Goal: Information Seeking & Learning: Learn about a topic

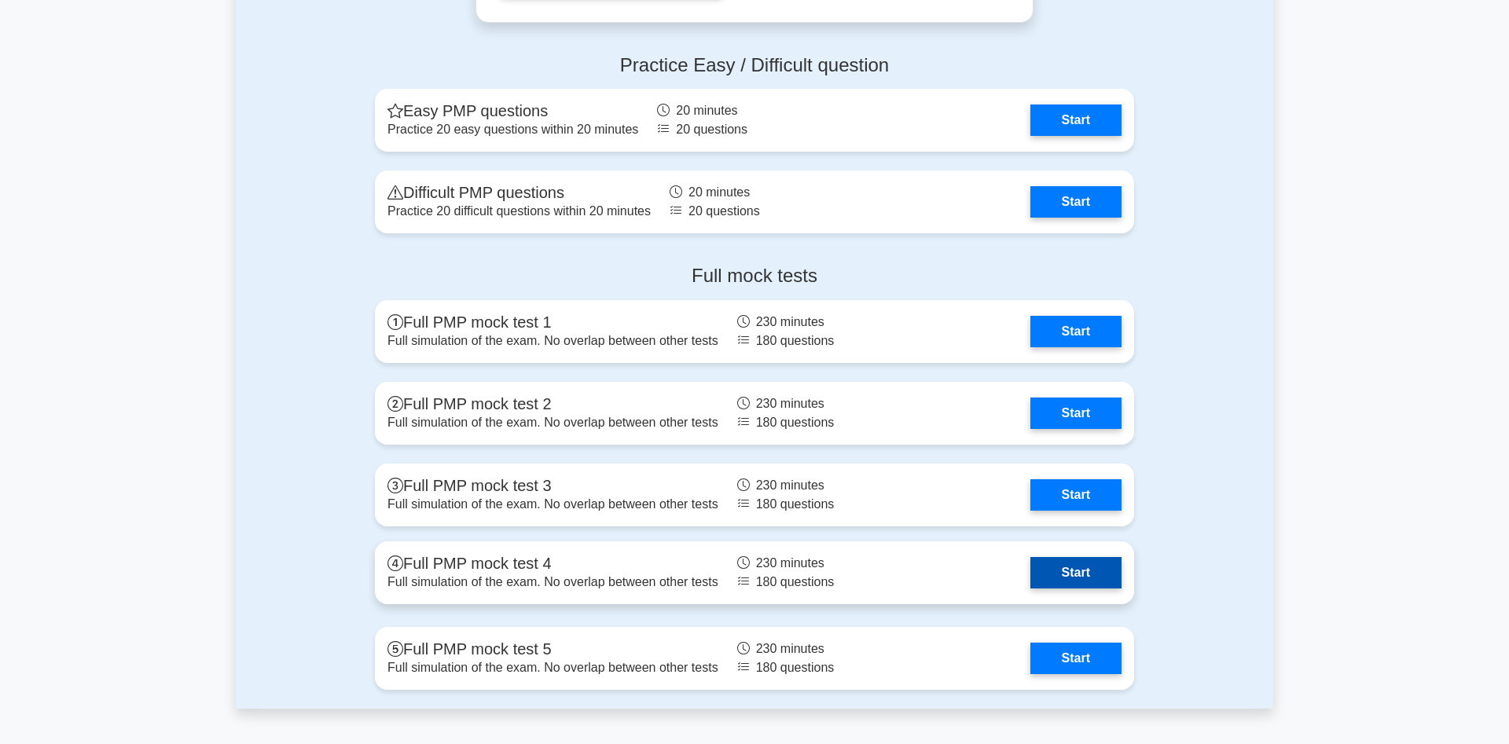
scroll to position [4410, 0]
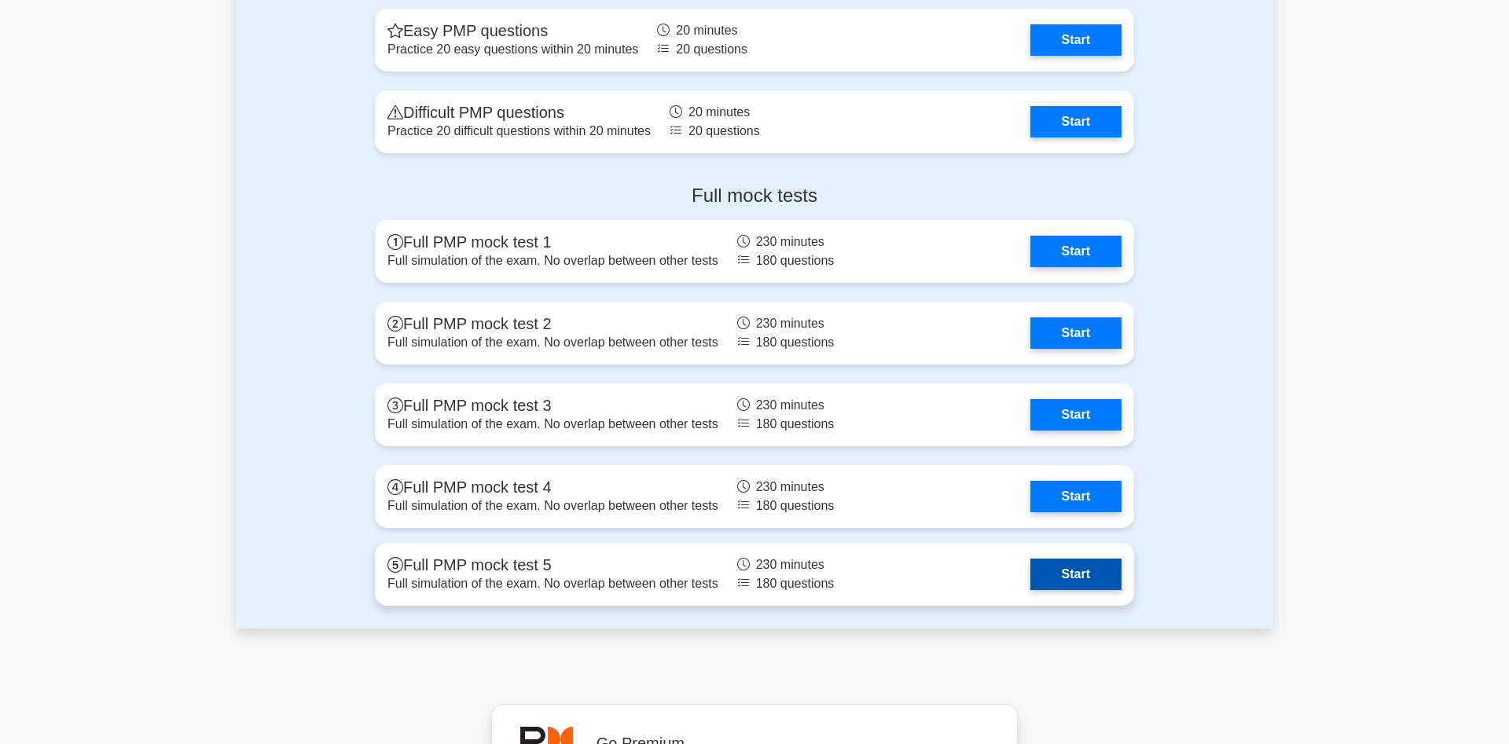
click at [1049, 580] on link "Start" at bounding box center [1076, 574] width 91 height 31
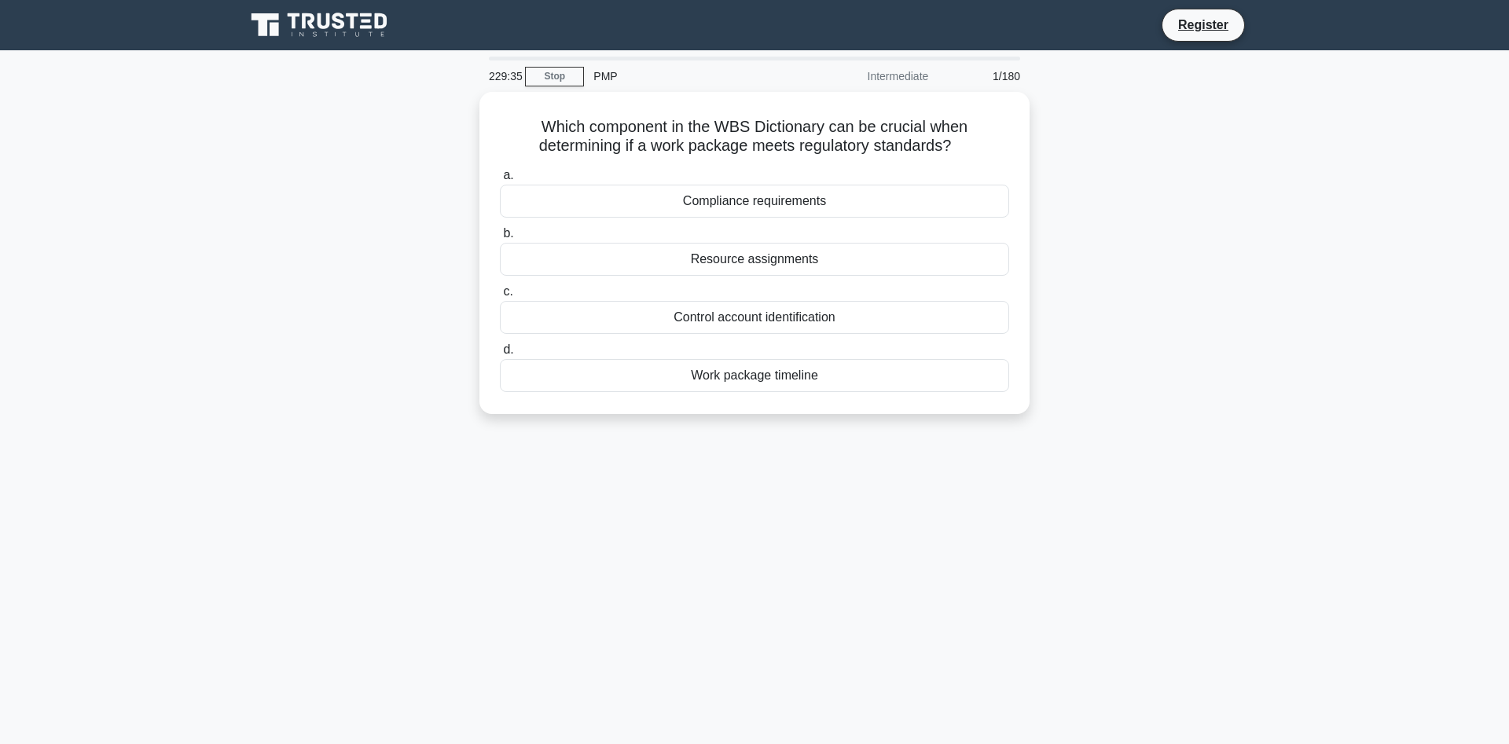
scroll to position [80, 0]
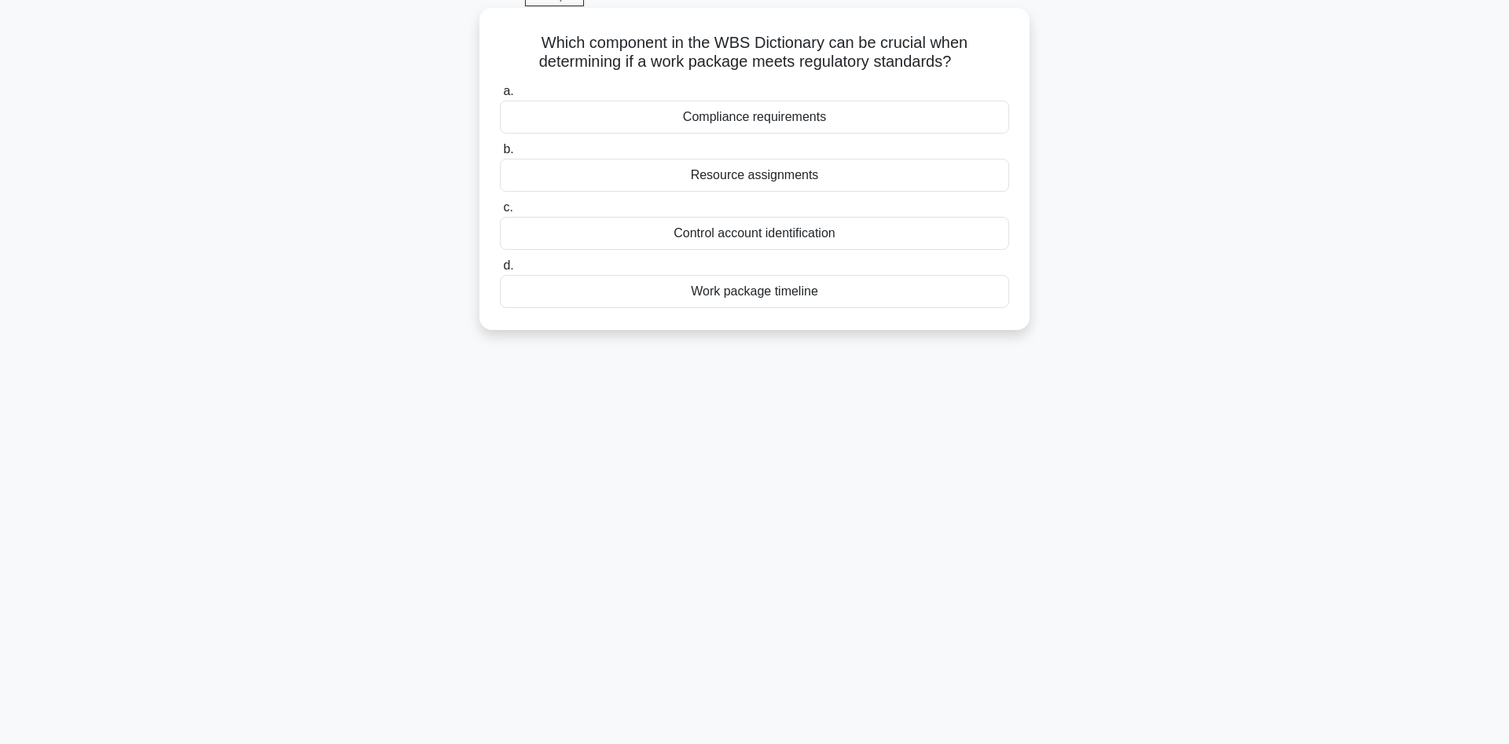
click at [739, 241] on div "Control account identification" at bounding box center [754, 233] width 509 height 33
click at [500, 213] on input "c. Control account identification" at bounding box center [500, 208] width 0 height 10
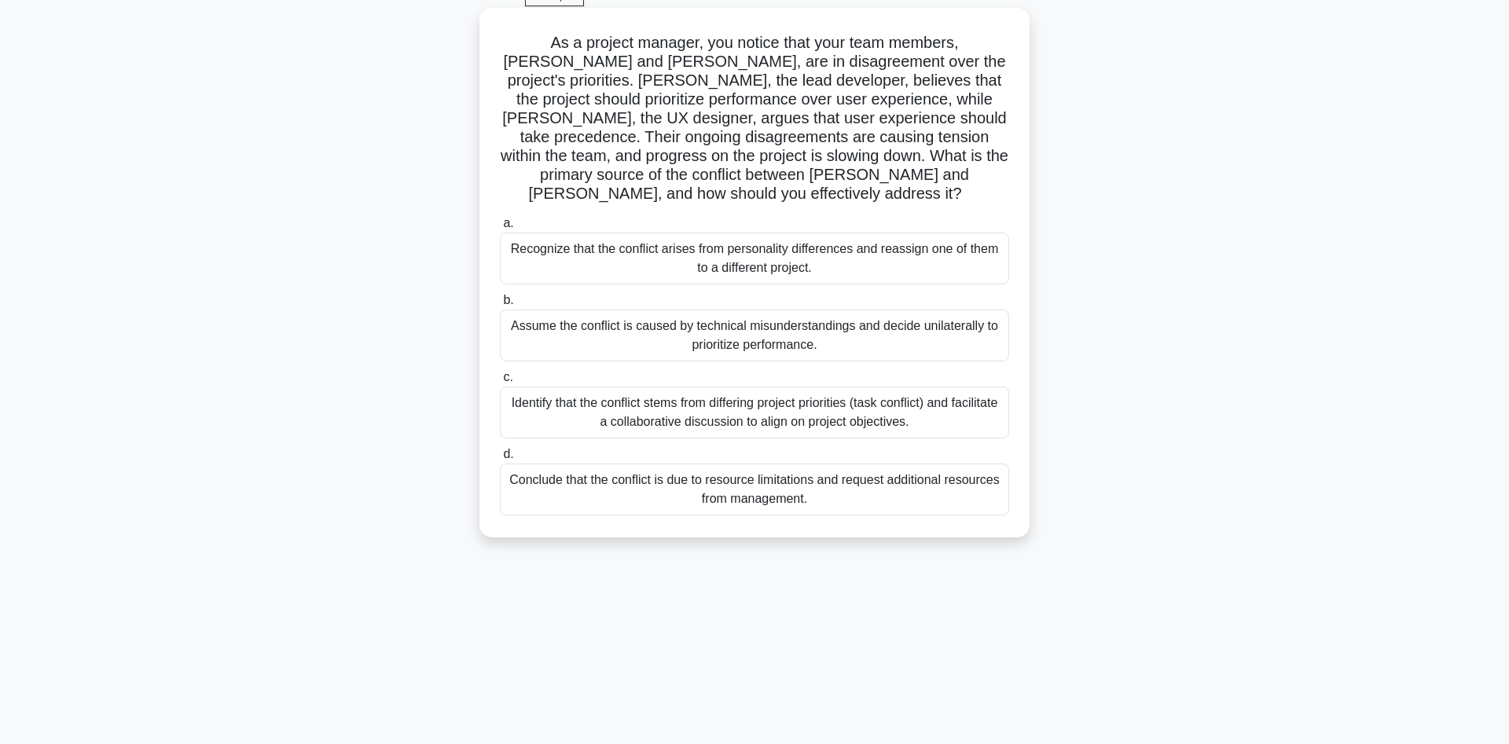
scroll to position [0, 0]
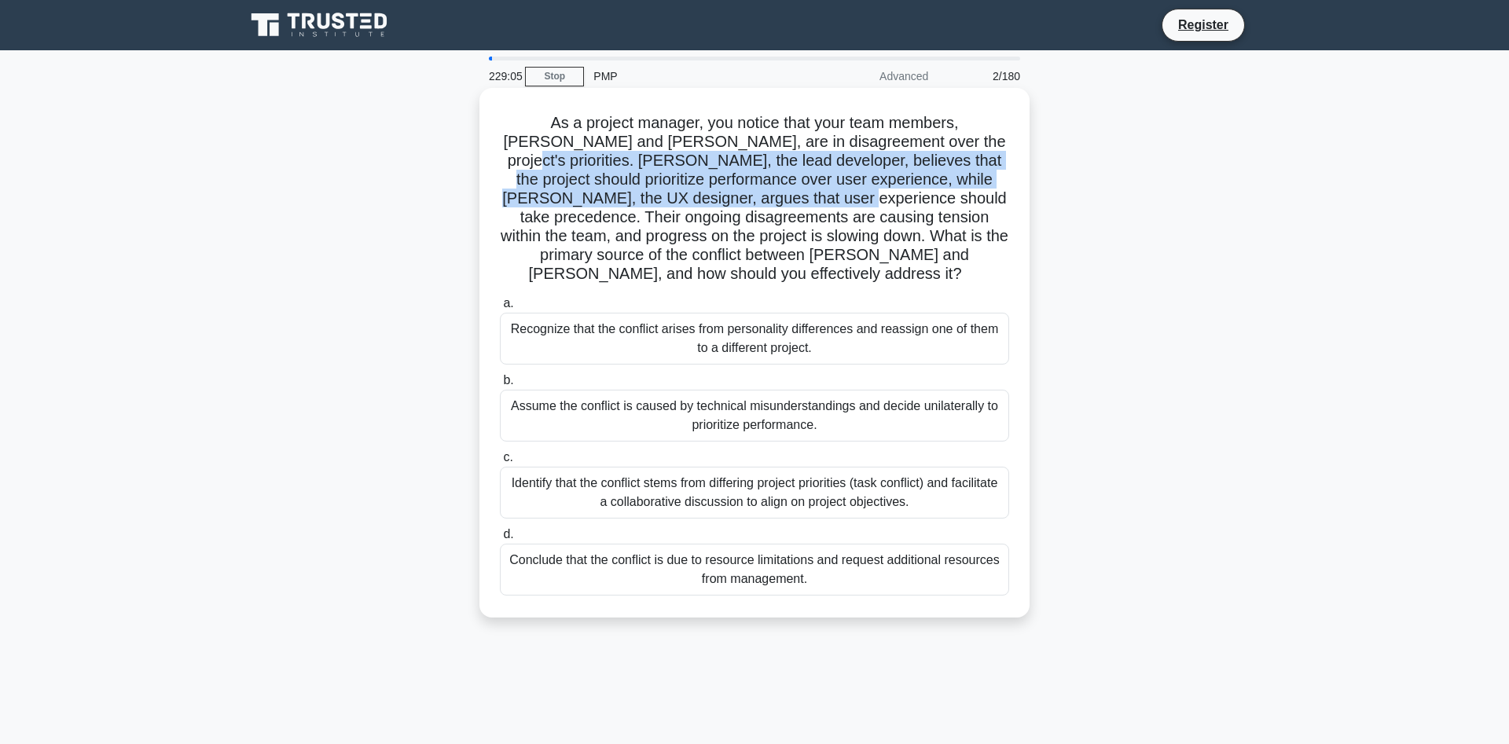
drag, startPoint x: 900, startPoint y: 141, endPoint x: 763, endPoint y: 197, distance: 147.7
click at [763, 197] on h5 "As a project manager, you notice that your team members, John and Sarah, are in…" at bounding box center [754, 198] width 513 height 171
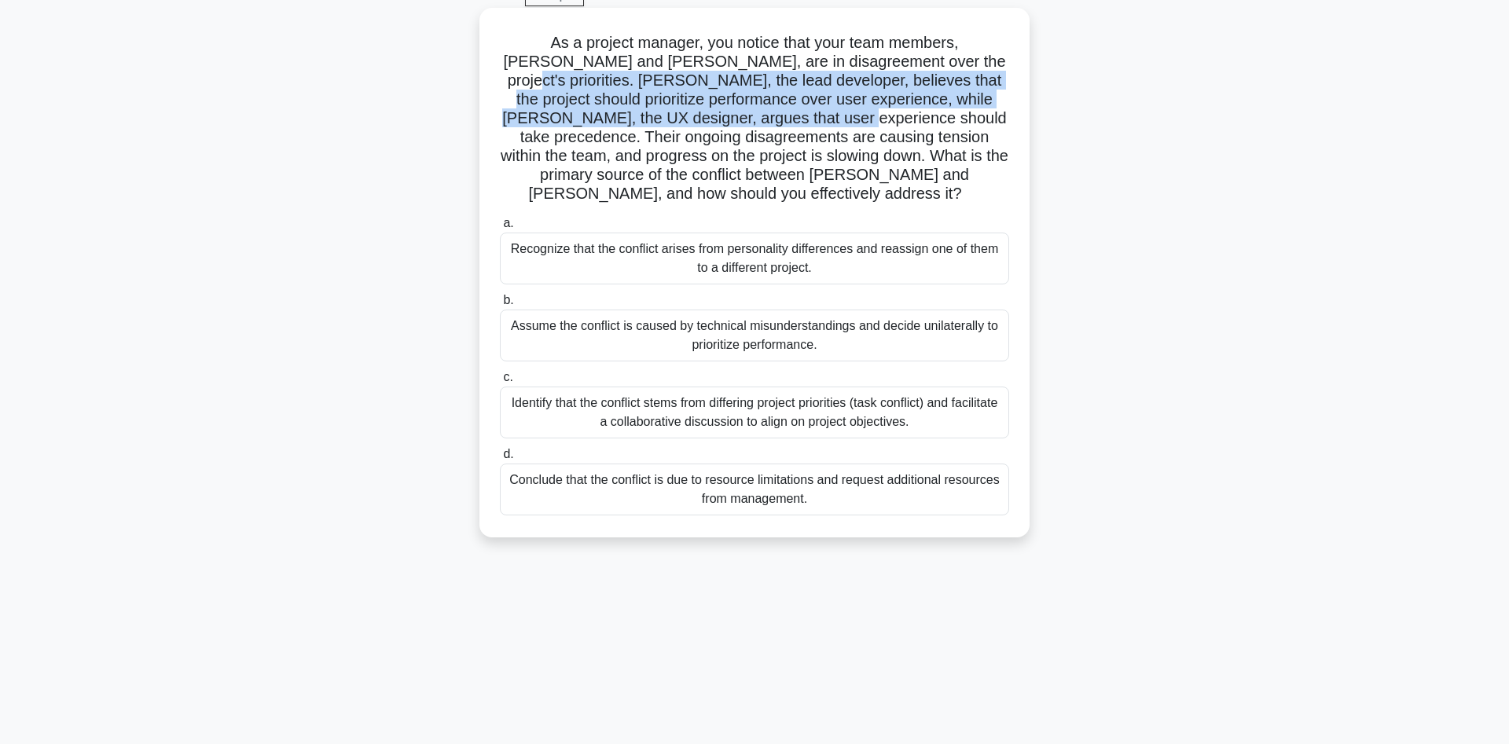
scroll to position [105, 0]
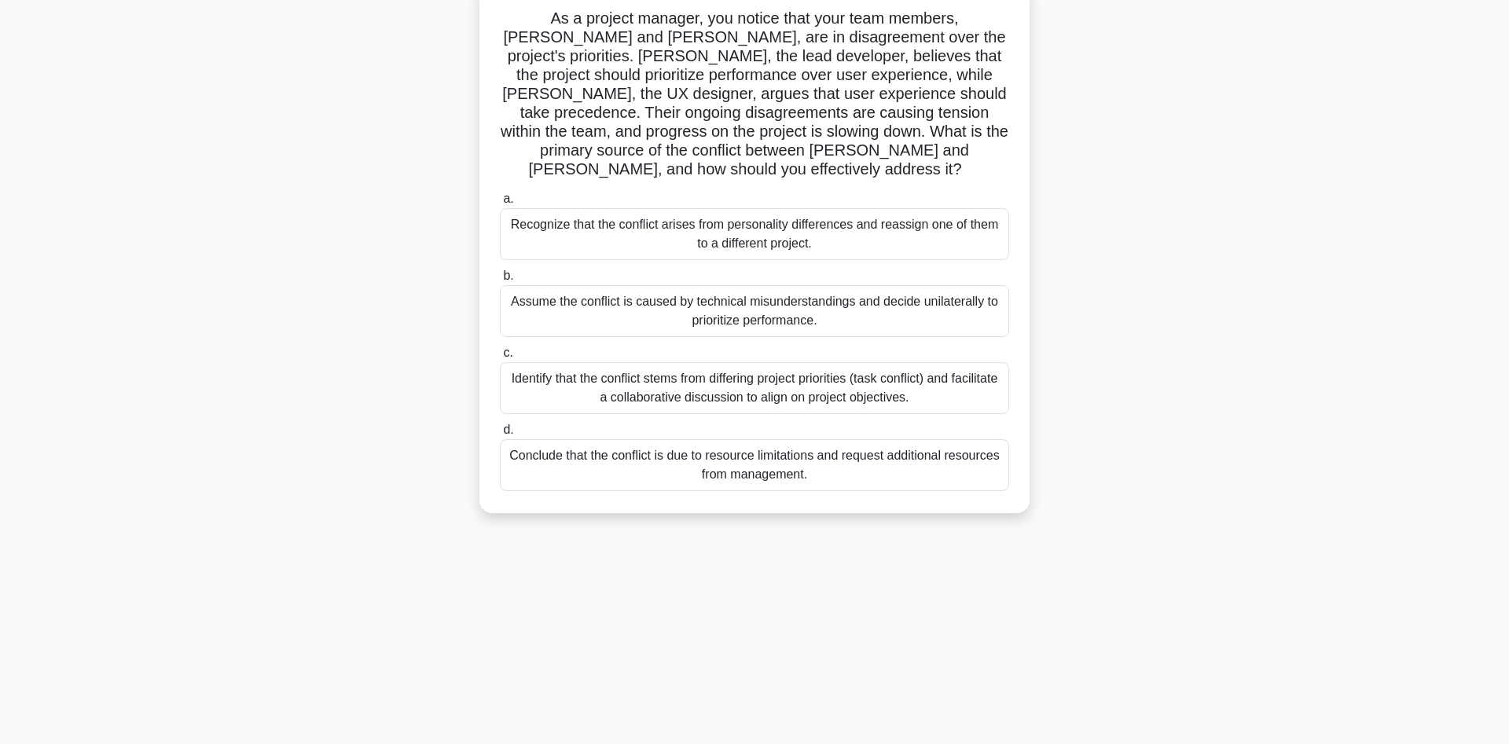
click at [800, 387] on div "Identify that the conflict stems from differing project priorities (task confli…" at bounding box center [754, 388] width 509 height 52
click at [500, 358] on input "c. Identify that the conflict stems from differing project priorities (task con…" at bounding box center [500, 353] width 0 height 10
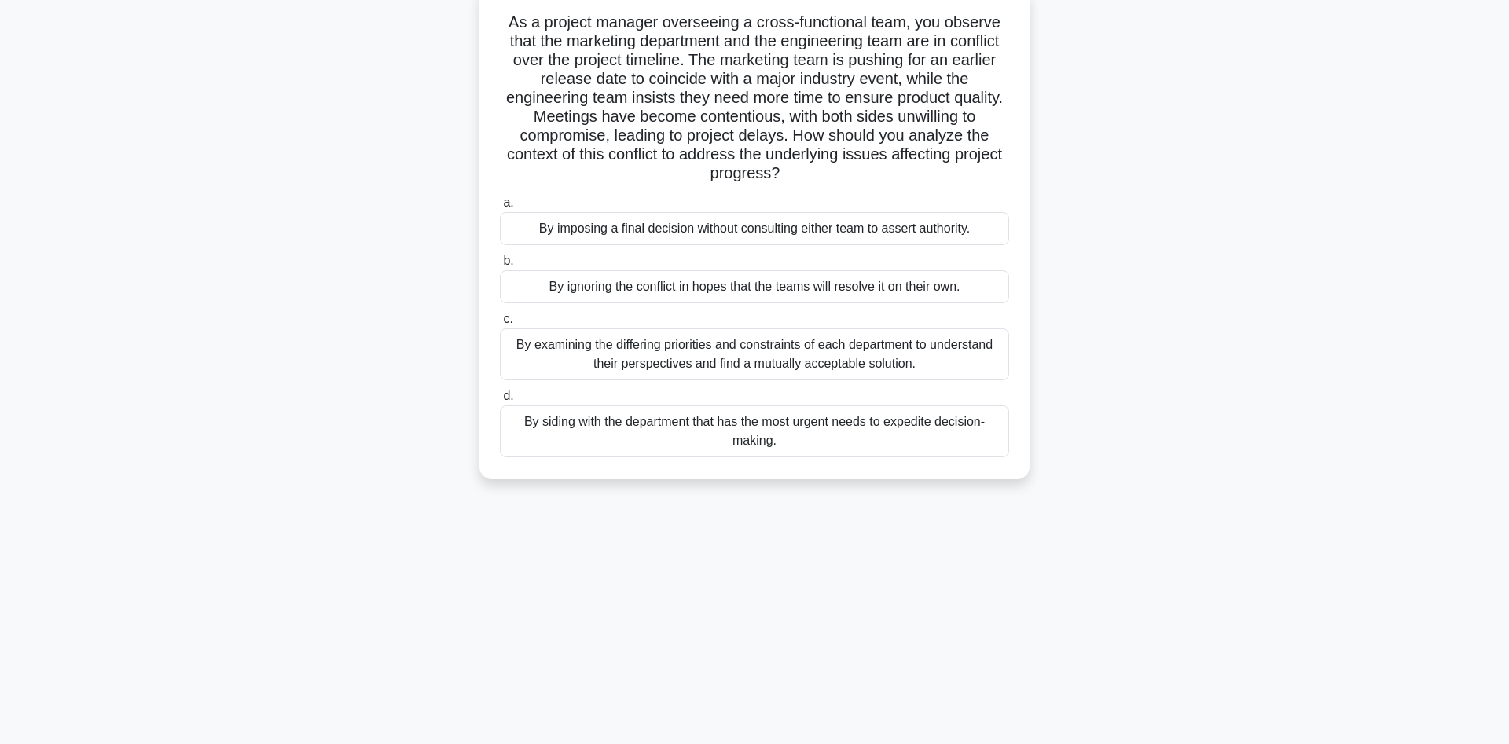
scroll to position [0, 0]
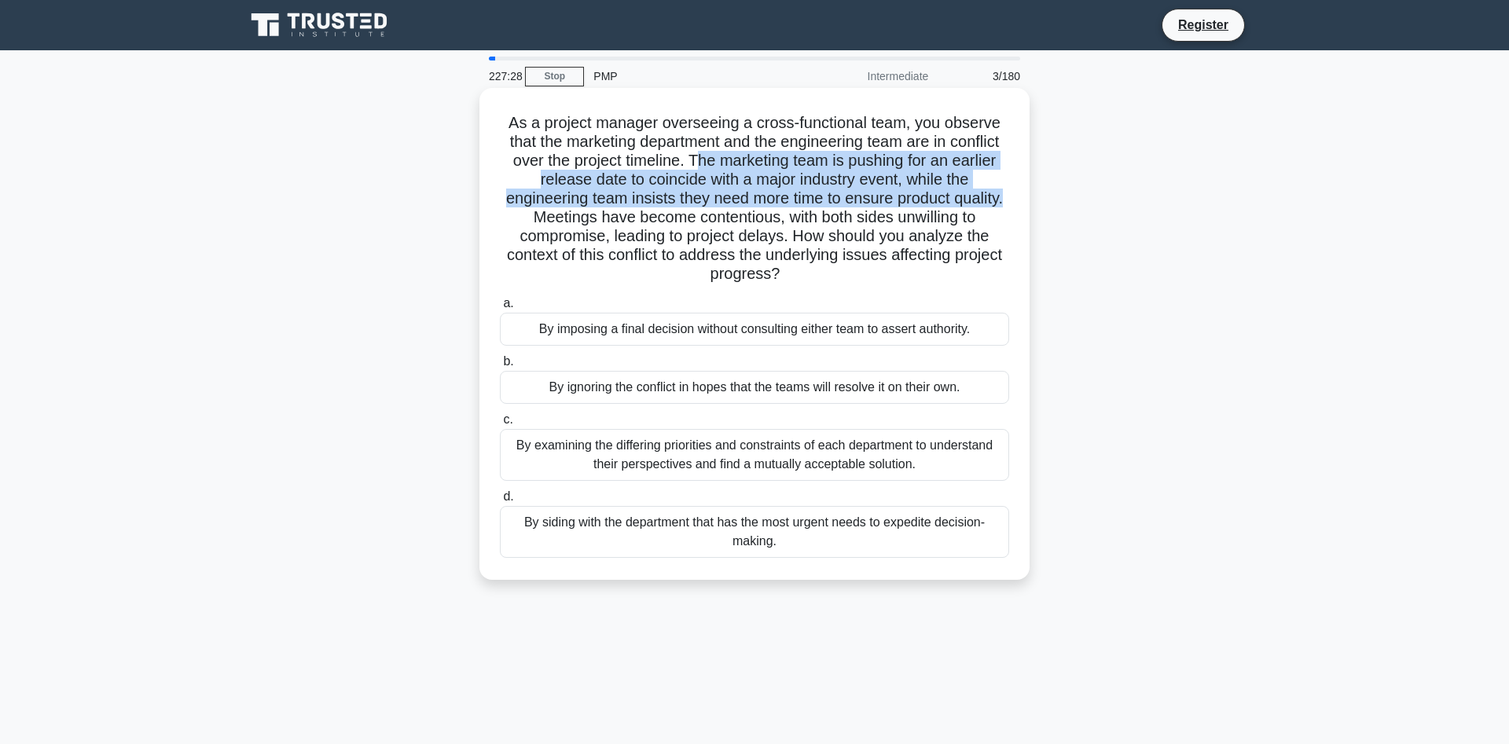
drag, startPoint x: 697, startPoint y: 167, endPoint x: 1005, endPoint y: 205, distance: 310.5
click at [1005, 205] on h5 "As a project manager overseeing a cross-functional team, you observe that the m…" at bounding box center [754, 198] width 513 height 171
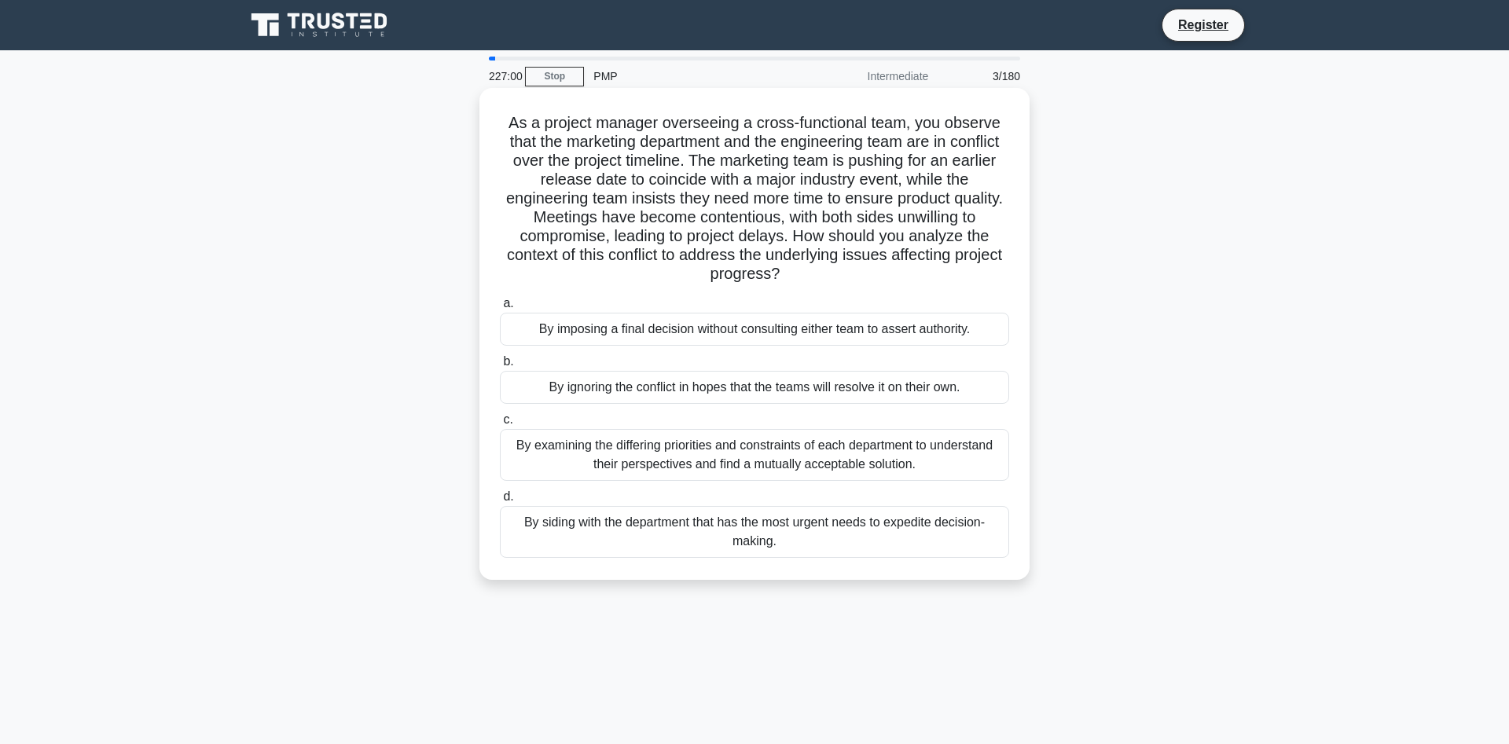
click at [832, 461] on div "By examining the differing priorities and constraints of each department to und…" at bounding box center [754, 455] width 509 height 52
click at [500, 425] on input "c. By examining the differing priorities and constraints of each department to …" at bounding box center [500, 420] width 0 height 10
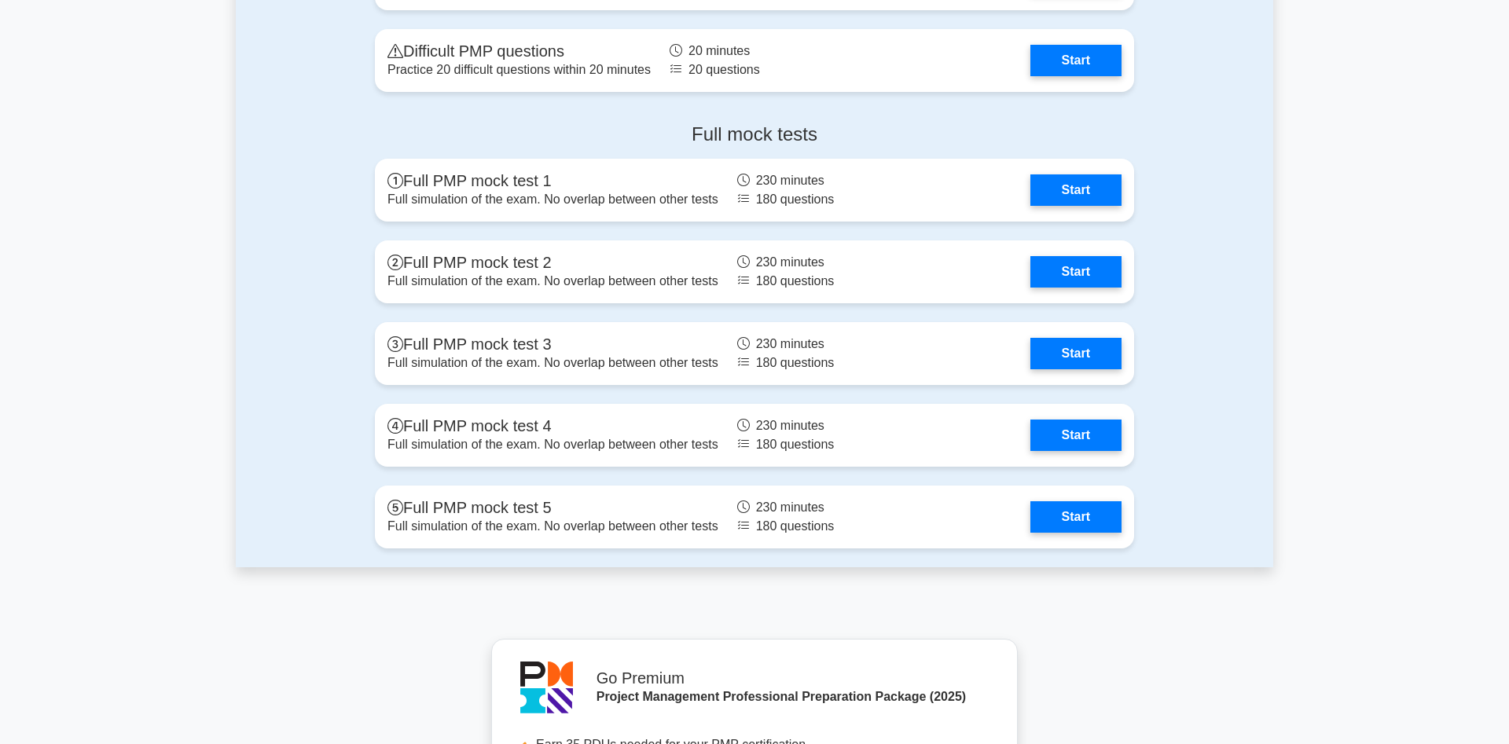
scroll to position [4391, 0]
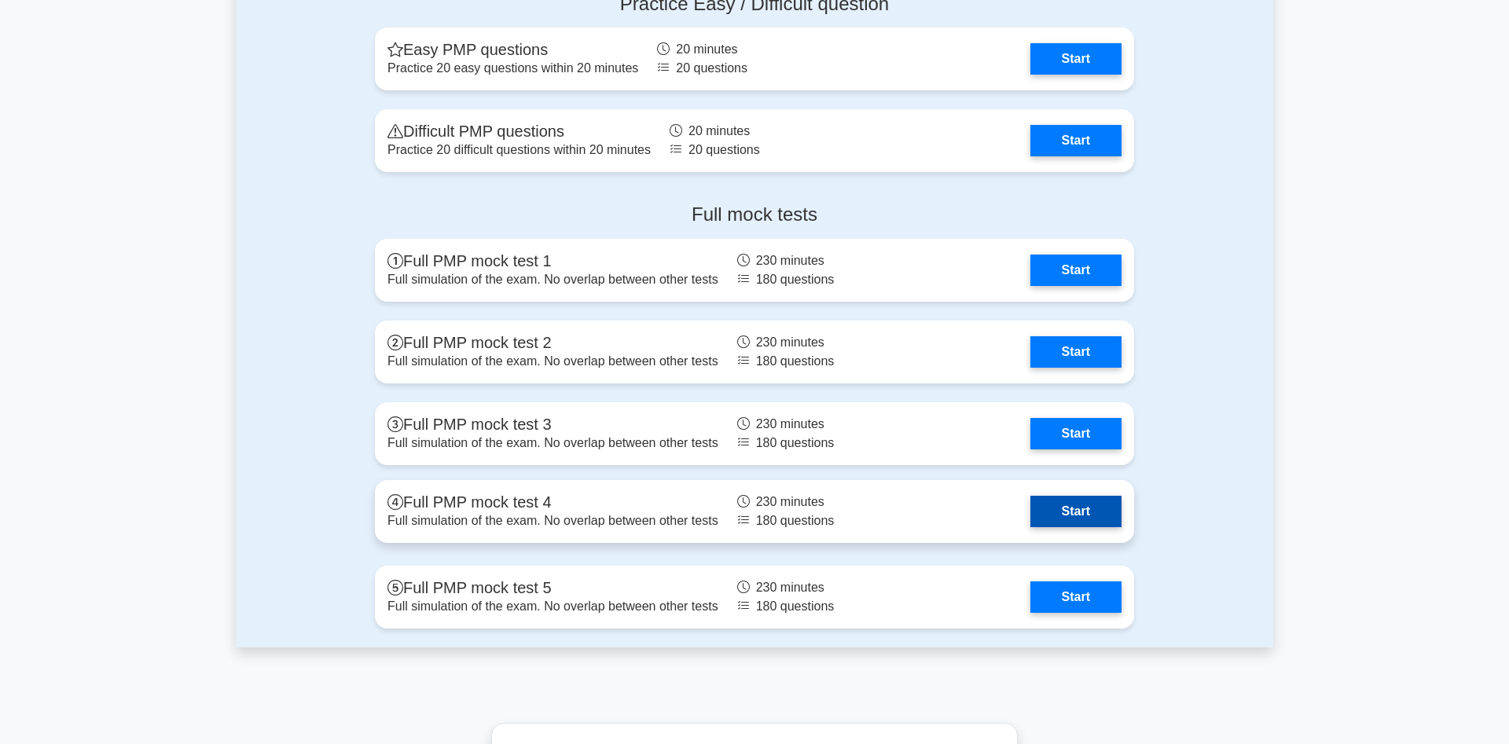
click at [1031, 512] on link "Start" at bounding box center [1076, 511] width 91 height 31
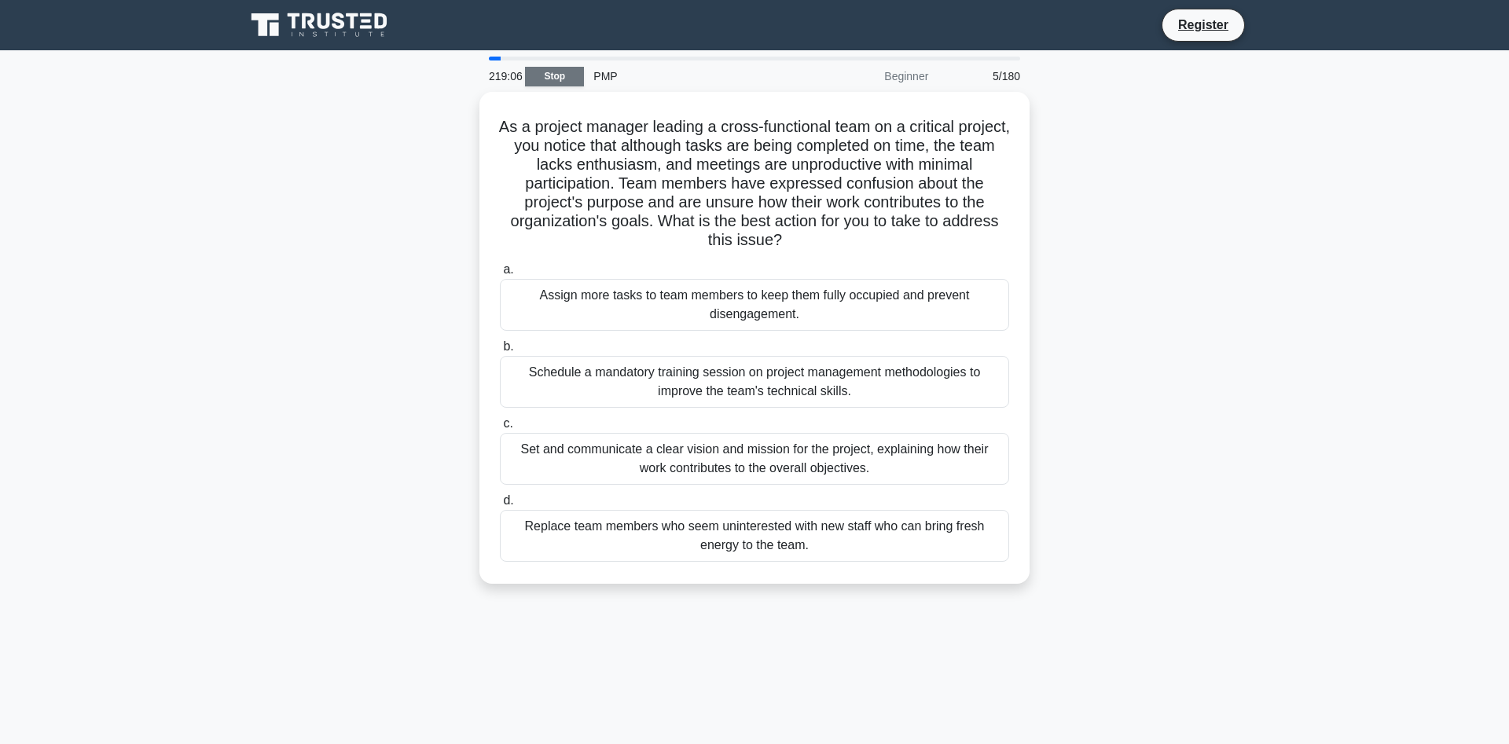
click at [563, 79] on link "Stop" at bounding box center [554, 77] width 59 height 20
click at [1214, 31] on link "Register" at bounding box center [1203, 25] width 69 height 20
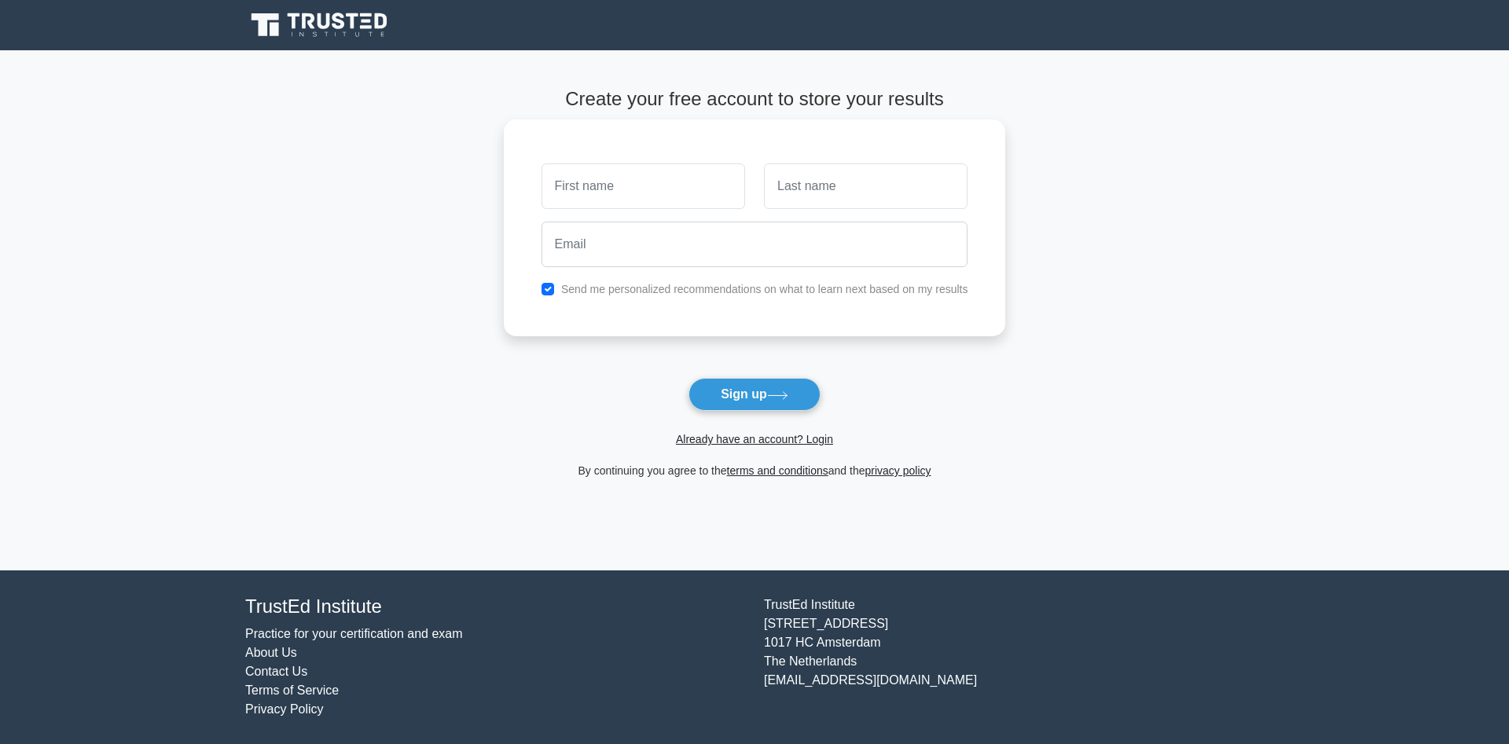
click at [747, 178] on div at bounding box center [643, 186] width 222 height 58
click at [703, 184] on input "text" at bounding box center [644, 187] width 204 height 46
type input "tita"
click at [814, 173] on input "text" at bounding box center [866, 187] width 204 height 46
type input "ndam"
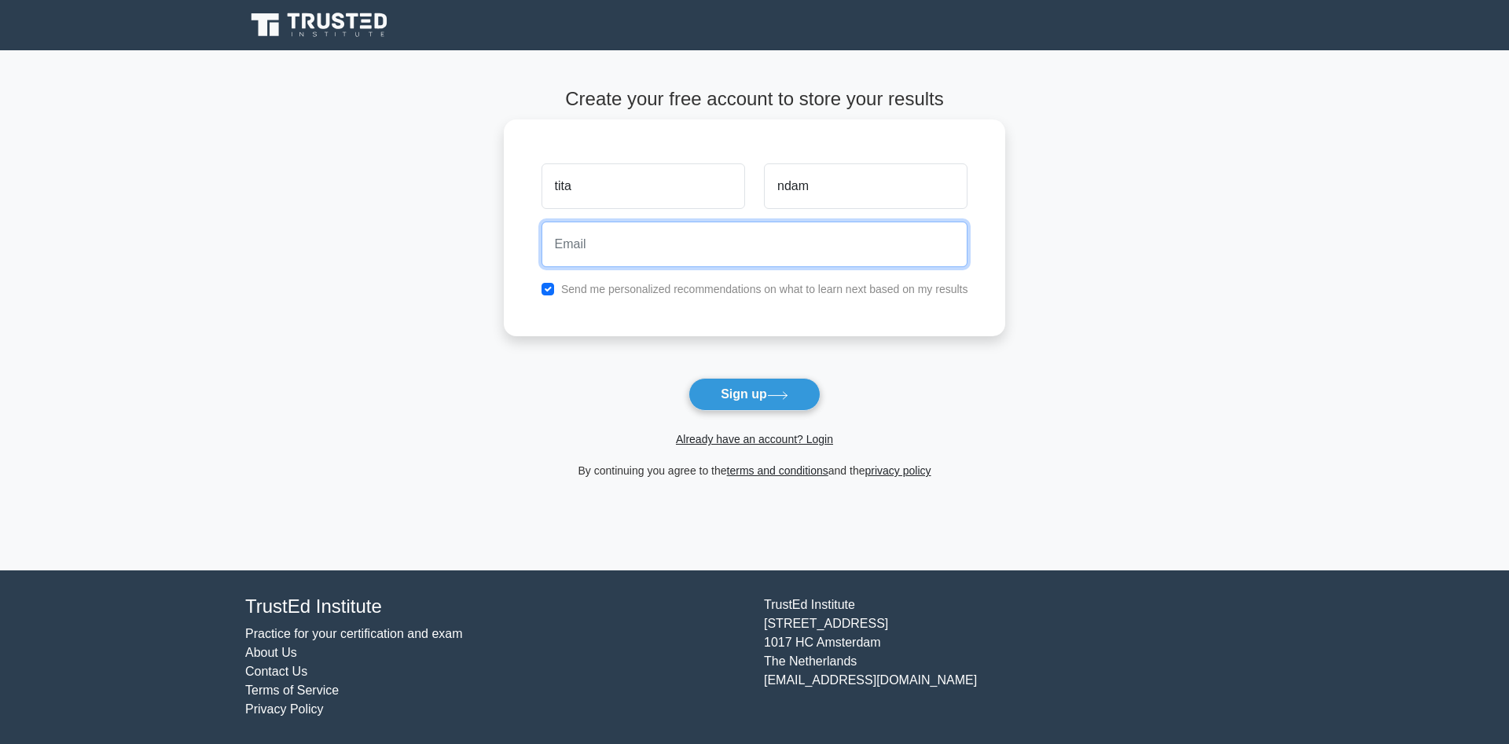
click at [691, 242] on input "email" at bounding box center [755, 245] width 427 height 46
type input "bengyellalouis@gmail.com"
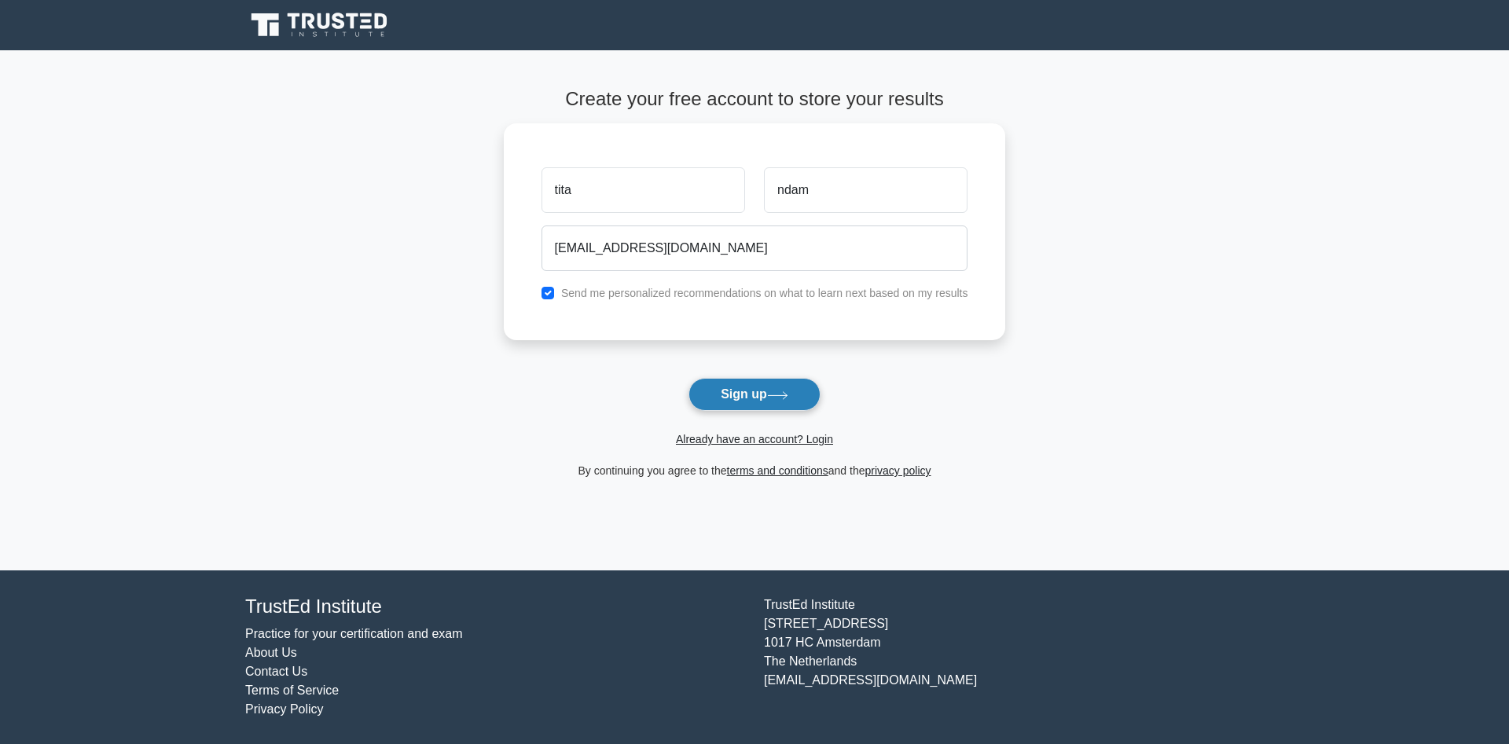
click at [746, 395] on button "Sign up" at bounding box center [755, 394] width 132 height 33
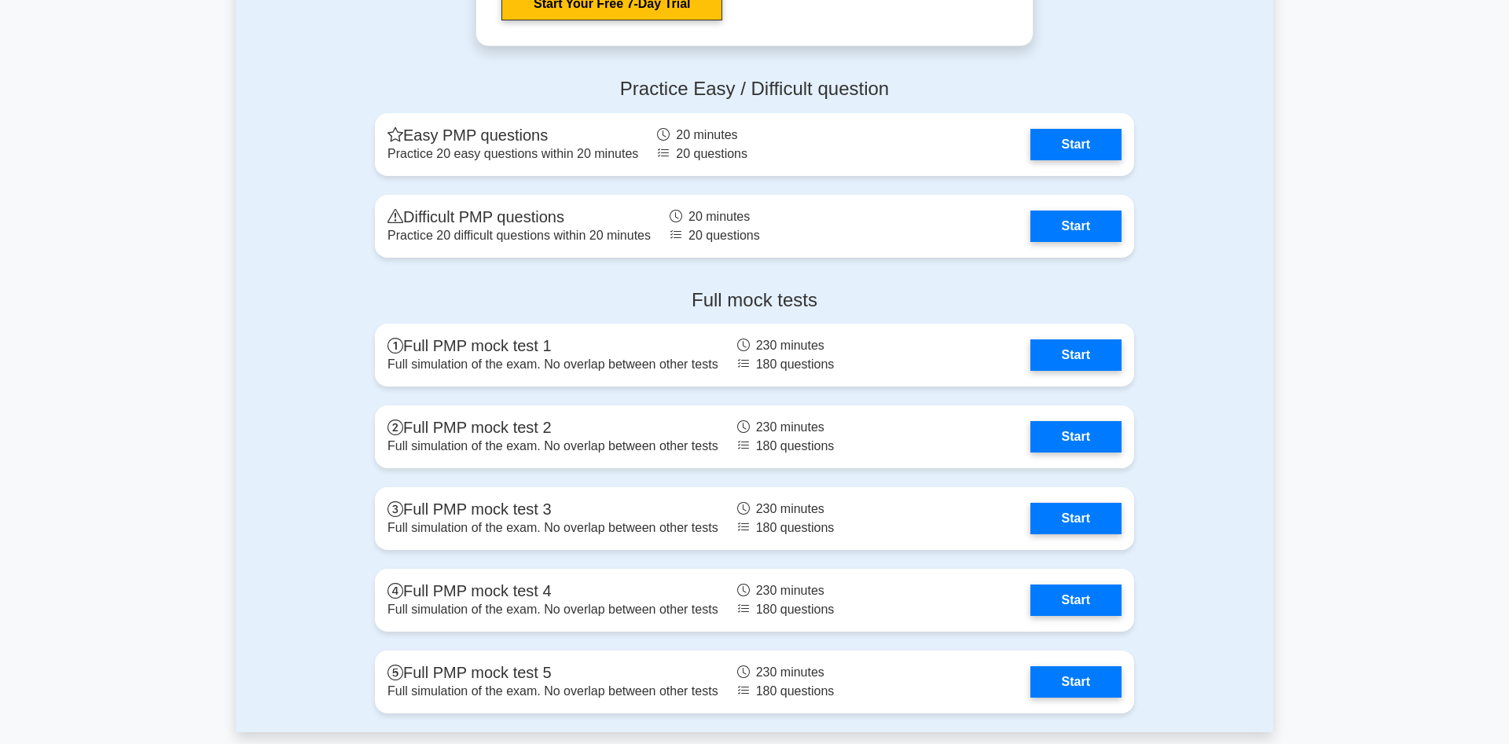
scroll to position [6094, 0]
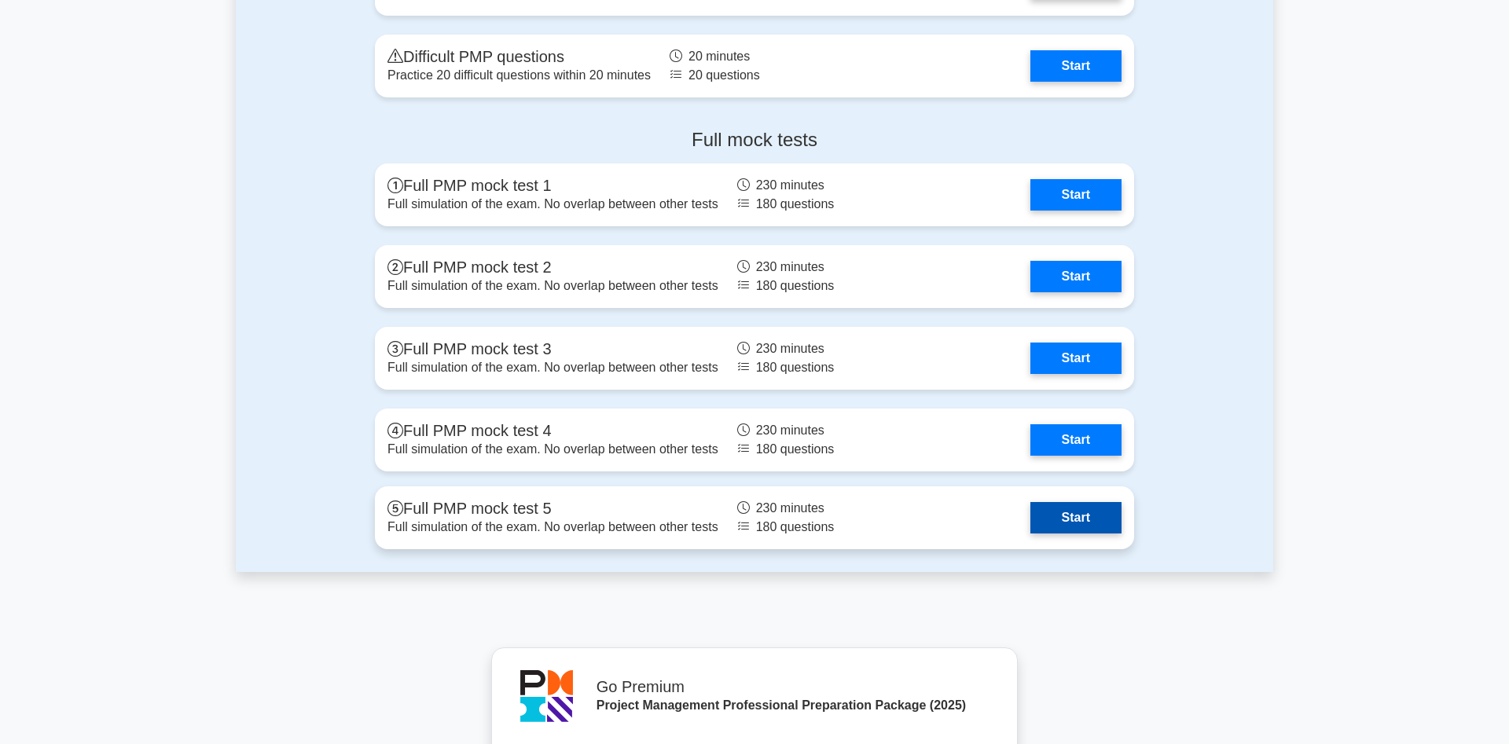
click at [1109, 521] on link "Start" at bounding box center [1076, 517] width 91 height 31
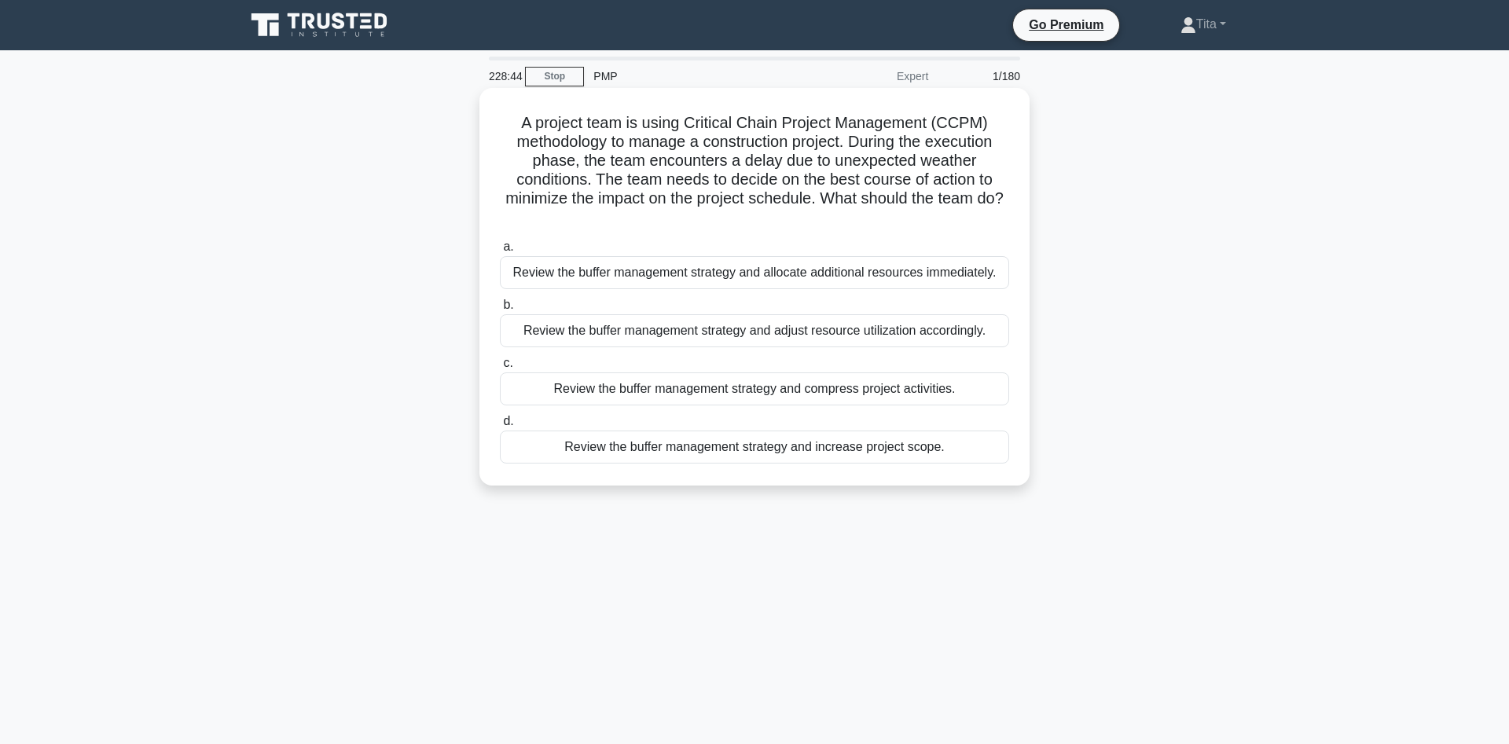
click at [849, 337] on div "Review the buffer management strategy and adjust resource utilization according…" at bounding box center [754, 330] width 509 height 33
click at [500, 311] on input "b. Review the buffer management strategy and adjust resource utilization accord…" at bounding box center [500, 305] width 0 height 10
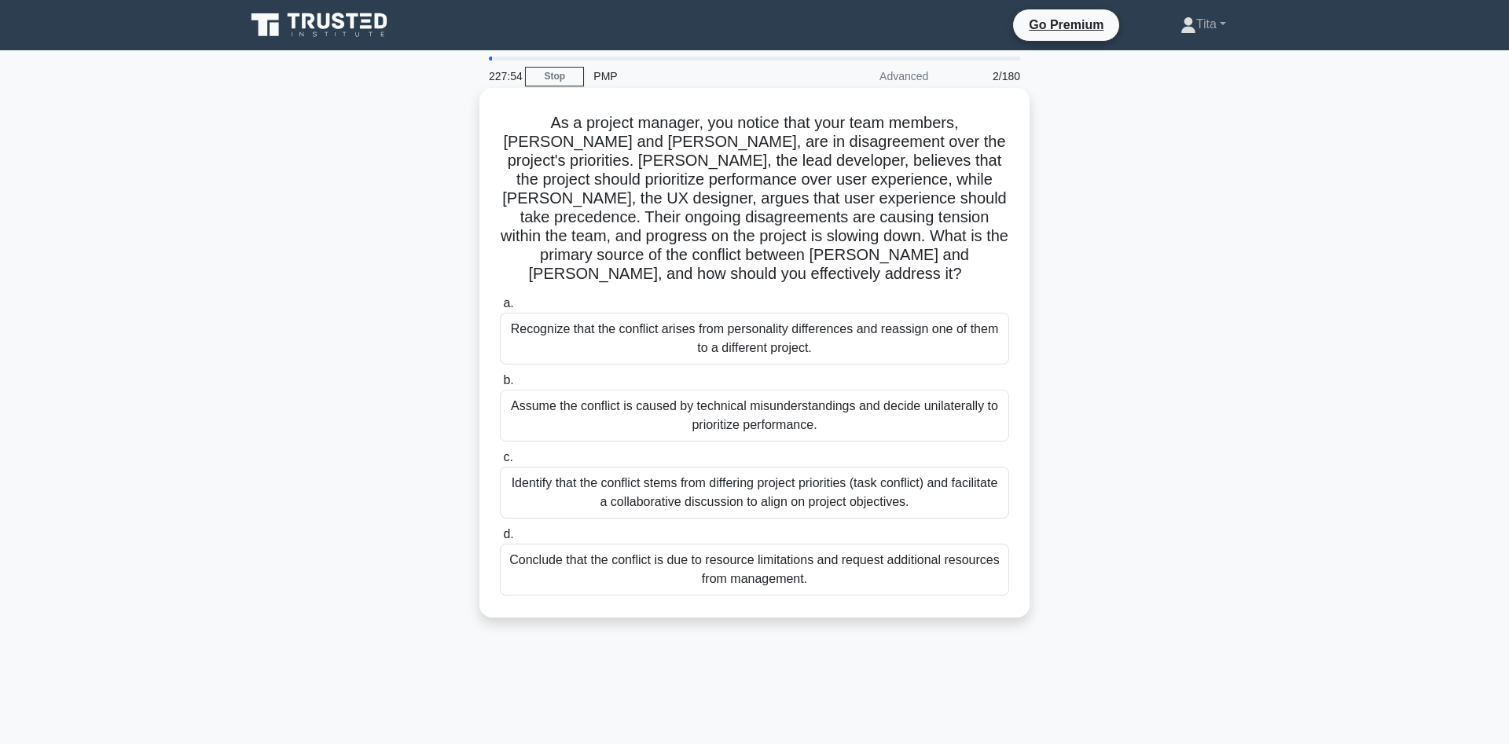
click at [655, 484] on div "Identify that the conflict stems from differing project priorities (task confli…" at bounding box center [754, 493] width 509 height 52
click at [500, 463] on input "c. Identify that the conflict stems from differing project priorities (task con…" at bounding box center [500, 458] width 0 height 10
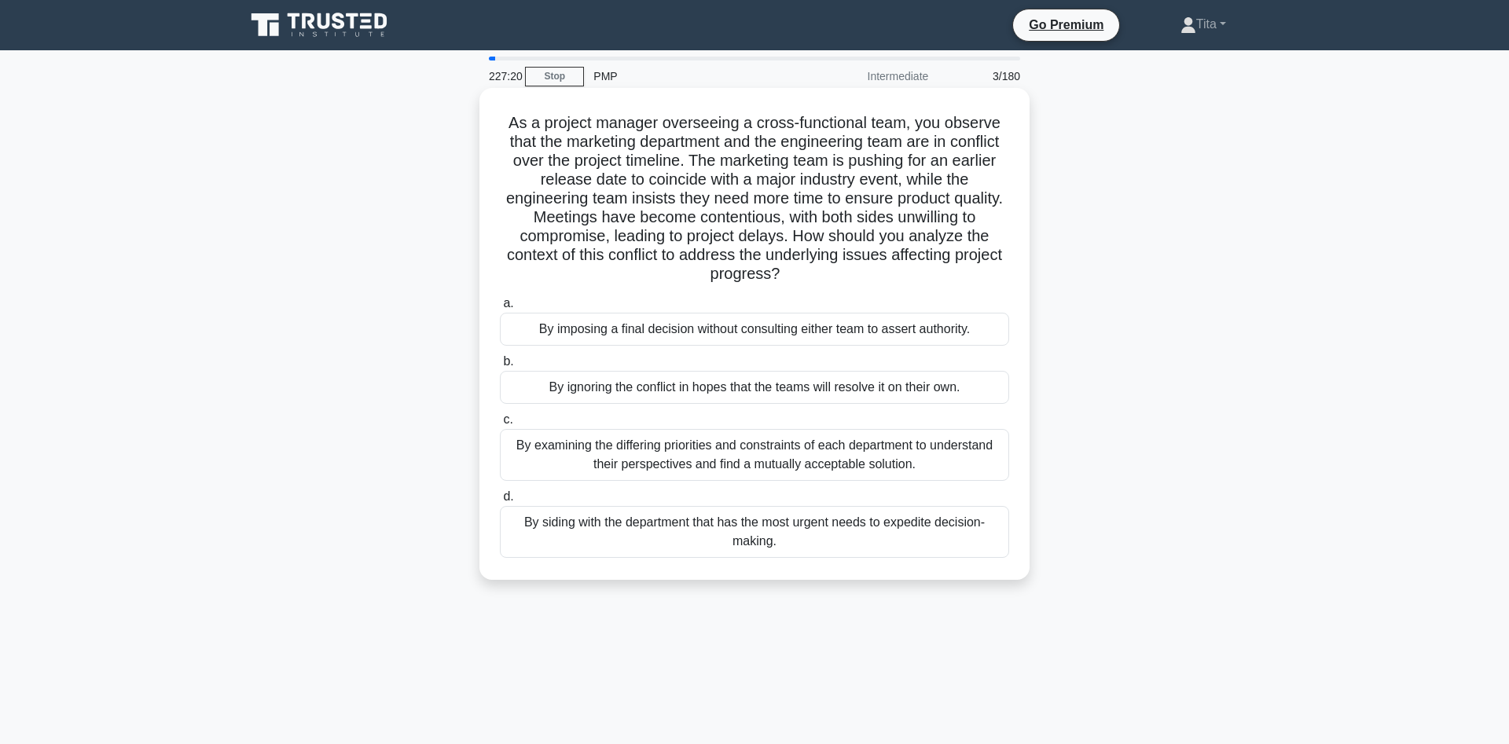
click at [635, 459] on div "By examining the differing priorities and constraints of each department to und…" at bounding box center [754, 455] width 509 height 52
click at [500, 425] on input "c. By examining the differing priorities and constraints of each department to …" at bounding box center [500, 420] width 0 height 10
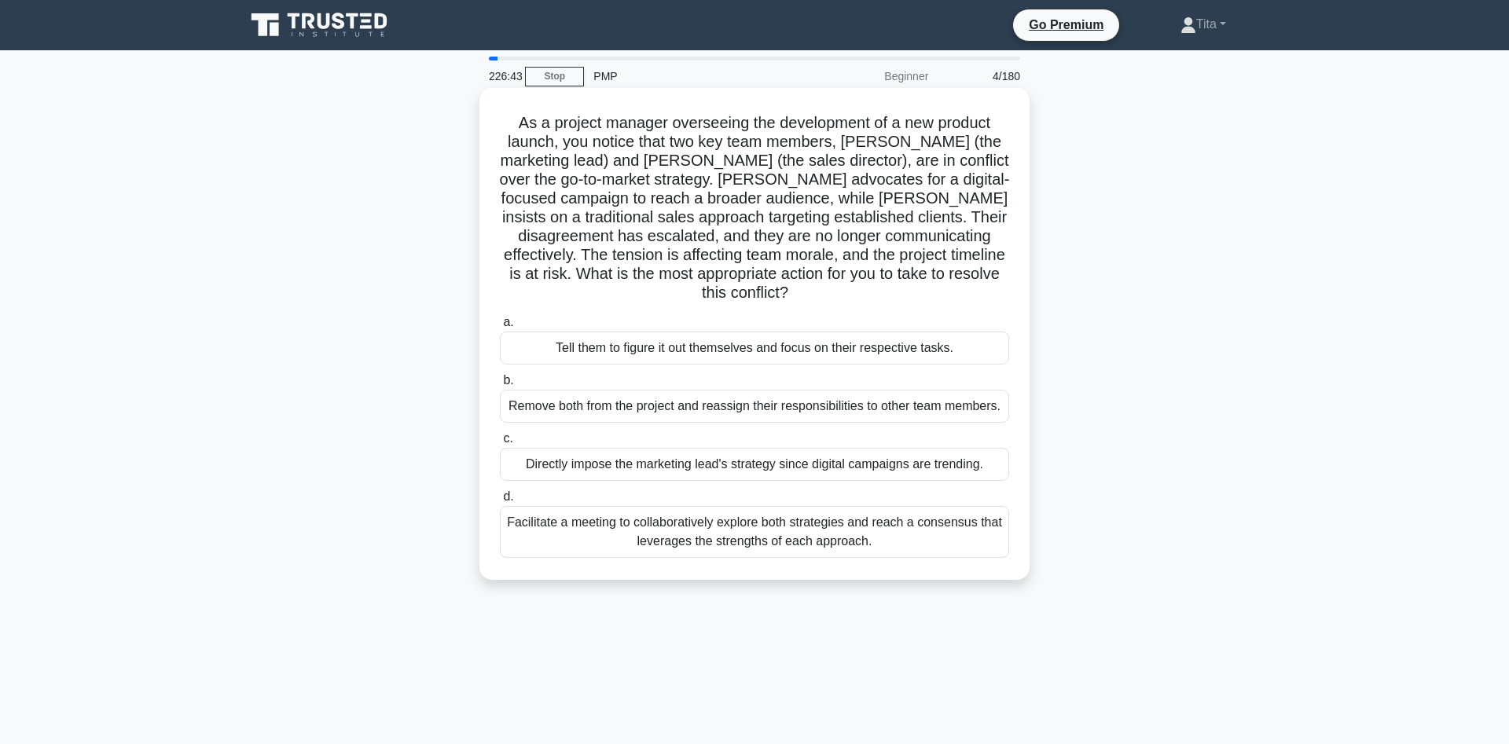
drag, startPoint x: 581, startPoint y: 178, endPoint x: 627, endPoint y: 213, distance: 57.9
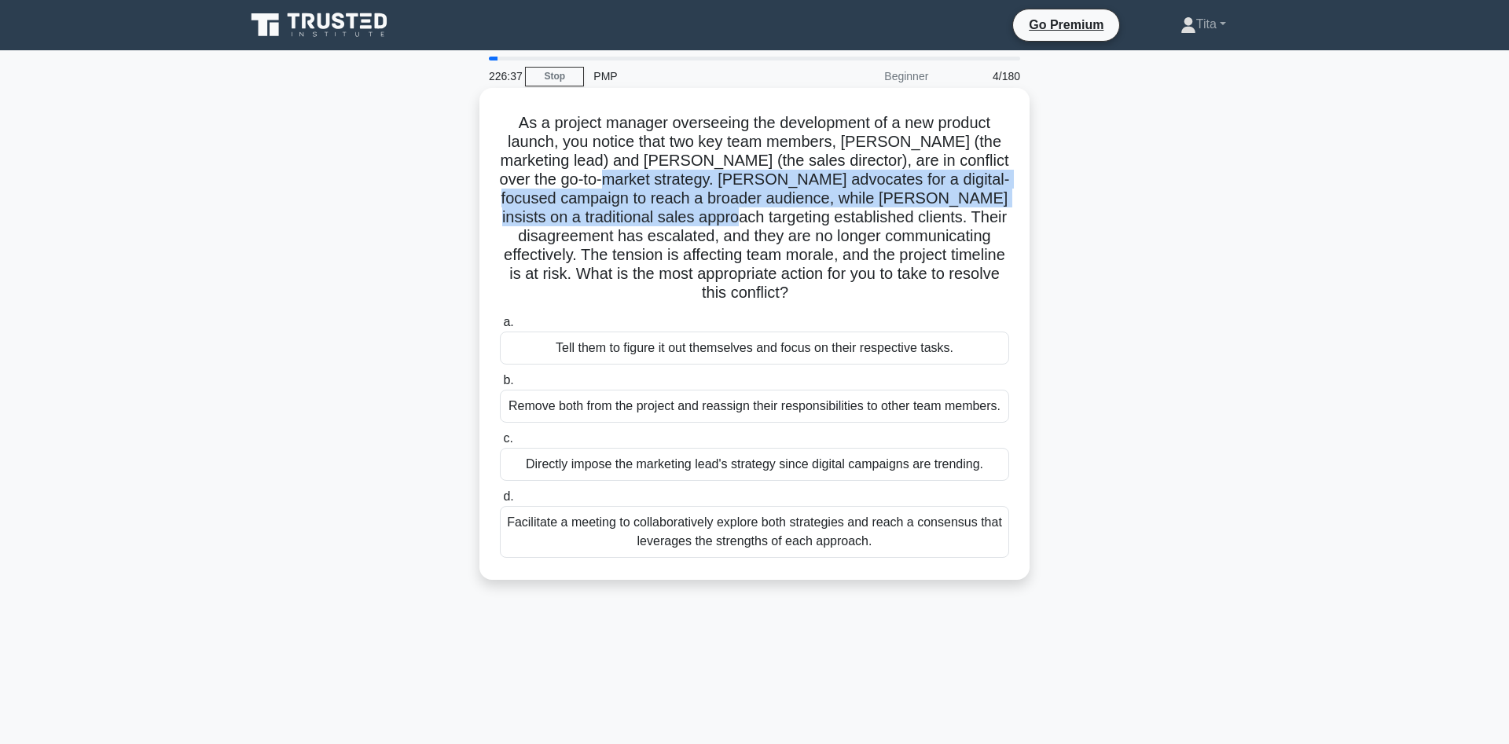
drag, startPoint x: 590, startPoint y: 178, endPoint x: 700, endPoint y: 212, distance: 115.4
click at [700, 212] on h5 "As a project manager overseeing the development of a new product launch, you no…" at bounding box center [754, 208] width 513 height 190
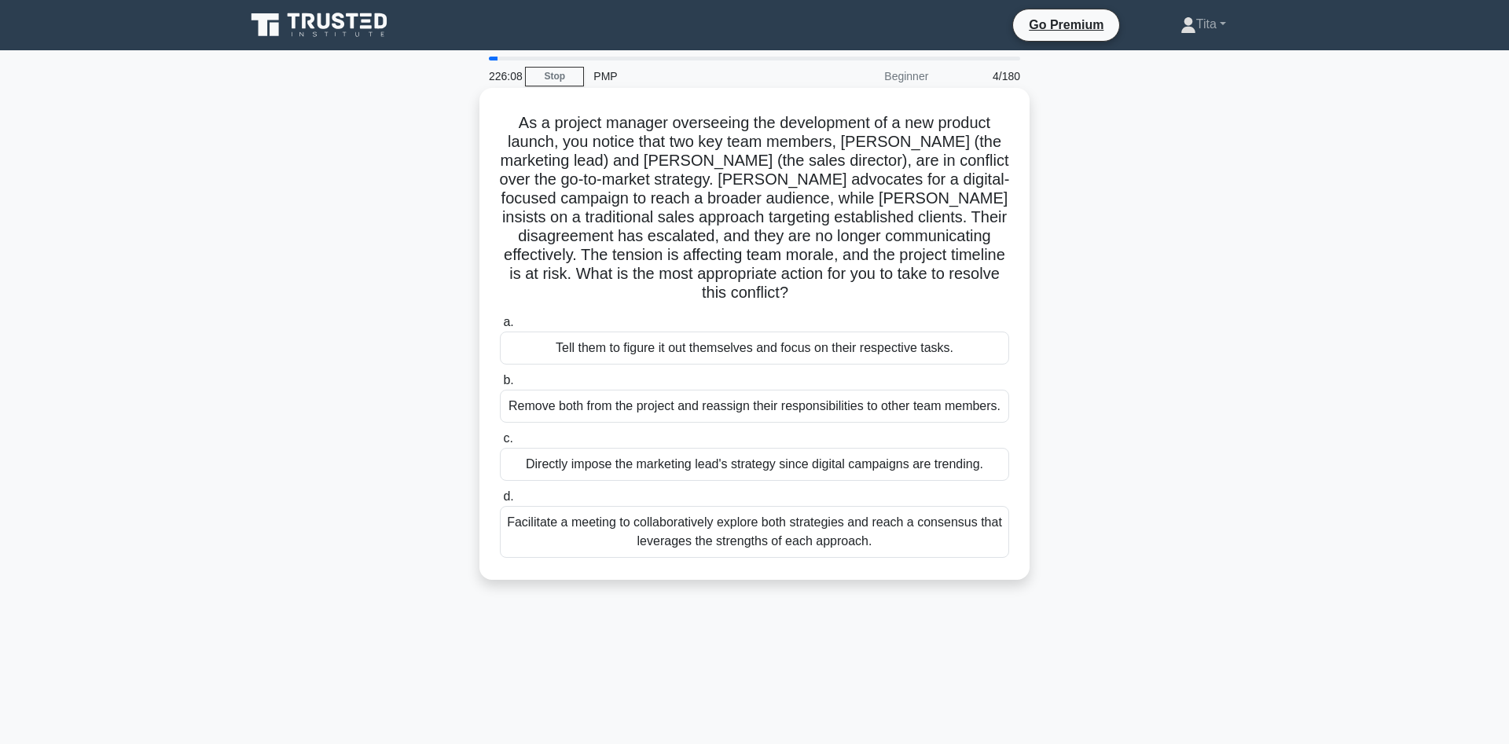
click at [646, 516] on div "Facilitate a meeting to collaboratively explore both strategies and reach a con…" at bounding box center [754, 532] width 509 height 52
click at [500, 502] on input "d. Facilitate a meeting to collaboratively explore both strategies and reach a …" at bounding box center [500, 497] width 0 height 10
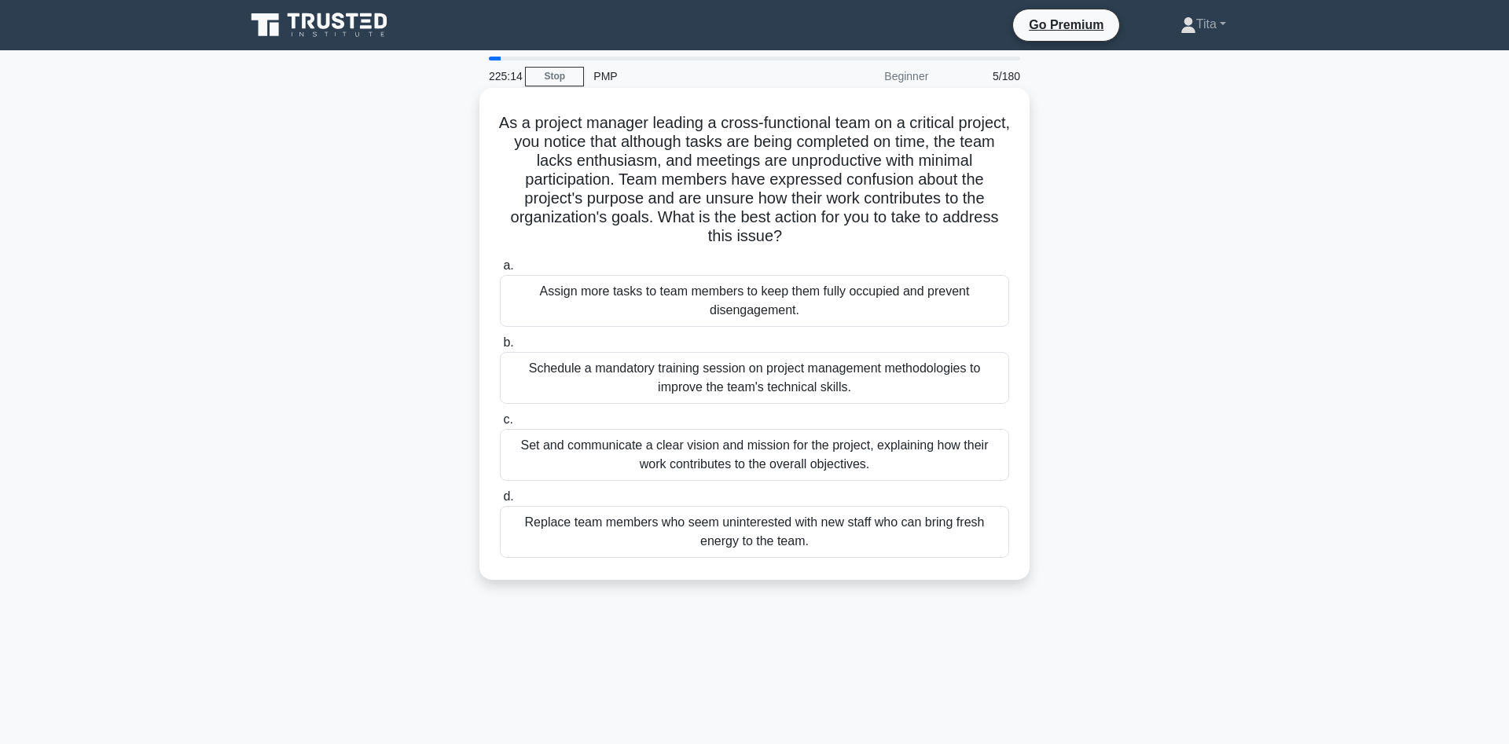
click at [812, 458] on div "Set and communicate a clear vision and mission for the project, explaining how …" at bounding box center [754, 455] width 509 height 52
click at [500, 425] on input "c. Set and communicate a clear vision and mission for the project, explaining h…" at bounding box center [500, 420] width 0 height 10
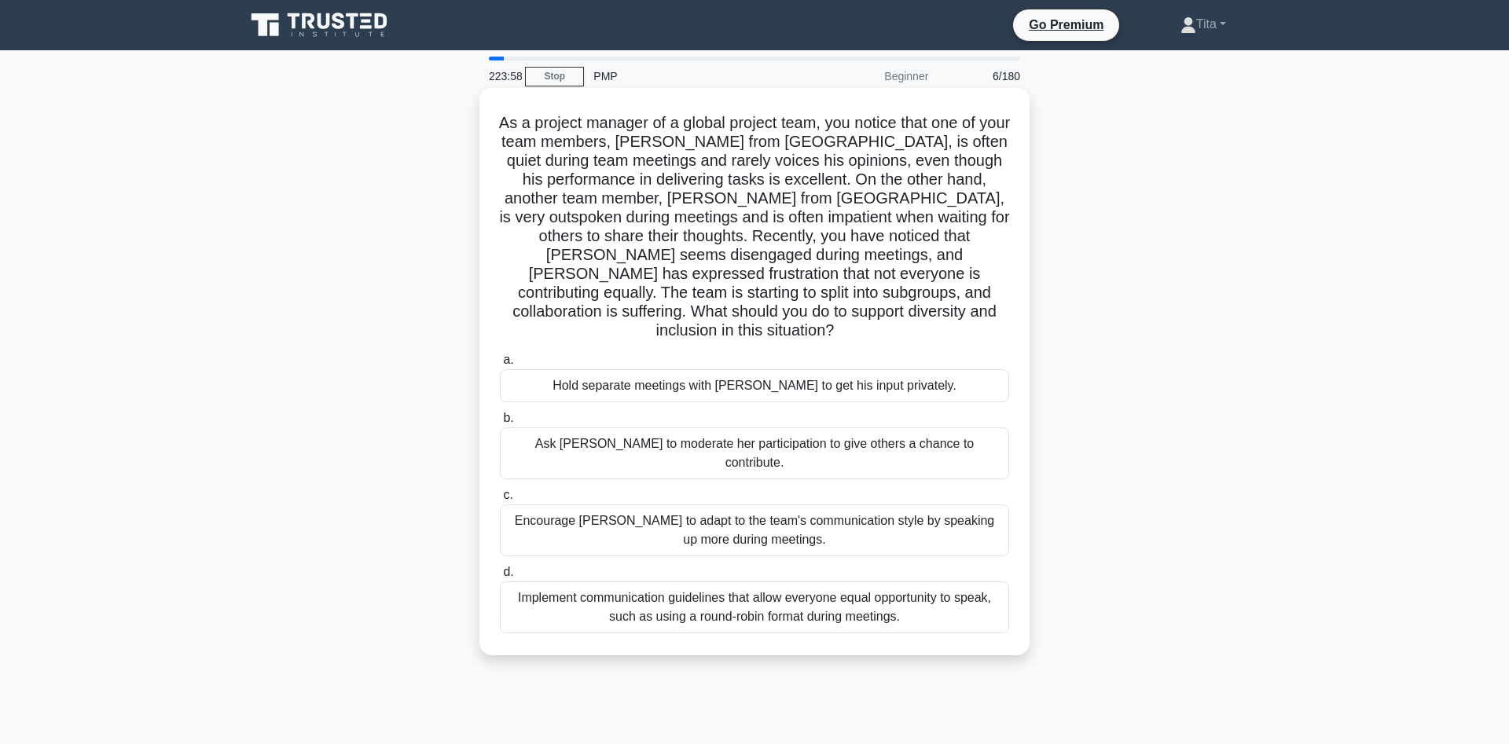
click at [589, 582] on div "Implement communication guidelines that allow everyone equal opportunity to spe…" at bounding box center [754, 608] width 509 height 52
click at [500, 572] on input "d. Implement communication guidelines that allow everyone equal opportunity to …" at bounding box center [500, 573] width 0 height 10
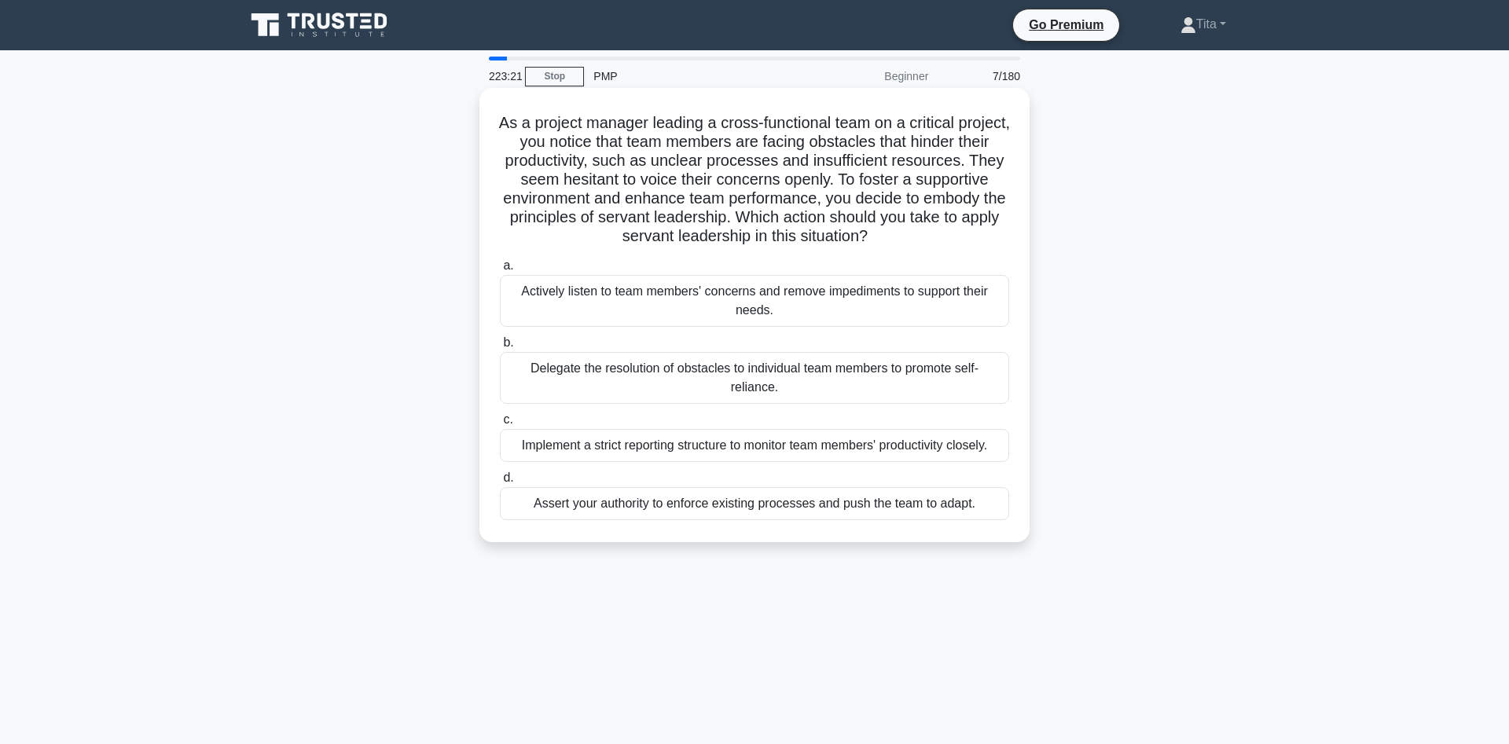
click at [770, 299] on div "Actively listen to team members' concerns and remove impediments to support the…" at bounding box center [754, 301] width 509 height 52
click at [500, 271] on input "a. Actively listen to team members' concerns and remove impediments to support …" at bounding box center [500, 266] width 0 height 10
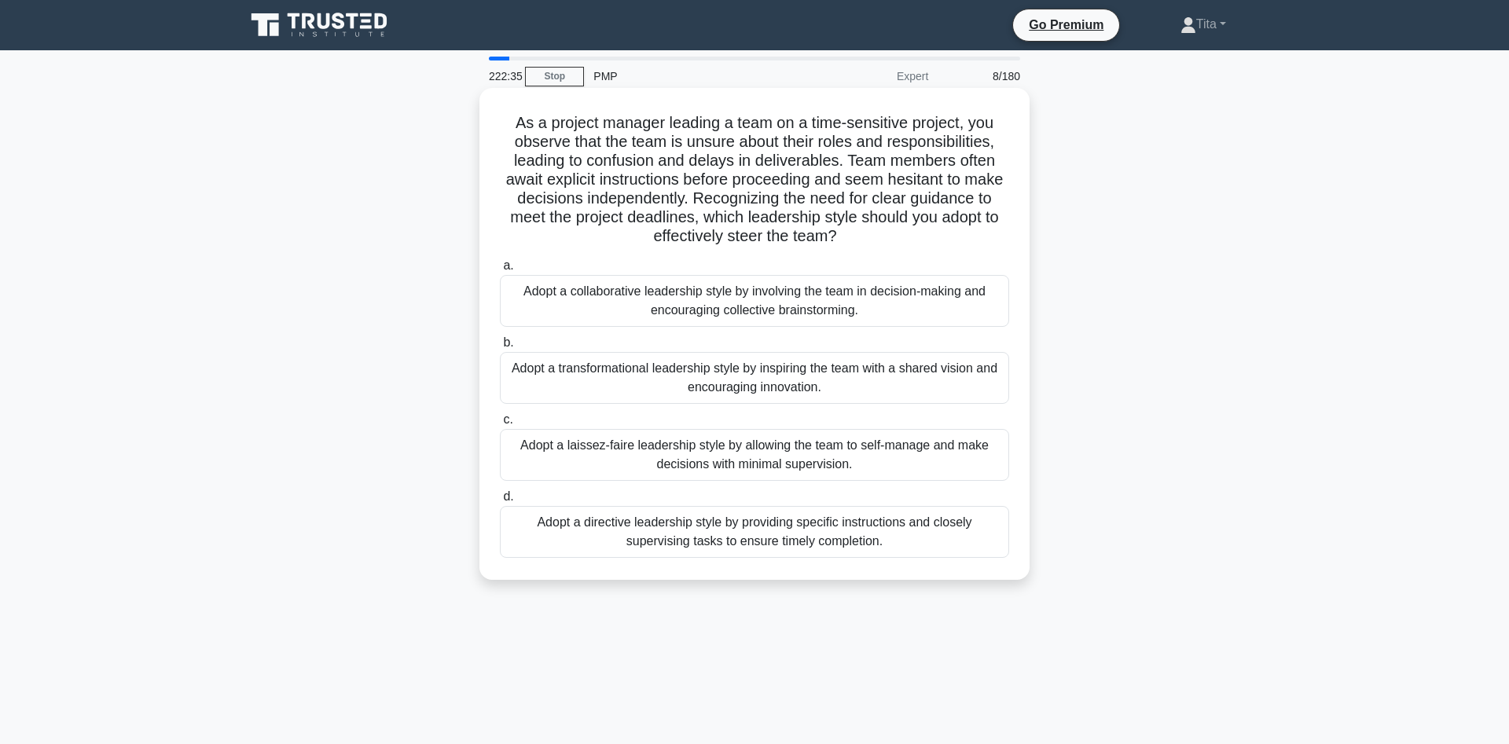
click at [603, 541] on div "Adopt a directive leadership style by providing specific instructions and close…" at bounding box center [754, 532] width 509 height 52
click at [500, 502] on input "d. Adopt a directive leadership style by providing specific instructions and cl…" at bounding box center [500, 497] width 0 height 10
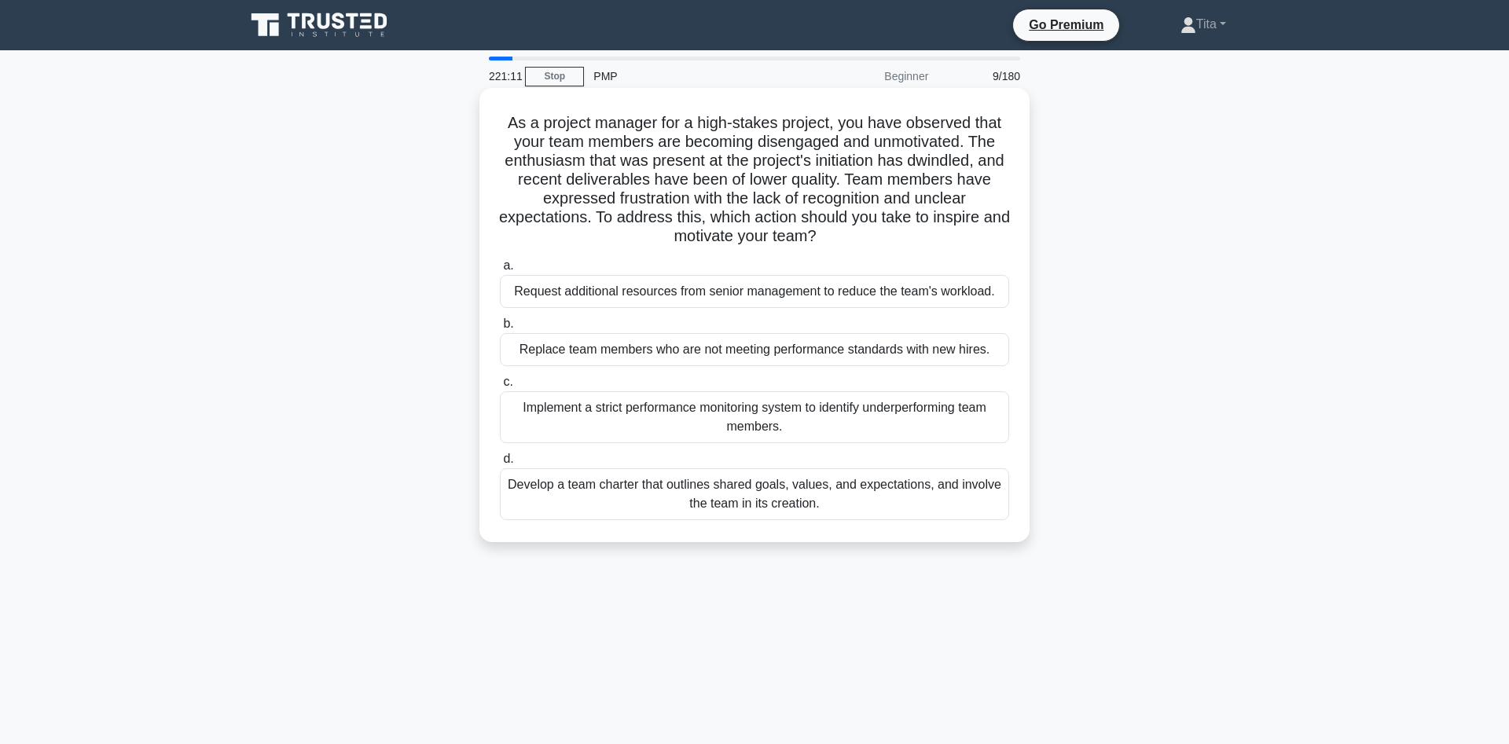
click at [851, 499] on div "Develop a team charter that outlines shared goals, values, and expectations, an…" at bounding box center [754, 495] width 509 height 52
click at [500, 465] on input "d. Develop a team charter that outlines shared goals, values, and expectations,…" at bounding box center [500, 459] width 0 height 10
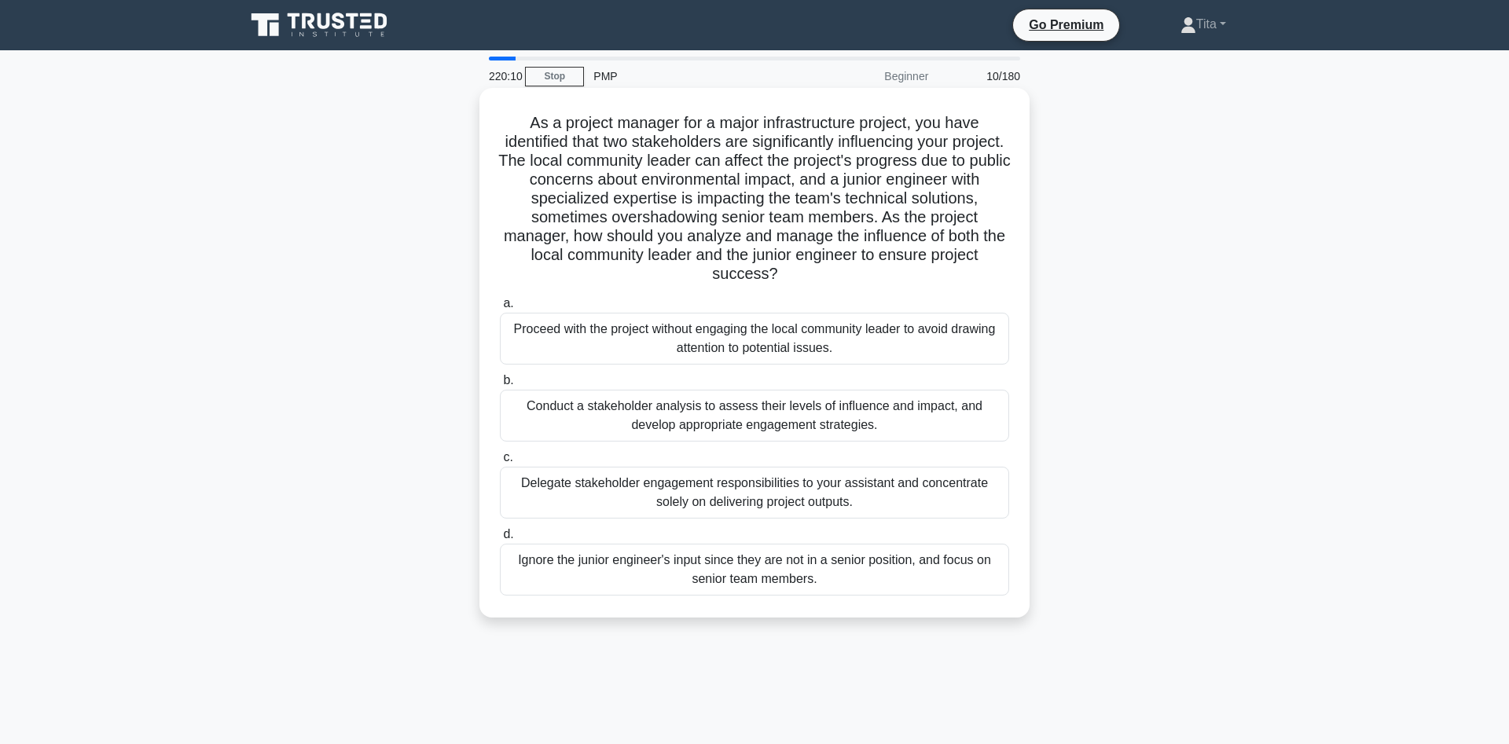
click at [898, 421] on div "Conduct a stakeholder analysis to assess their levels of influence and impact, …" at bounding box center [754, 416] width 509 height 52
click at [500, 386] on input "b. Conduct a stakeholder analysis to assess their levels of influence and impac…" at bounding box center [500, 381] width 0 height 10
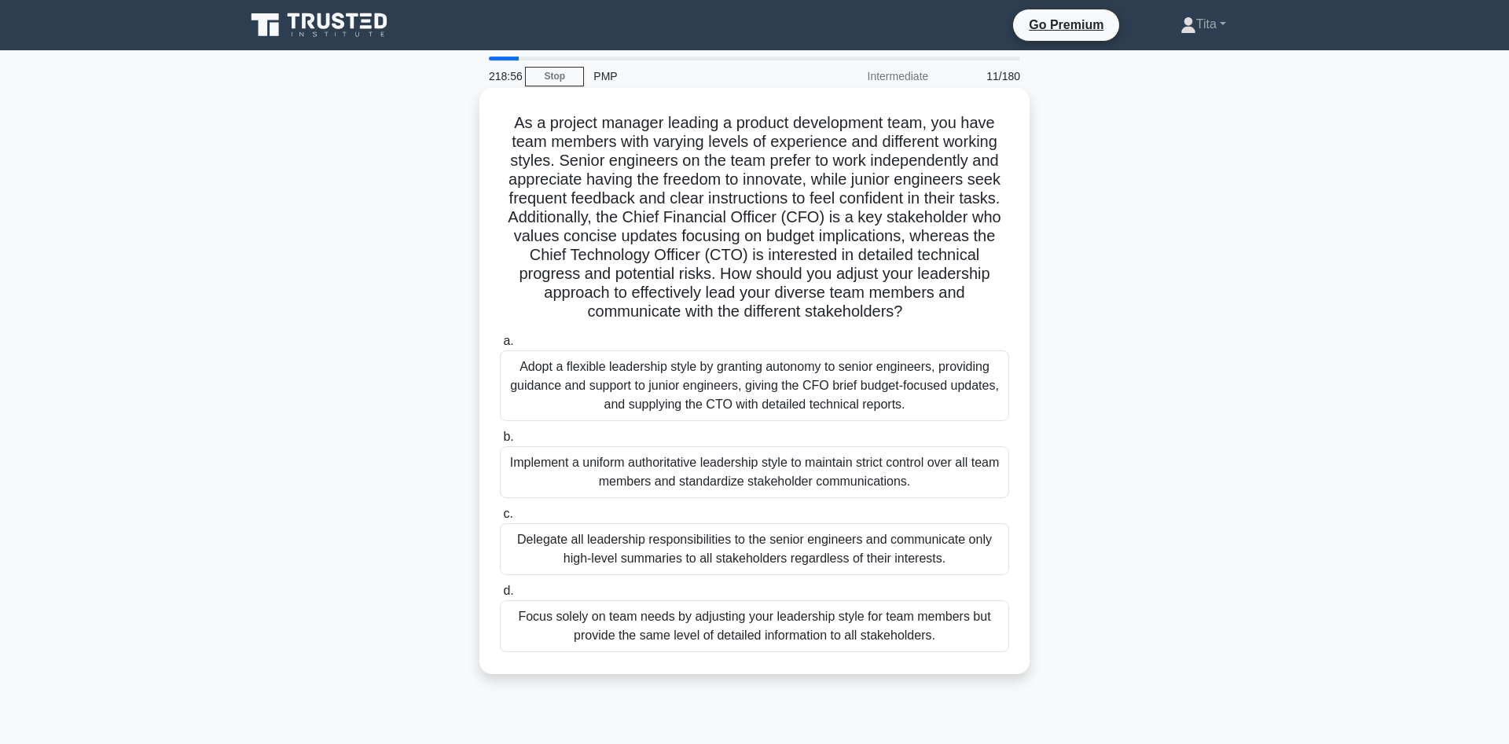
click at [819, 380] on div "Adopt a flexible leadership style by granting autonomy to senior engineers, pro…" at bounding box center [754, 386] width 509 height 71
click at [500, 347] on input "a. Adopt a flexible leadership style by granting autonomy to senior engineers, …" at bounding box center [500, 341] width 0 height 10
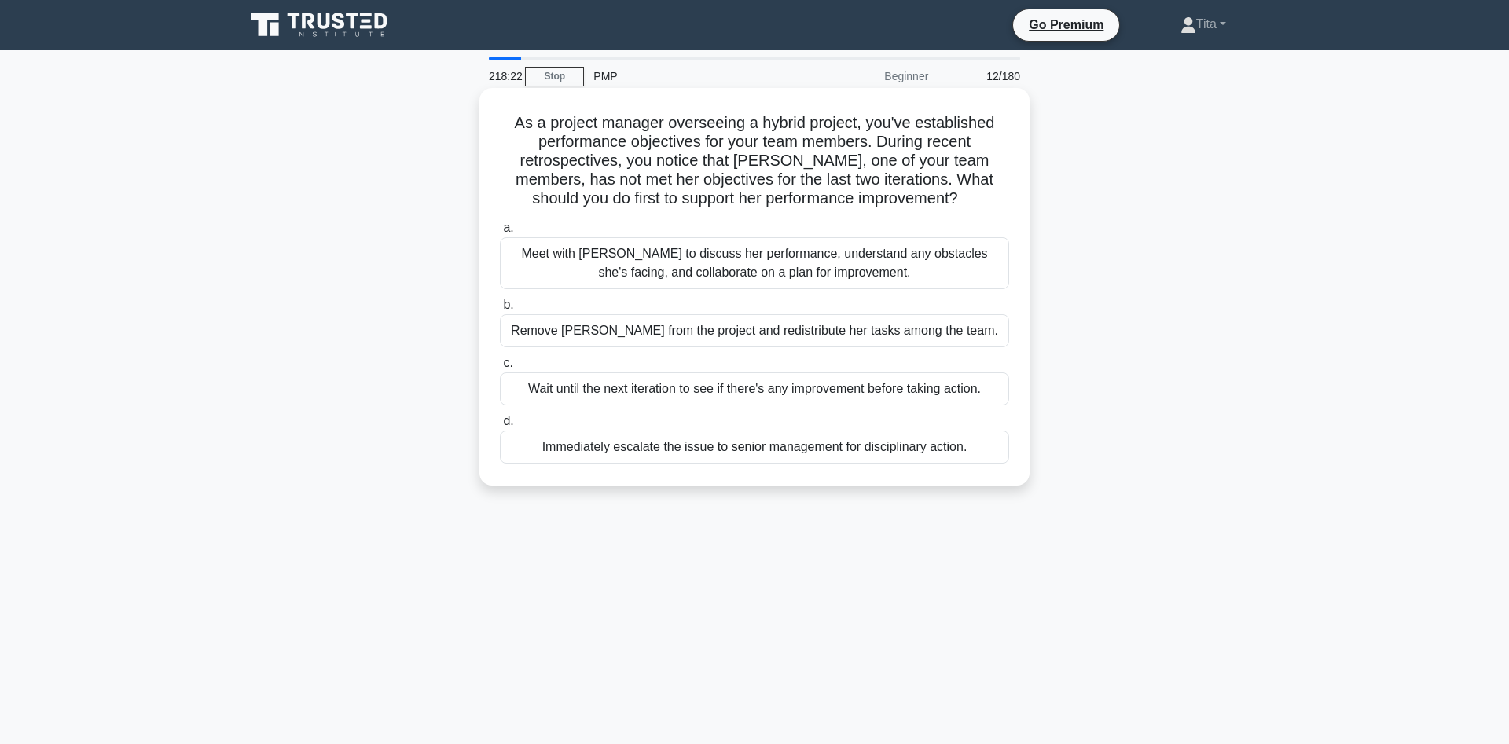
click at [858, 263] on div "Meet with [PERSON_NAME] to discuss her performance, understand any obstacles sh…" at bounding box center [754, 263] width 509 height 52
click at [500, 233] on input "a. Meet with [PERSON_NAME] to discuss her performance, understand any obstacles…" at bounding box center [500, 228] width 0 height 10
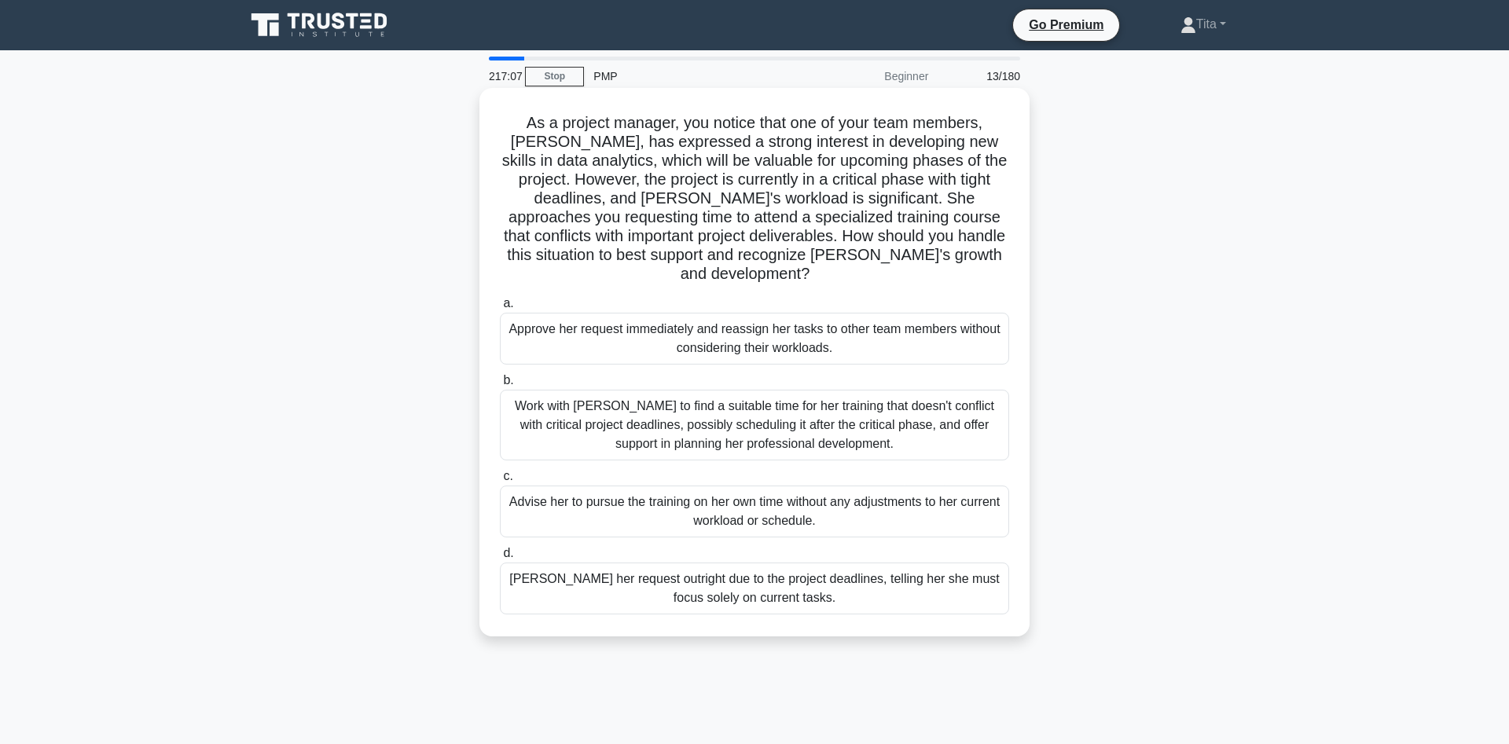
click at [740, 398] on div "Work with [PERSON_NAME] to find a suitable time for her training that doesn't c…" at bounding box center [754, 425] width 509 height 71
click at [500, 386] on input "b. Work with [PERSON_NAME] to find a suitable time for her training that doesn'…" at bounding box center [500, 381] width 0 height 10
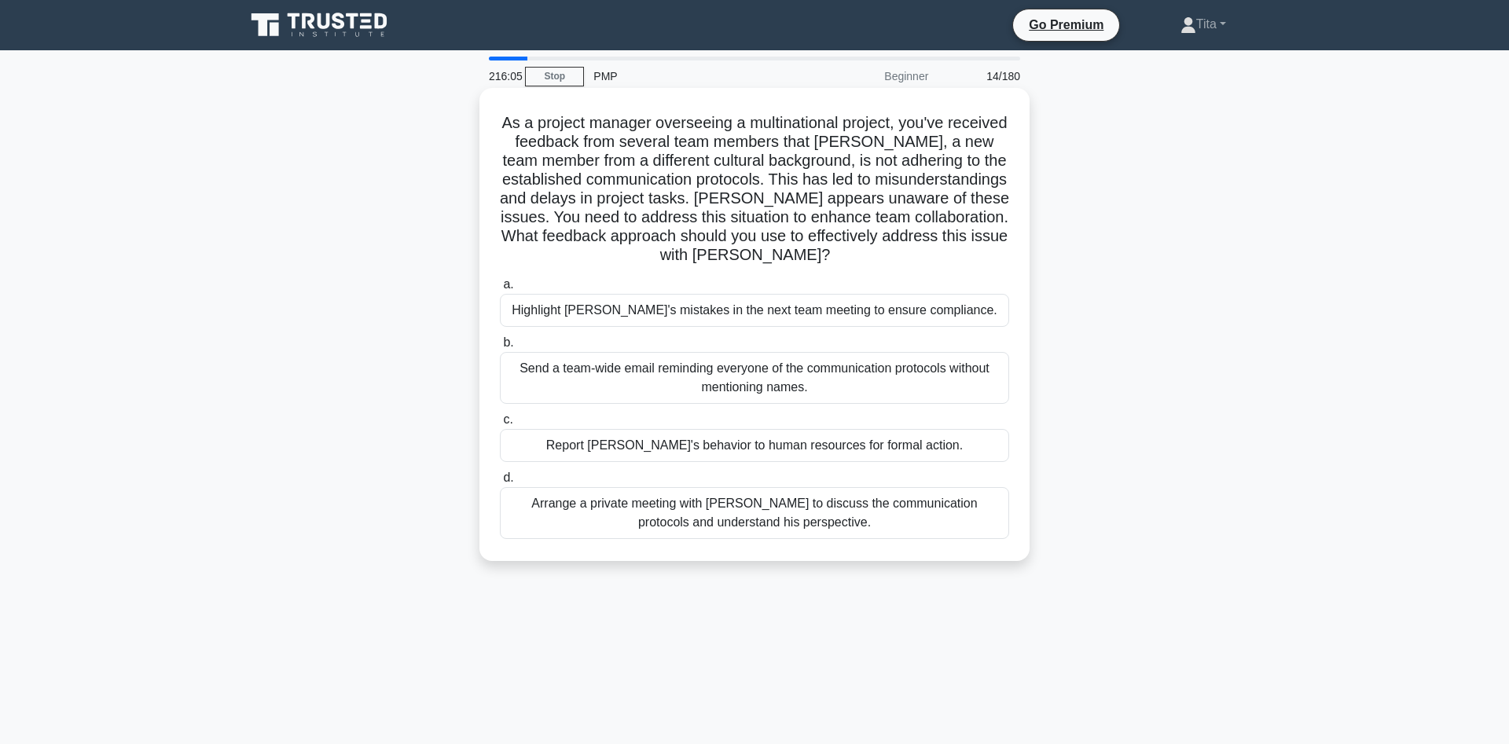
click at [659, 494] on div "Arrange a private meeting with [PERSON_NAME] to discuss the communication proto…" at bounding box center [754, 513] width 509 height 52
click at [500, 483] on input "d. Arrange a private meeting with [PERSON_NAME] to discuss the communication pr…" at bounding box center [500, 478] width 0 height 10
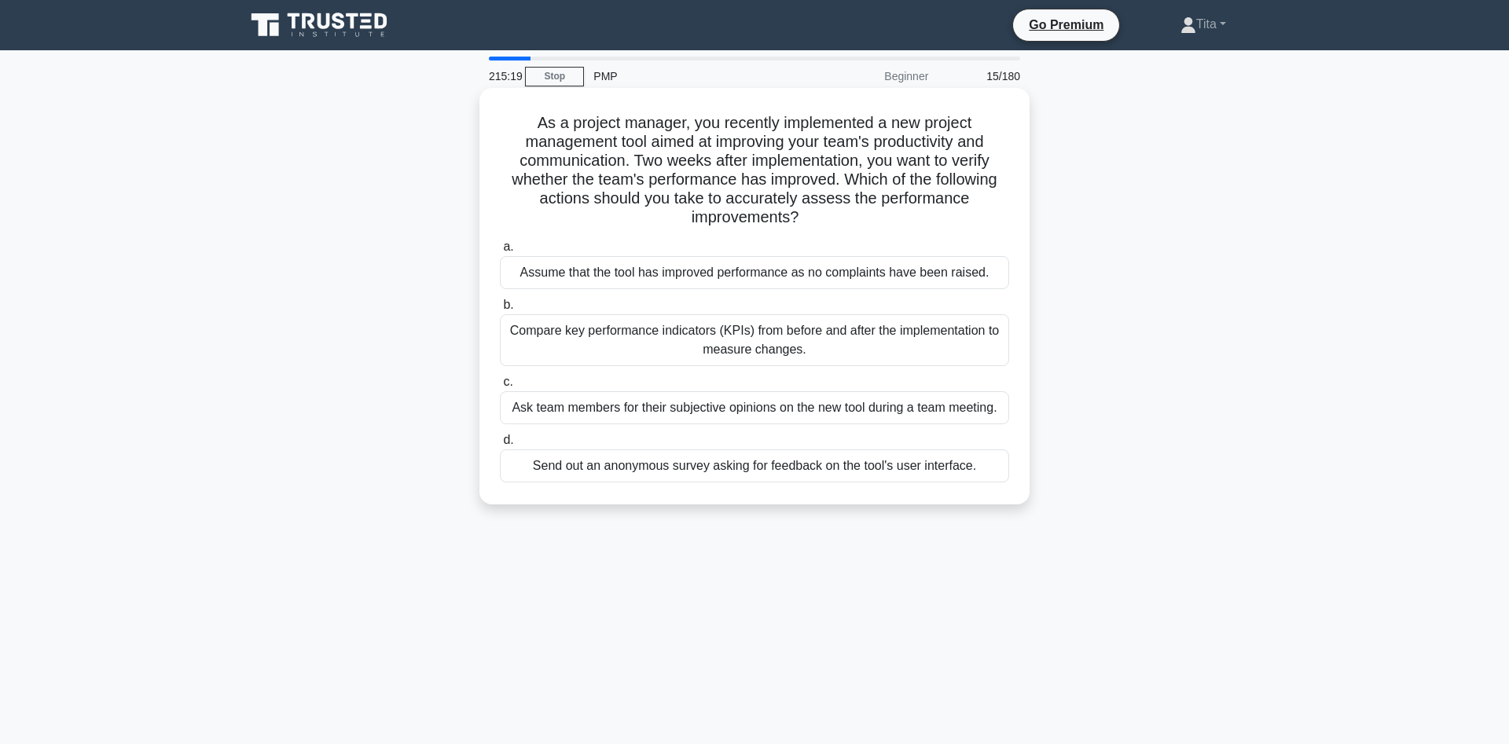
click at [788, 339] on div "Compare key performance indicators (KPIs) from before and after the implementat…" at bounding box center [754, 340] width 509 height 52
click at [500, 311] on input "b. Compare key performance indicators (KPIs) from before and after the implemen…" at bounding box center [500, 305] width 0 height 10
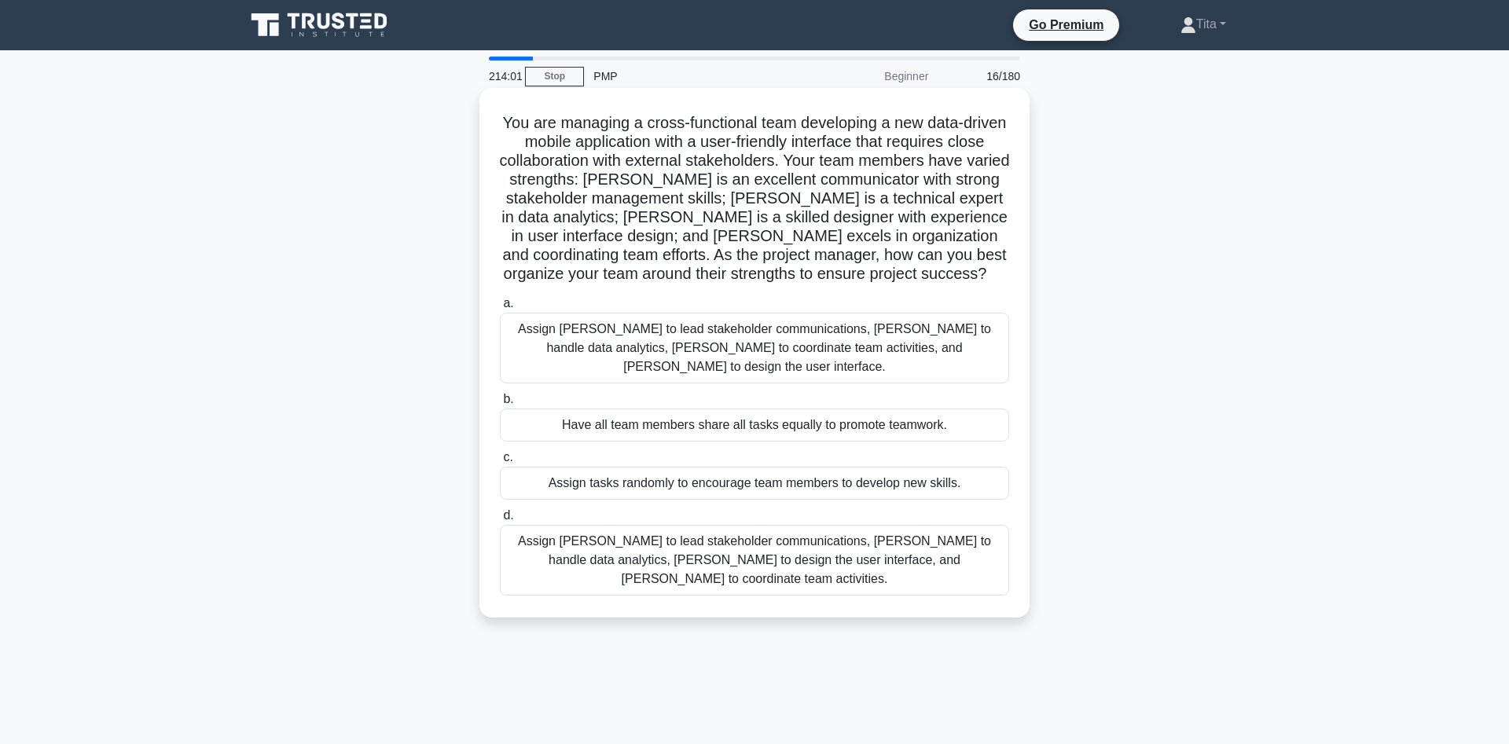
click at [656, 537] on div "Assign [PERSON_NAME] to lead stakeholder communications, [PERSON_NAME] to handl…" at bounding box center [754, 560] width 509 height 71
click at [500, 521] on input "d. Assign [PERSON_NAME] to lead stakeholder communications, [PERSON_NAME] to ha…" at bounding box center [500, 516] width 0 height 10
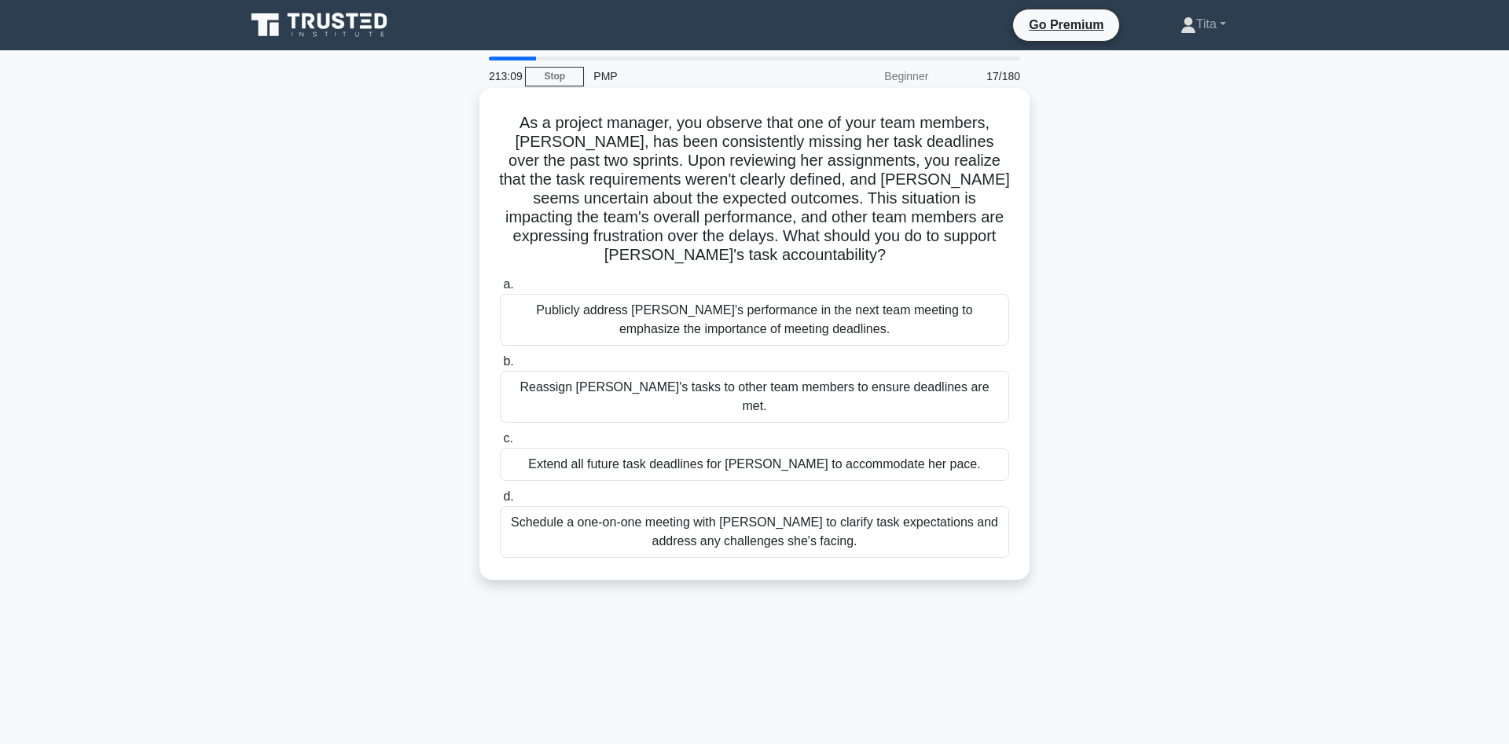
click at [791, 506] on div "Schedule a one-on-one meeting with [PERSON_NAME] to clarify task expectations a…" at bounding box center [754, 532] width 509 height 52
click at [500, 502] on input "d. Schedule a one-on-one meeting with [PERSON_NAME] to clarify task expectation…" at bounding box center [500, 497] width 0 height 10
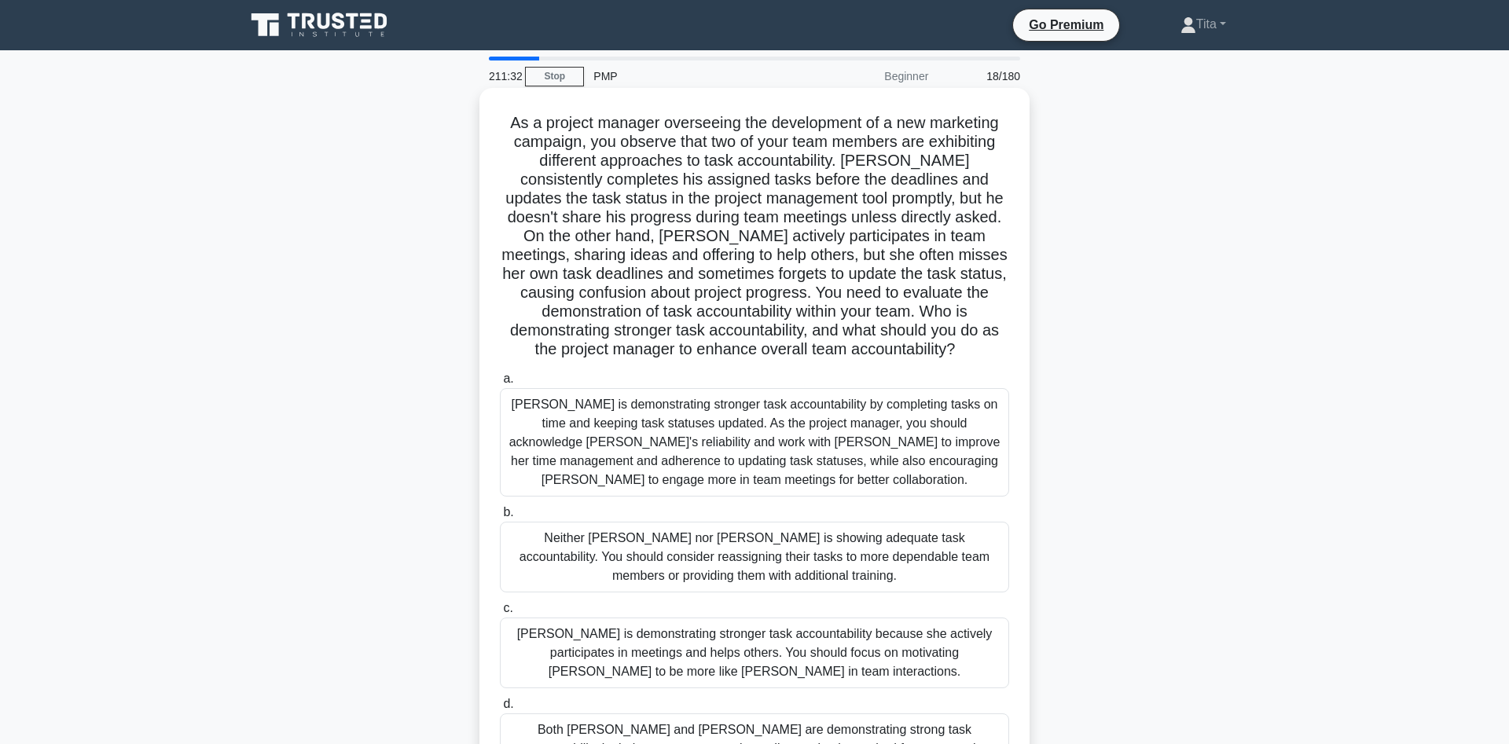
click at [832, 442] on div "[PERSON_NAME] is demonstrating stronger task accountability by completing tasks…" at bounding box center [754, 442] width 509 height 108
click at [500, 384] on input "[PERSON_NAME] is demonstrating stronger task accountability by completing tasks…" at bounding box center [500, 379] width 0 height 10
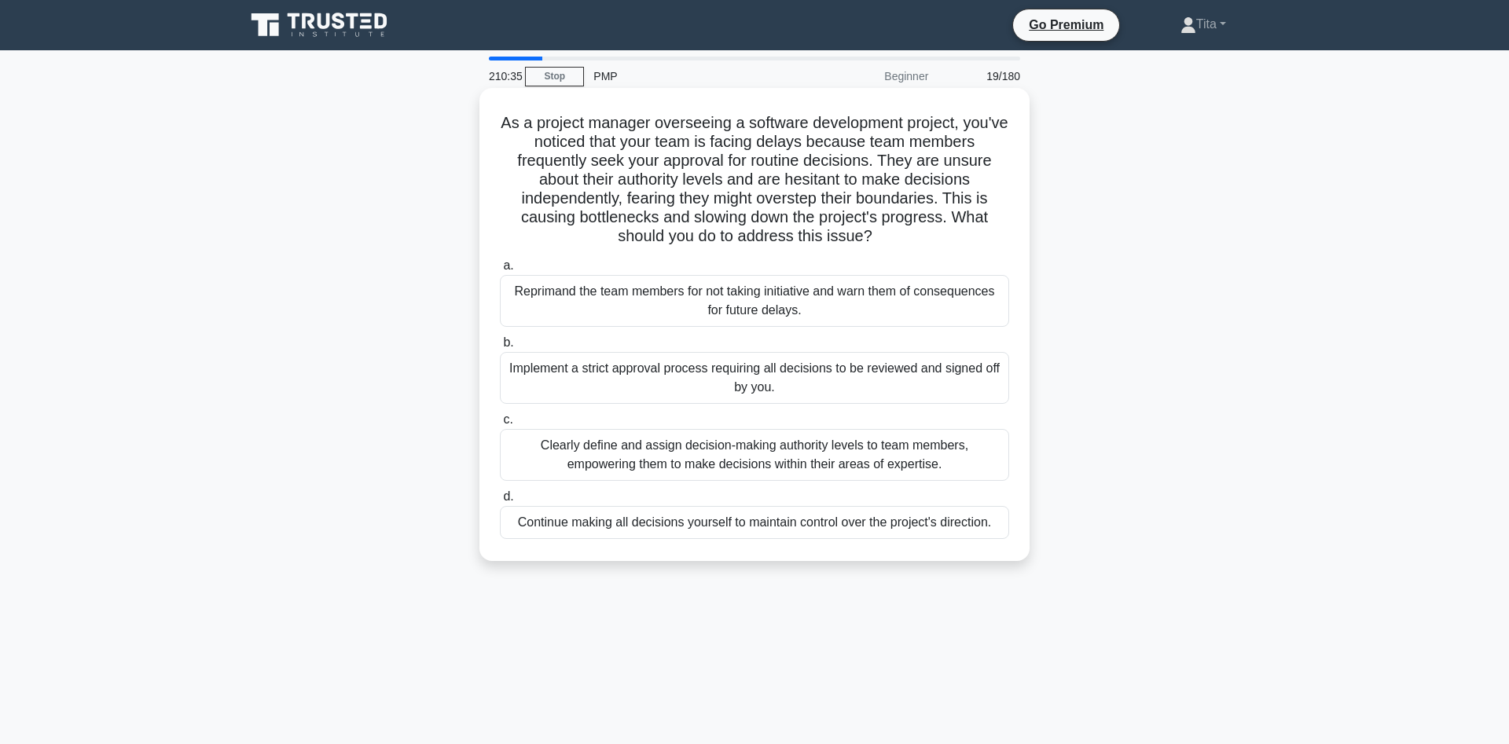
click at [808, 464] on div "Clearly define and assign decision-making authority levels to team members, emp…" at bounding box center [754, 455] width 509 height 52
click at [500, 425] on input "c. Clearly define and assign decision-making authority levels to team members, …" at bounding box center [500, 420] width 0 height 10
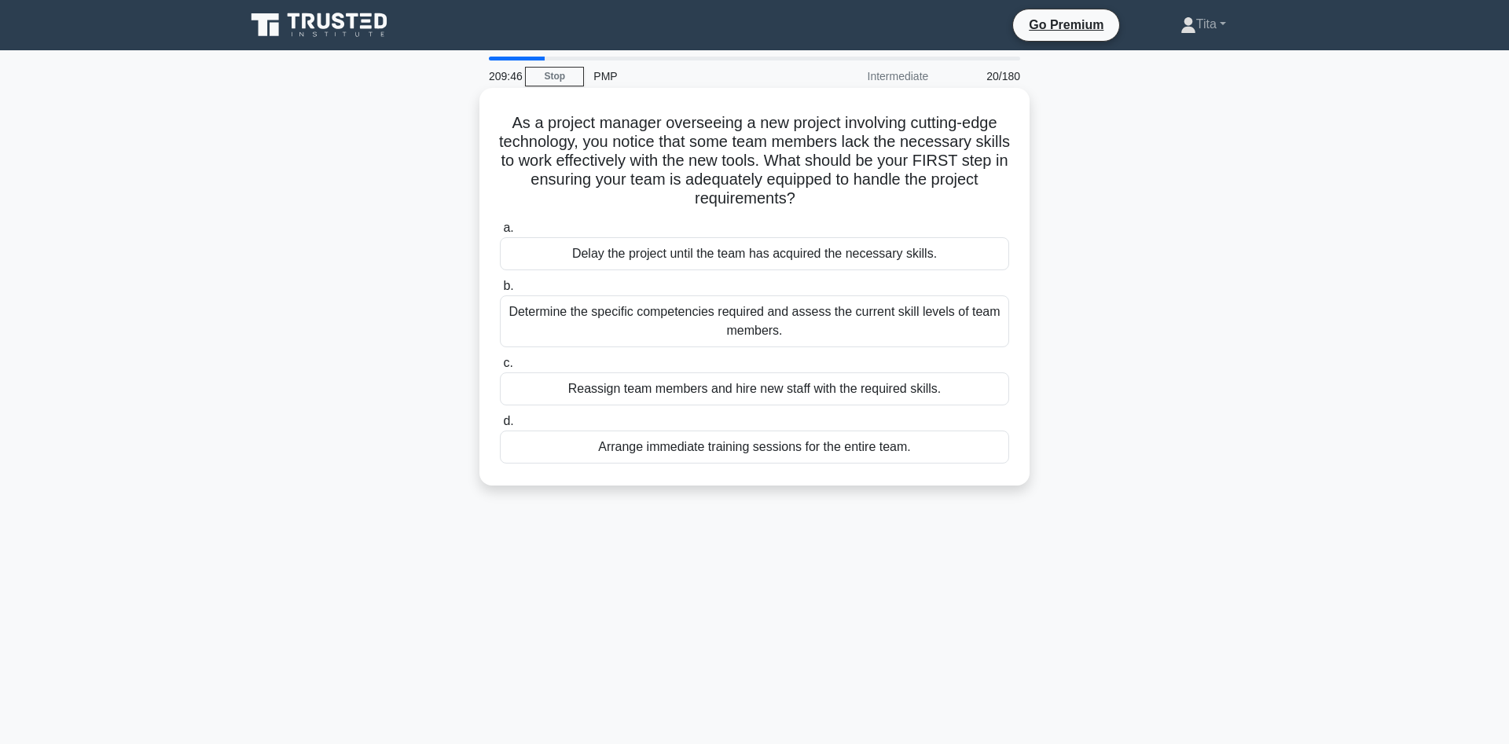
click at [816, 330] on div "Determine the specific competencies required and assess the current skill level…" at bounding box center [754, 322] width 509 height 52
click at [500, 292] on input "b. Determine the specific competencies required and assess the current skill le…" at bounding box center [500, 286] width 0 height 10
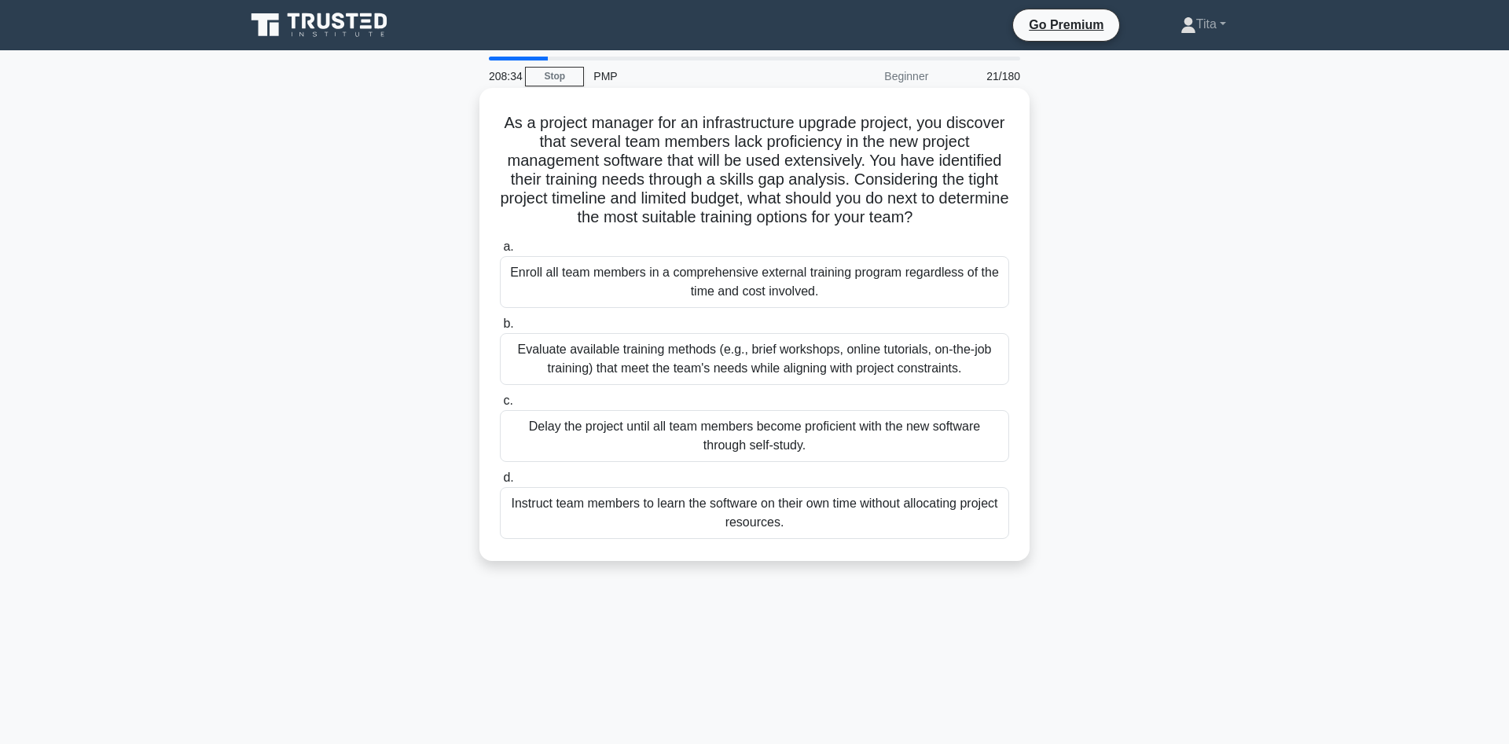
click at [762, 361] on div "Evaluate available training methods (e.g., brief workshops, online tutorials, o…" at bounding box center [754, 359] width 509 height 52
click at [500, 329] on input "b. Evaluate available training methods (e.g., brief workshops, online tutorials…" at bounding box center [500, 324] width 0 height 10
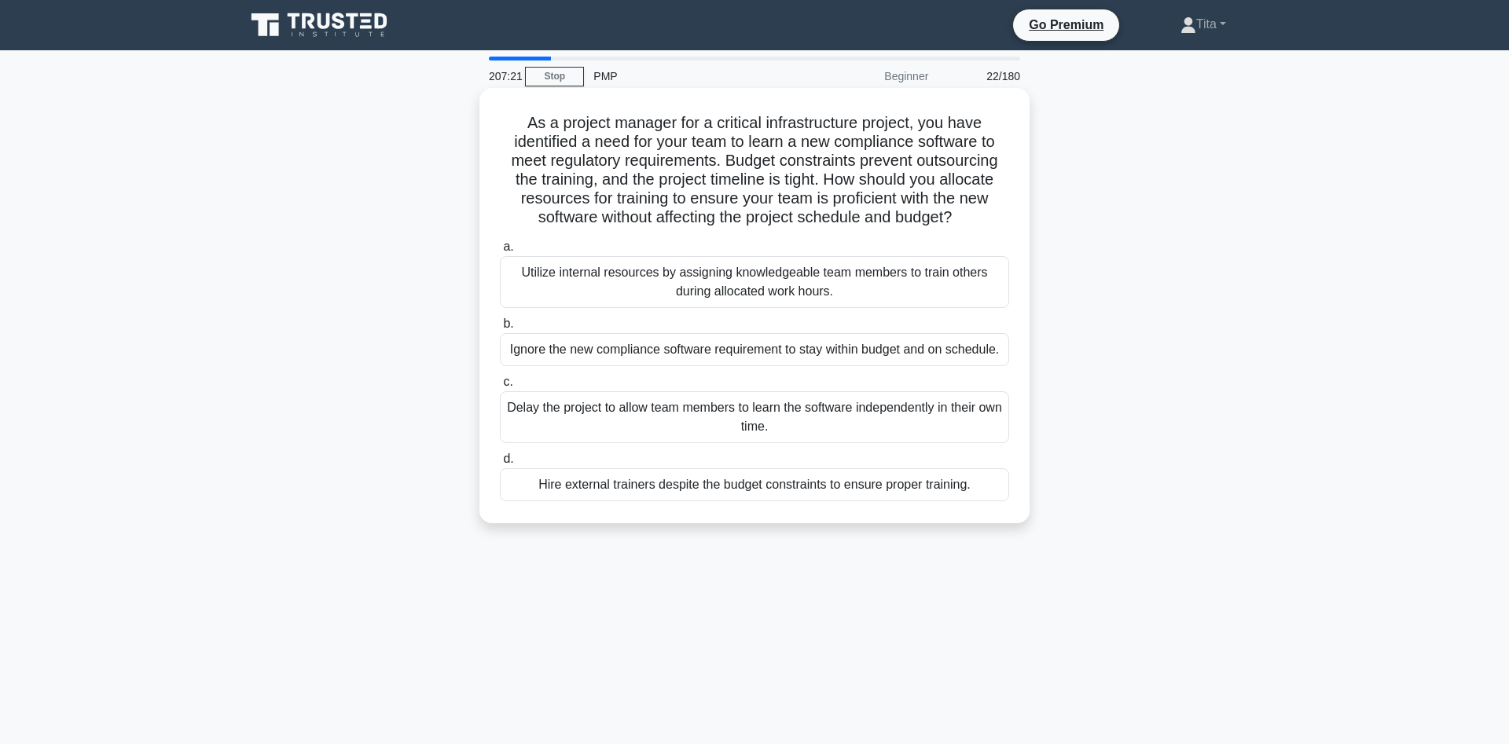
click at [898, 285] on div "Utilize internal resources by assigning knowledgeable team members to train oth…" at bounding box center [754, 282] width 509 height 52
click at [500, 252] on input "a. Utilize internal resources by assigning knowledgeable team members to train …" at bounding box center [500, 247] width 0 height 10
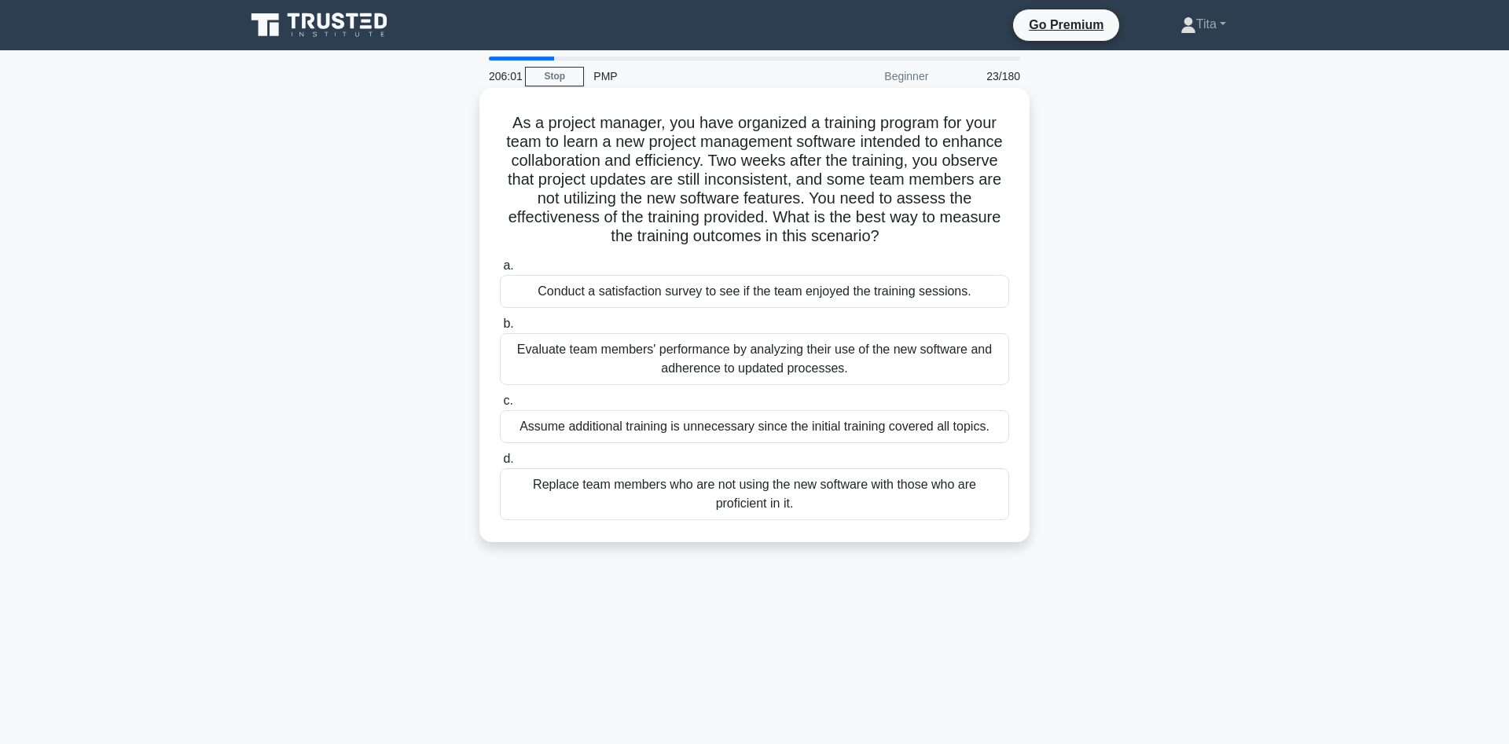
click at [694, 355] on div "Evaluate team members' performance by analyzing their use of the new software a…" at bounding box center [754, 359] width 509 height 52
click at [500, 329] on input "b. Evaluate team members' performance by analyzing their use of the new softwar…" at bounding box center [500, 324] width 0 height 10
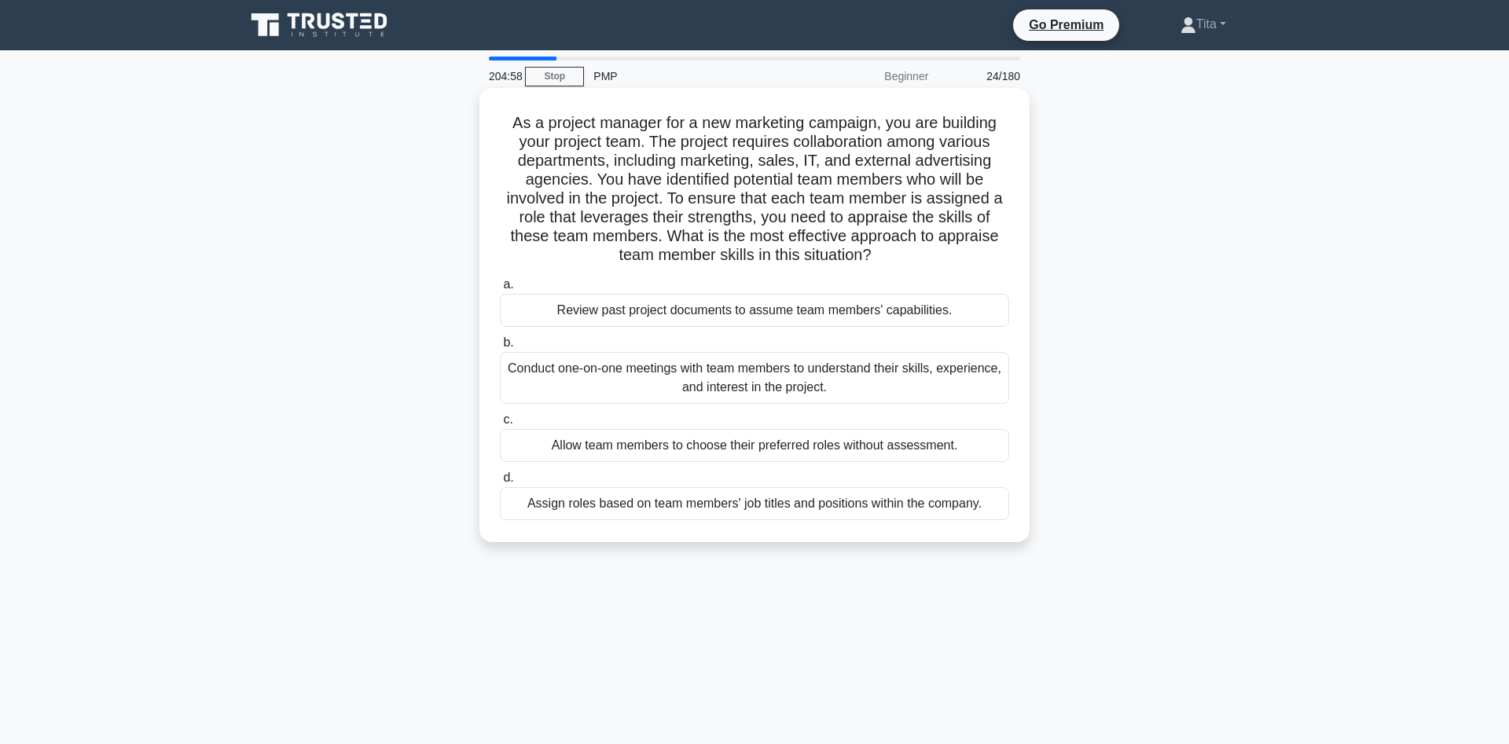
click at [601, 375] on div "Conduct one-on-one meetings with team members to understand their skills, exper…" at bounding box center [754, 378] width 509 height 52
click at [500, 348] on input "b. Conduct one-on-one meetings with team members to understand their skills, ex…" at bounding box center [500, 343] width 0 height 10
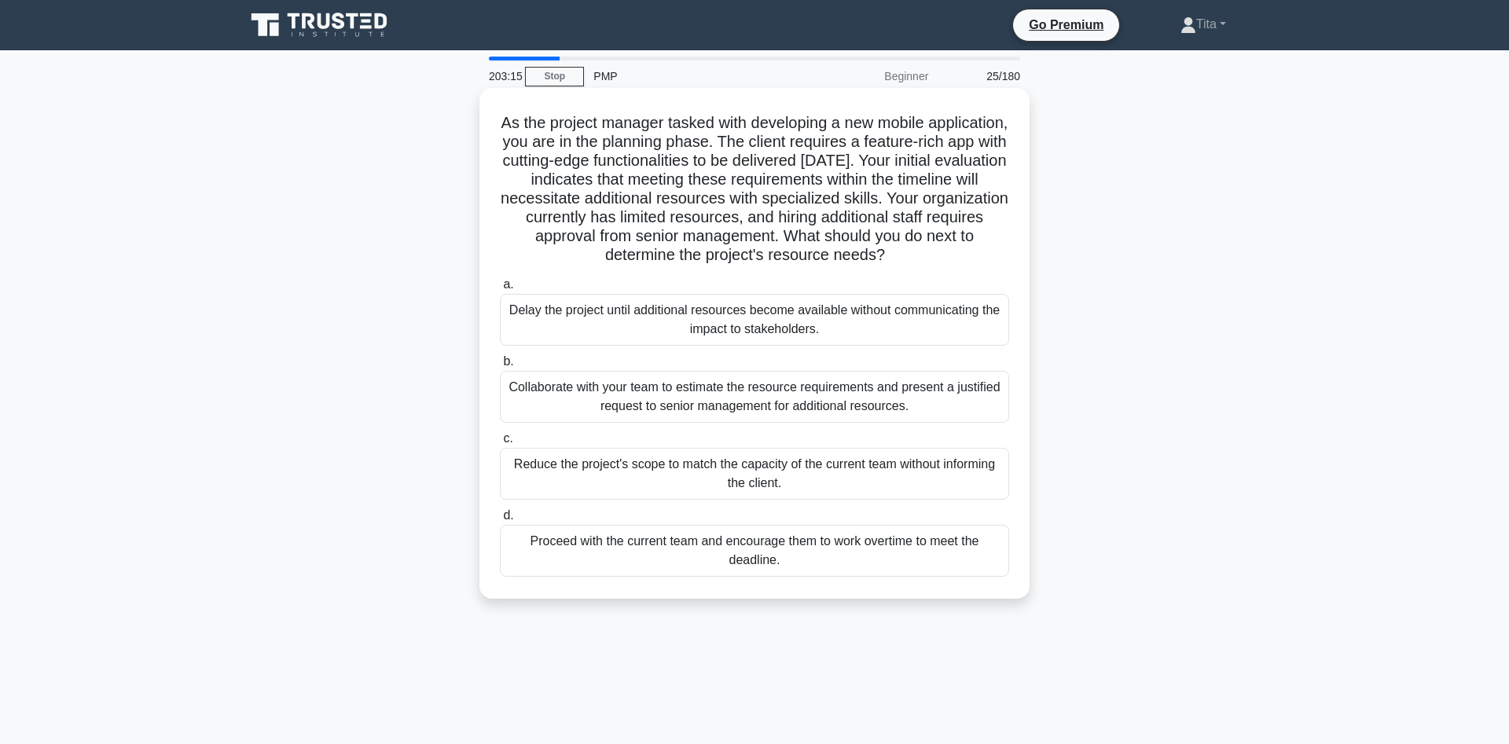
click at [532, 401] on div "Collaborate with your team to estimate the resource requirements and present a …" at bounding box center [754, 397] width 509 height 52
click at [500, 367] on input "b. Collaborate with your team to estimate the resource requirements and present…" at bounding box center [500, 362] width 0 height 10
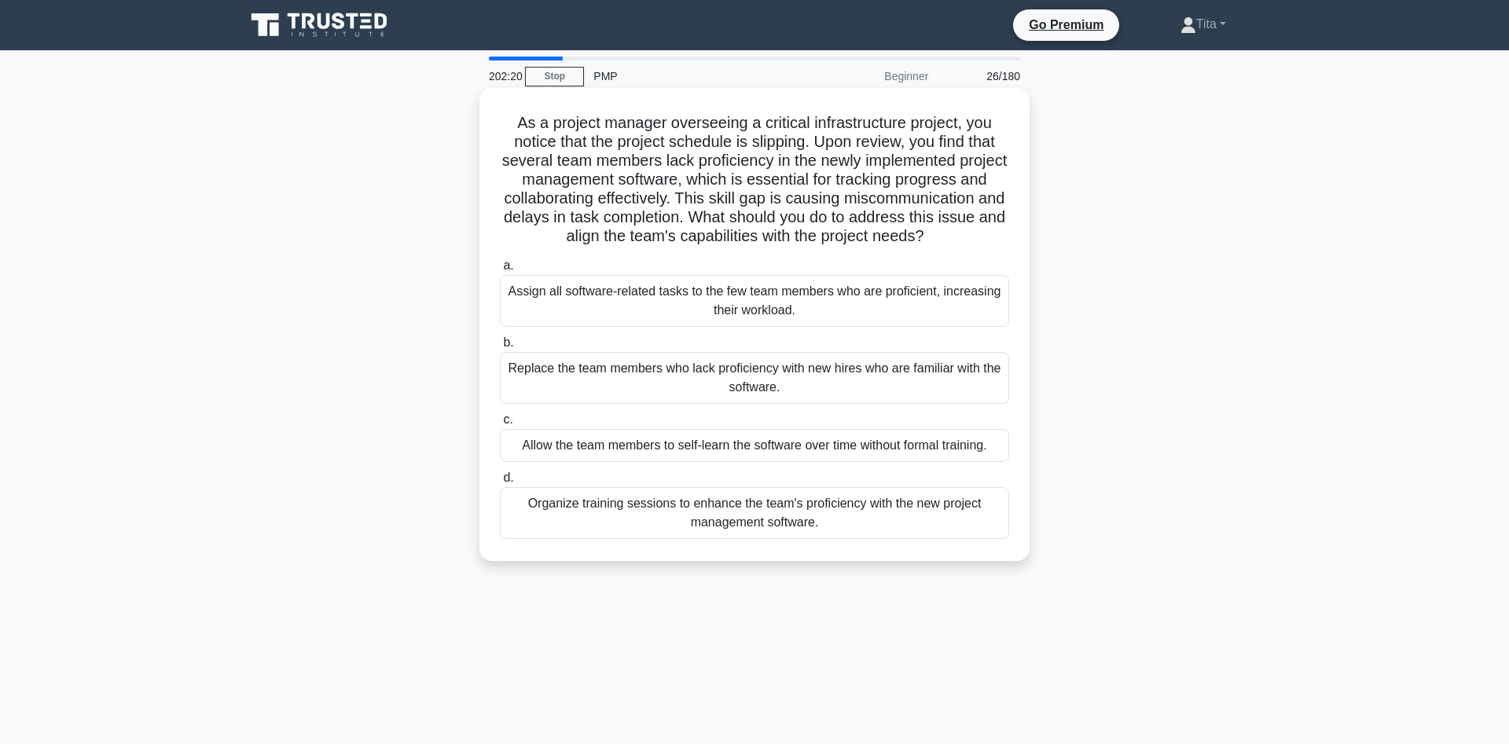
click at [678, 520] on div "Organize training sessions to enhance the team's proficiency with the new proje…" at bounding box center [754, 513] width 509 height 52
click at [500, 483] on input "d. Organize training sessions to enhance the team's proficiency with the new pr…" at bounding box center [500, 478] width 0 height 10
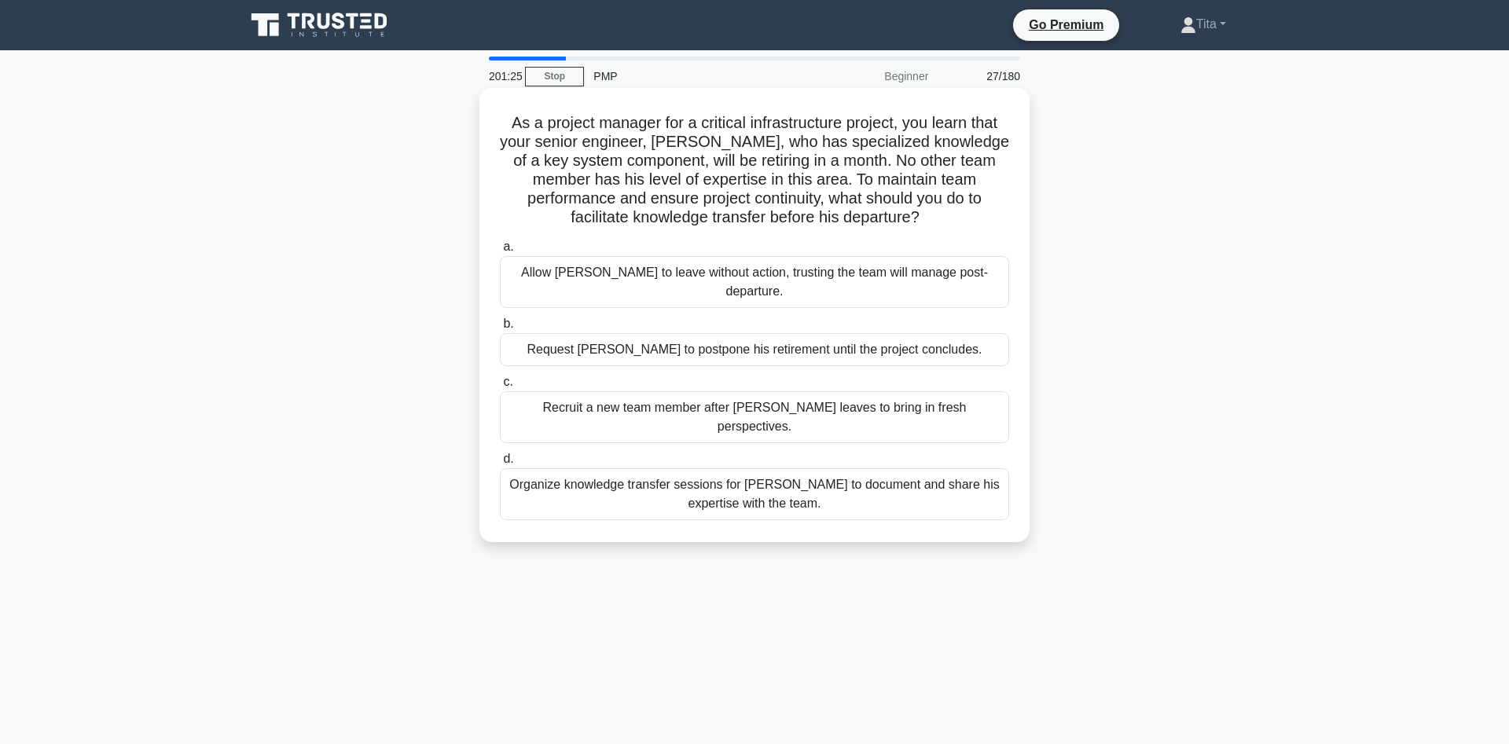
click at [757, 469] on div "Organize knowledge transfer sessions for [PERSON_NAME] to document and share hi…" at bounding box center [754, 495] width 509 height 52
click at [500, 460] on input "d. Organize knowledge transfer sessions for [PERSON_NAME] to document and share…" at bounding box center [500, 459] width 0 height 10
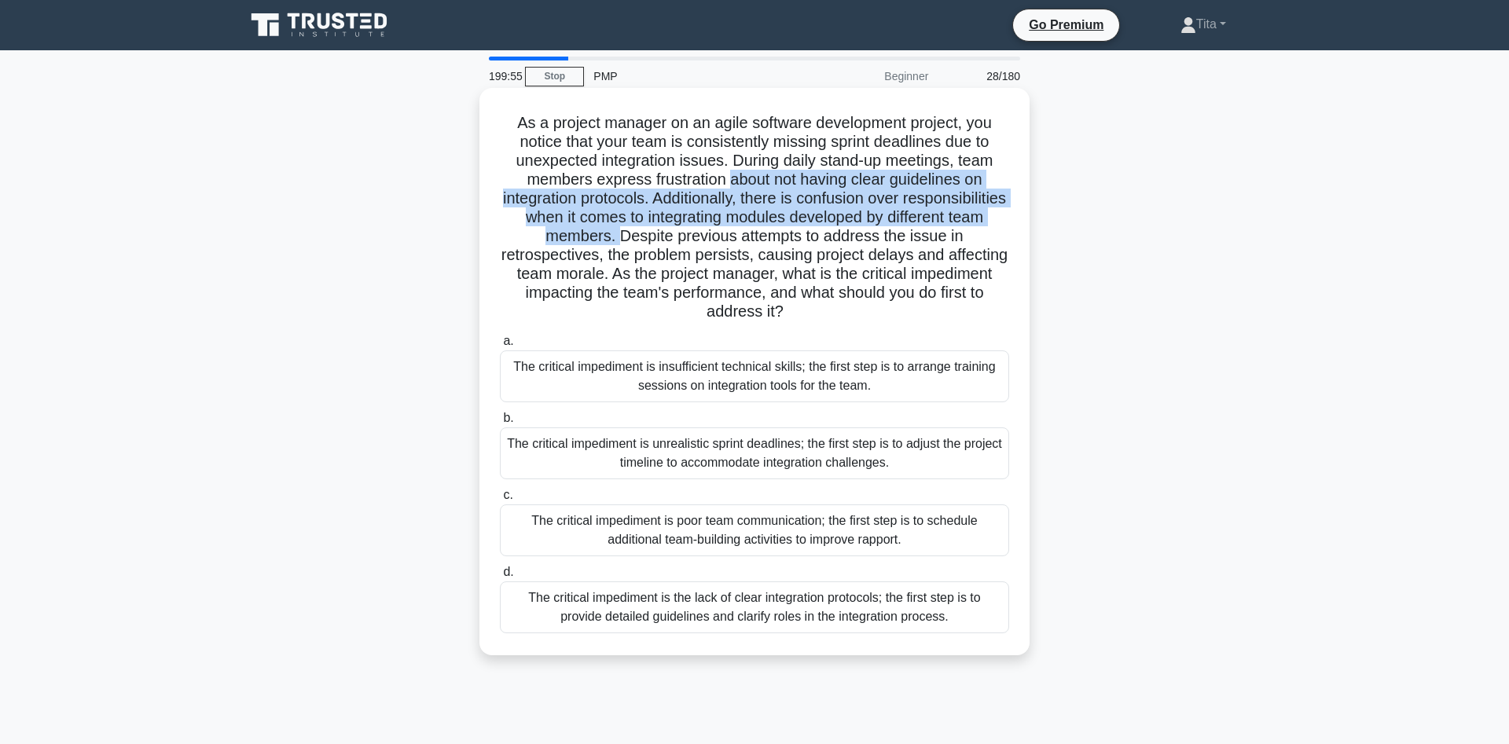
drag, startPoint x: 728, startPoint y: 182, endPoint x: 623, endPoint y: 235, distance: 117.8
click at [623, 235] on h5 "As a project manager on an agile software development project, you notice that …" at bounding box center [754, 217] width 513 height 209
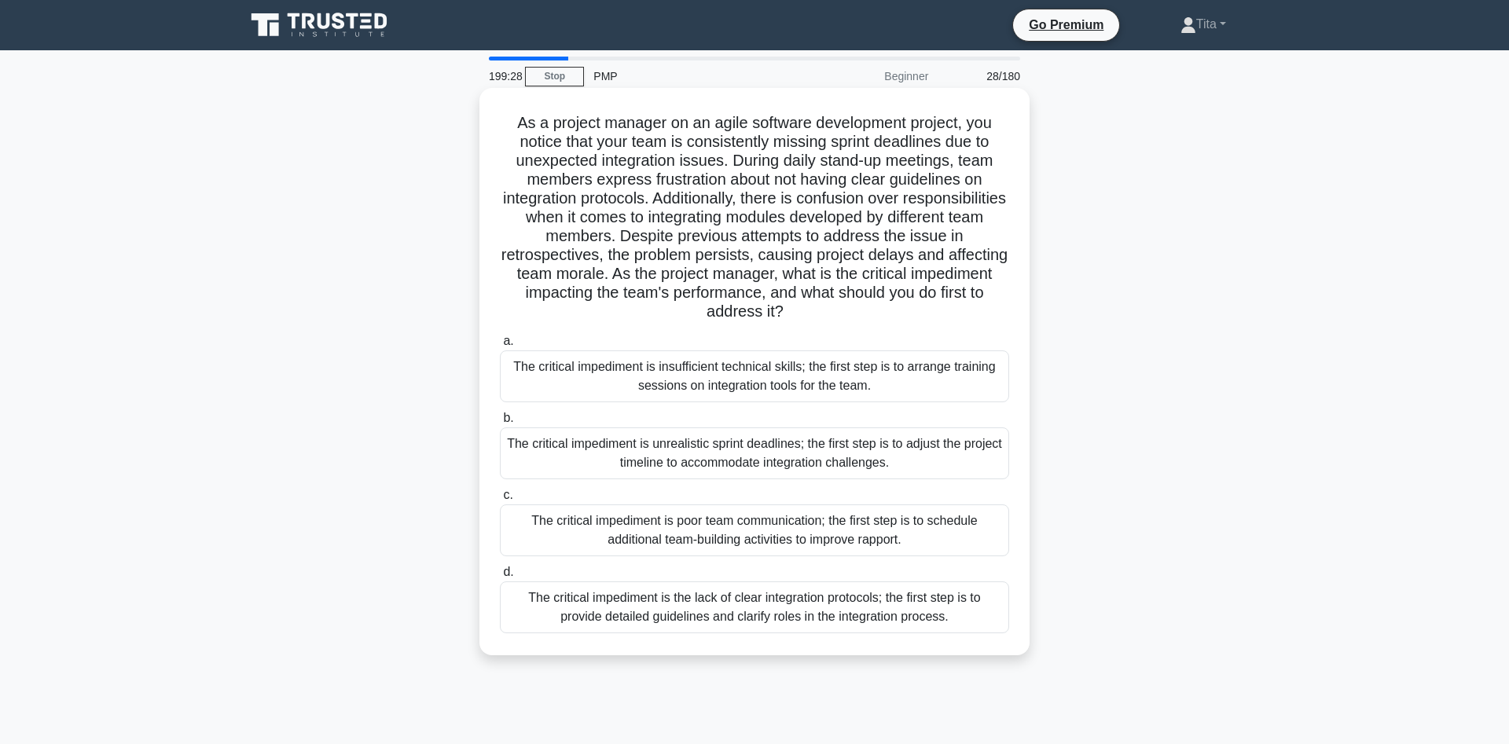
click at [848, 619] on div "The critical impediment is the lack of clear integration protocols; the first s…" at bounding box center [754, 608] width 509 height 52
click at [500, 578] on input "d. The critical impediment is the lack of clear integration protocols; the firs…" at bounding box center [500, 573] width 0 height 10
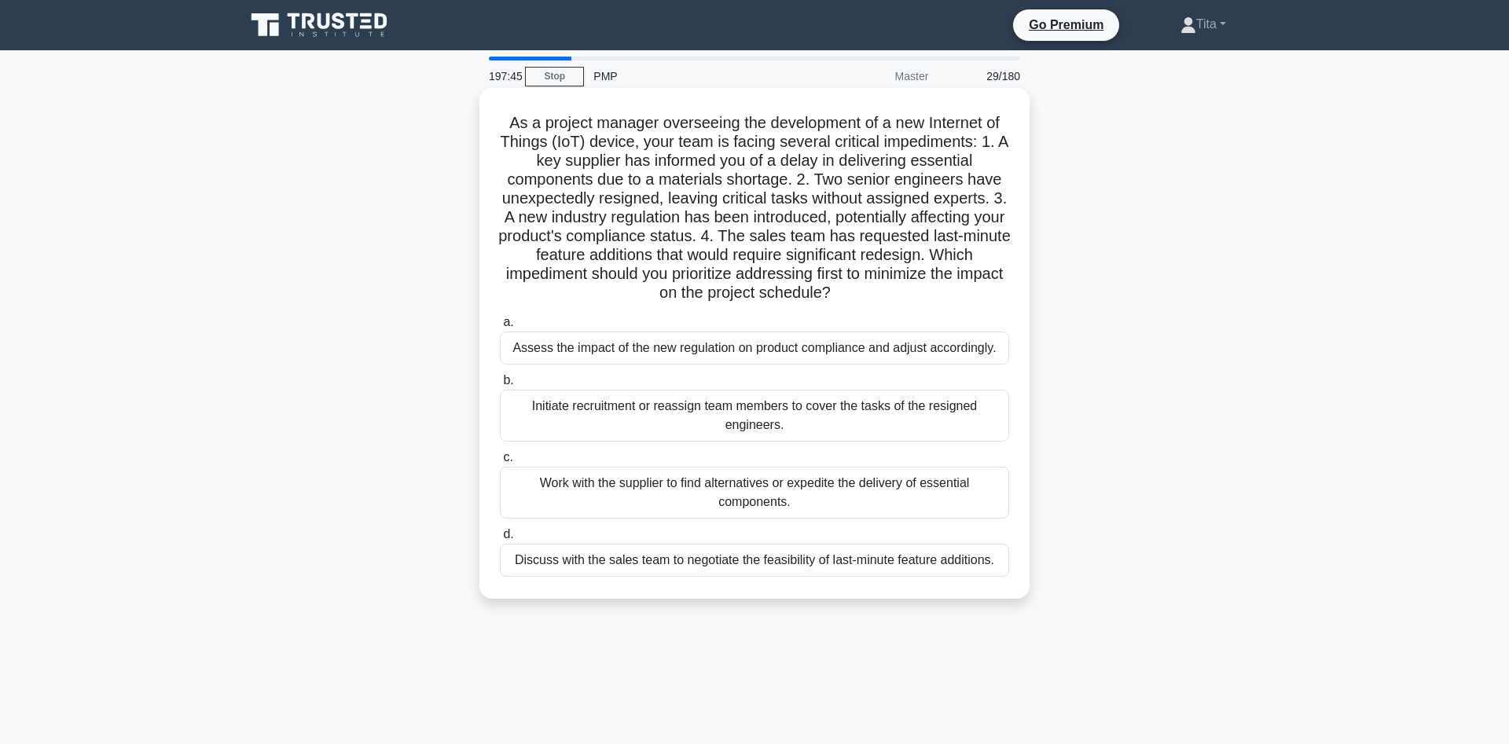
click at [663, 347] on div "Assess the impact of the new regulation on product compliance and adjust accord…" at bounding box center [754, 348] width 509 height 33
click at [500, 328] on input "a. Assess the impact of the new regulation on product compliance and adjust acc…" at bounding box center [500, 323] width 0 height 10
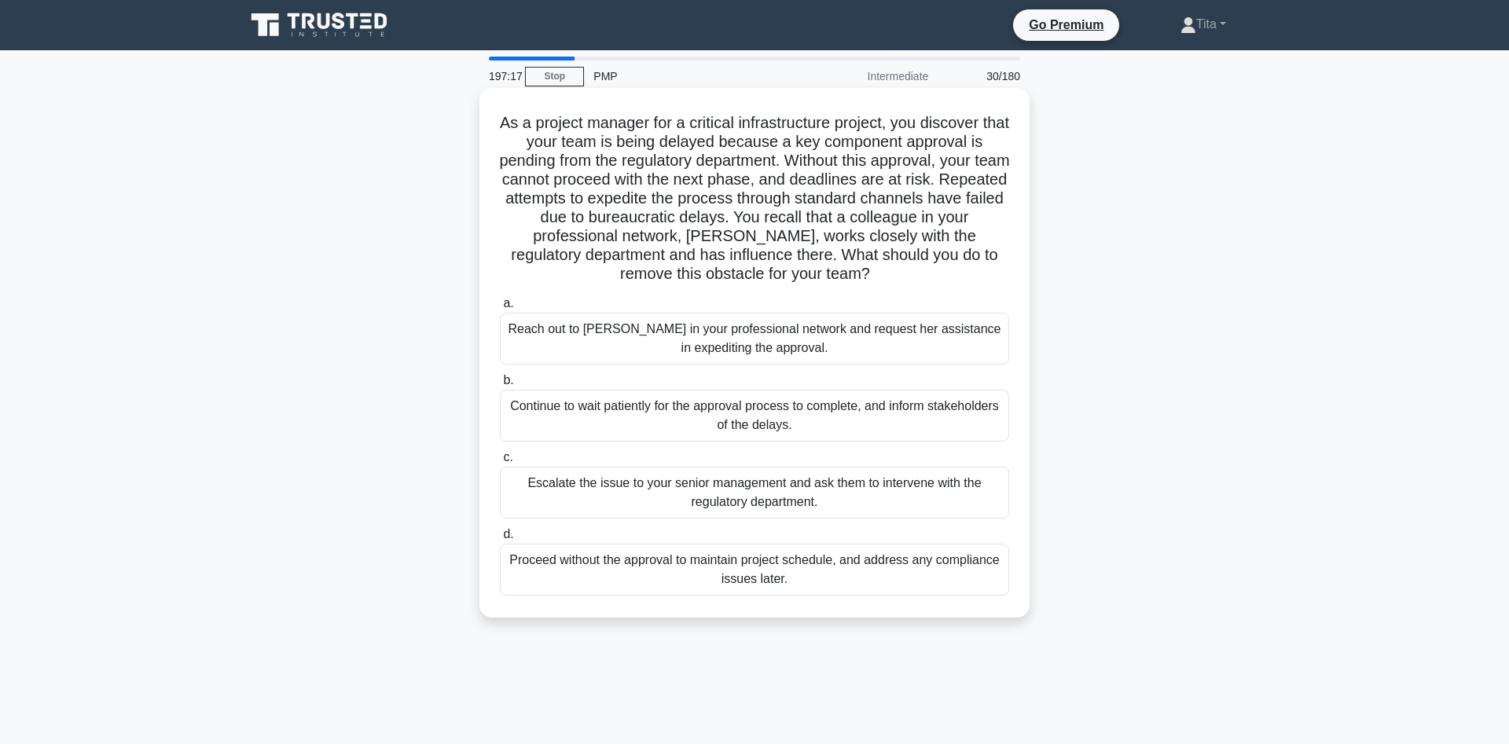
drag, startPoint x: 655, startPoint y: 141, endPoint x: 689, endPoint y: 164, distance: 41.0
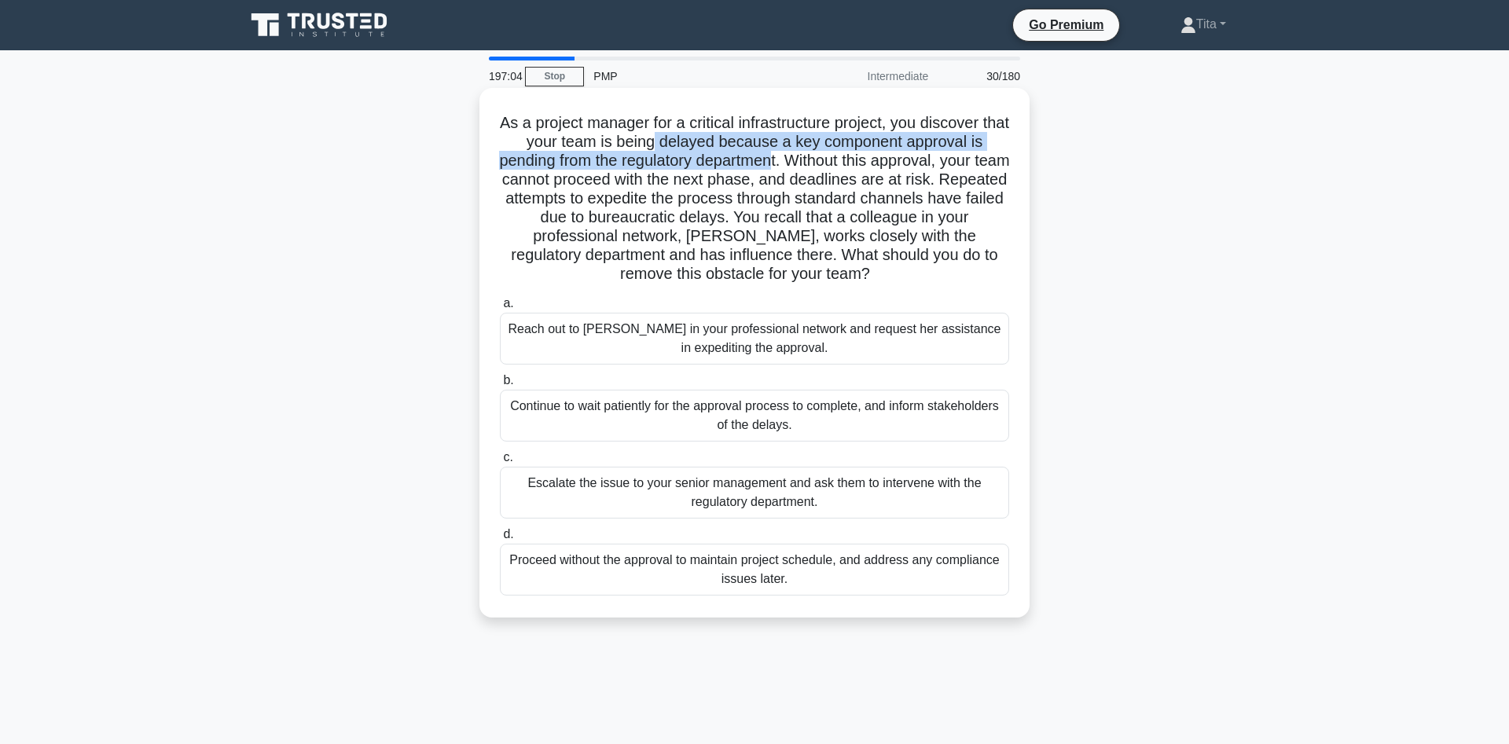
drag, startPoint x: 654, startPoint y: 141, endPoint x: 794, endPoint y: 164, distance: 141.8
click at [794, 164] on h5 "As a project manager for a critical infrastructure project, you discover that y…" at bounding box center [754, 198] width 513 height 171
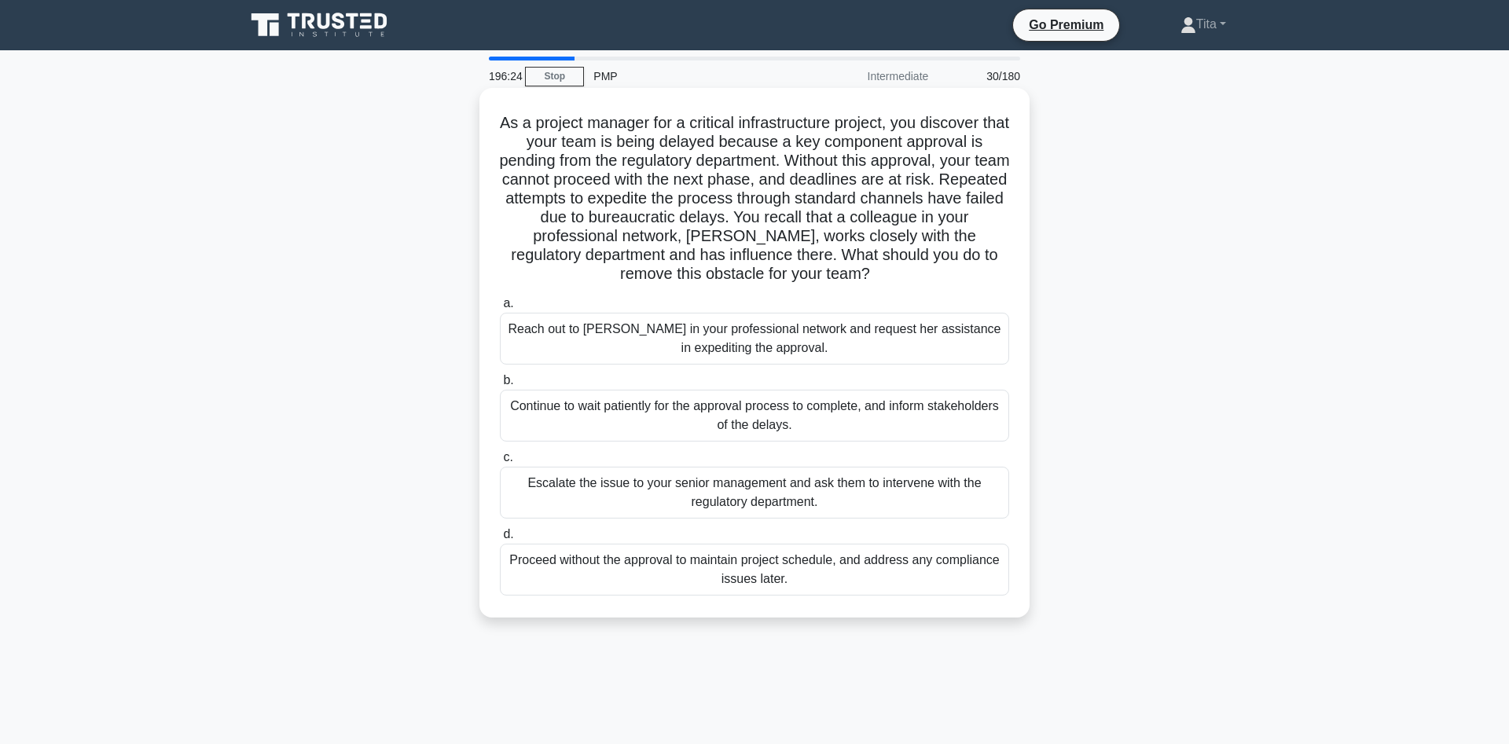
click at [762, 343] on div "Reach out to [PERSON_NAME] in your professional network and request her assista…" at bounding box center [754, 339] width 509 height 52
click at [500, 309] on input "a. Reach out to [PERSON_NAME] in your professional network and request her assi…" at bounding box center [500, 304] width 0 height 10
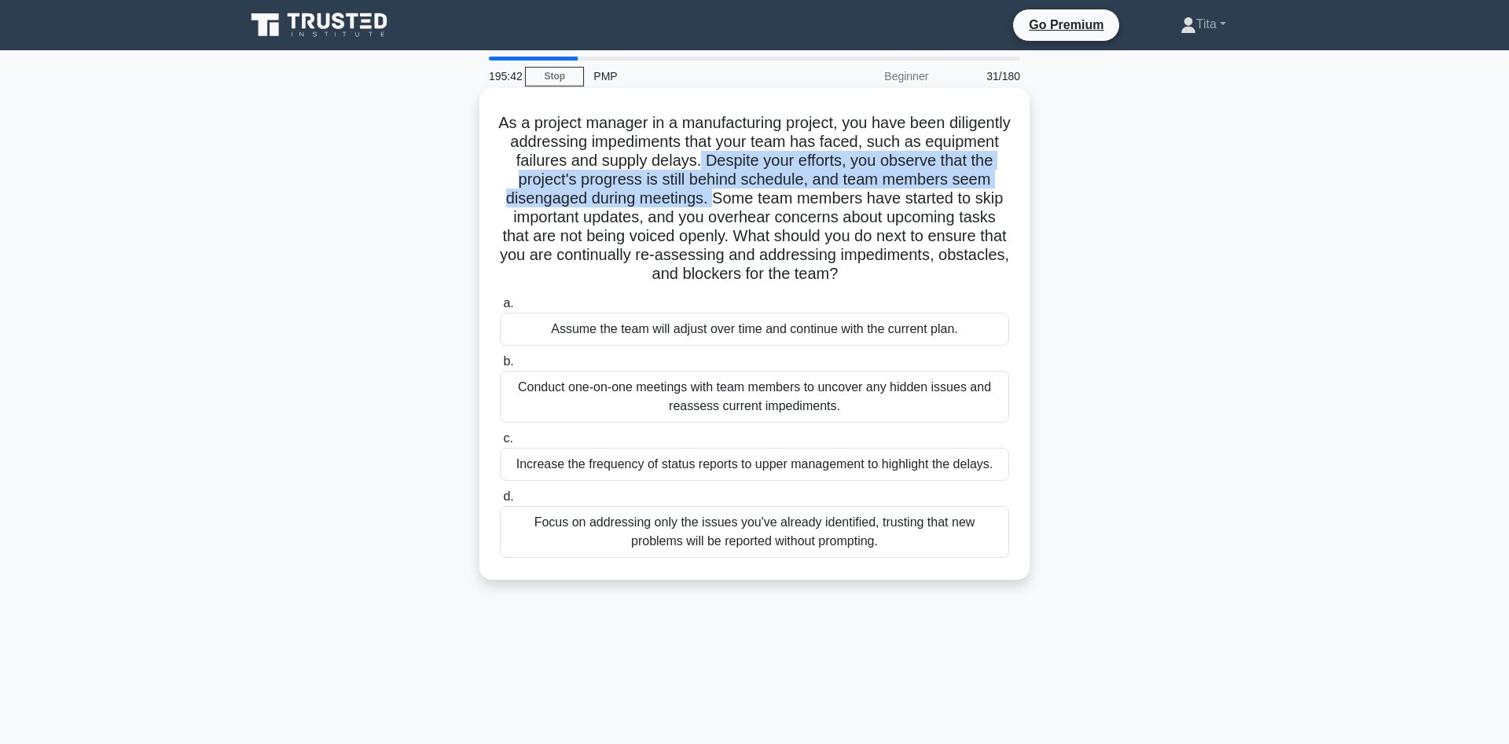
drag, startPoint x: 769, startPoint y: 156, endPoint x: 749, endPoint y: 200, distance: 48.2
click at [749, 200] on h5 "As a project manager in a manufacturing project, you have been diligently addre…" at bounding box center [754, 198] width 513 height 171
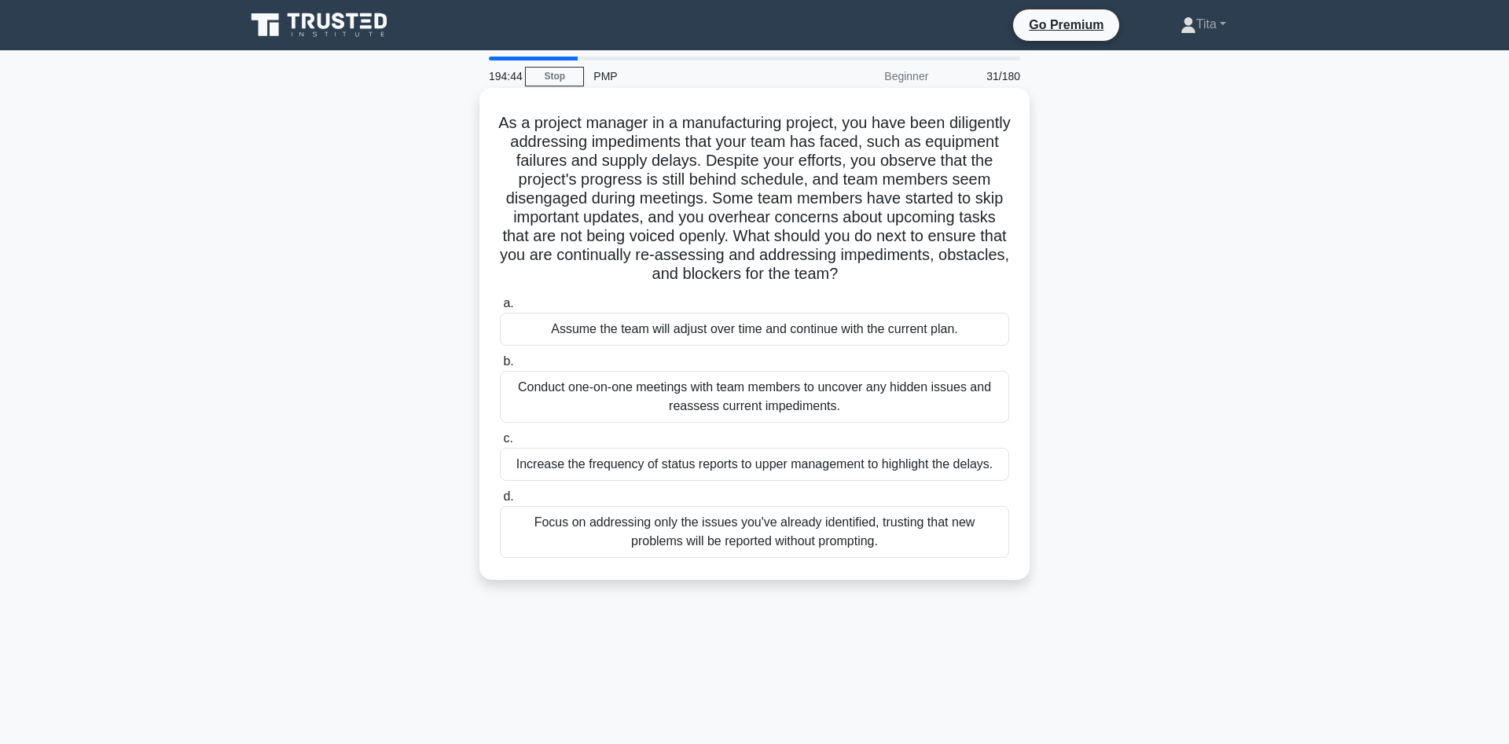
click at [613, 398] on div "Conduct one-on-one meetings with team members to uncover any hidden issues and …" at bounding box center [754, 397] width 509 height 52
click at [500, 367] on input "b. Conduct one-on-one meetings with team members to uncover any hidden issues a…" at bounding box center [500, 362] width 0 height 10
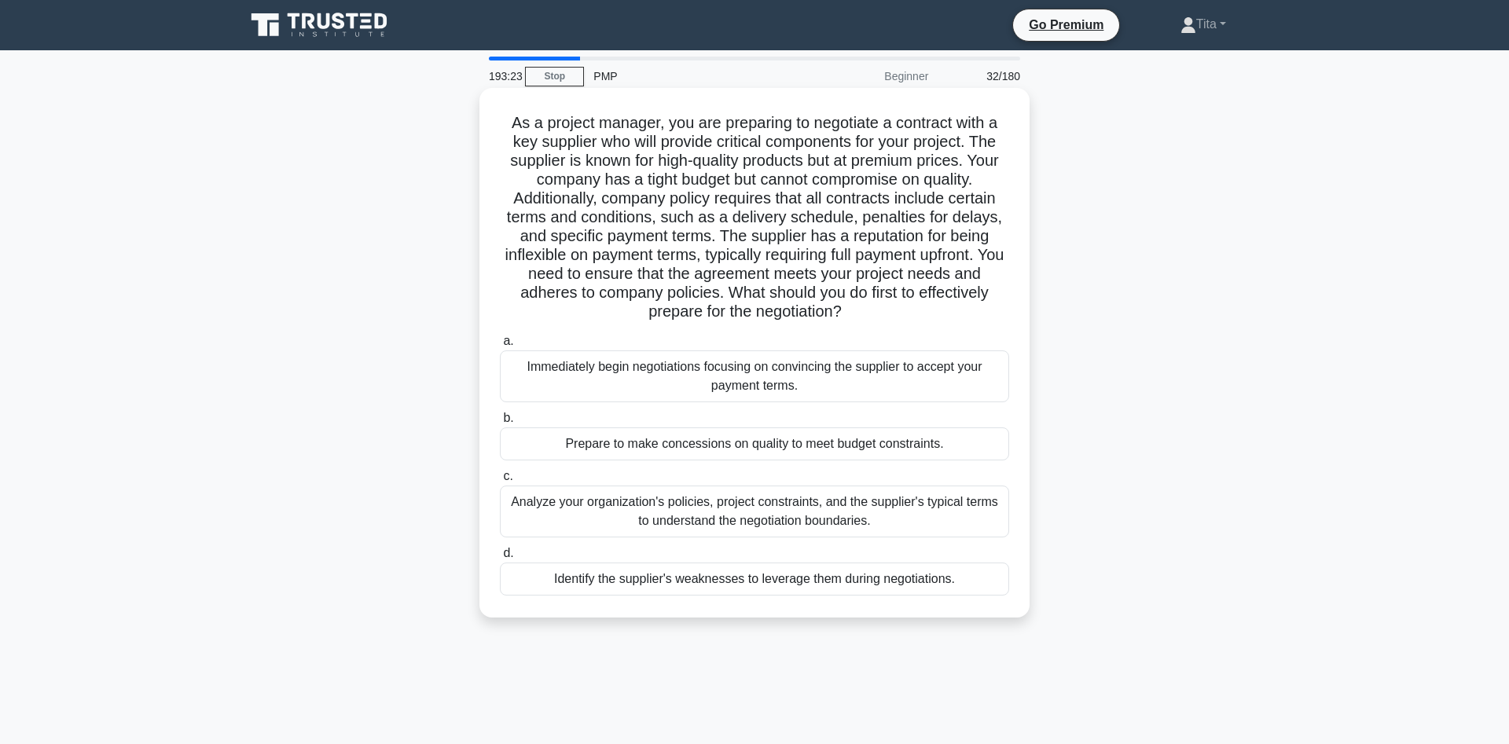
click at [834, 515] on div "Analyze your organization's policies, project constraints, and the supplier's t…" at bounding box center [754, 512] width 509 height 52
click at [500, 482] on input "c. Analyze your organization's policies, project constraints, and the supplier'…" at bounding box center [500, 477] width 0 height 10
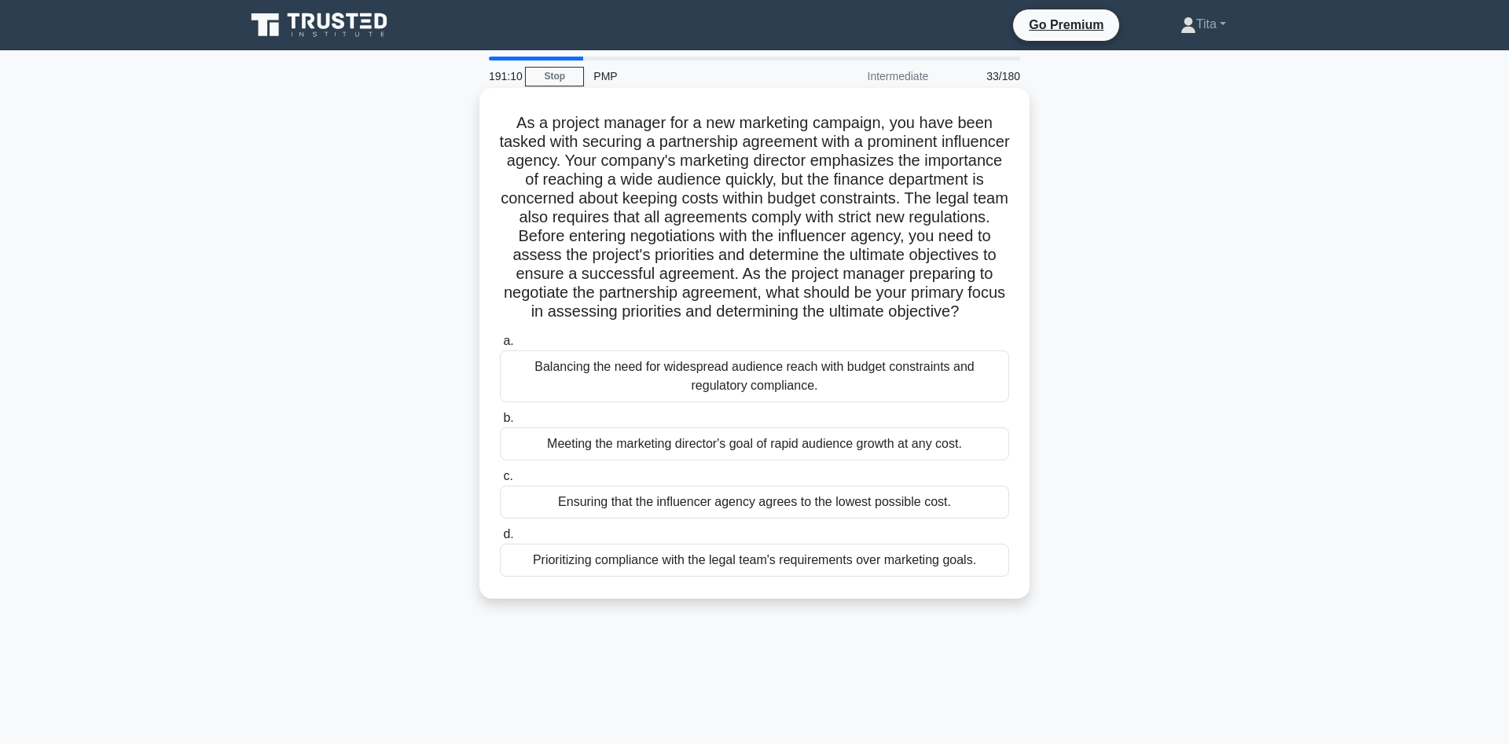
click at [836, 400] on div "Balancing the need for widespread audience reach with budget constraints and re…" at bounding box center [754, 377] width 509 height 52
click at [500, 347] on input "a. Balancing the need for widespread audience reach with budget constraints and…" at bounding box center [500, 341] width 0 height 10
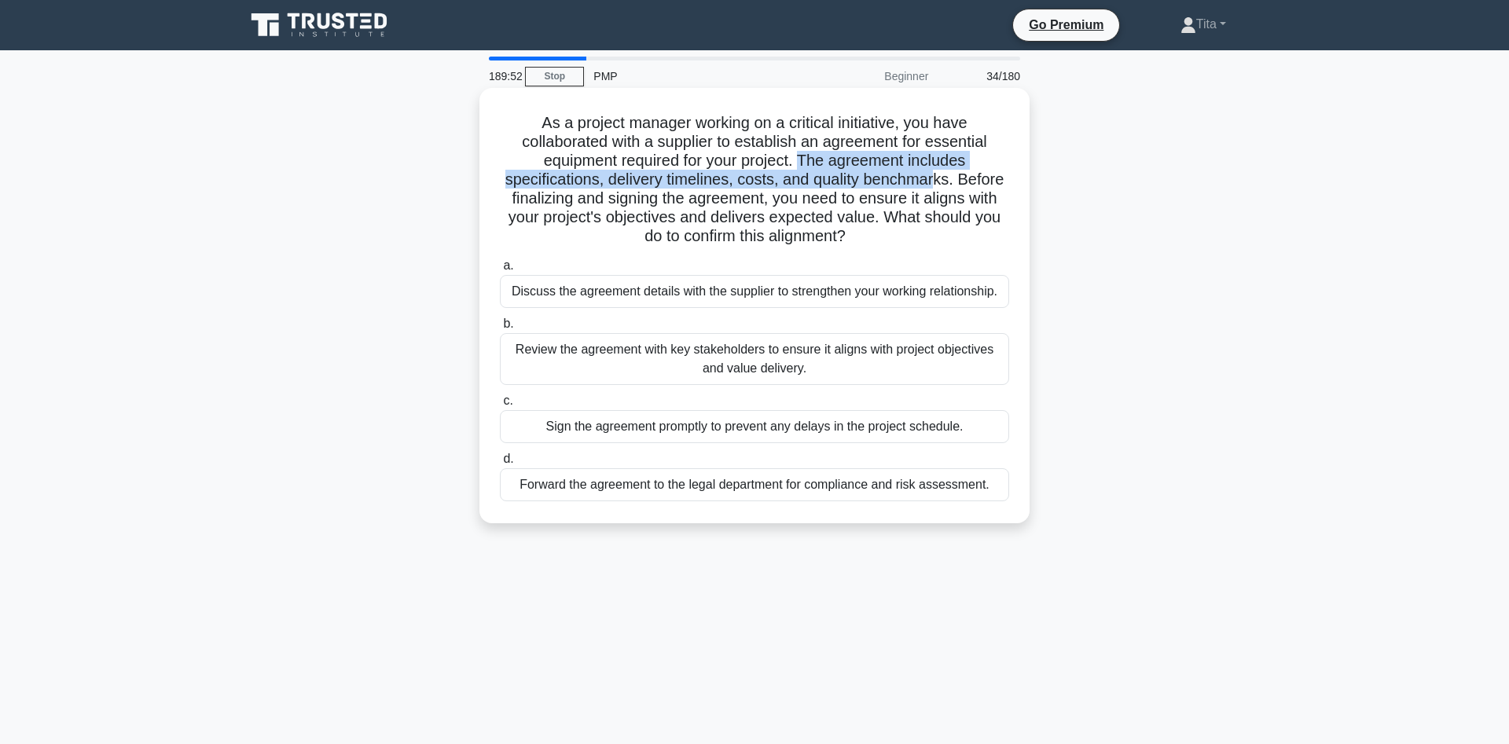
drag, startPoint x: 933, startPoint y: 186, endPoint x: 799, endPoint y: 163, distance: 136.5
click at [799, 163] on h5 "As a project manager working on a critical initiative, you have collaborated wi…" at bounding box center [754, 180] width 513 height 134
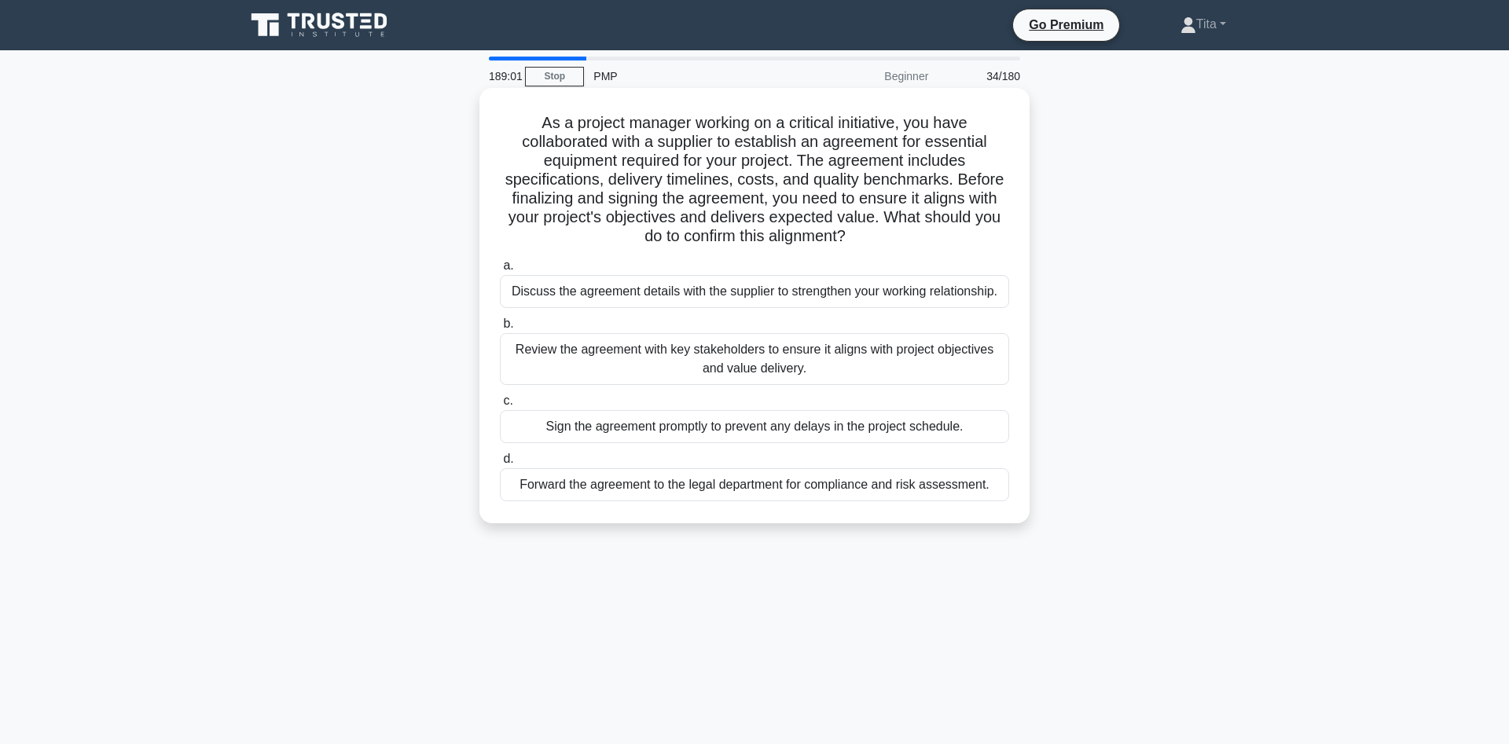
click at [839, 355] on div "Review the agreement with key stakeholders to ensure it aligns with project obj…" at bounding box center [754, 359] width 509 height 52
click at [500, 329] on input "b. Review the agreement with key stakeholders to ensure it aligns with project …" at bounding box center [500, 324] width 0 height 10
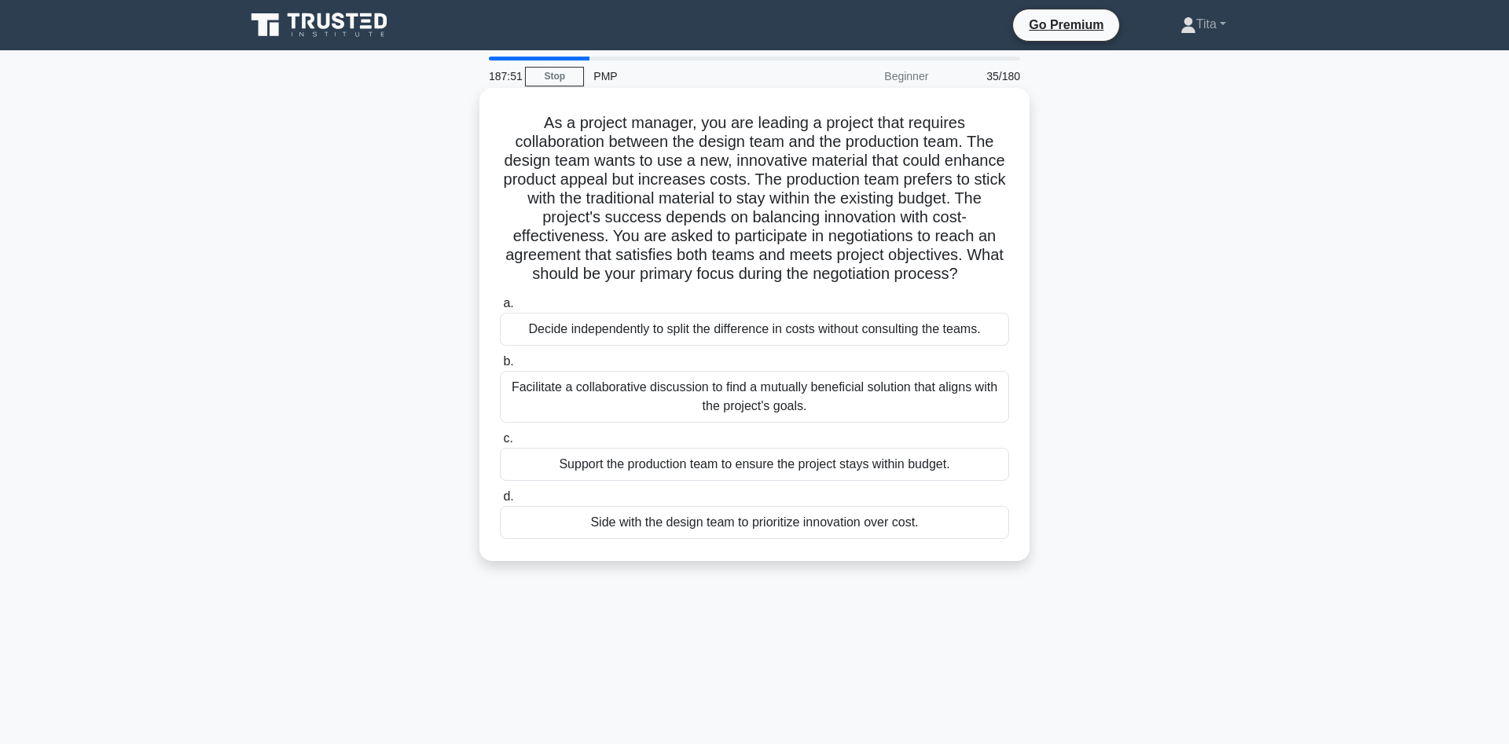
click at [804, 402] on div "Facilitate a collaborative discussion to find a mutually beneficial solution th…" at bounding box center [754, 397] width 509 height 52
click at [500, 367] on input "b. Facilitate a collaborative discussion to find a mutually beneficial solution…" at bounding box center [500, 362] width 0 height 10
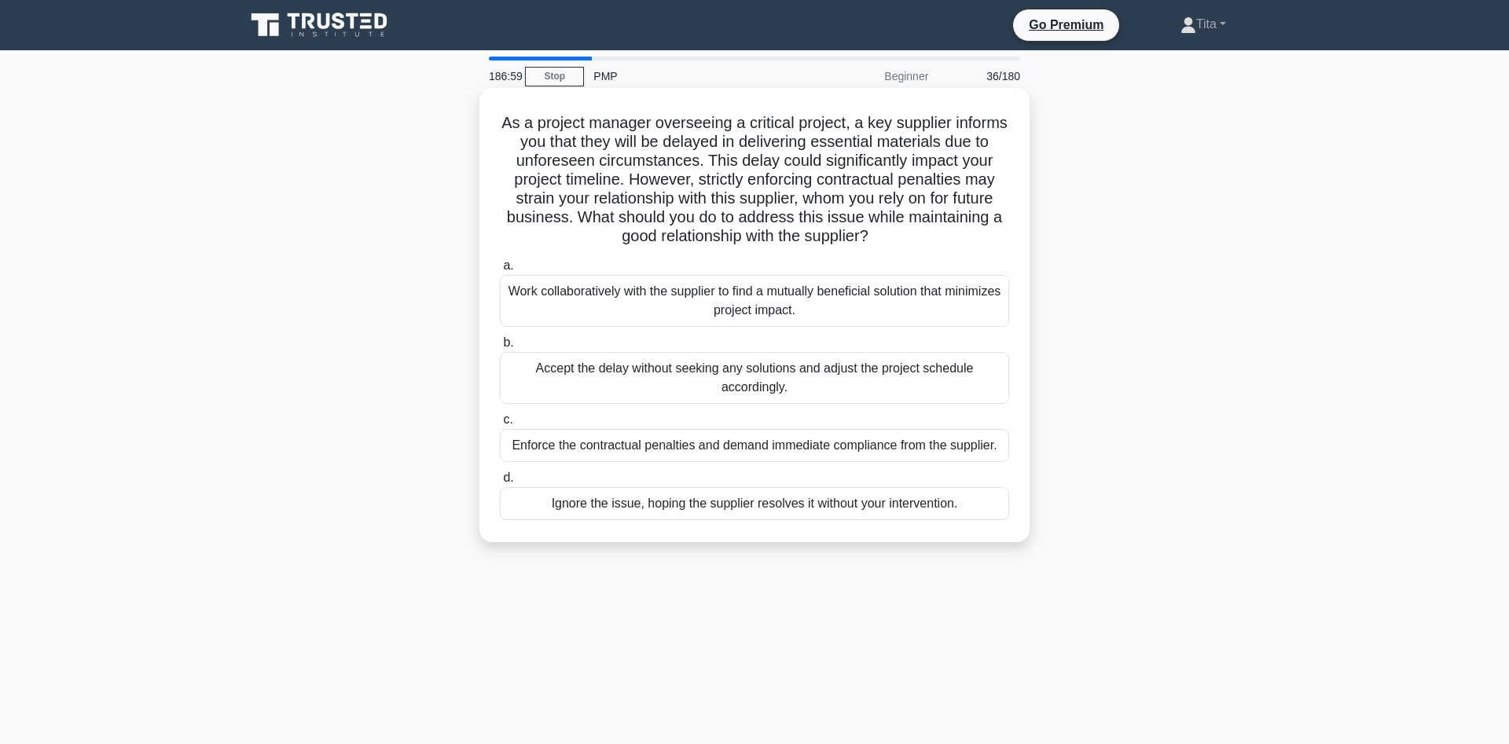
click at [771, 306] on div "Work collaboratively with the supplier to find a mutually beneficial solution t…" at bounding box center [754, 301] width 509 height 52
click at [500, 271] on input "a. Work collaboratively with the supplier to find a mutually beneficial solutio…" at bounding box center [500, 266] width 0 height 10
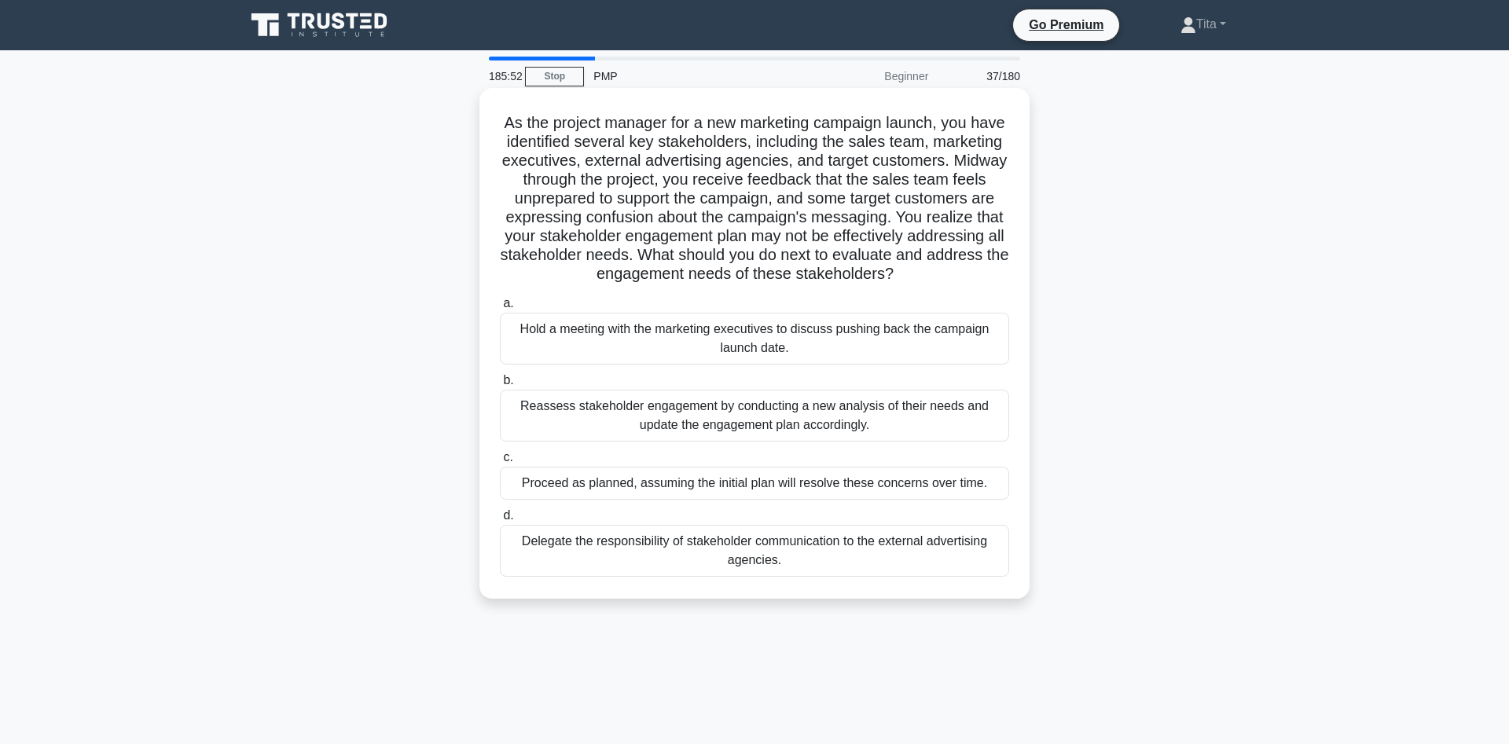
click at [778, 427] on div "Reassess stakeholder engagement by conducting a new analysis of their needs and…" at bounding box center [754, 416] width 509 height 52
click at [500, 386] on input "b. Reassess stakeholder engagement by conducting a new analysis of their needs …" at bounding box center [500, 381] width 0 height 10
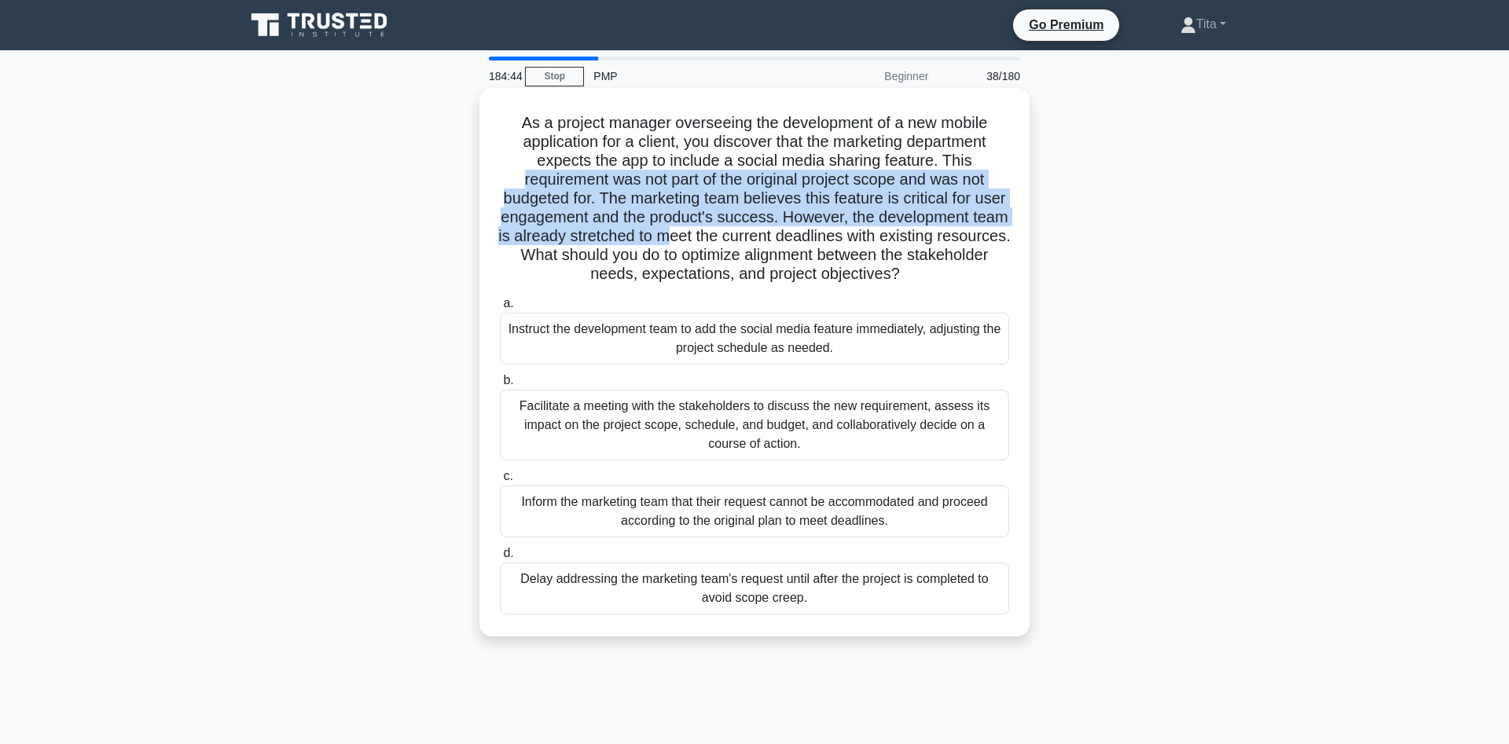
drag, startPoint x: 524, startPoint y: 175, endPoint x: 670, endPoint y: 226, distance: 154.9
click at [670, 226] on h5 "As a project manager overseeing the development of a new mobile application for…" at bounding box center [754, 198] width 513 height 171
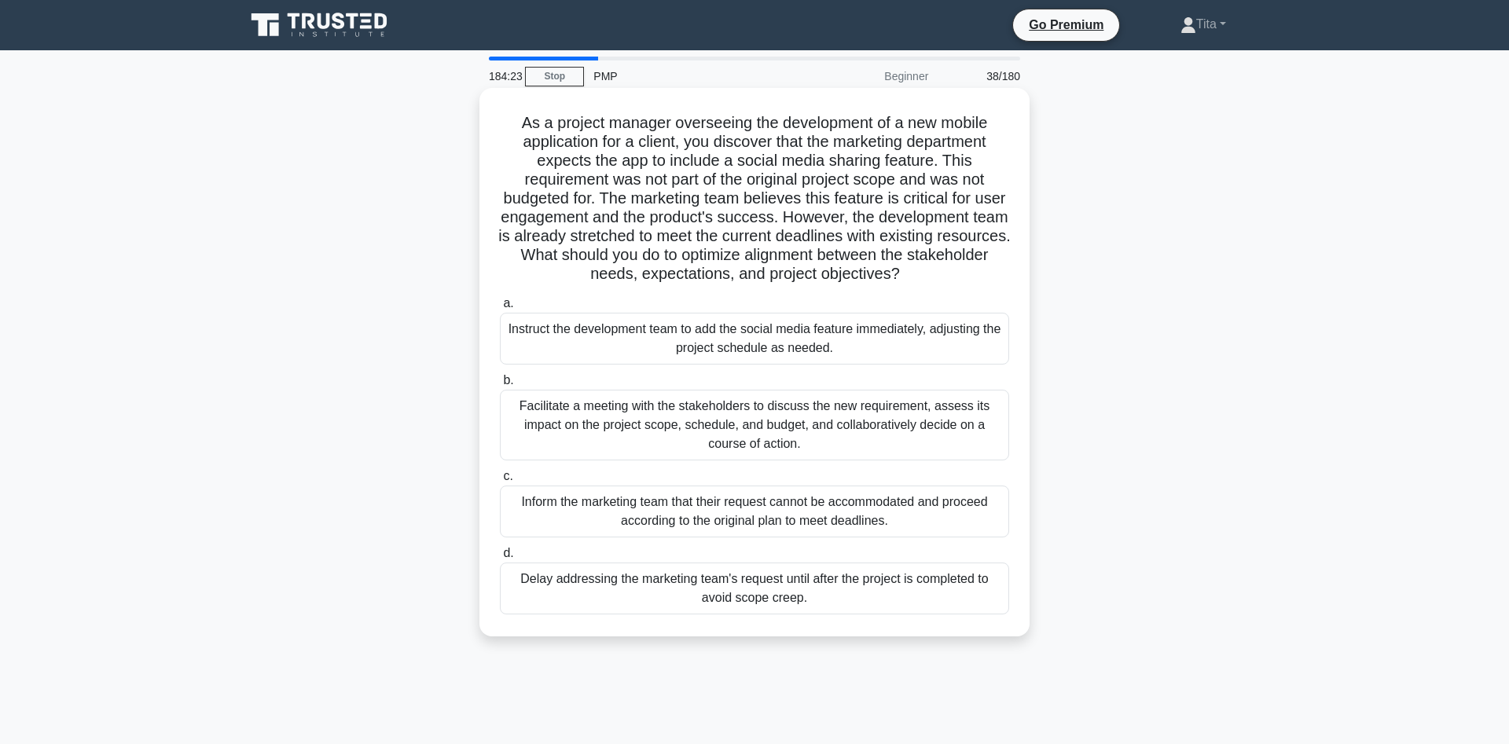
click at [615, 421] on div "Facilitate a meeting with the stakeholders to discuss the new requirement, asse…" at bounding box center [754, 425] width 509 height 71
click at [500, 386] on input "b. Facilitate a meeting with the stakeholders to discuss the new requirement, a…" at bounding box center [500, 381] width 0 height 10
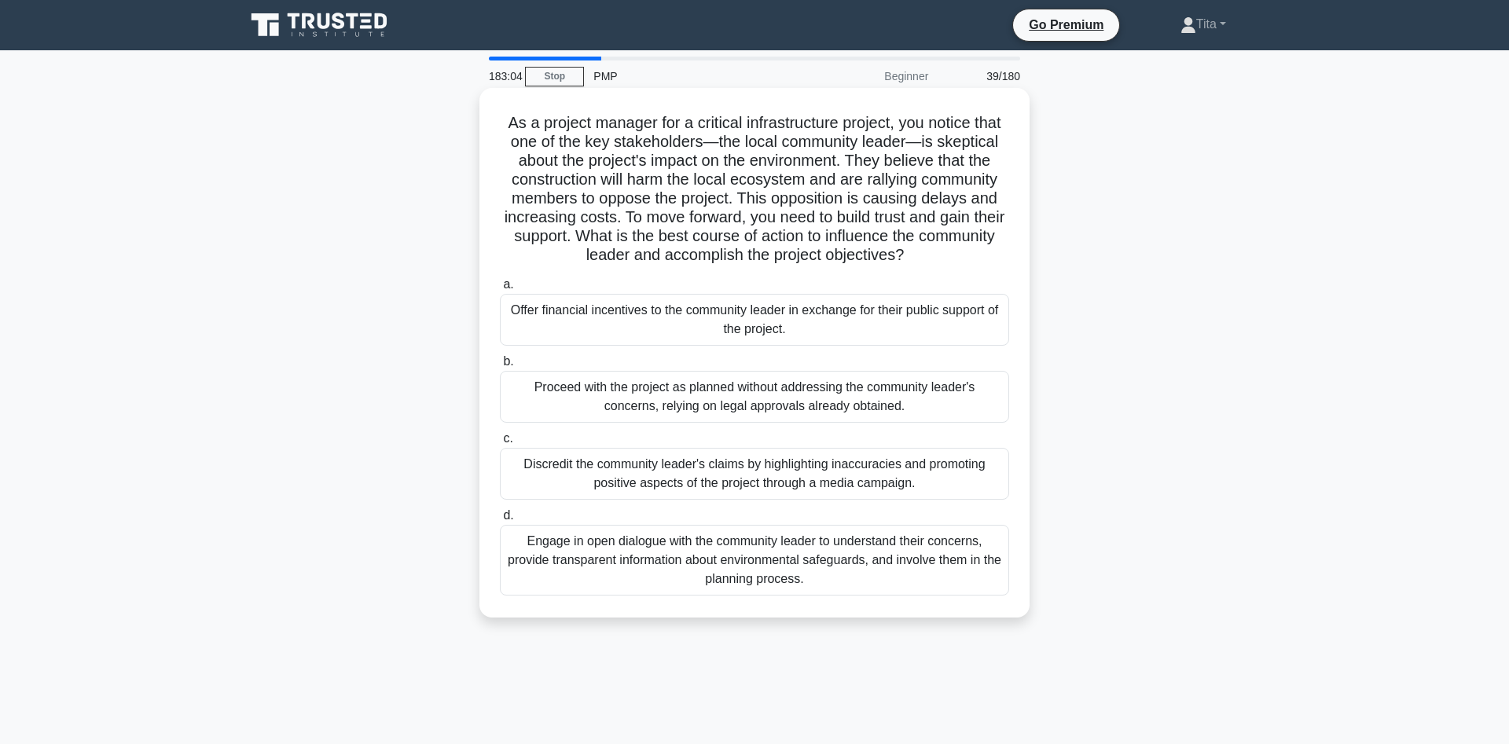
click at [623, 574] on div "Engage in open dialogue with the community leader to understand their concerns,…" at bounding box center [754, 560] width 509 height 71
click at [500, 521] on input "d. Engage in open dialogue with the community leader to understand their concer…" at bounding box center [500, 516] width 0 height 10
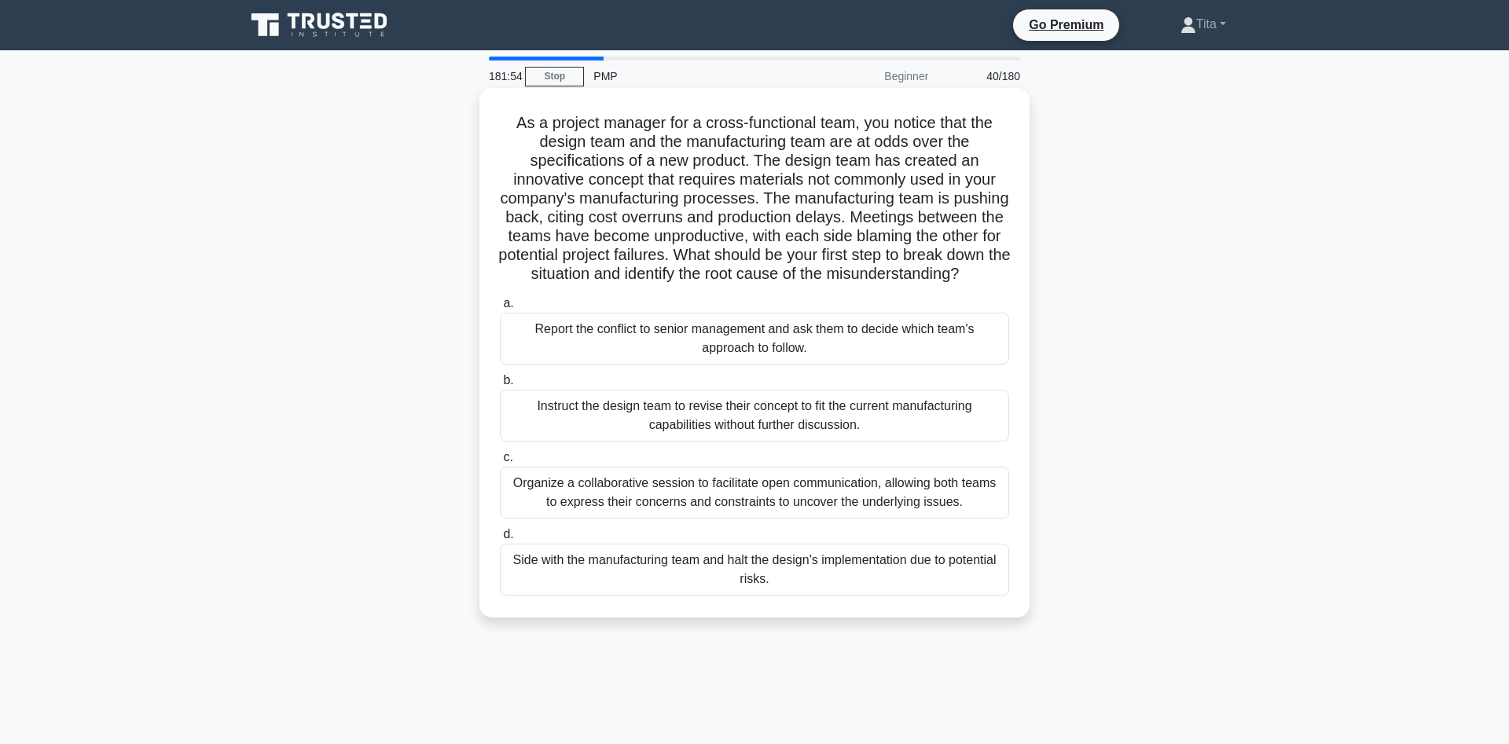
click at [723, 496] on div "Organize a collaborative session to facilitate open communication, allowing bot…" at bounding box center [754, 493] width 509 height 52
click at [500, 463] on input "c. Organize a collaborative session to facilitate open communication, allowing …" at bounding box center [500, 458] width 0 height 10
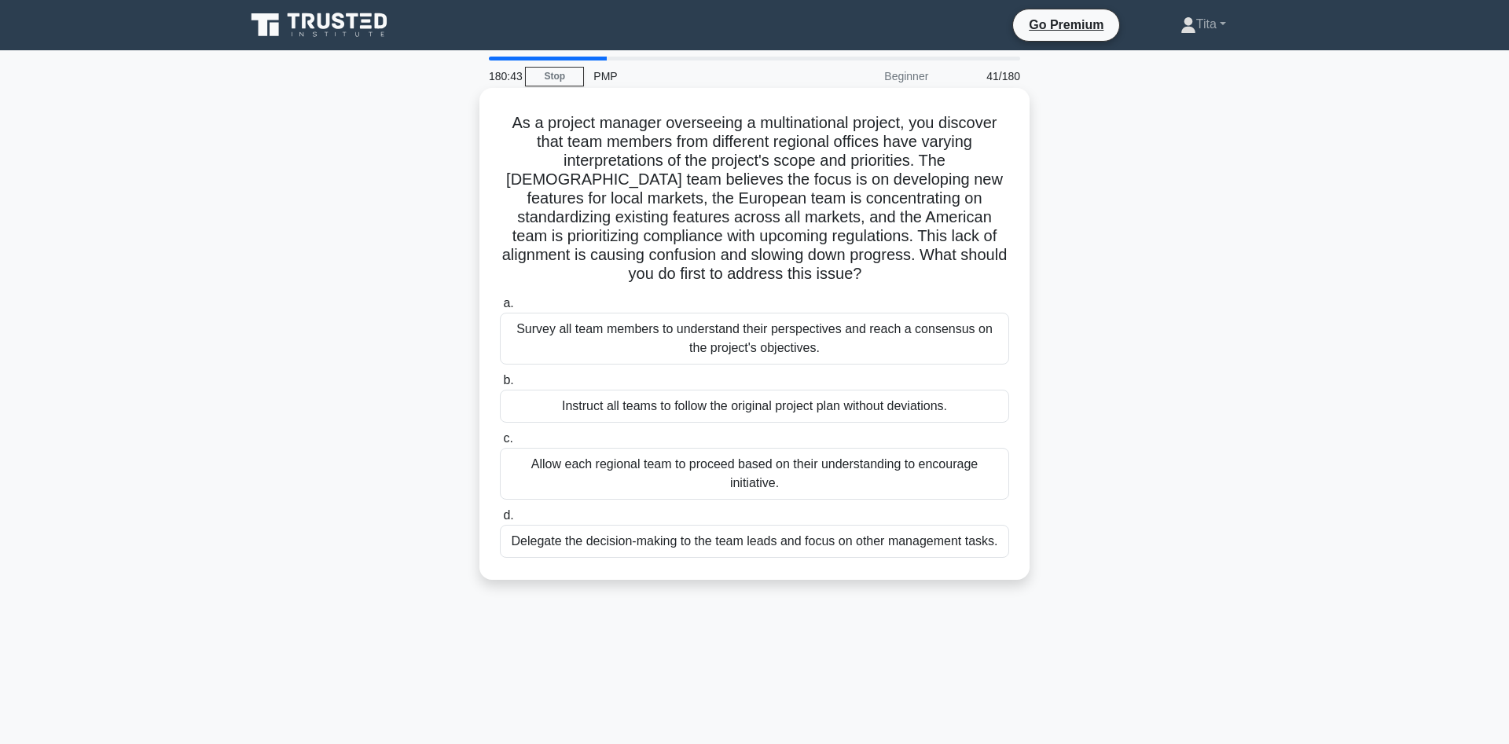
click at [852, 345] on div "Survey all team members to understand their perspectives and reach a consensus …" at bounding box center [754, 339] width 509 height 52
click at [500, 309] on input "a. Survey all team members to understand their perspectives and reach a consens…" at bounding box center [500, 304] width 0 height 10
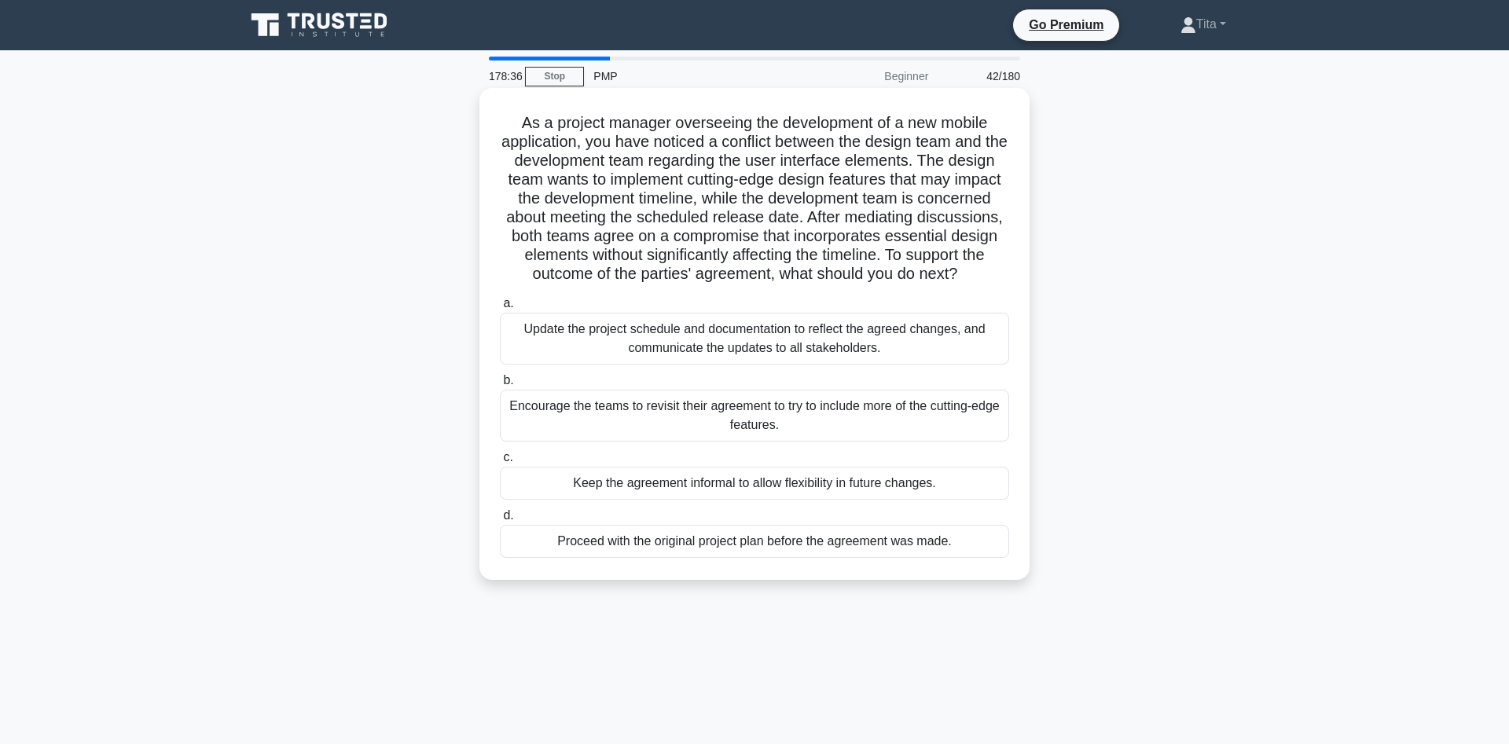
click at [920, 348] on div "Update the project schedule and documentation to reflect the agreed changes, an…" at bounding box center [754, 339] width 509 height 52
click at [500, 309] on input "a. Update the project schedule and documentation to reflect the agreed changes,…" at bounding box center [500, 304] width 0 height 10
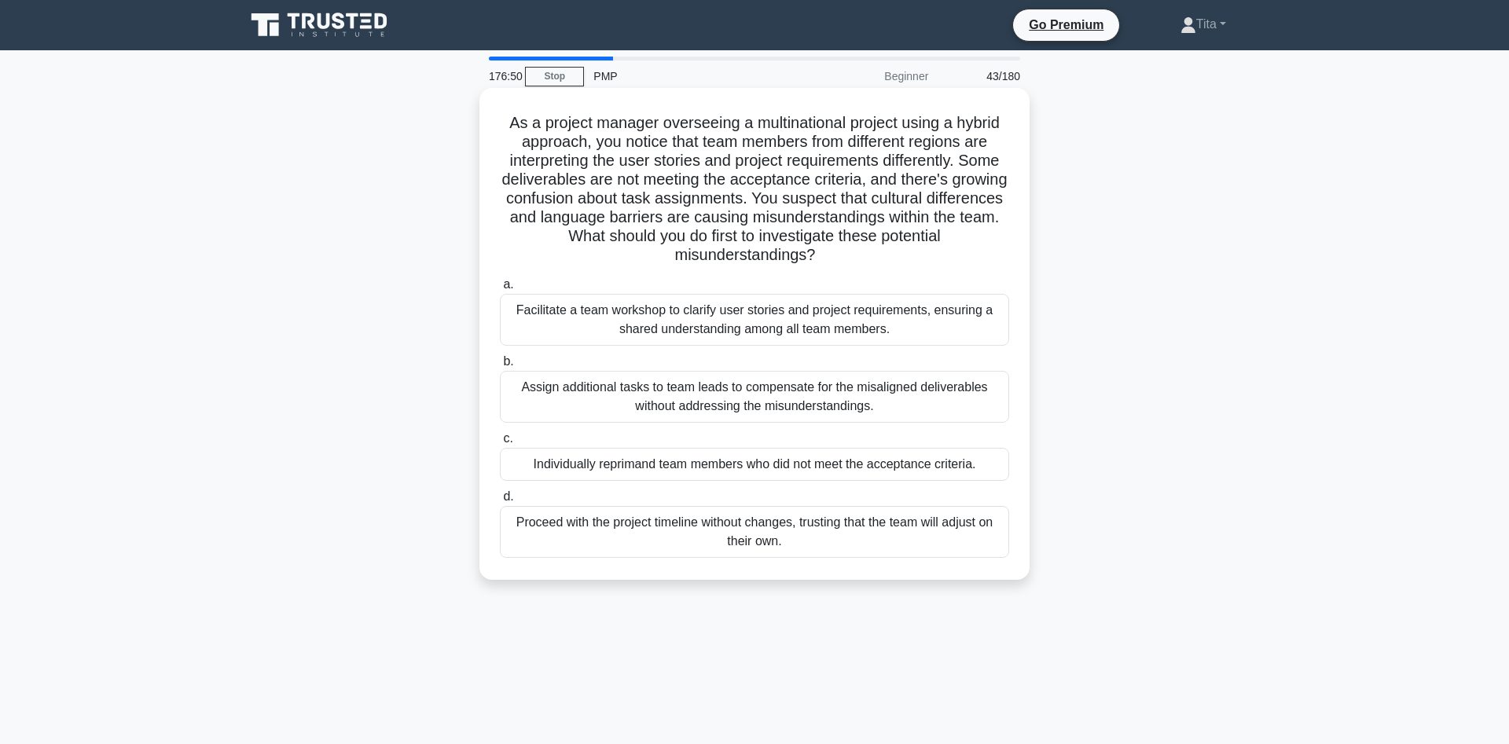
click at [829, 322] on div "Facilitate a team workshop to clarify user stories and project requirements, en…" at bounding box center [754, 320] width 509 height 52
click at [500, 290] on input "a. Facilitate a team workshop to clarify user stories and project requirements,…" at bounding box center [500, 285] width 0 height 10
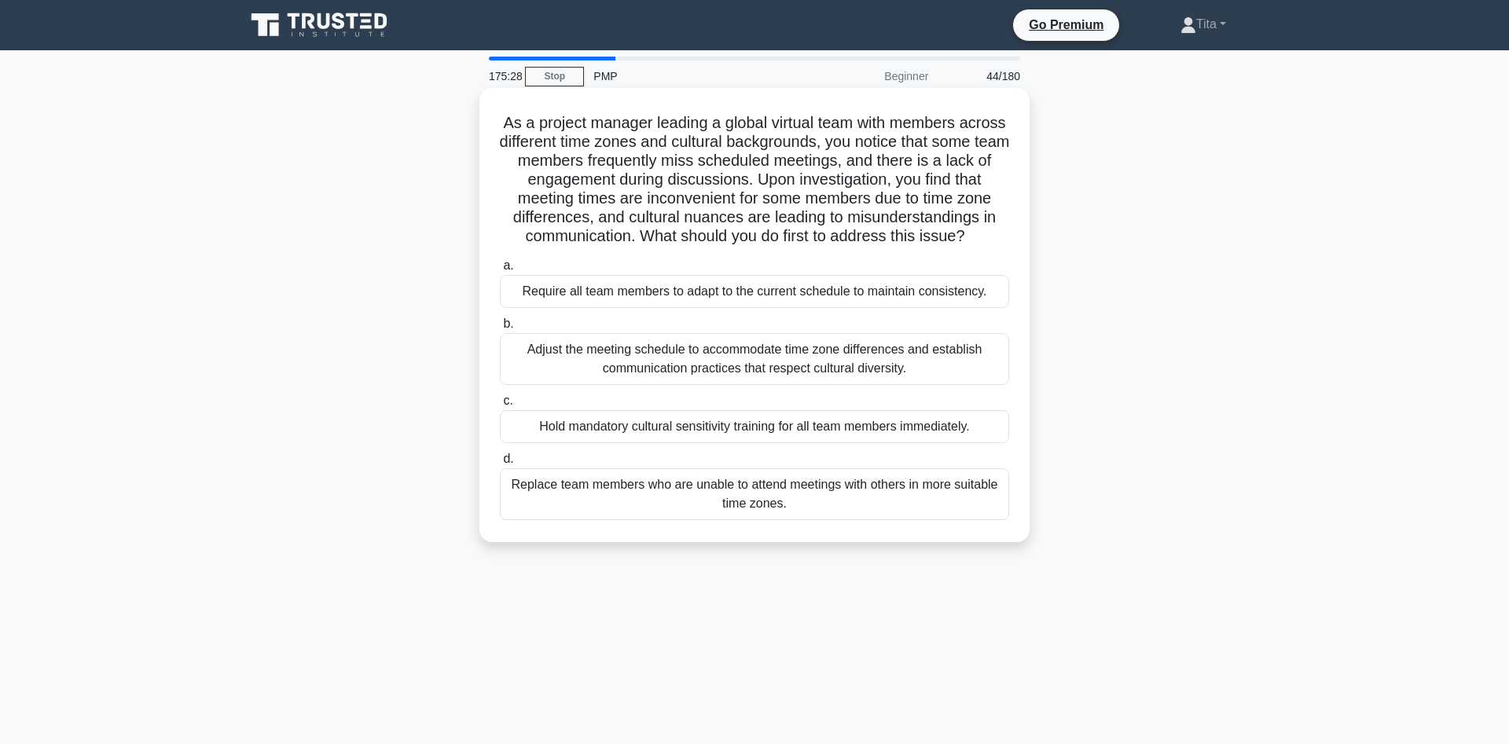
click at [885, 363] on div "Adjust the meeting schedule to accommodate time zone differences and establish …" at bounding box center [754, 359] width 509 height 52
click at [500, 329] on input "b. Adjust the meeting schedule to accommodate time zone differences and establi…" at bounding box center [500, 324] width 0 height 10
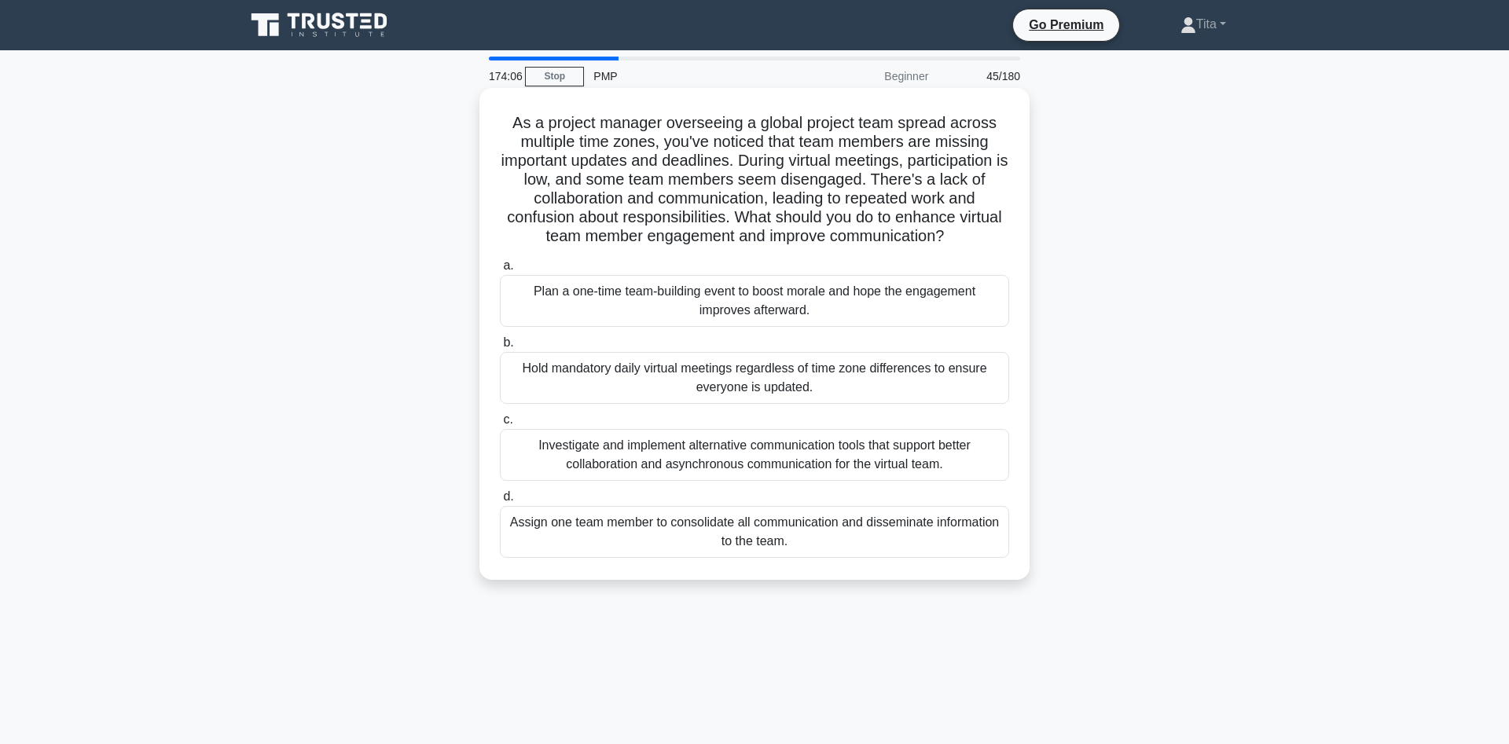
click at [810, 464] on div "Investigate and implement alternative communication tools that support better c…" at bounding box center [754, 455] width 509 height 52
click at [500, 425] on input "c. Investigate and implement alternative communication tools that support bette…" at bounding box center [500, 420] width 0 height 10
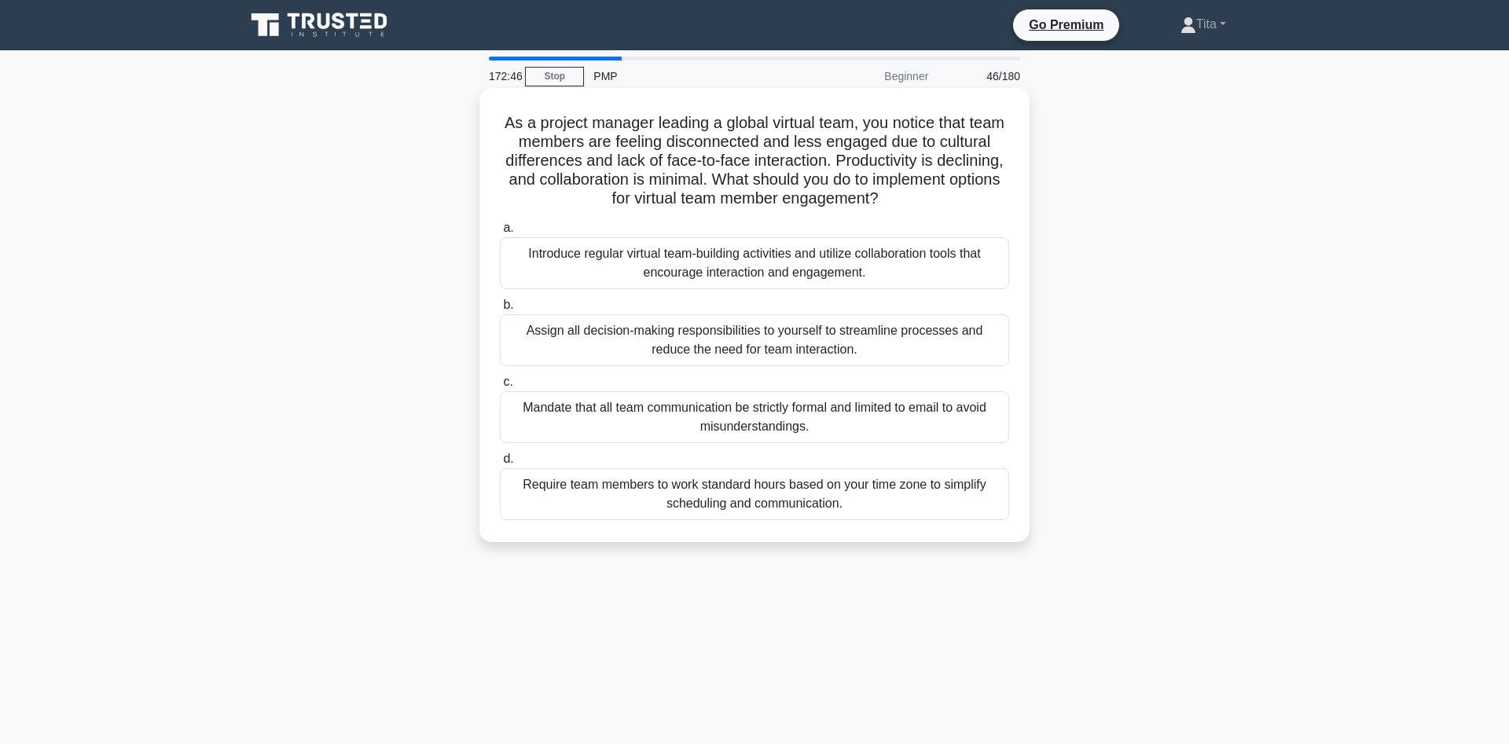
click at [762, 277] on div "Introduce regular virtual team-building activities and utilize collaboration to…" at bounding box center [754, 263] width 509 height 52
click at [500, 233] on input "a. Introduce regular virtual team-building activities and utilize collaboration…" at bounding box center [500, 228] width 0 height 10
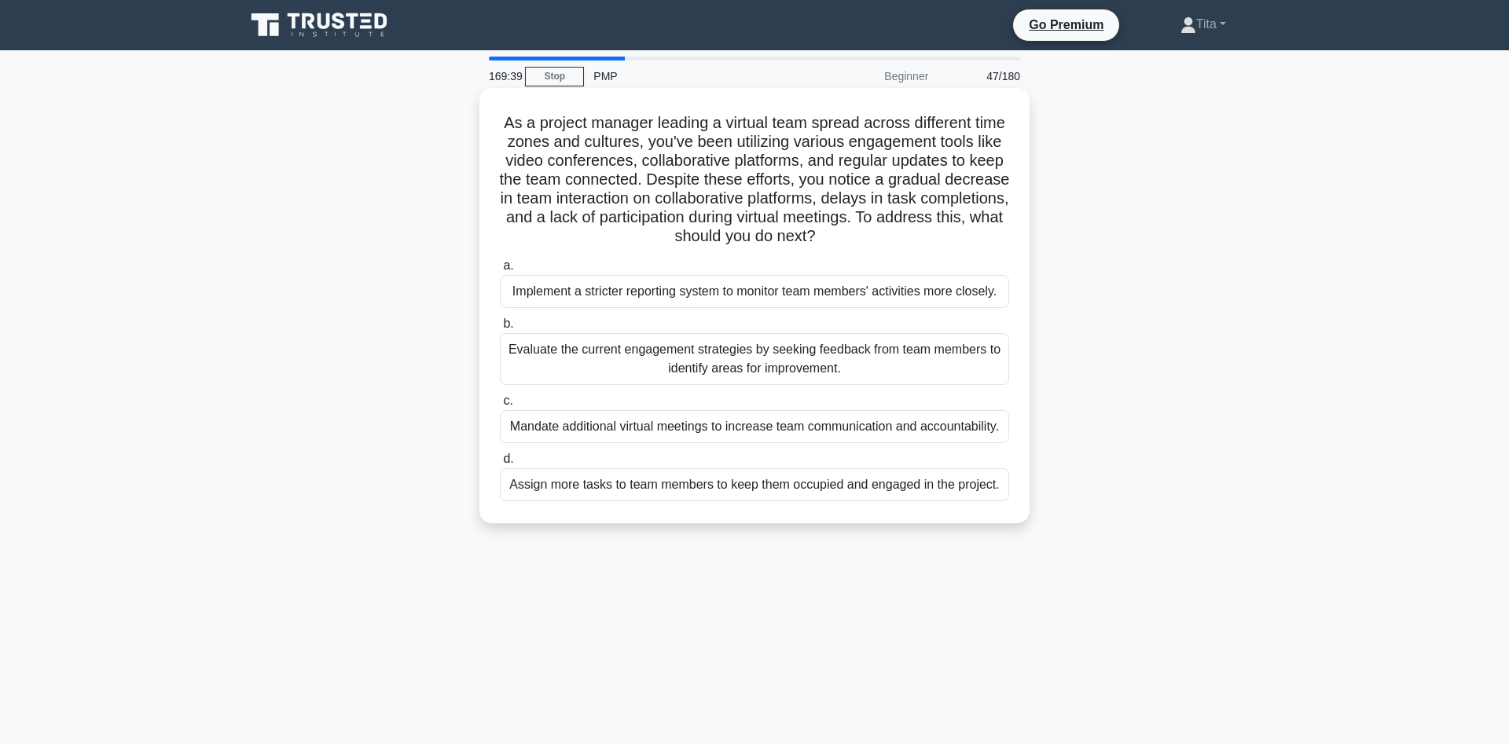
click at [759, 363] on div "Evaluate the current engagement strategies by seeking feedback from team member…" at bounding box center [754, 359] width 509 height 52
click at [500, 329] on input "b. Evaluate the current engagement strategies by seeking feedback from team mem…" at bounding box center [500, 324] width 0 height 10
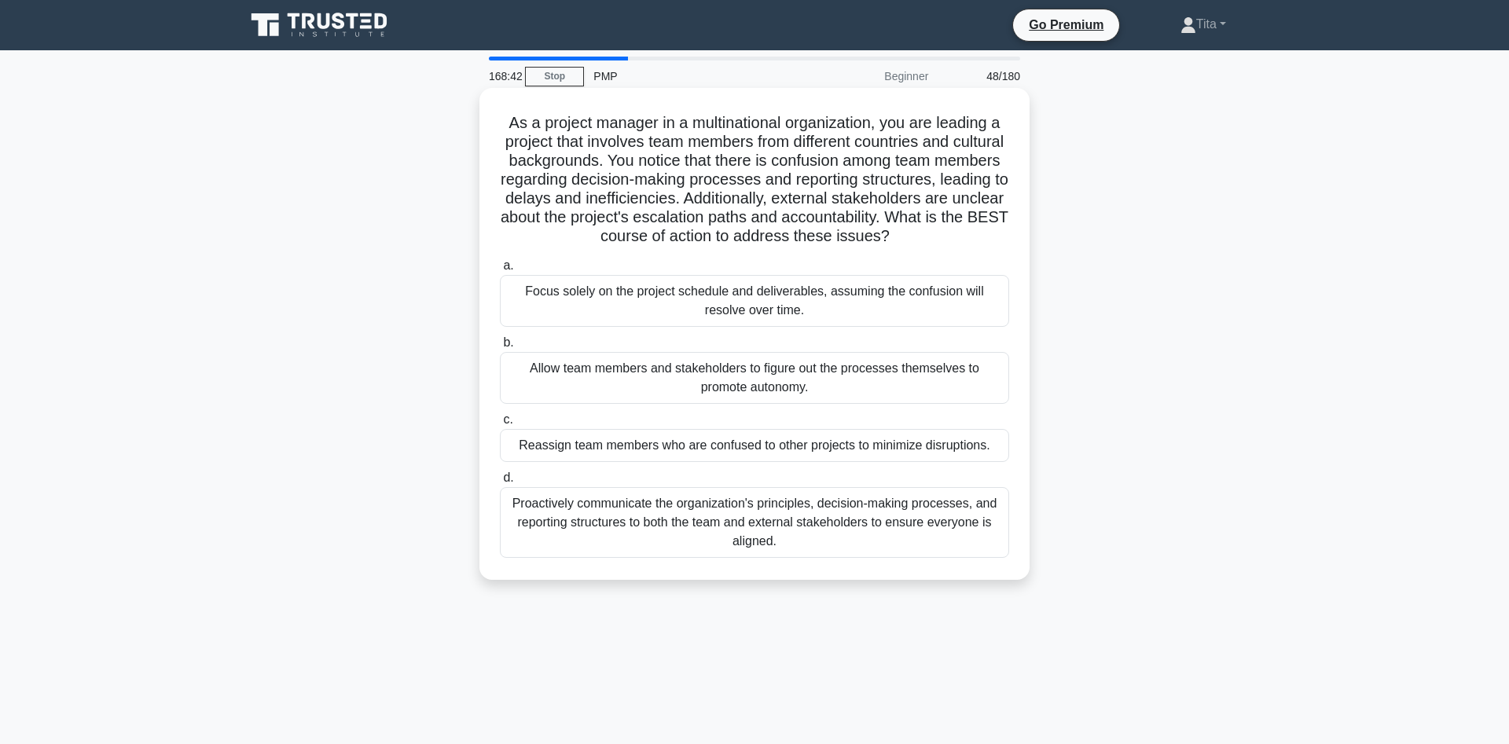
click at [883, 522] on div "Proactively communicate the organization's principles, decision-making processe…" at bounding box center [754, 522] width 509 height 71
click at [500, 483] on input "d. Proactively communicate the organization's principles, decision-making proce…" at bounding box center [500, 478] width 0 height 10
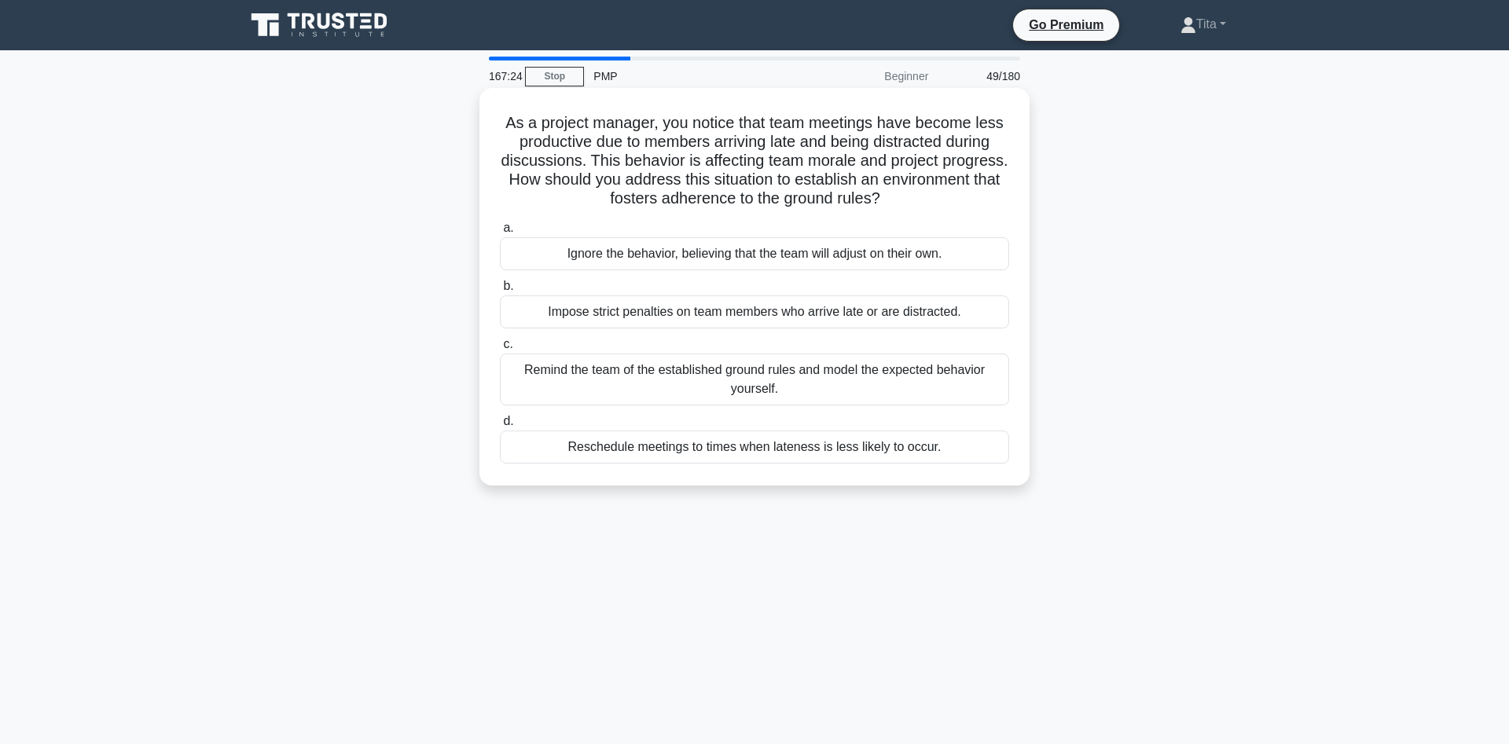
click at [758, 381] on div "Remind the team of the established ground rules and model the expected behavior…" at bounding box center [754, 380] width 509 height 52
click at [500, 350] on input "c. Remind the team of the established ground rules and model the expected behav…" at bounding box center [500, 345] width 0 height 10
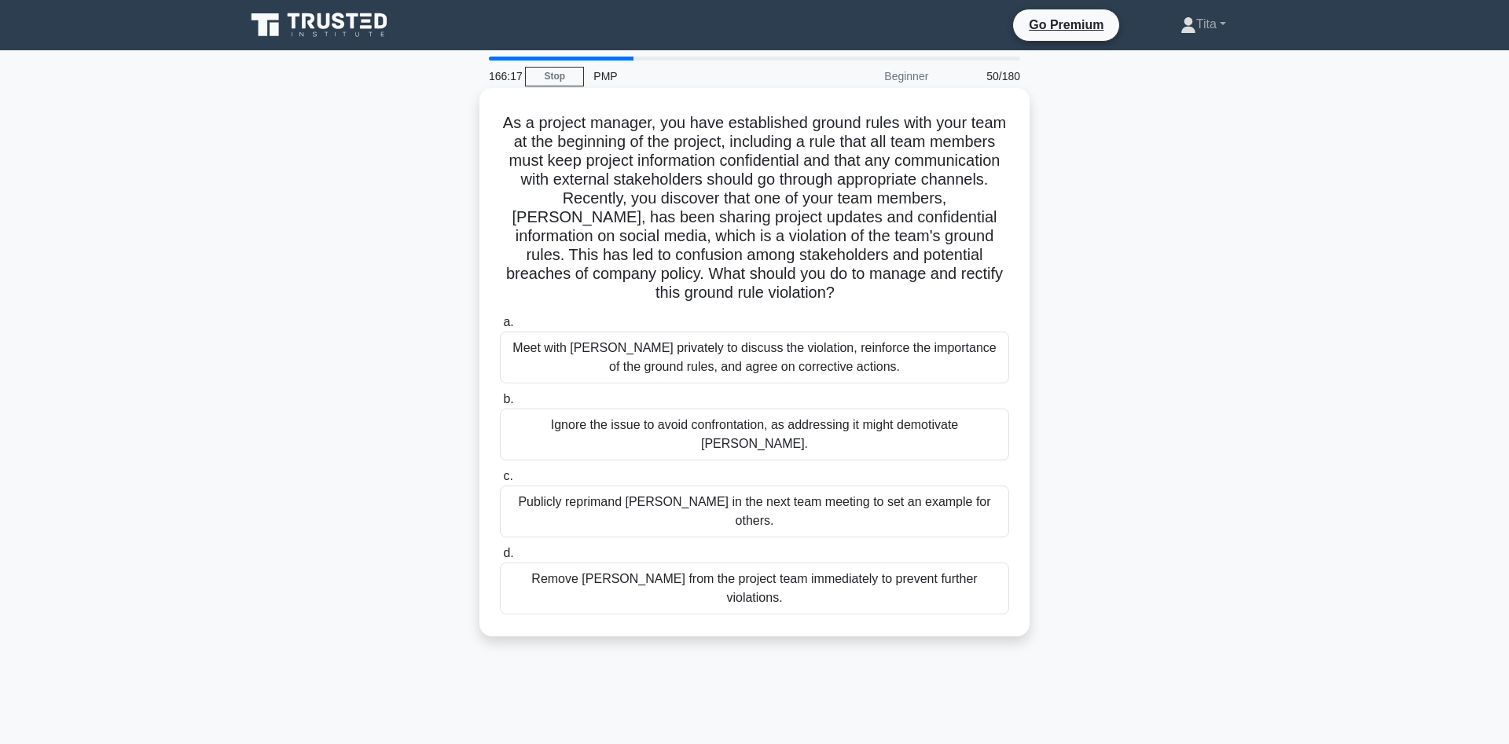
click at [810, 349] on div "Meet with [PERSON_NAME] privately to discuss the violation, reinforce the impor…" at bounding box center [754, 358] width 509 height 52
click at [500, 328] on input "a. Meet with [PERSON_NAME] privately to discuss the violation, reinforce the im…" at bounding box center [500, 323] width 0 height 10
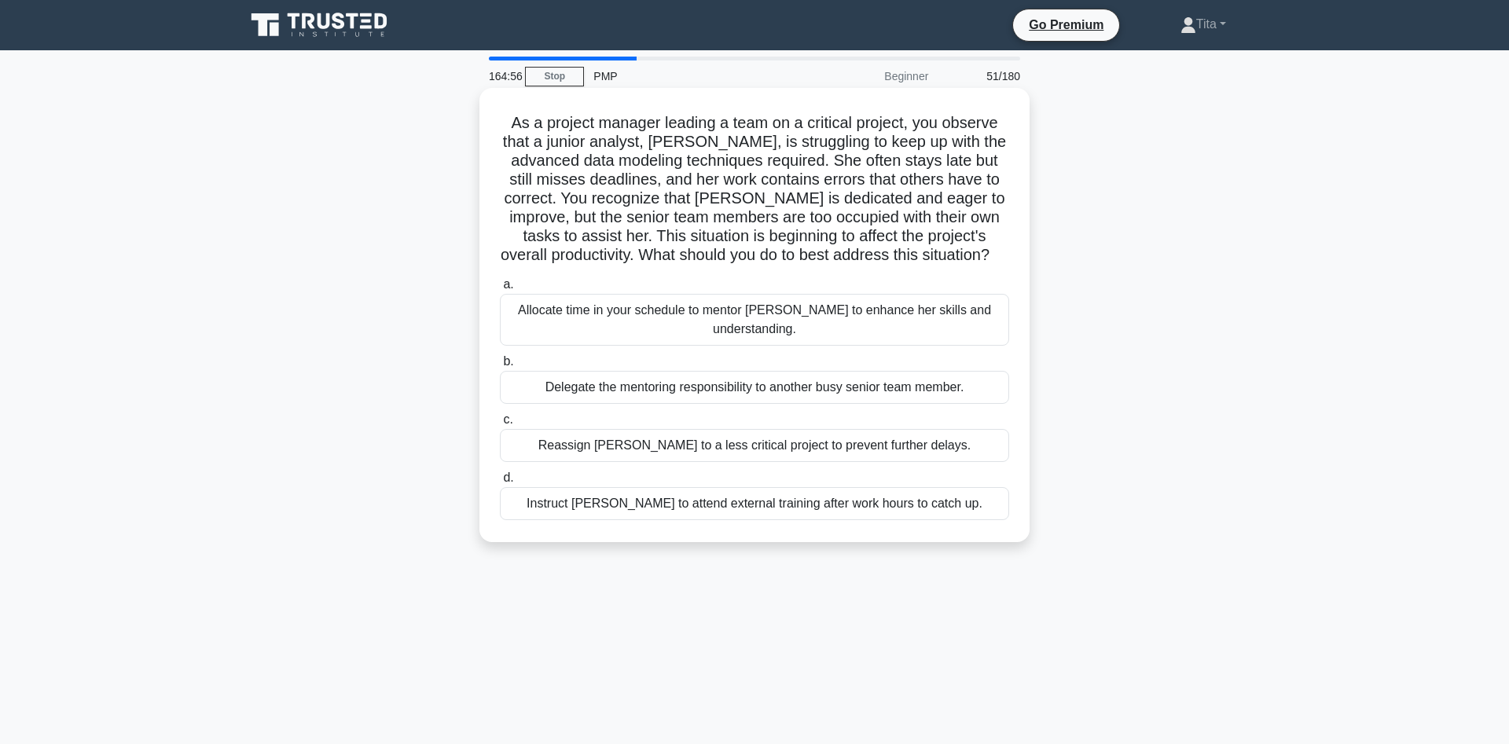
click at [813, 316] on div "Allocate time in your schedule to mentor [PERSON_NAME] to enhance her skills an…" at bounding box center [754, 320] width 509 height 52
click at [500, 290] on input "a. Allocate time in your schedule to mentor [PERSON_NAME] to enhance her skills…" at bounding box center [500, 285] width 0 height 10
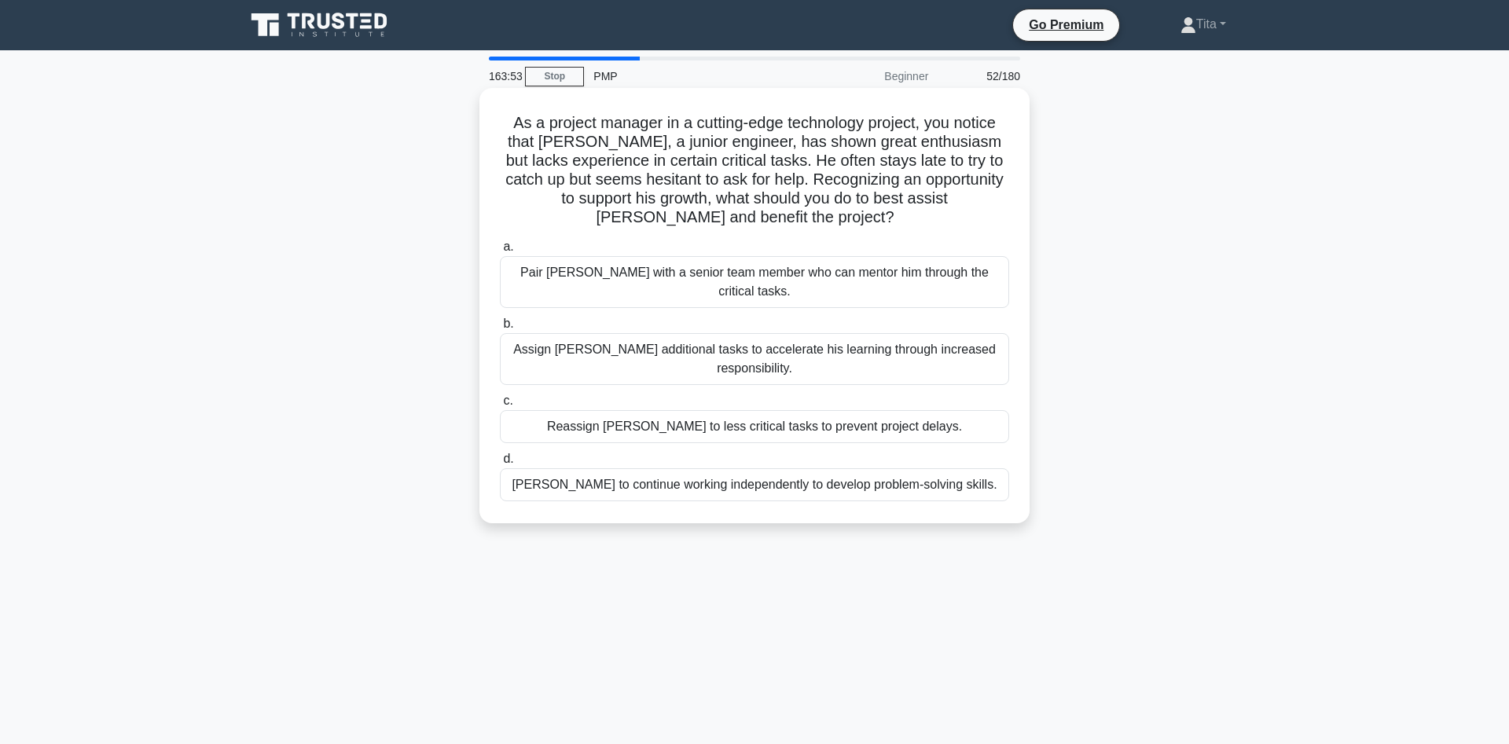
click at [768, 271] on div "Pair [PERSON_NAME] with a senior team member who can mentor him through the cri…" at bounding box center [754, 282] width 509 height 52
click at [500, 252] on input "a. [PERSON_NAME] with a senior team member who can mentor him through the criti…" at bounding box center [500, 247] width 0 height 10
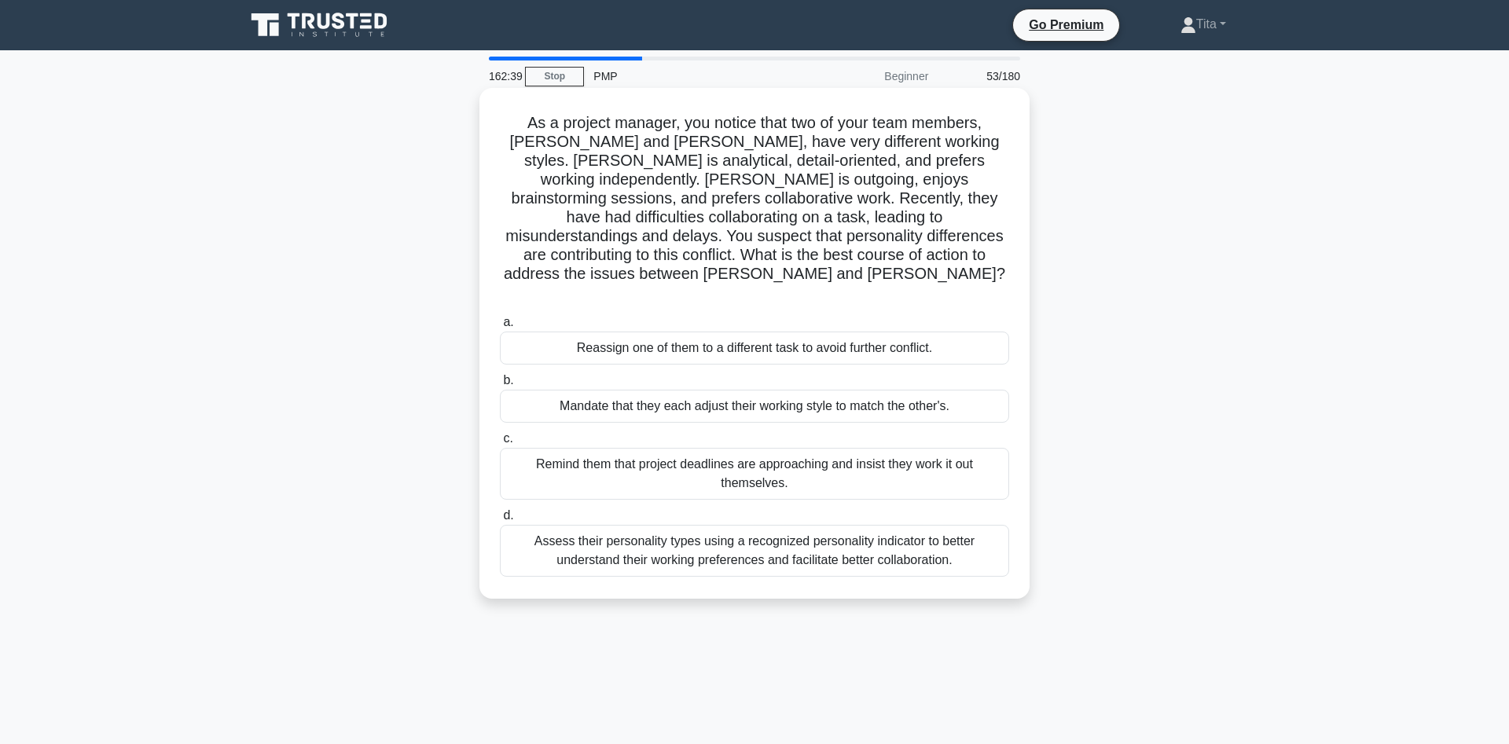
click at [629, 529] on div "Assess their personality types using a recognized personality indicator to bett…" at bounding box center [754, 551] width 509 height 52
click at [500, 521] on input "d. Assess their personality types using a recognized personality indicator to b…" at bounding box center [500, 516] width 0 height 10
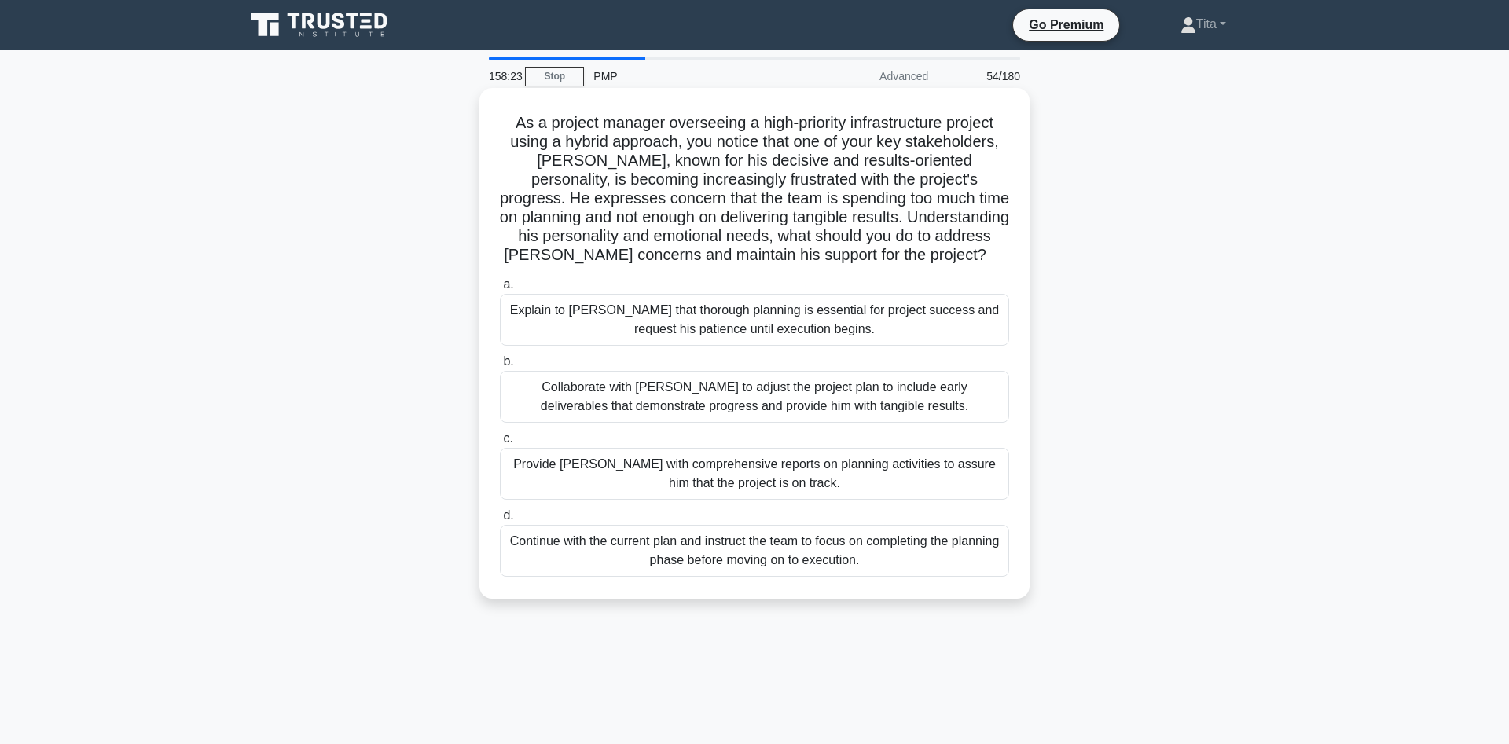
click at [559, 409] on div "Collaborate with [PERSON_NAME] to adjust the project plan to include early deli…" at bounding box center [754, 397] width 509 height 52
click at [500, 367] on input "b. Collaborate with [PERSON_NAME] to adjust the project plan to include early d…" at bounding box center [500, 362] width 0 height 10
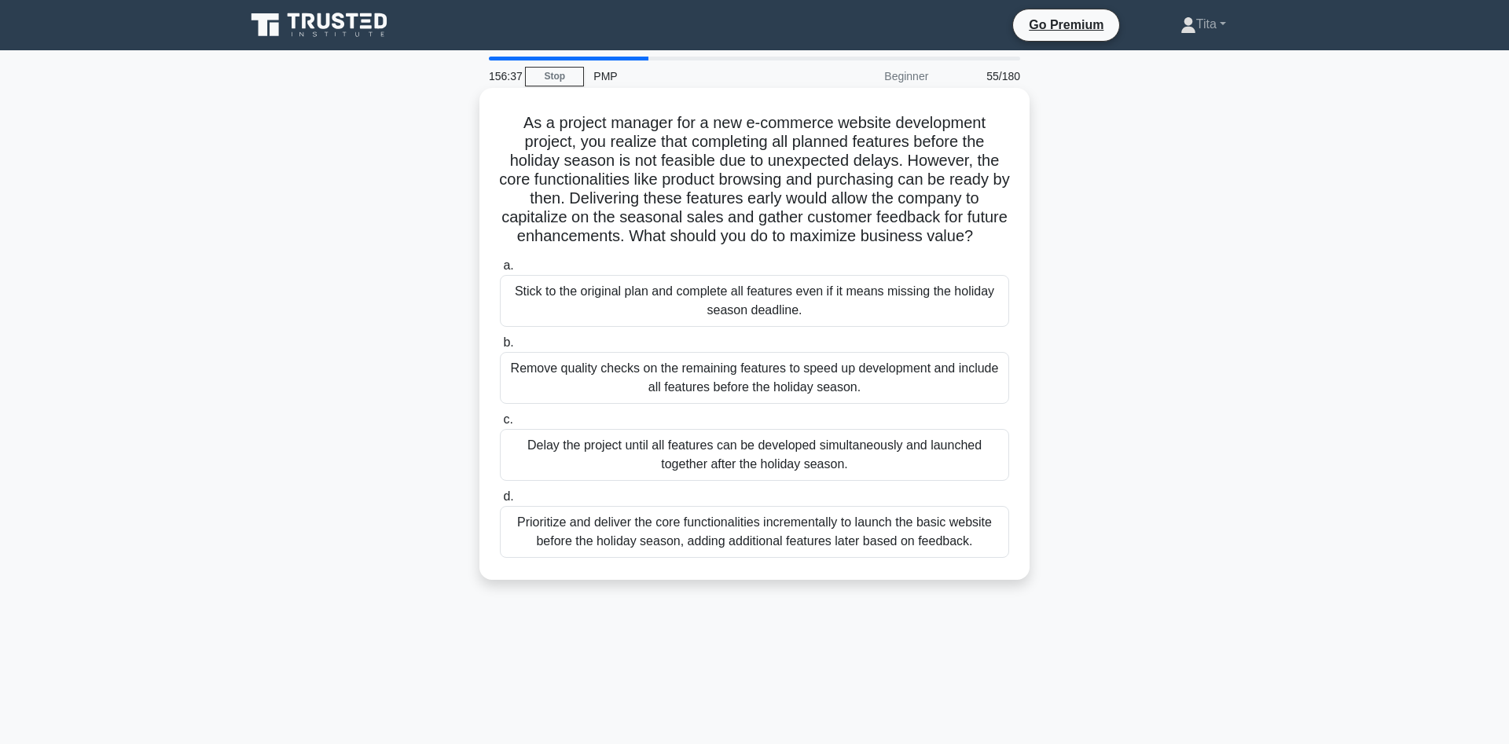
click at [660, 539] on div "Prioritize and deliver the core functionalities incrementally to launch the bas…" at bounding box center [754, 532] width 509 height 52
click at [500, 502] on input "d. Prioritize and deliver the core functionalities incrementally to launch the …" at bounding box center [500, 497] width 0 height 10
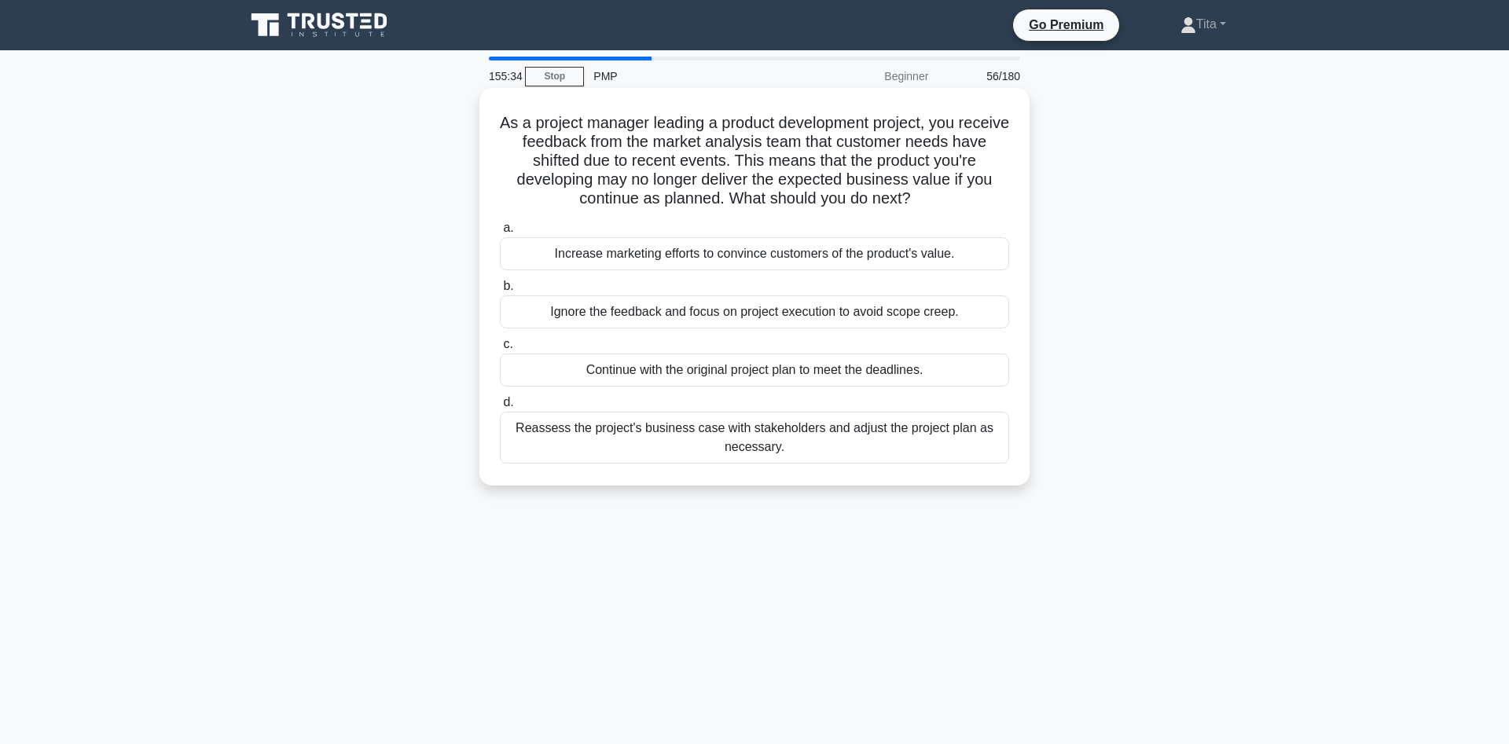
click at [832, 446] on div "Reassess the project's business case with stakeholders and adjust the project p…" at bounding box center [754, 438] width 509 height 52
click at [500, 408] on input "d. Reassess the project's business case with stakeholders and adjust the projec…" at bounding box center [500, 403] width 0 height 10
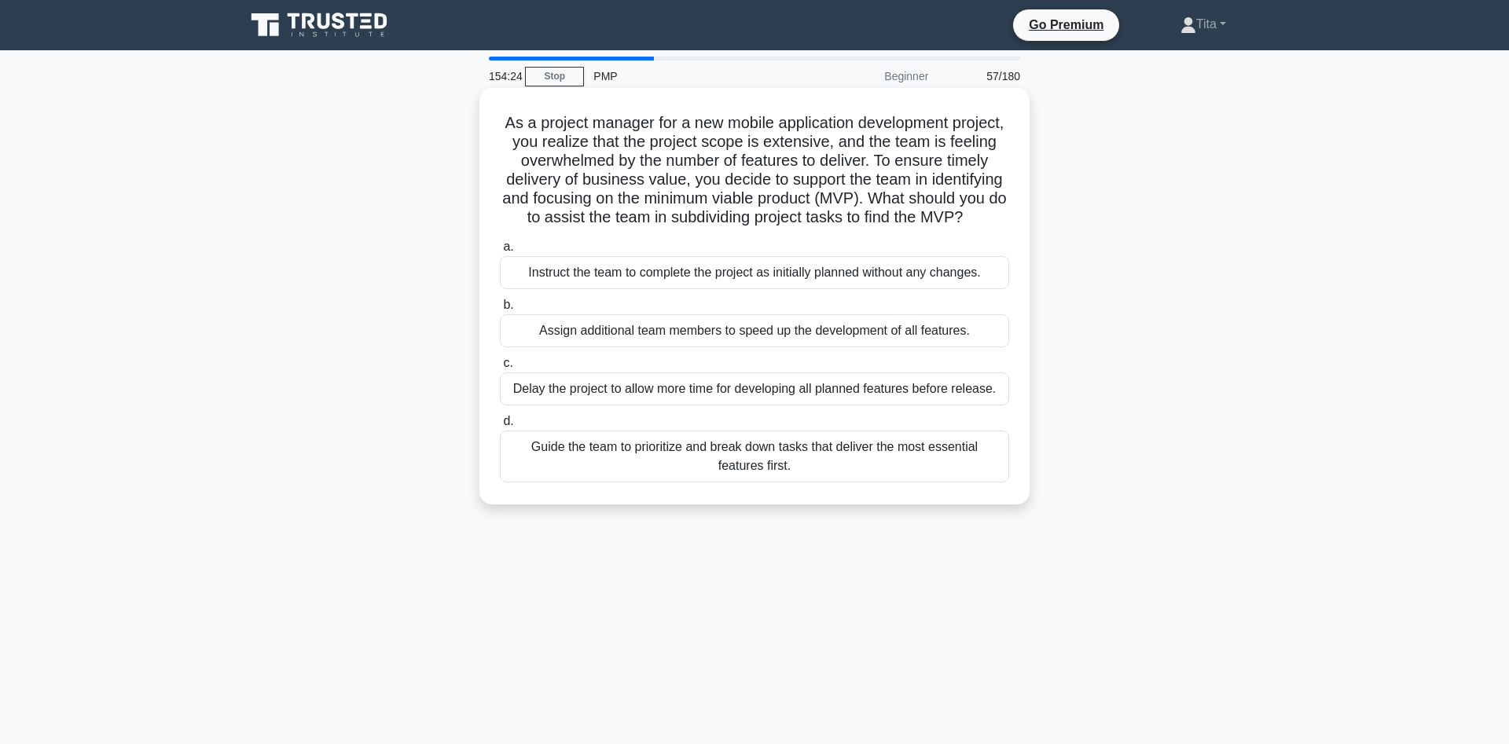
click at [662, 464] on div "Guide the team to prioritize and break down tasks that deliver the most essenti…" at bounding box center [754, 457] width 509 height 52
click at [500, 427] on input "d. Guide the team to prioritize and break down tasks that deliver the most esse…" at bounding box center [500, 422] width 0 height 10
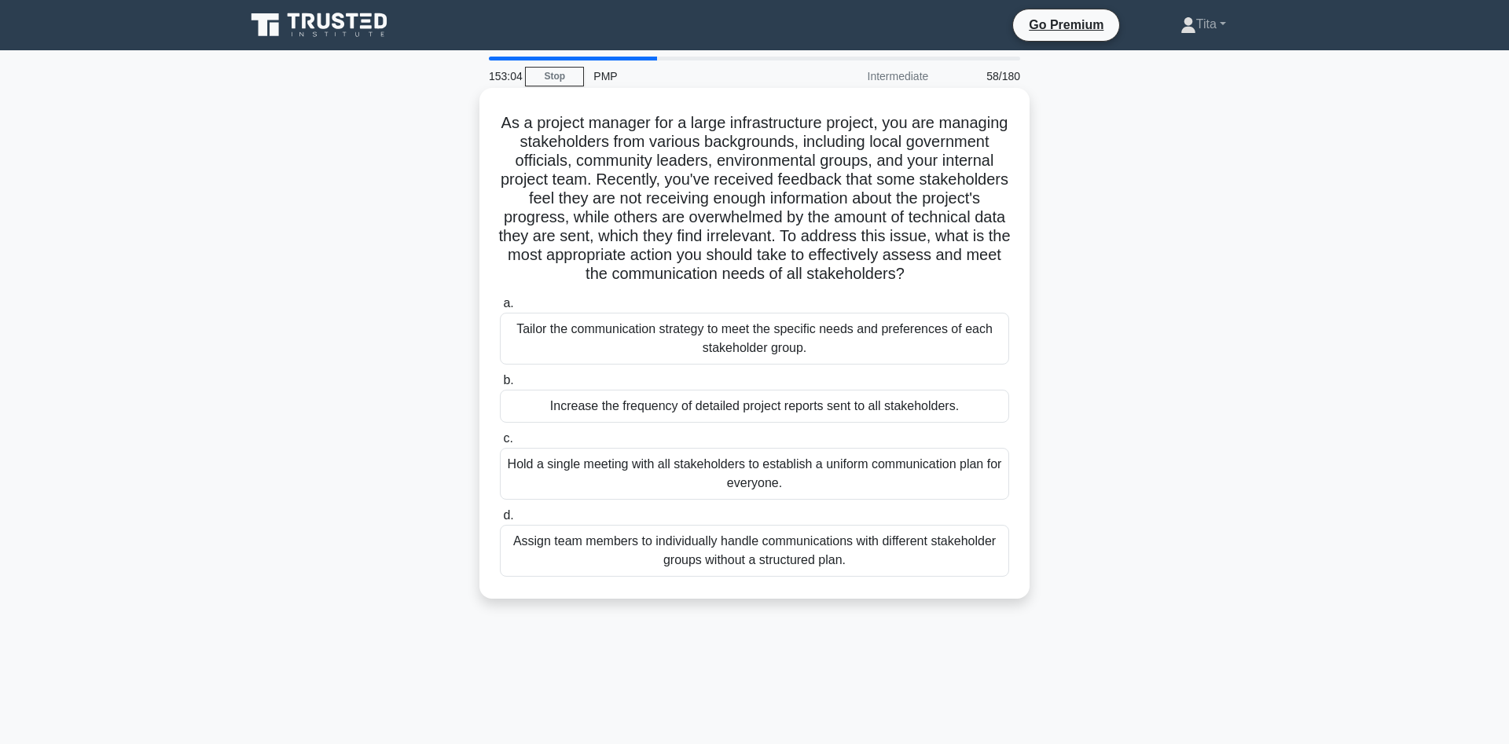
click at [906, 344] on div "Tailor the communication strategy to meet the specific needs and preferences of…" at bounding box center [754, 339] width 509 height 52
click at [500, 309] on input "a. Tailor the communication strategy to meet the specific needs and preferences…" at bounding box center [500, 304] width 0 height 10
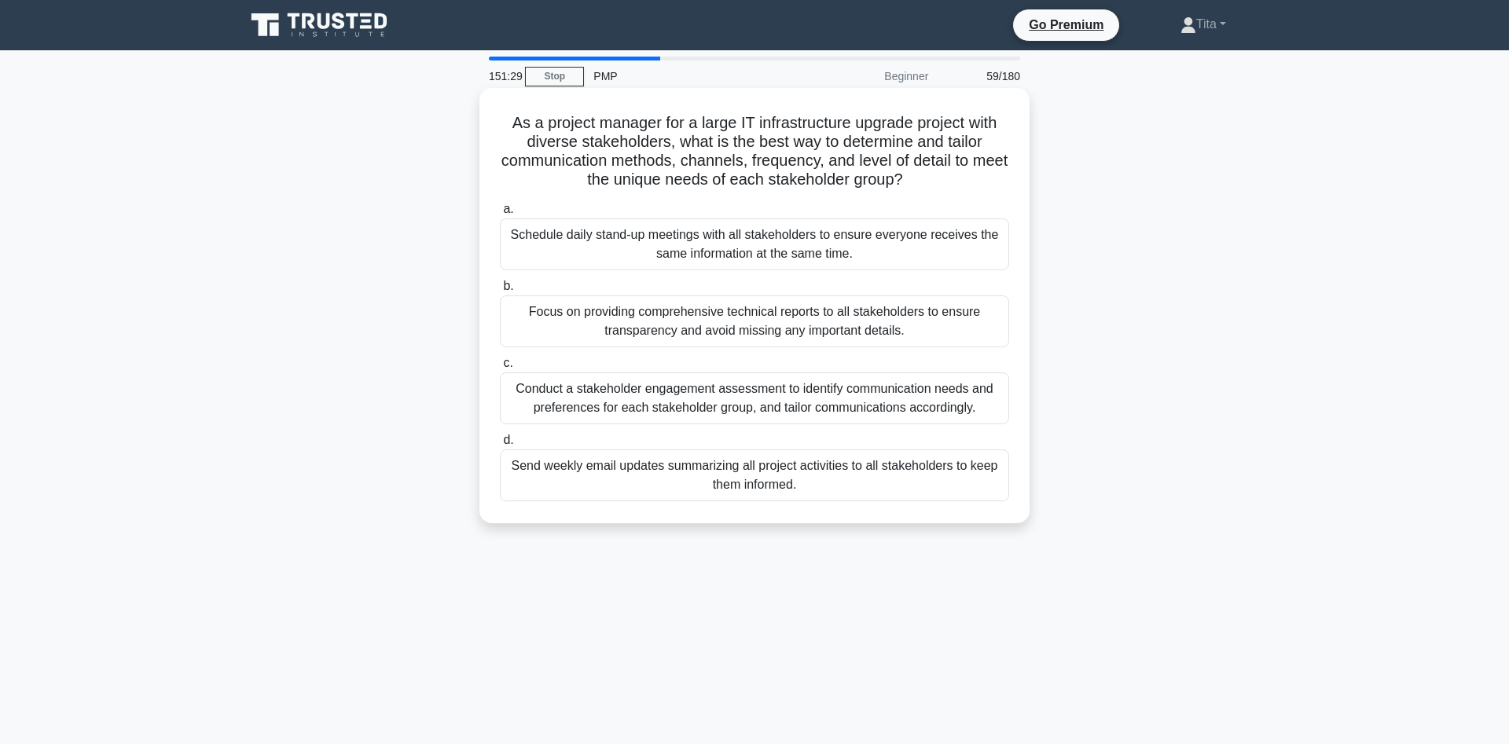
click at [802, 398] on div "Conduct a stakeholder engagement assessment to identify communication needs and…" at bounding box center [754, 399] width 509 height 52
click at [500, 369] on input "c. Conduct a stakeholder engagement assessment to identify communication needs …" at bounding box center [500, 363] width 0 height 10
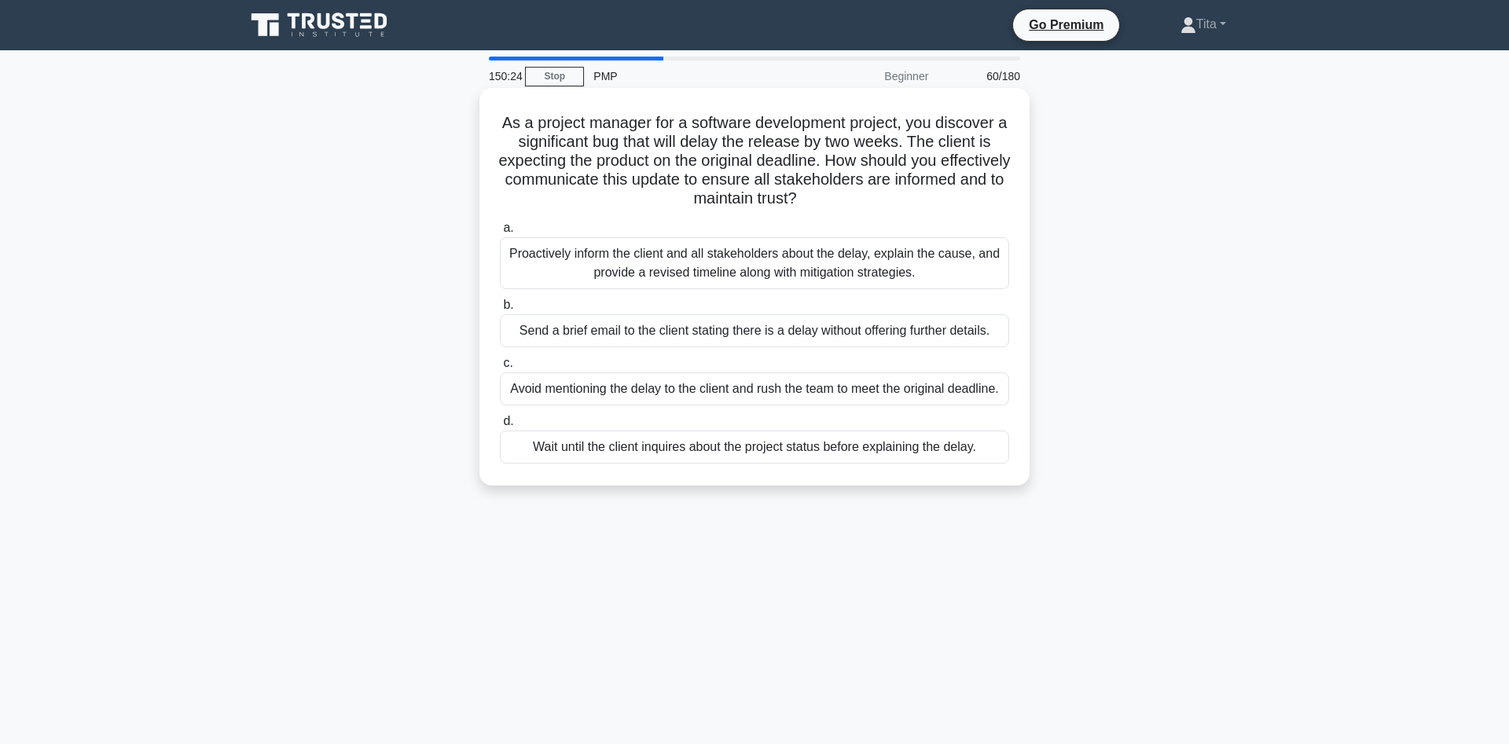
click at [939, 263] on div "Proactively inform the client and all stakeholders about the delay, explain the…" at bounding box center [754, 263] width 509 height 52
click at [500, 233] on input "a. Proactively inform the client and all stakeholders about the delay, explain …" at bounding box center [500, 228] width 0 height 10
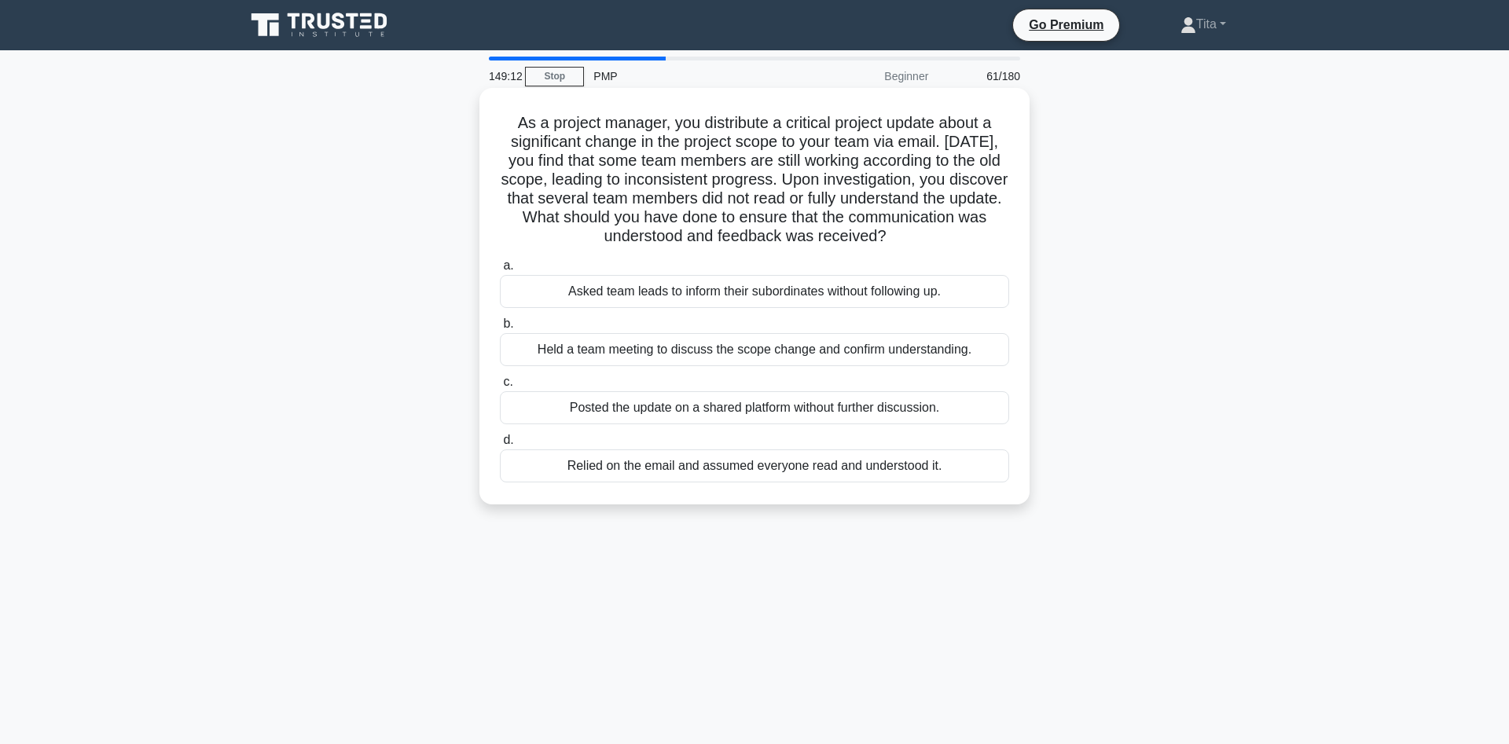
click at [649, 356] on div "Held a team meeting to discuss the scope change and confirm understanding." at bounding box center [754, 349] width 509 height 33
click at [500, 329] on input "b. Held a team meeting to discuss the scope change and confirm understanding." at bounding box center [500, 324] width 0 height 10
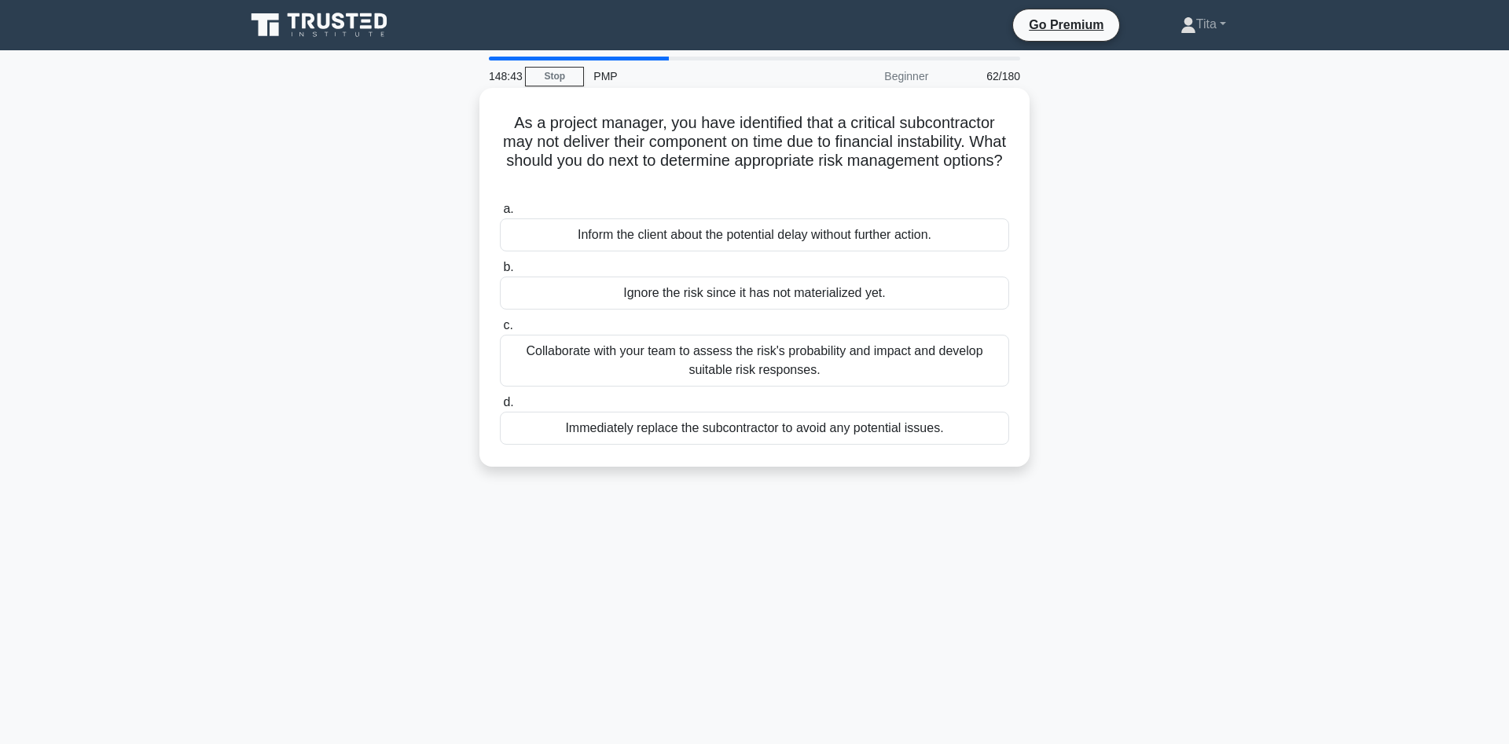
click at [704, 359] on div "Collaborate with your team to assess the risk's probability and impact and deve…" at bounding box center [754, 361] width 509 height 52
click at [500, 331] on input "c. Collaborate with your team to assess the risk's probability and impact and d…" at bounding box center [500, 326] width 0 height 10
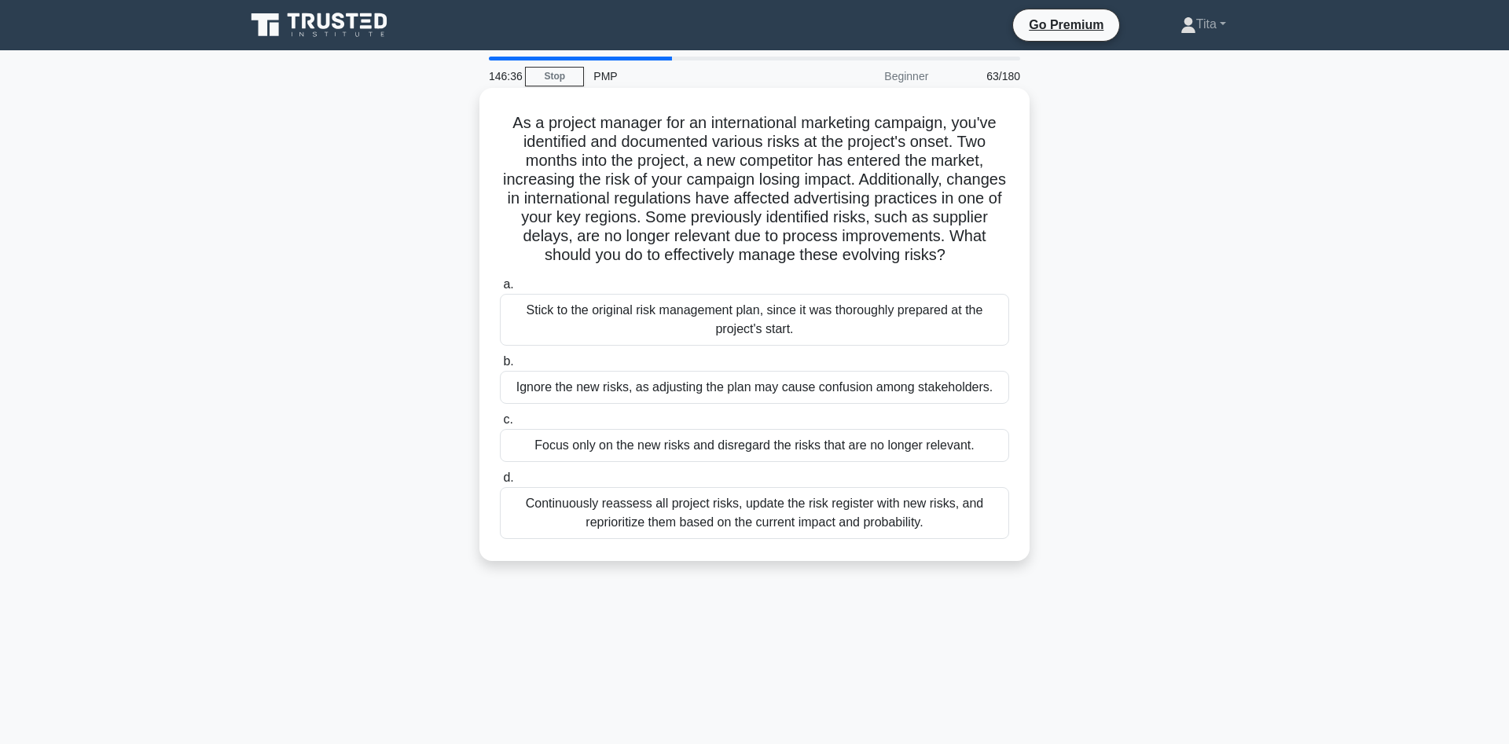
click at [753, 506] on div "Continuously reassess all project risks, update the risk register with new risk…" at bounding box center [754, 513] width 509 height 52
click at [500, 483] on input "d. Continuously reassess all project risks, update the risk register with new r…" at bounding box center [500, 478] width 0 height 10
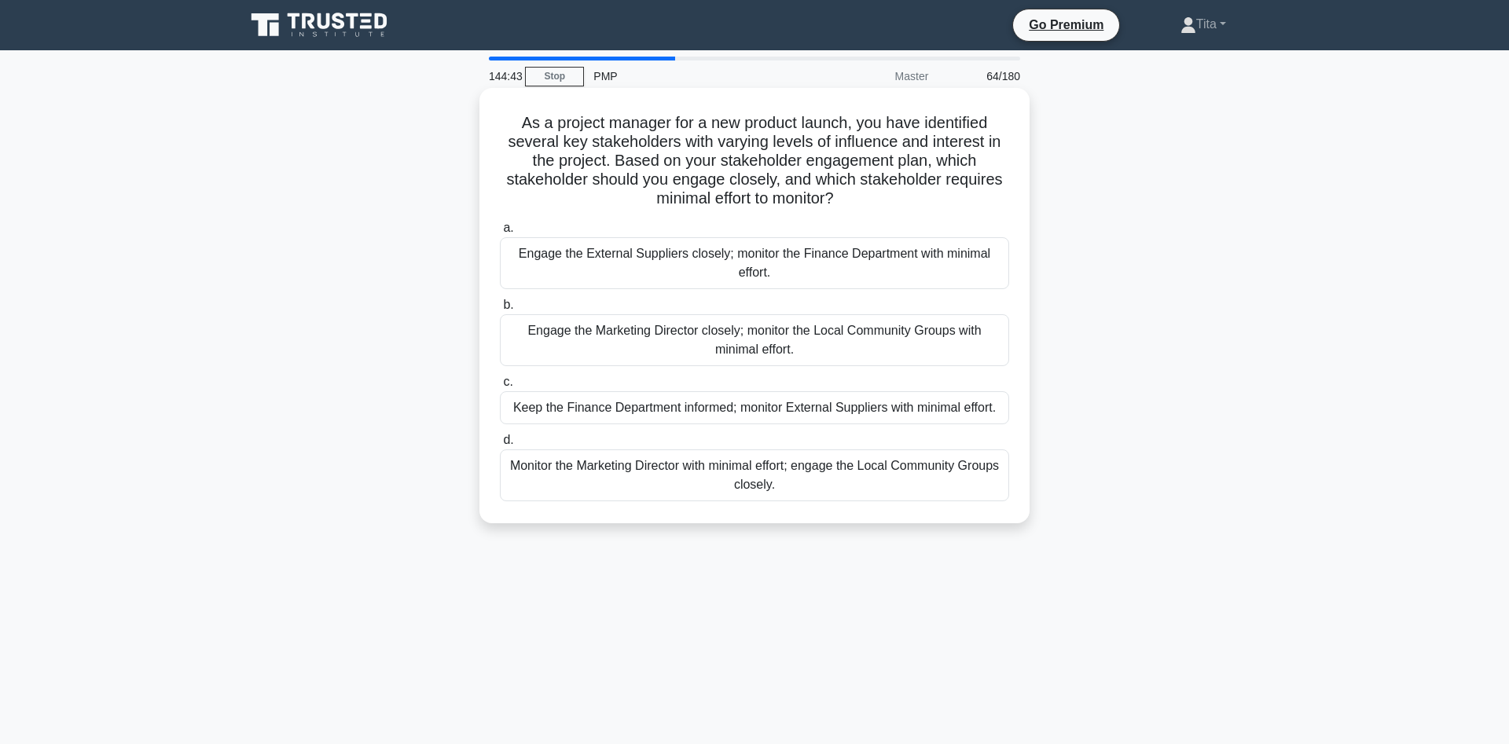
click at [652, 351] on div "Engage the Marketing Director closely; monitor the Local Community Groups with …" at bounding box center [754, 340] width 509 height 52
click at [500, 311] on input "b. Engage the Marketing Director closely; monitor the Local Community Groups wi…" at bounding box center [500, 305] width 0 height 10
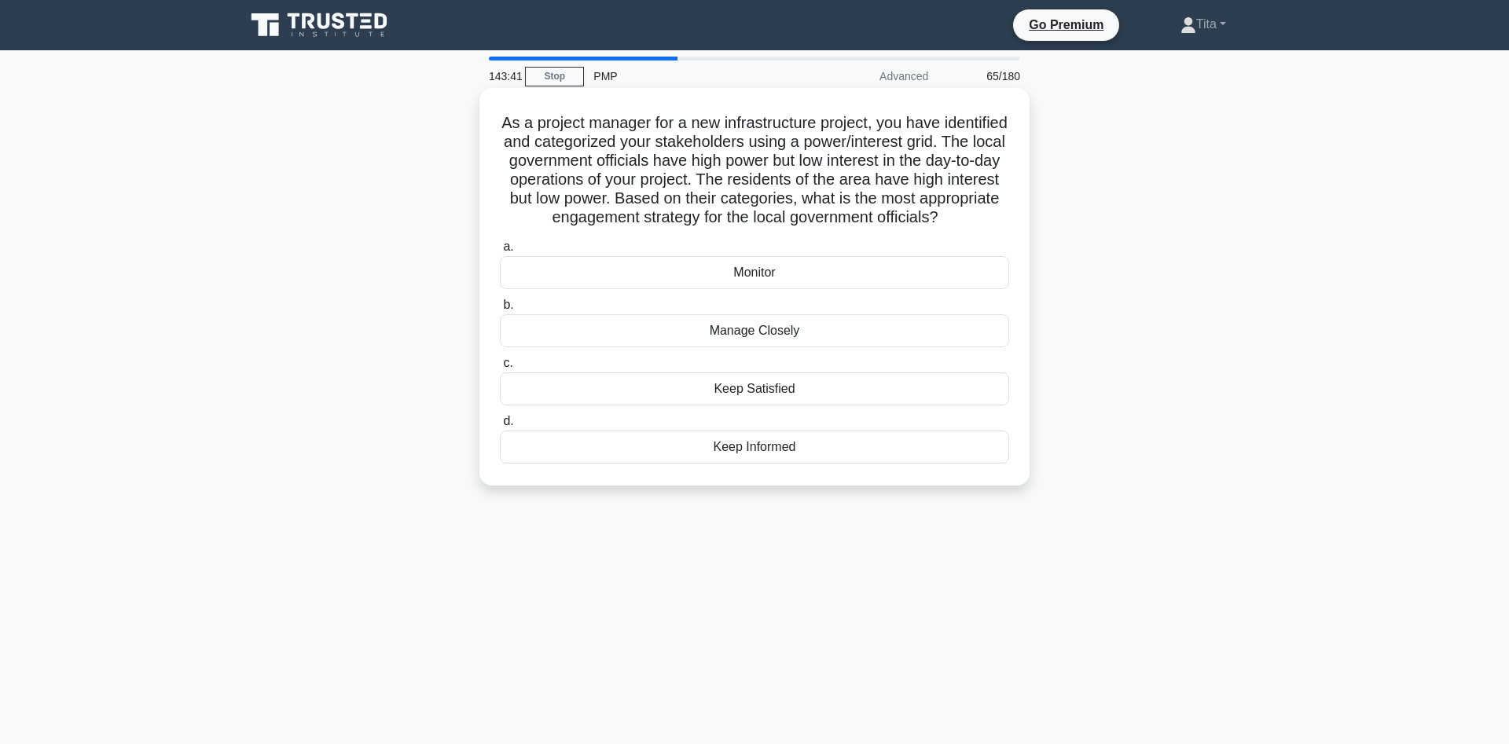
click at [744, 398] on div "Keep Satisfied" at bounding box center [754, 389] width 509 height 33
click at [500, 369] on input "c. Keep Satisfied" at bounding box center [500, 363] width 0 height 10
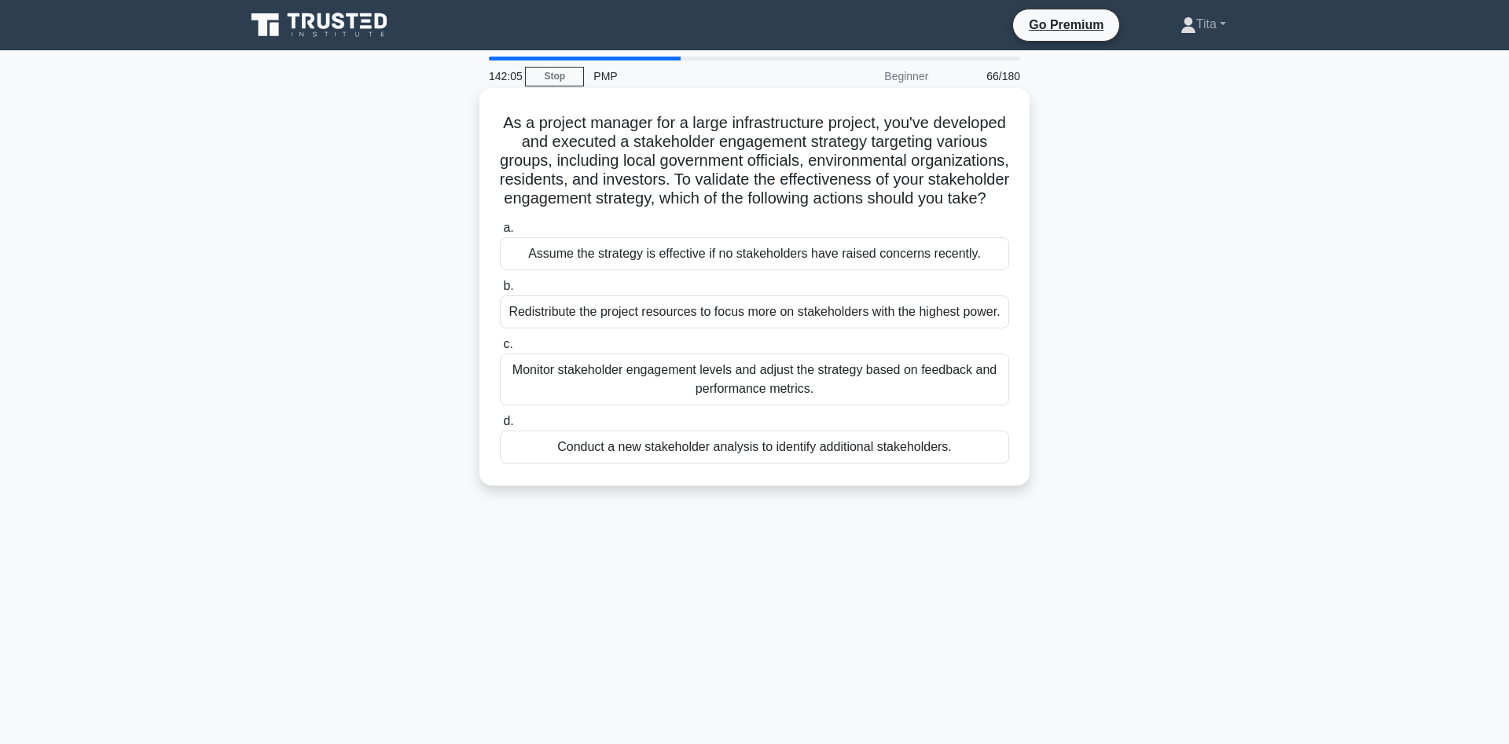
click at [782, 384] on div "Monitor stakeholder engagement levels and adjust the strategy based on feedback…" at bounding box center [754, 380] width 509 height 52
click at [500, 350] on input "c. Monitor stakeholder engagement levels and adjust the strategy based on feedb…" at bounding box center [500, 345] width 0 height 10
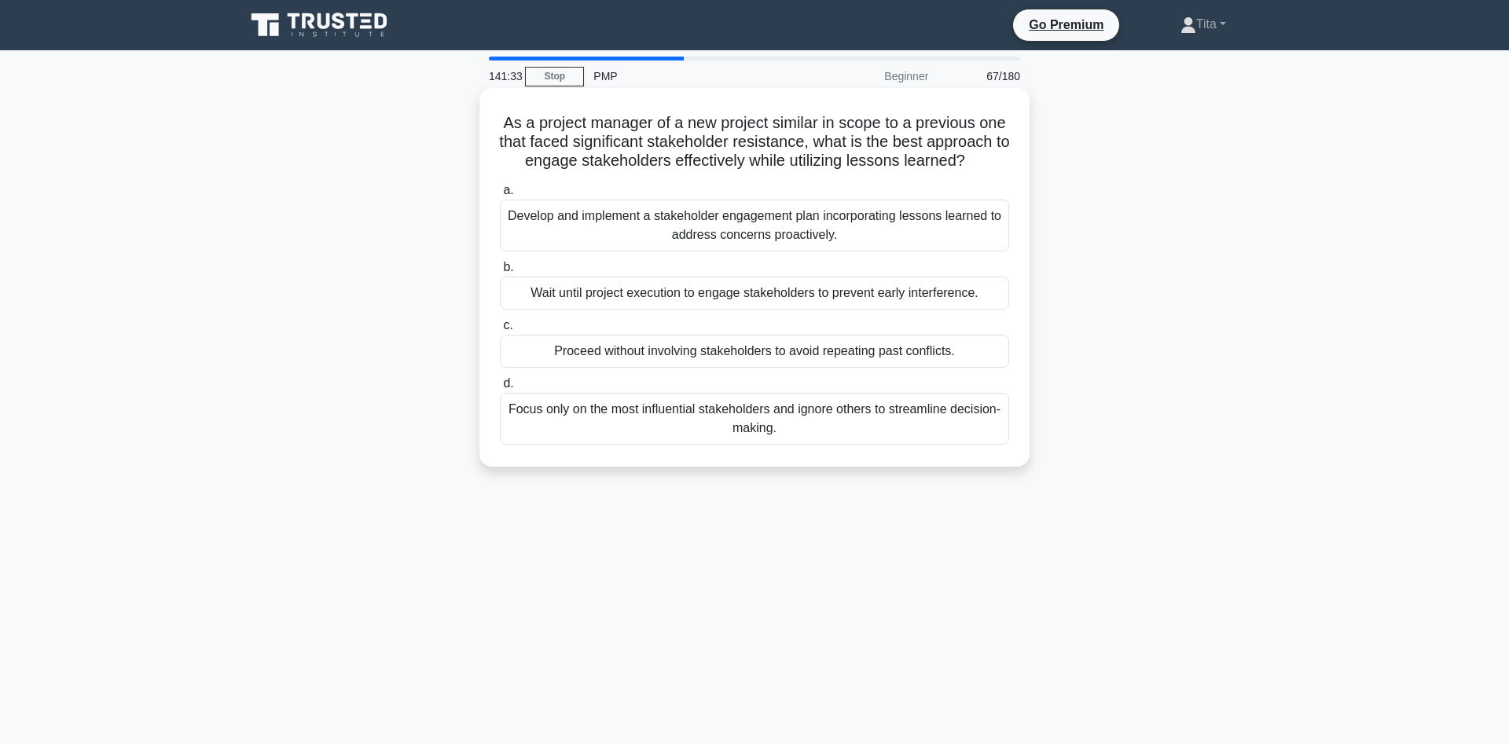
click at [833, 222] on div "Develop and implement a stakeholder engagement plan incorporating lessons learn…" at bounding box center [754, 226] width 509 height 52
click at [500, 196] on input "a. Develop and implement a stakeholder engagement plan incorporating lessons le…" at bounding box center [500, 191] width 0 height 10
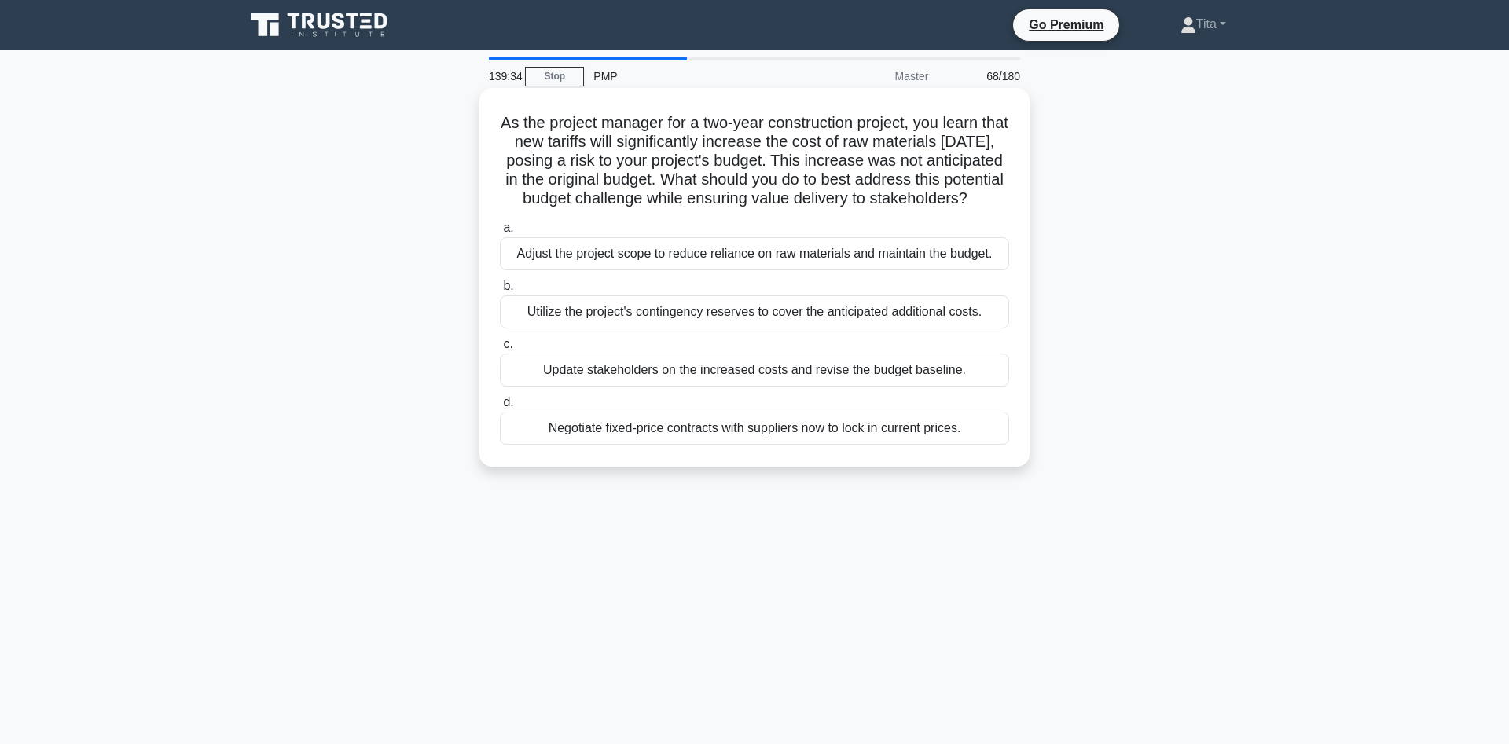
click at [602, 387] on div "Update stakeholders on the increased costs and revise the budget baseline." at bounding box center [754, 370] width 509 height 33
click at [500, 350] on input "c. Update stakeholders on the increased costs and revise the budget baseline." at bounding box center [500, 345] width 0 height 10
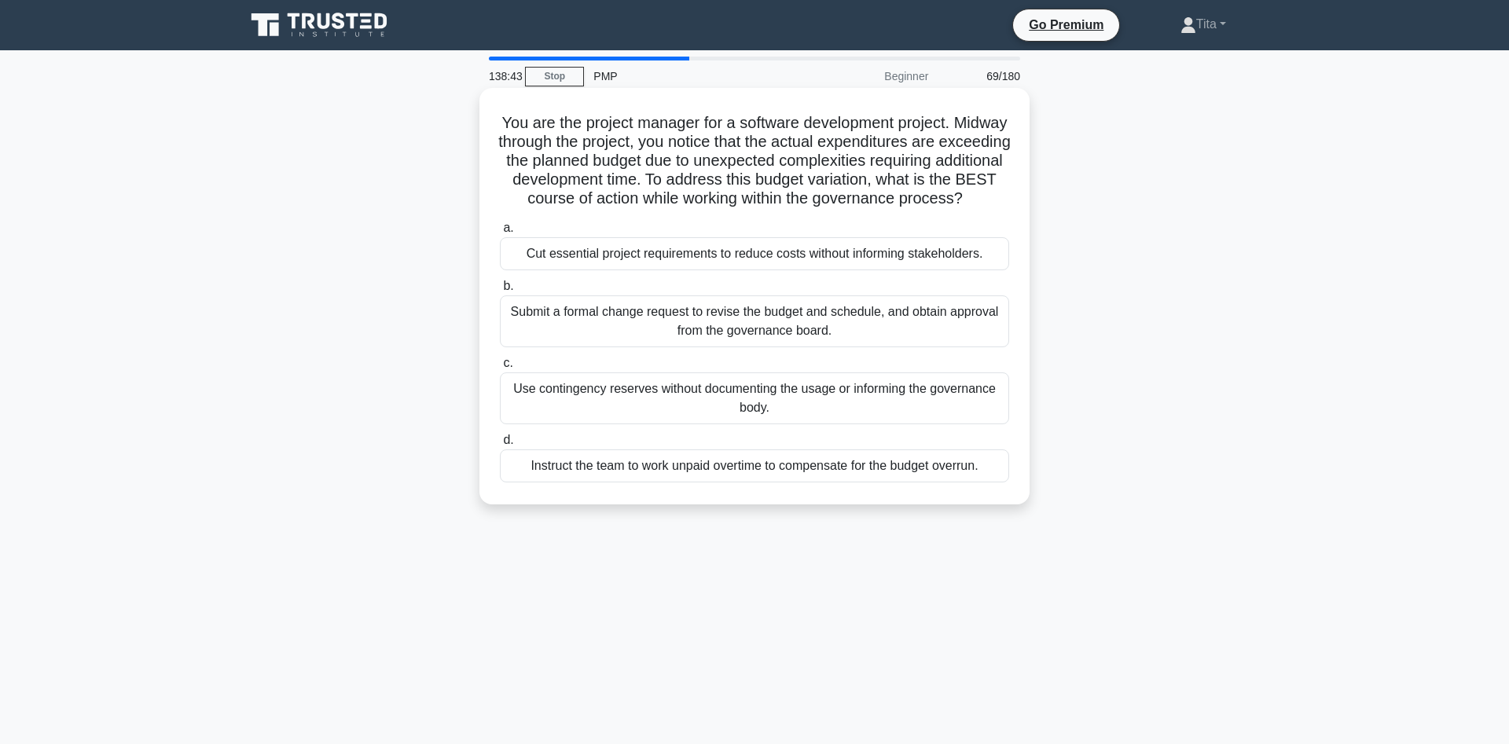
click at [693, 347] on div "Submit a formal change request to revise the budget and schedule, and obtain ap…" at bounding box center [754, 322] width 509 height 52
click at [500, 292] on input "b. Submit a formal change request to revise the budget and schedule, and obtain…" at bounding box center [500, 286] width 0 height 10
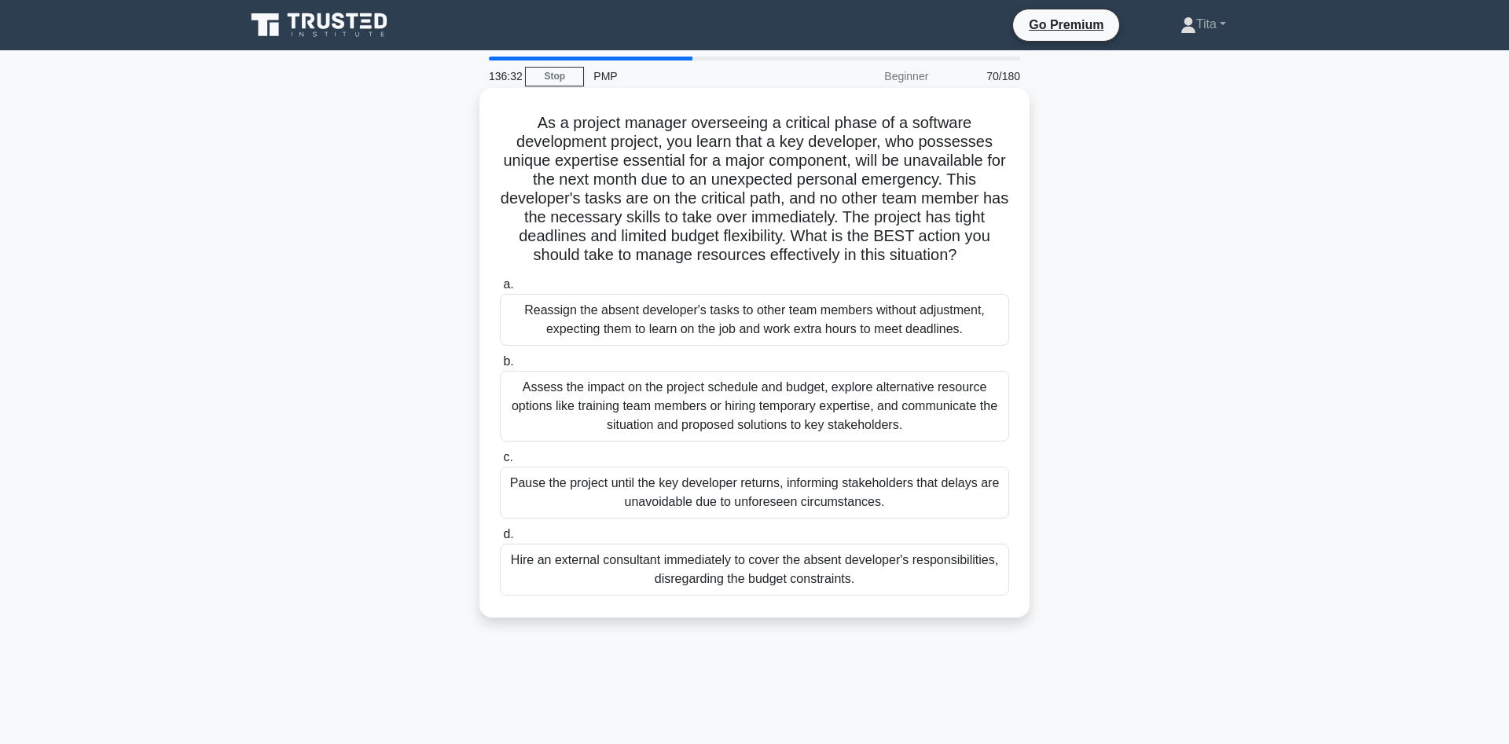
click at [652, 410] on div "Assess the impact on the project schedule and budget, explore alternative resou…" at bounding box center [754, 406] width 509 height 71
click at [500, 367] on input "b. Assess the impact on the project schedule and budget, explore alternative re…" at bounding box center [500, 362] width 0 height 10
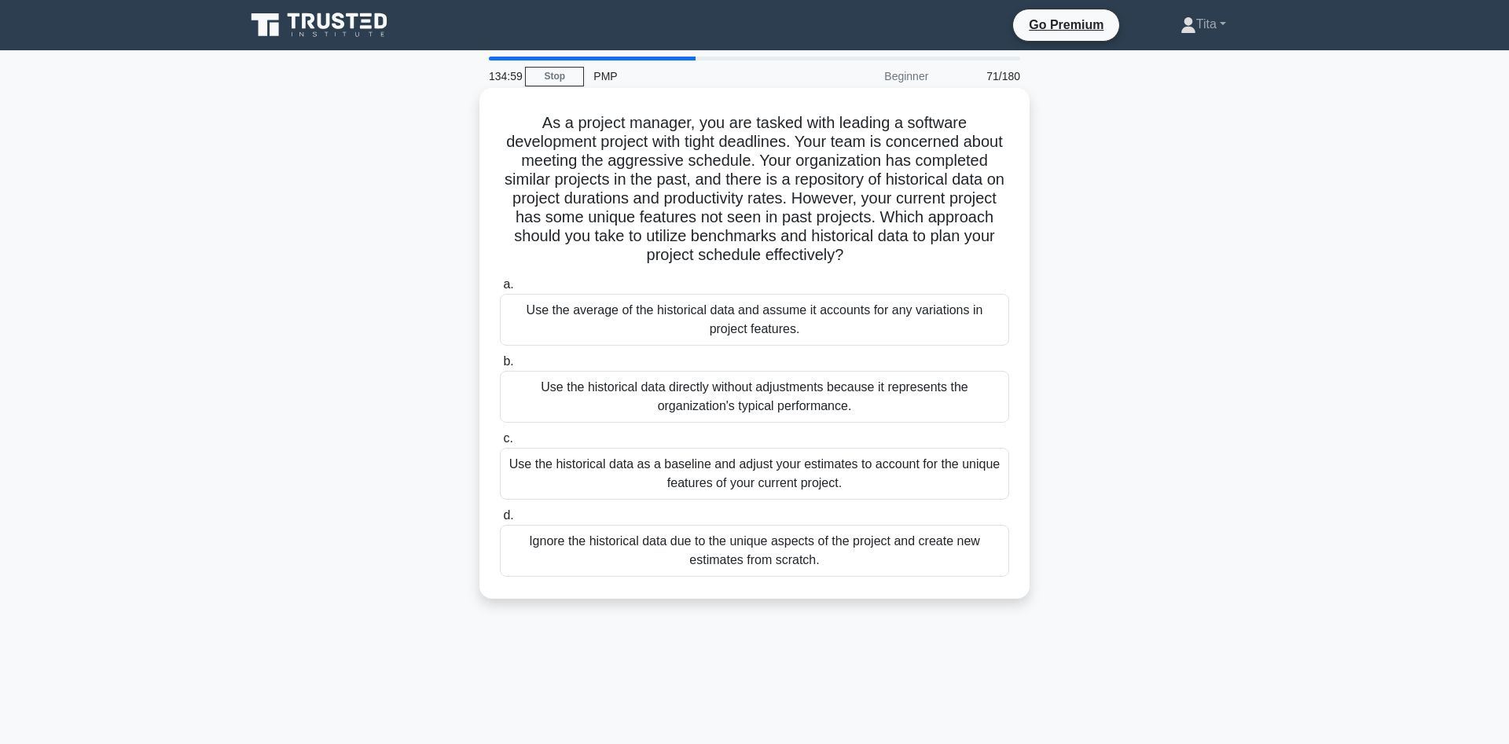
click at [918, 490] on div "Use the historical data as a baseline and adjust your estimates to account for …" at bounding box center [754, 474] width 509 height 52
click at [500, 444] on input "c. Use the historical data as a baseline and adjust your estimates to account f…" at bounding box center [500, 439] width 0 height 10
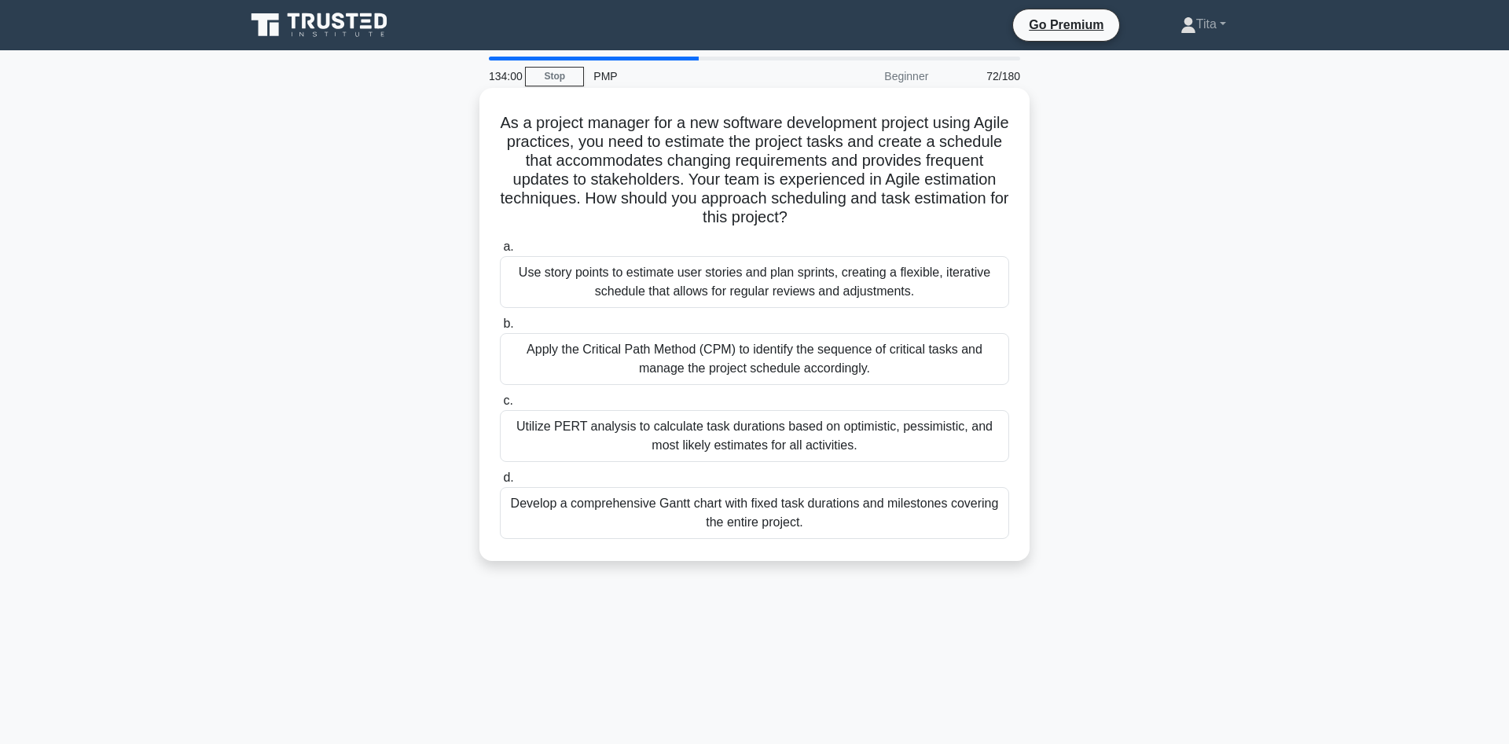
click at [635, 290] on div "Use story points to estimate user stories and plan sprints, creating a flexible…" at bounding box center [754, 282] width 509 height 52
click at [500, 252] on input "a. Use story points to estimate user stories and plan sprints, creating a flexi…" at bounding box center [500, 247] width 0 height 10
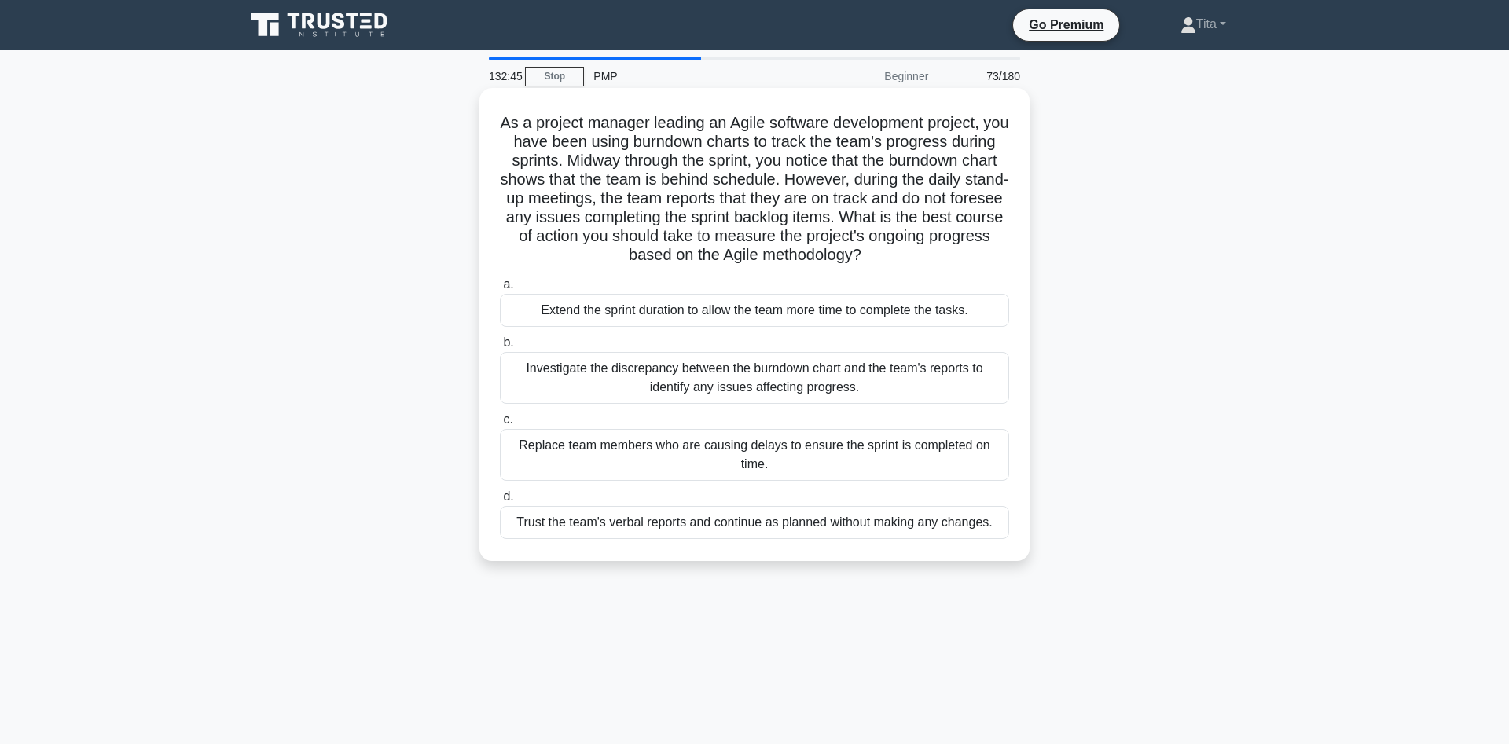
click at [670, 373] on div "Investigate the discrepancy between the burndown chart and the team's reports t…" at bounding box center [754, 378] width 509 height 52
click at [500, 348] on input "b. Investigate the discrepancy between the burndown chart and the team's report…" at bounding box center [500, 343] width 0 height 10
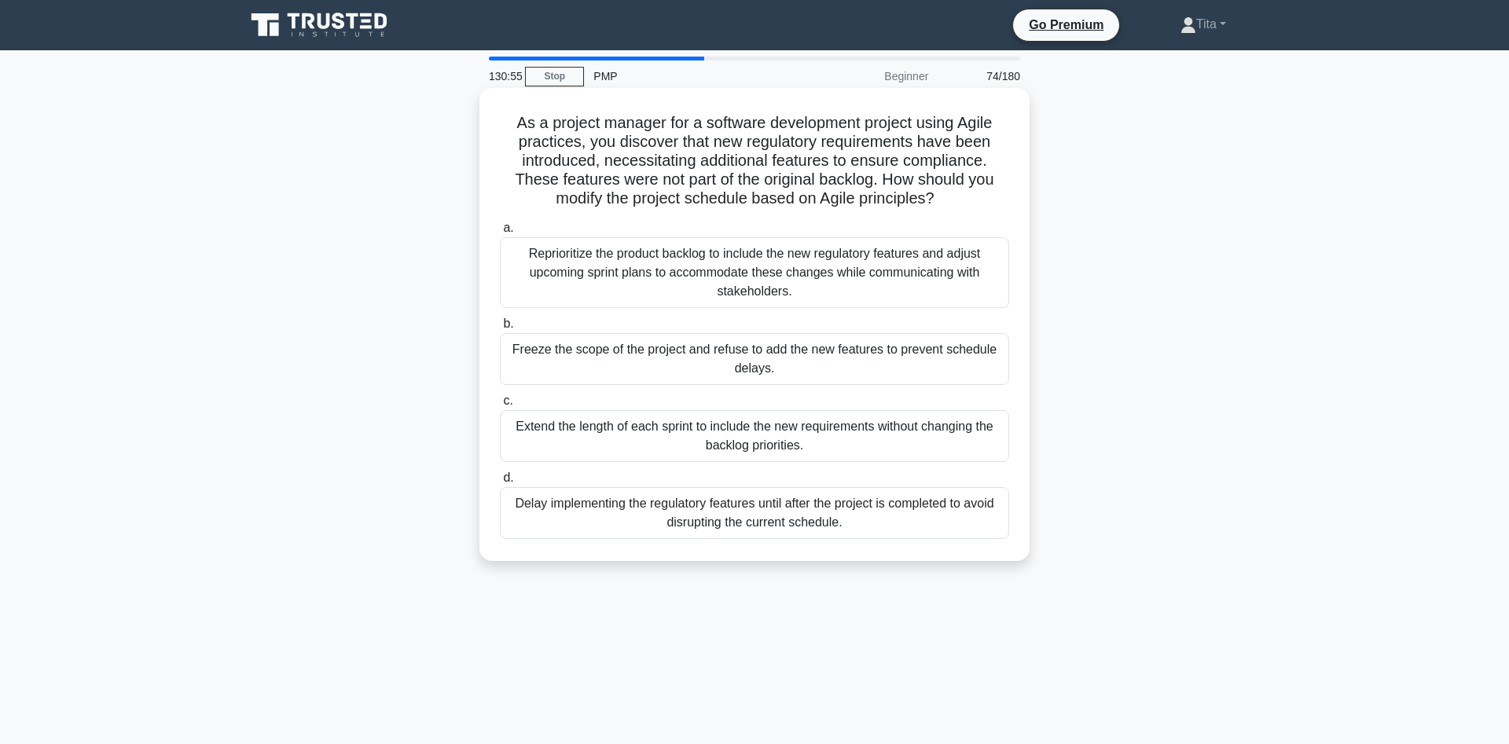
click at [715, 265] on div "Reprioritize the product backlog to include the new regulatory features and adj…" at bounding box center [754, 272] width 509 height 71
click at [500, 233] on input "a. Reprioritize the product backlog to include the new regulatory features and …" at bounding box center [500, 228] width 0 height 10
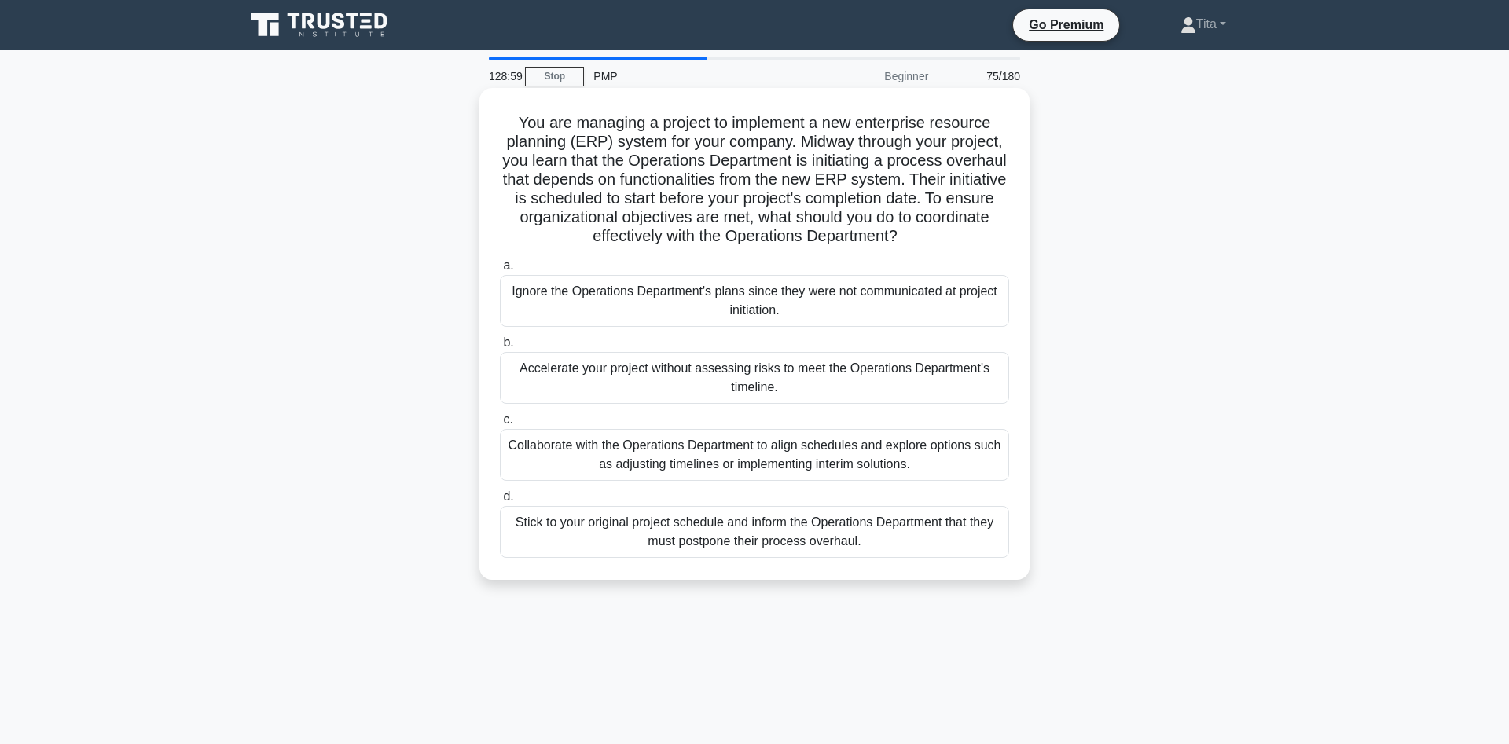
click at [653, 447] on div "Collaborate with the Operations Department to align schedules and explore optio…" at bounding box center [754, 455] width 509 height 52
click at [500, 425] on input "c. Collaborate with the Operations Department to align schedules and explore op…" at bounding box center [500, 420] width 0 height 10
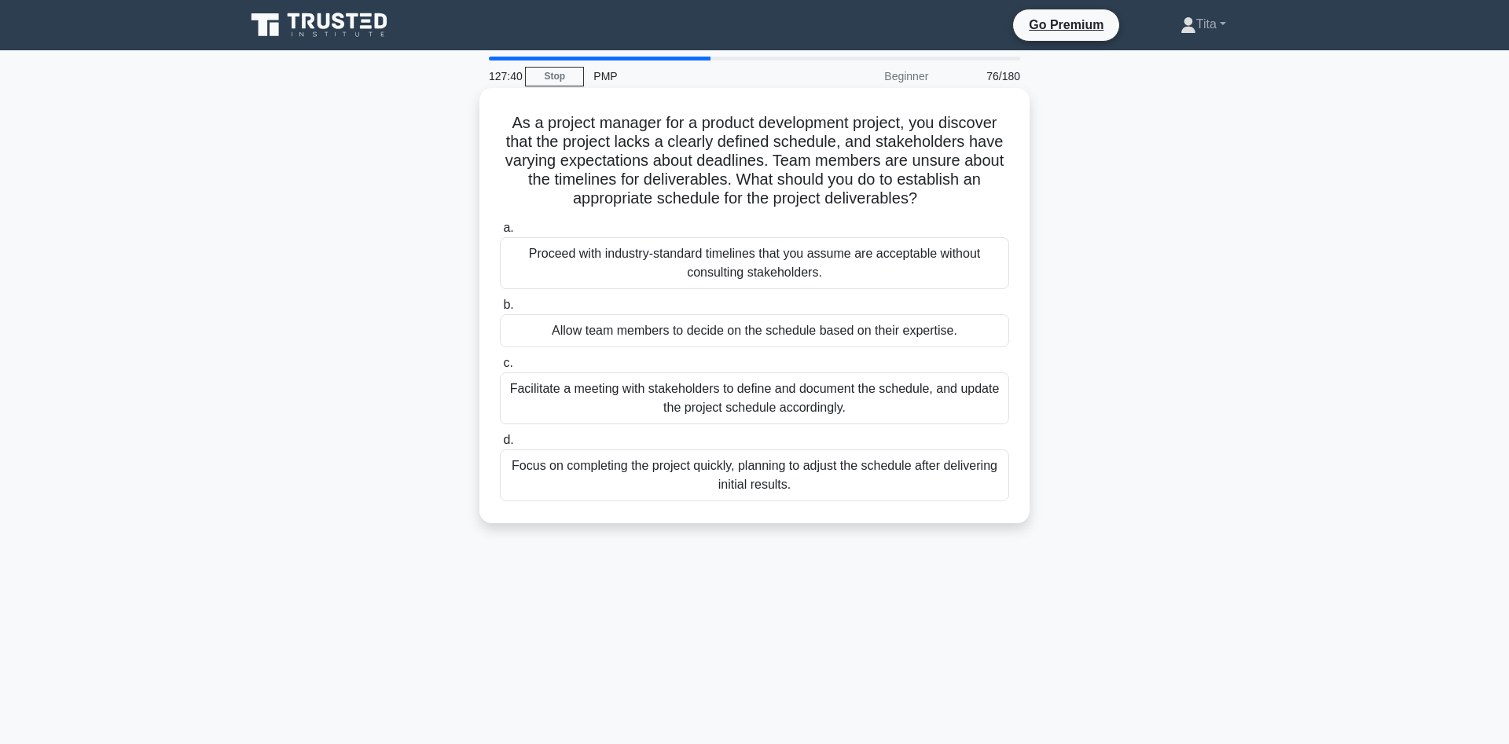
click at [867, 392] on div "Facilitate a meeting with stakeholders to define and document the schedule, and…" at bounding box center [754, 399] width 509 height 52
click at [500, 369] on input "c. Facilitate a meeting with stakeholders to define and document the schedule, …" at bounding box center [500, 363] width 0 height 10
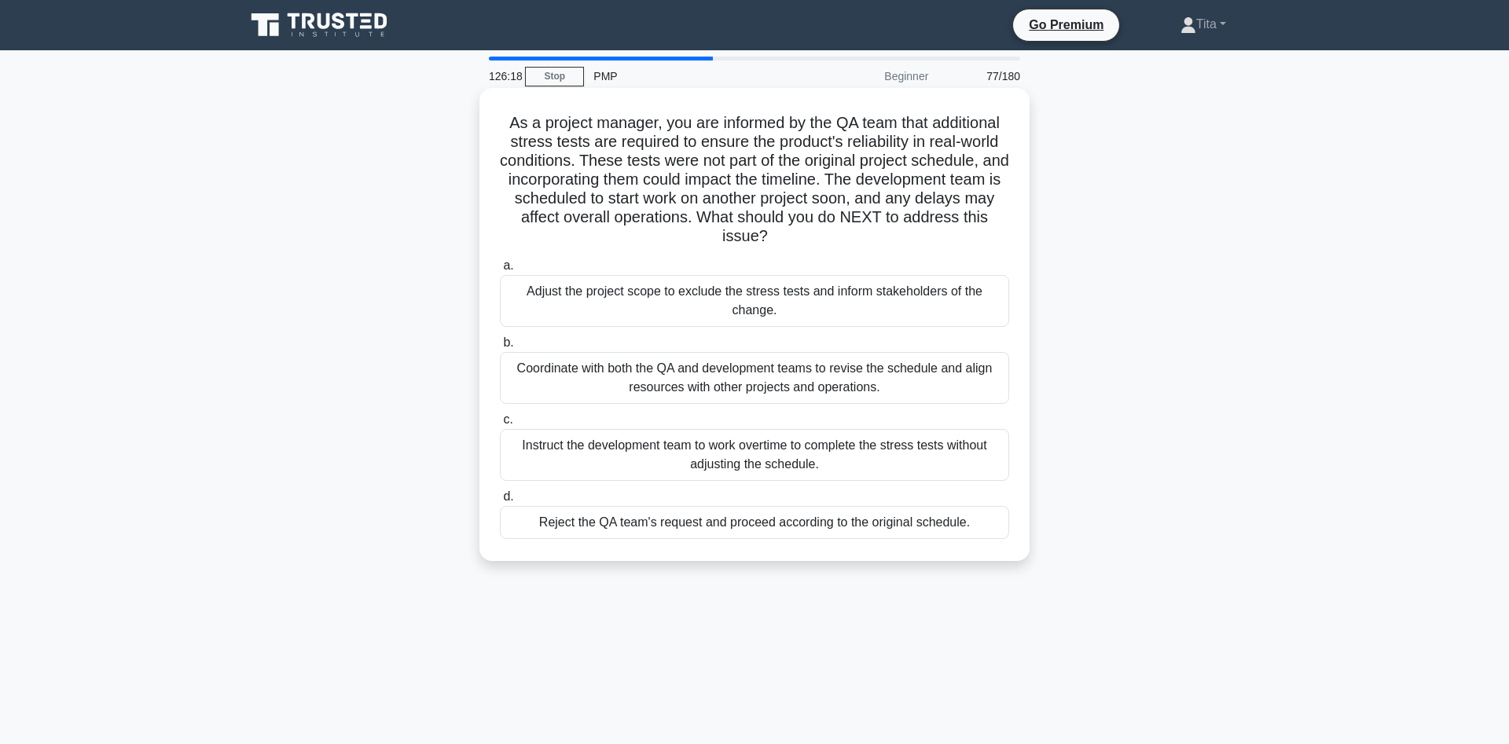
click at [732, 388] on div "Coordinate with both the QA and development teams to revise the schedule and al…" at bounding box center [754, 378] width 509 height 52
click at [500, 348] on input "b. Coordinate with both the QA and development teams to revise the schedule and…" at bounding box center [500, 343] width 0 height 10
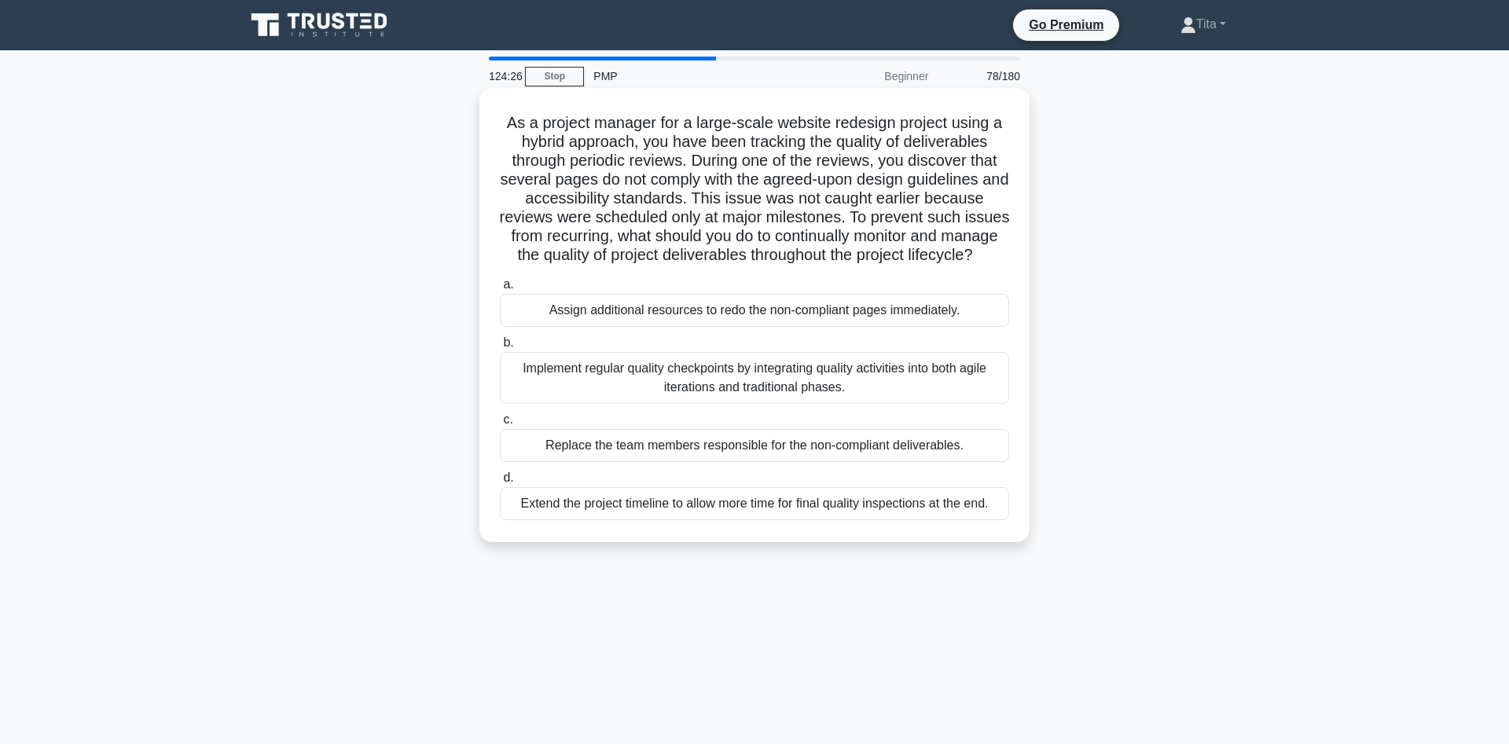
click at [754, 376] on div "Implement regular quality checkpoints by integrating quality activities into bo…" at bounding box center [754, 378] width 509 height 52
click at [500, 348] on input "b. Implement regular quality checkpoints by integrating quality activities into…" at bounding box center [500, 343] width 0 height 10
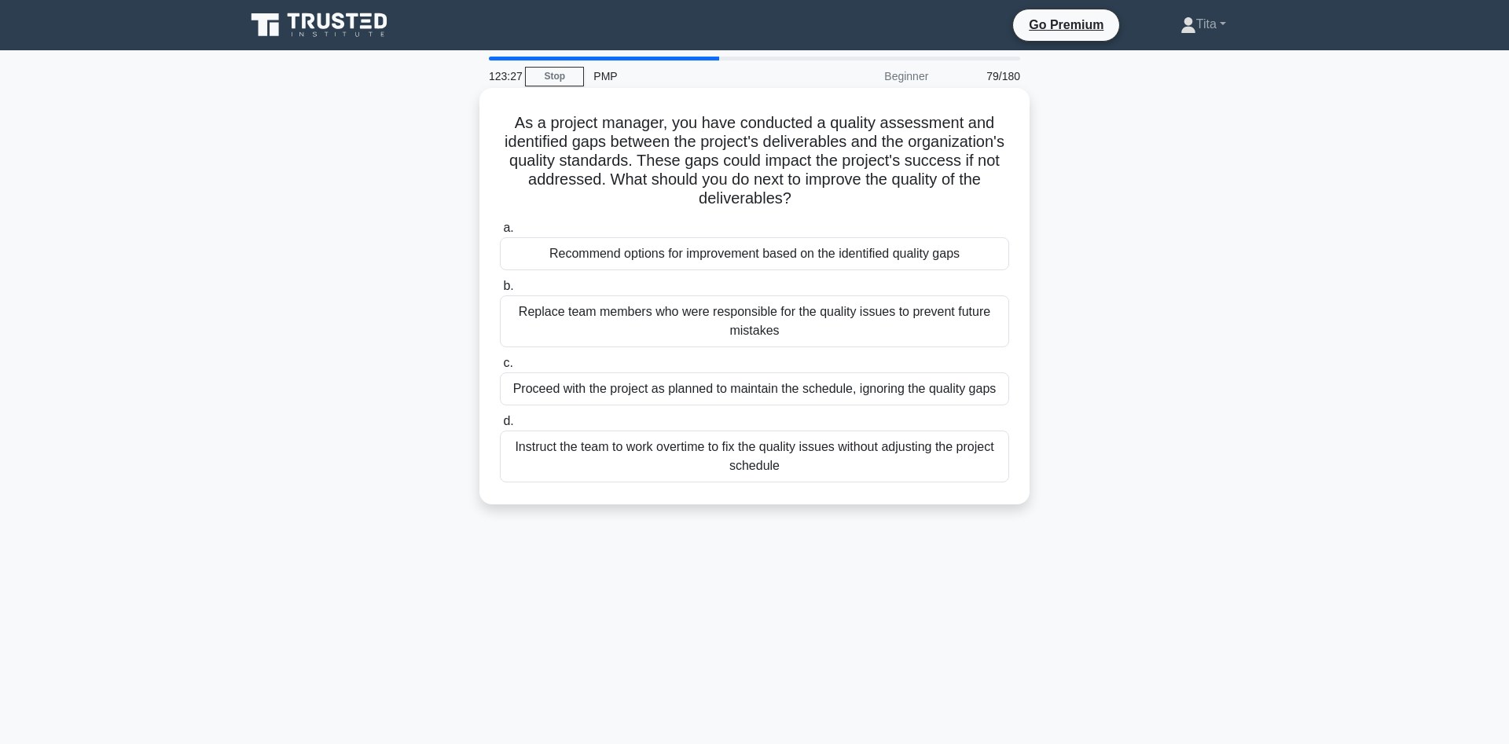
click at [795, 253] on div "Recommend options for improvement based on the identified quality gaps" at bounding box center [754, 253] width 509 height 33
click at [500, 233] on input "a. Recommend options for improvement based on the identified quality gaps" at bounding box center [500, 228] width 0 height 10
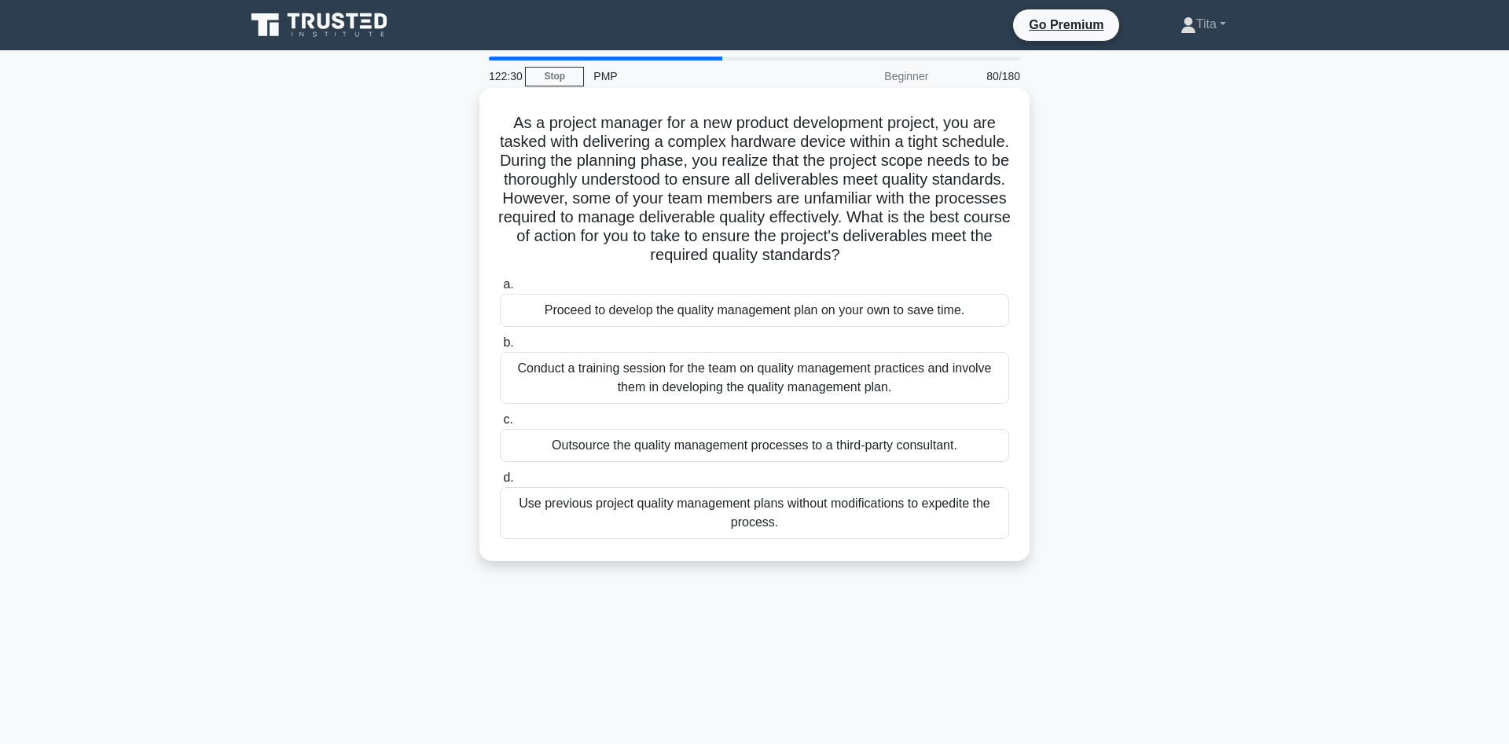
click at [622, 377] on div "Conduct a training session for the team on quality management practices and inv…" at bounding box center [754, 378] width 509 height 52
click at [500, 348] on input "b. Conduct a training session for the team on quality management practices and …" at bounding box center [500, 343] width 0 height 10
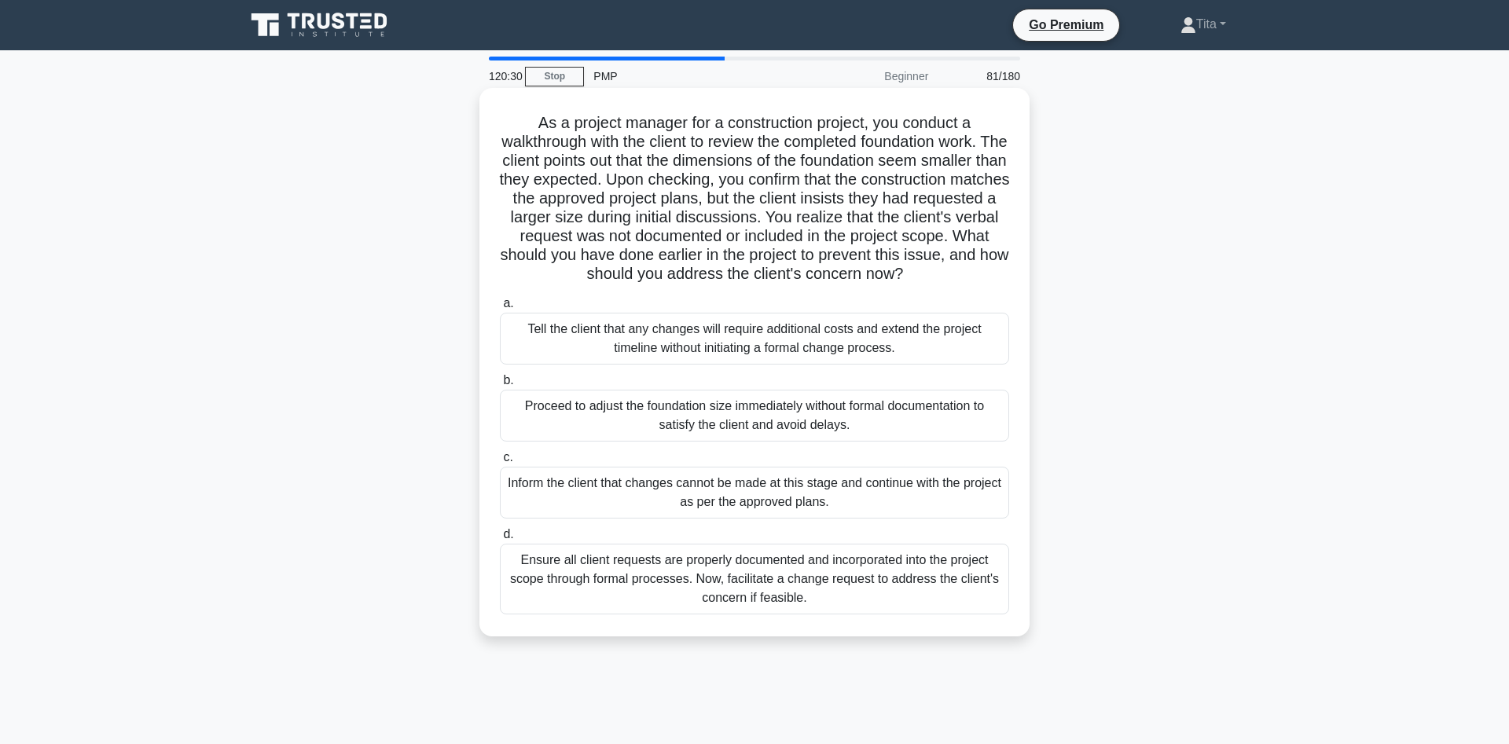
click at [638, 588] on div "Ensure all client requests are properly documented and incorporated into the pr…" at bounding box center [754, 579] width 509 height 71
click at [500, 540] on input "d. Ensure all client requests are properly documented and incorporated into the…" at bounding box center [500, 535] width 0 height 10
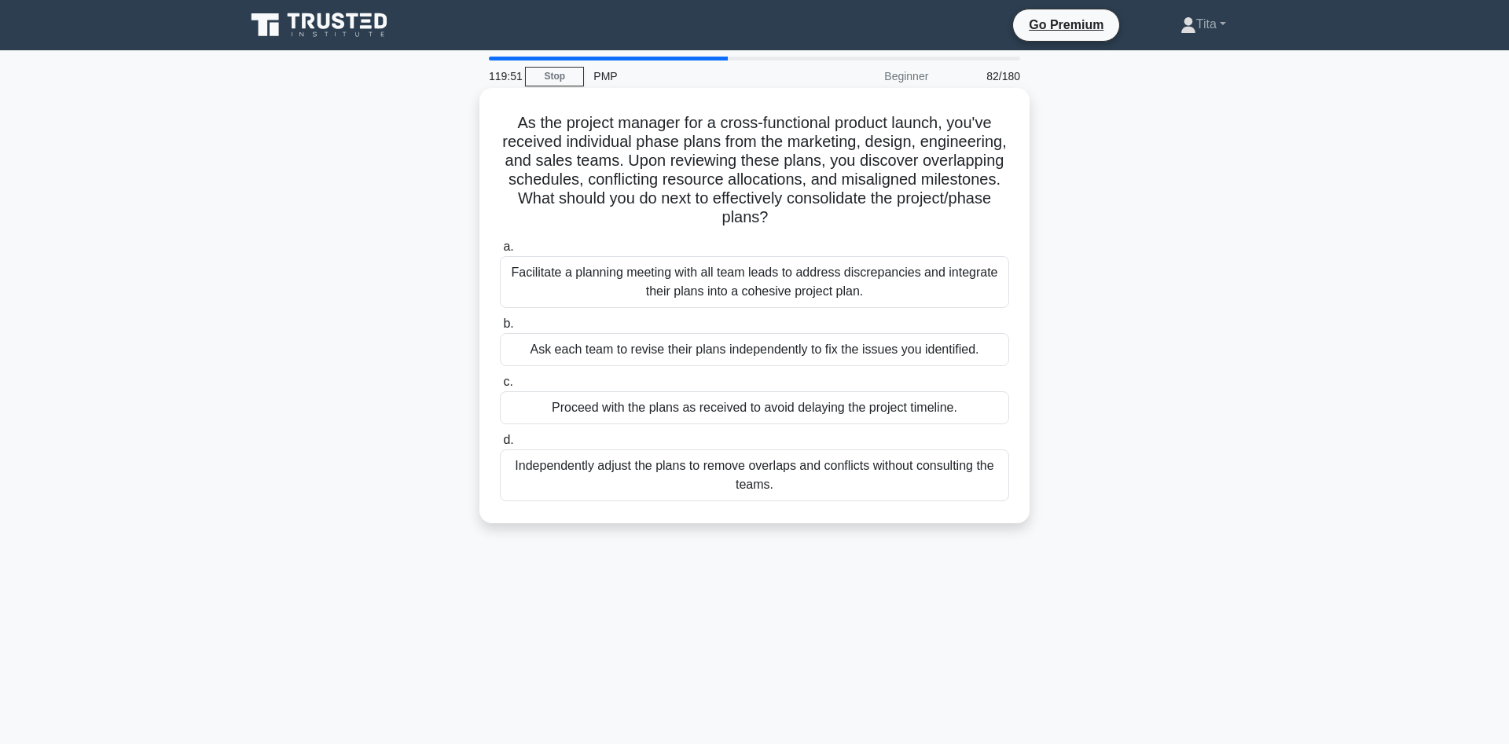
click at [928, 289] on div "Facilitate a planning meeting with all team leads to address discrepancies and …" at bounding box center [754, 282] width 509 height 52
click at [500, 252] on input "a. Facilitate a planning meeting with all team leads to address discrepancies a…" at bounding box center [500, 247] width 0 height 10
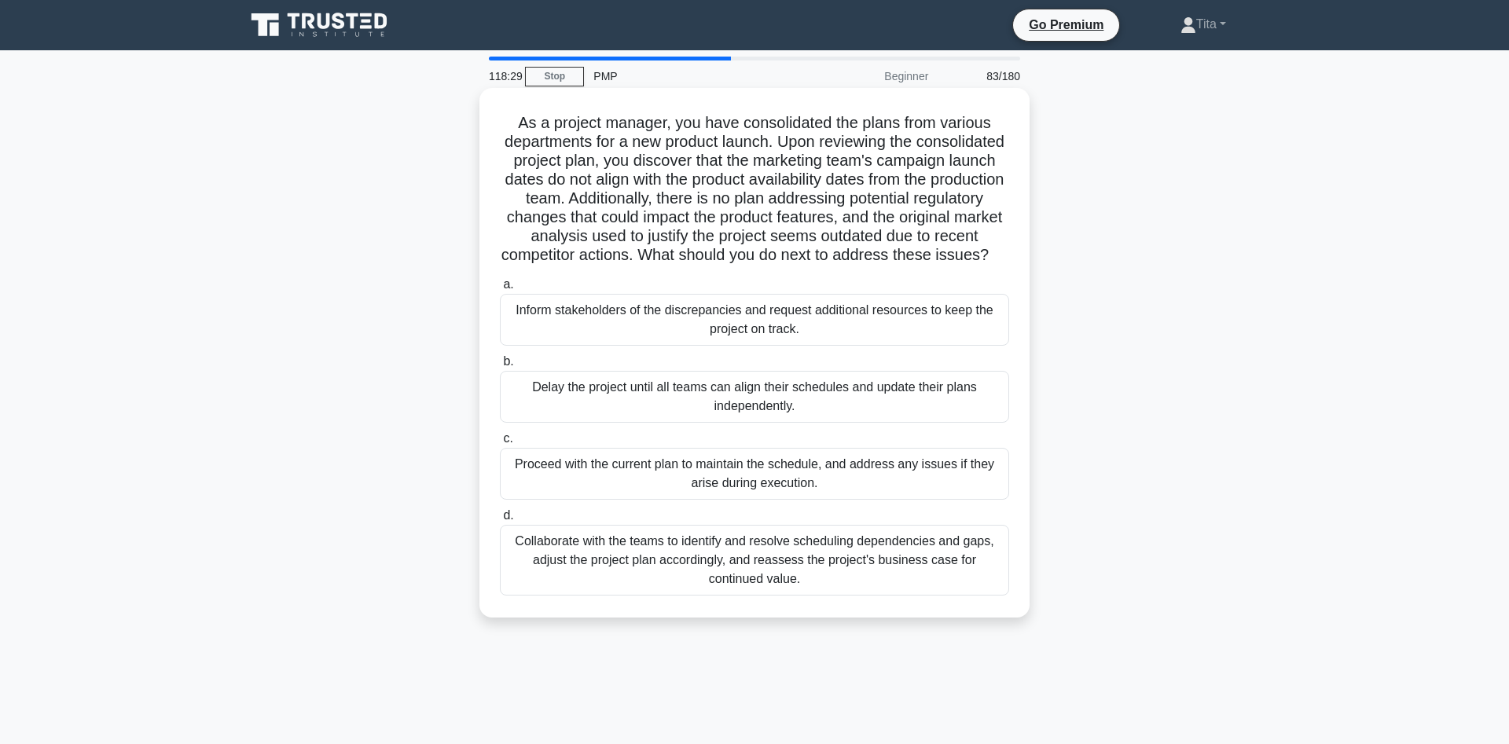
click at [810, 569] on div "Collaborate with the teams to identify and resolve scheduling dependencies and …" at bounding box center [754, 560] width 509 height 71
click at [500, 521] on input "d. Collaborate with the teams to identify and resolve scheduling dependencies a…" at bounding box center [500, 516] width 0 height 10
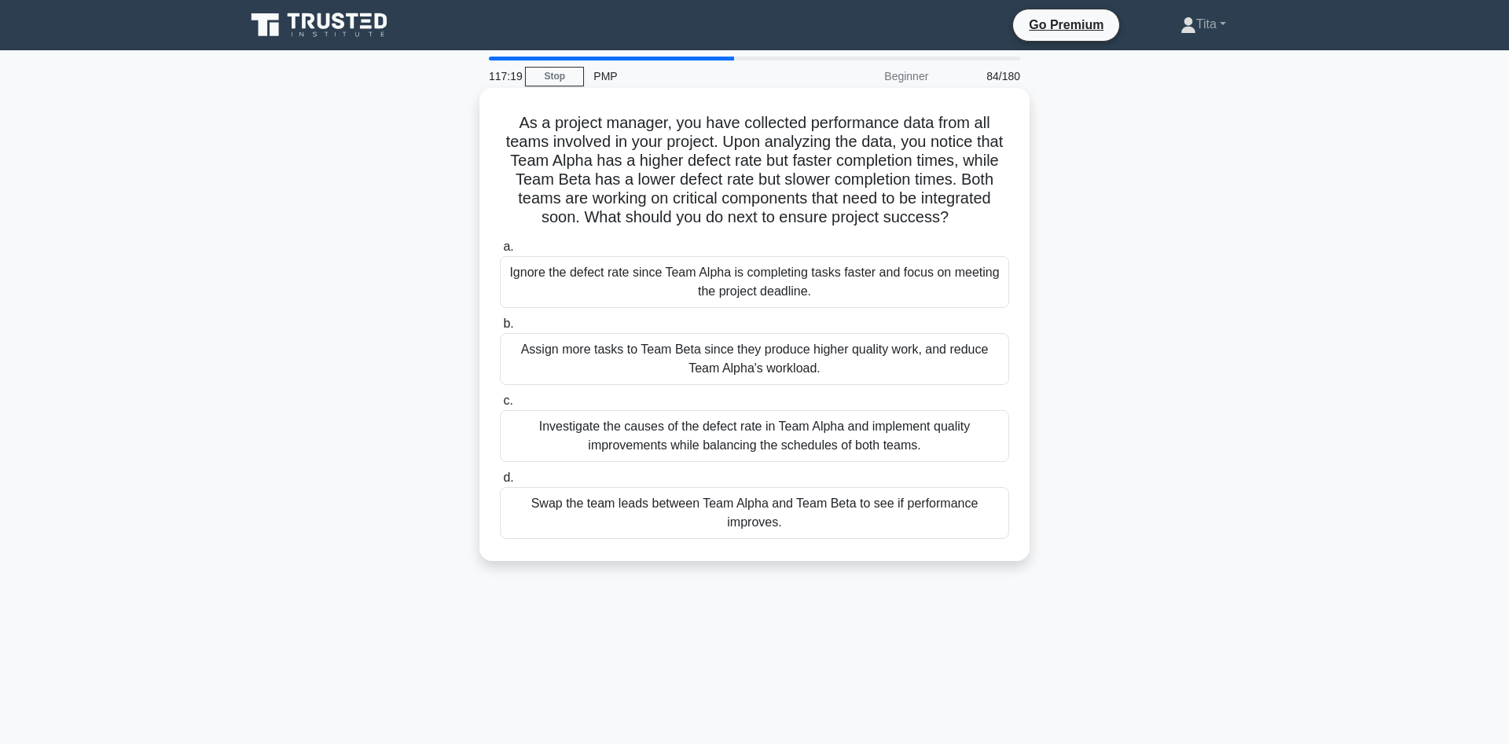
click at [785, 438] on div "Investigate the causes of the defect rate in Team Alpha and implement quality i…" at bounding box center [754, 436] width 509 height 52
click at [500, 406] on input "c. Investigate the causes of the defect rate in Team Alpha and implement qualit…" at bounding box center [500, 401] width 0 height 10
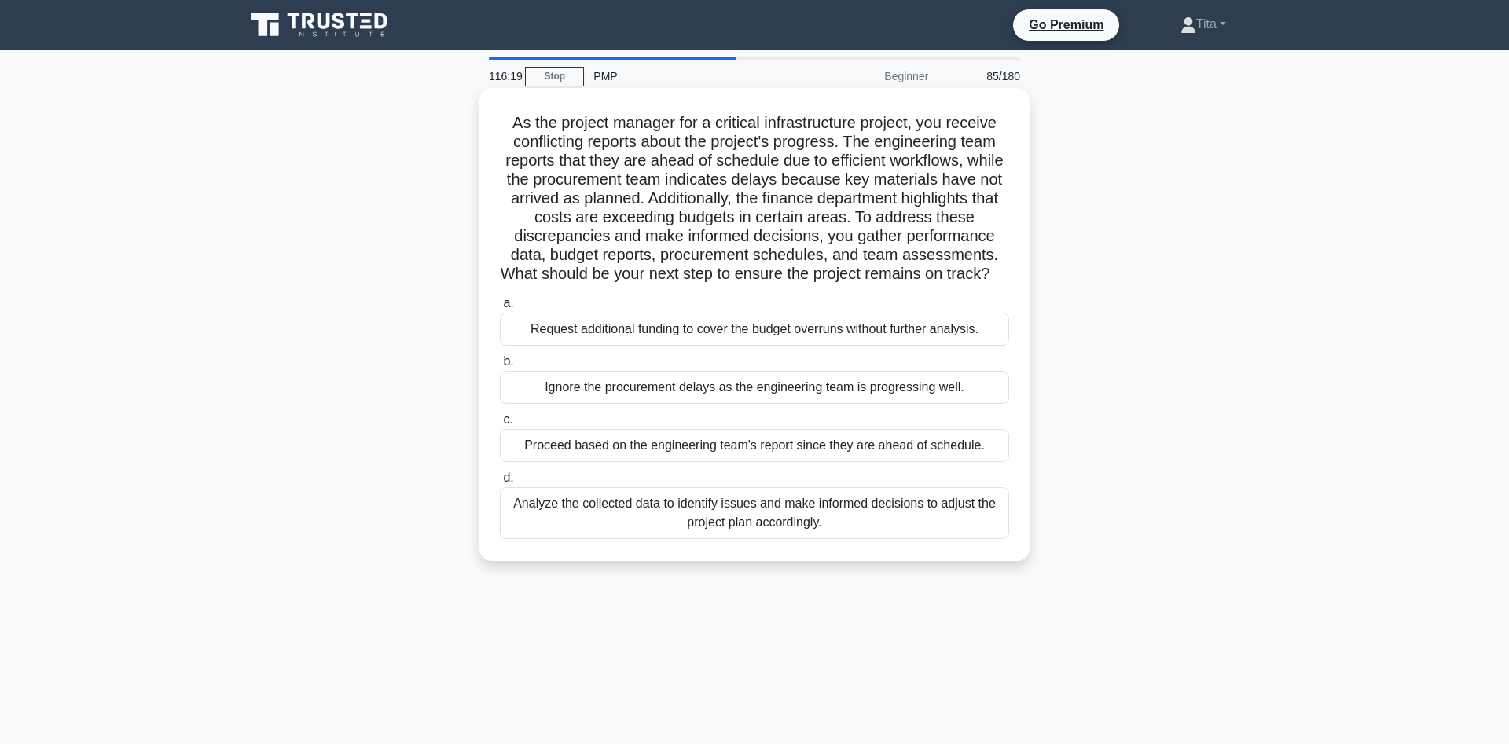
click at [889, 513] on div "Analyze the collected data to identify issues and make informed decisions to ad…" at bounding box center [754, 513] width 509 height 52
click at [500, 483] on input "d. Analyze the collected data to identify issues and make informed decisions to…" at bounding box center [500, 478] width 0 height 10
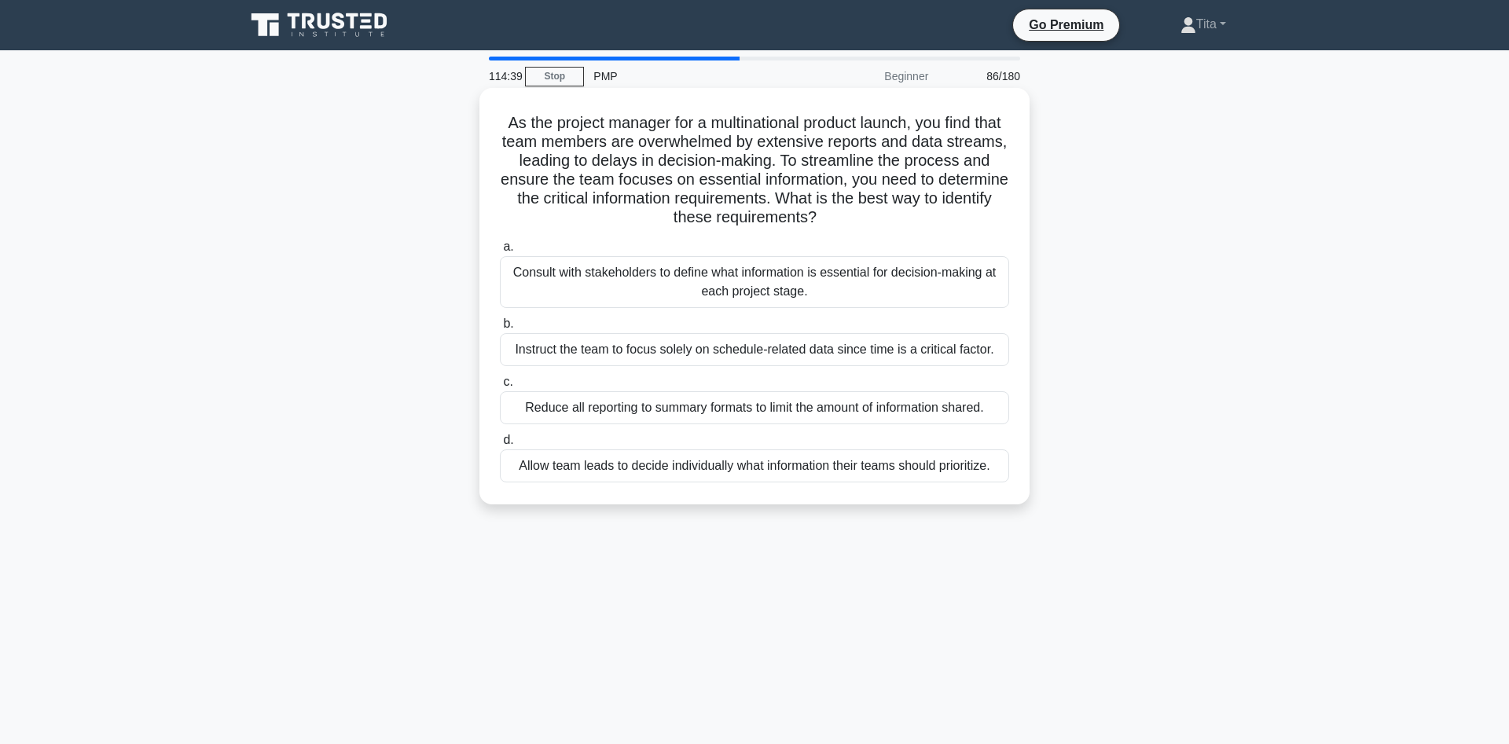
click at [776, 284] on div "Consult with stakeholders to define what information is essential for decision-…" at bounding box center [754, 282] width 509 height 52
click at [500, 252] on input "a. Consult with stakeholders to define what information is essential for decisi…" at bounding box center [500, 247] width 0 height 10
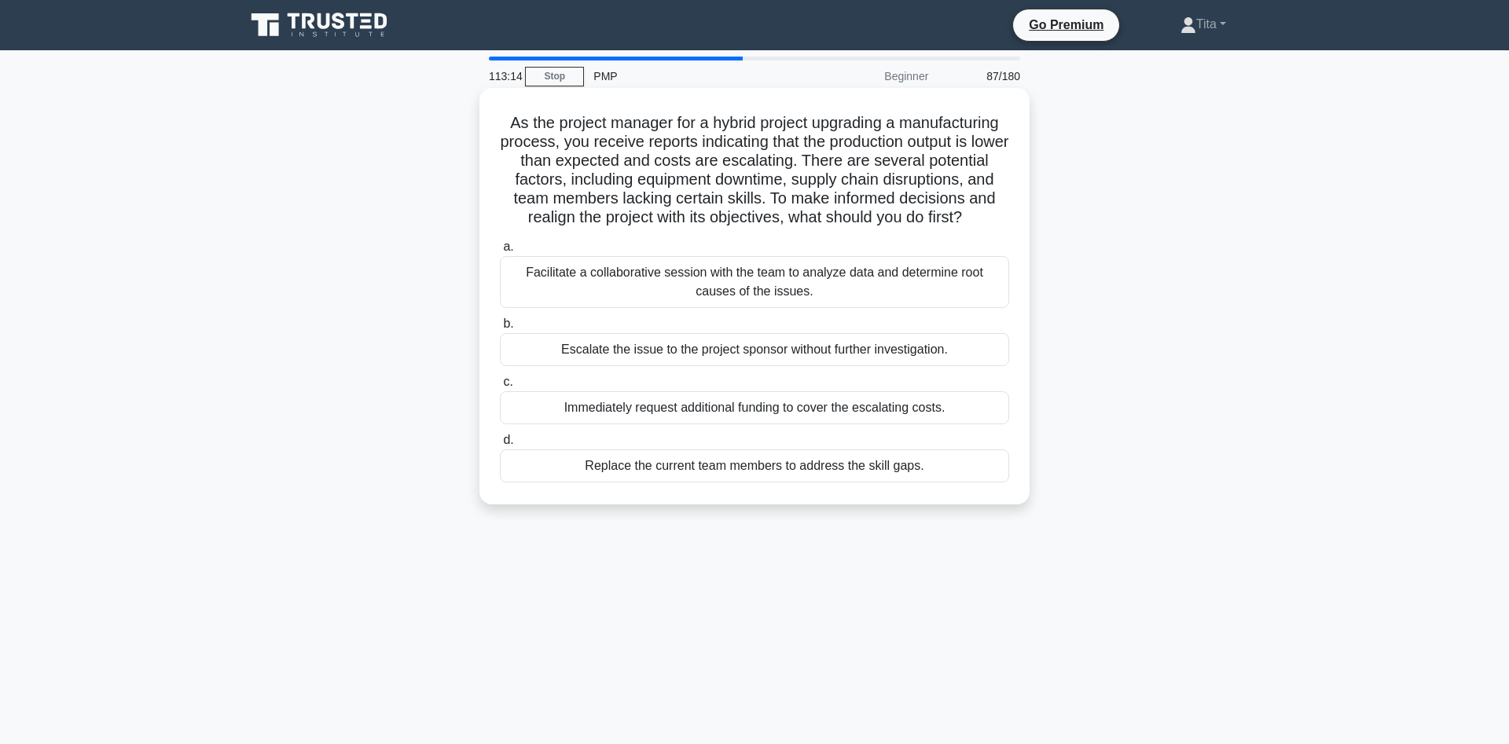
click at [741, 283] on div "Facilitate a collaborative session with the team to analyze data and determine …" at bounding box center [754, 282] width 509 height 52
click at [500, 252] on input "a. Facilitate a collaborative session with the team to analyze data and determi…" at bounding box center [500, 247] width 0 height 10
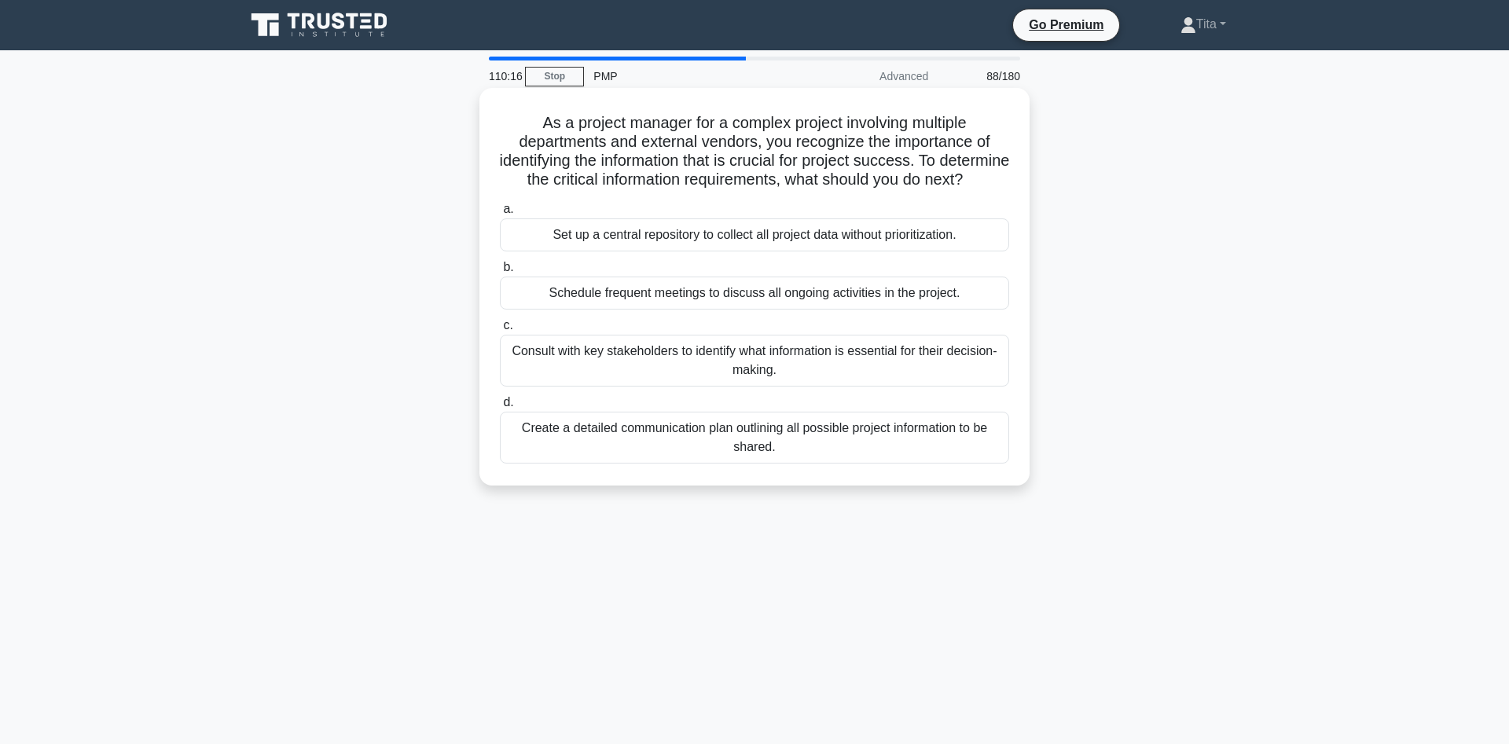
click at [699, 369] on div "Consult with key stakeholders to identify what information is essential for the…" at bounding box center [754, 361] width 509 height 52
click at [500, 331] on input "c. Consult with key stakeholders to identify what information is essential for …" at bounding box center [500, 326] width 0 height 10
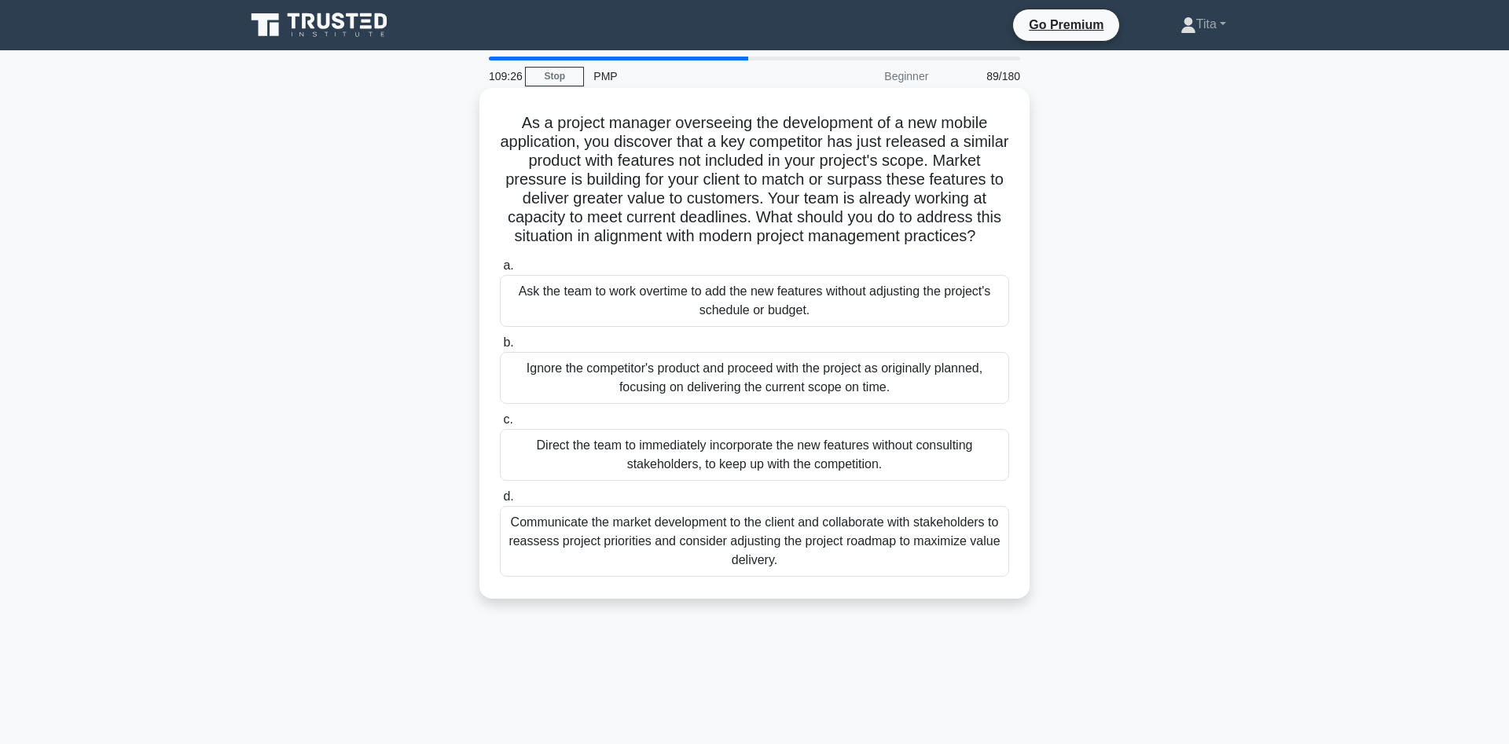
click at [627, 537] on div "Communicate the market development to the client and collaborate with stakehold…" at bounding box center [754, 541] width 509 height 71
click at [500, 502] on input "d. Communicate the market development to the client and collaborate with stakeh…" at bounding box center [500, 497] width 0 height 10
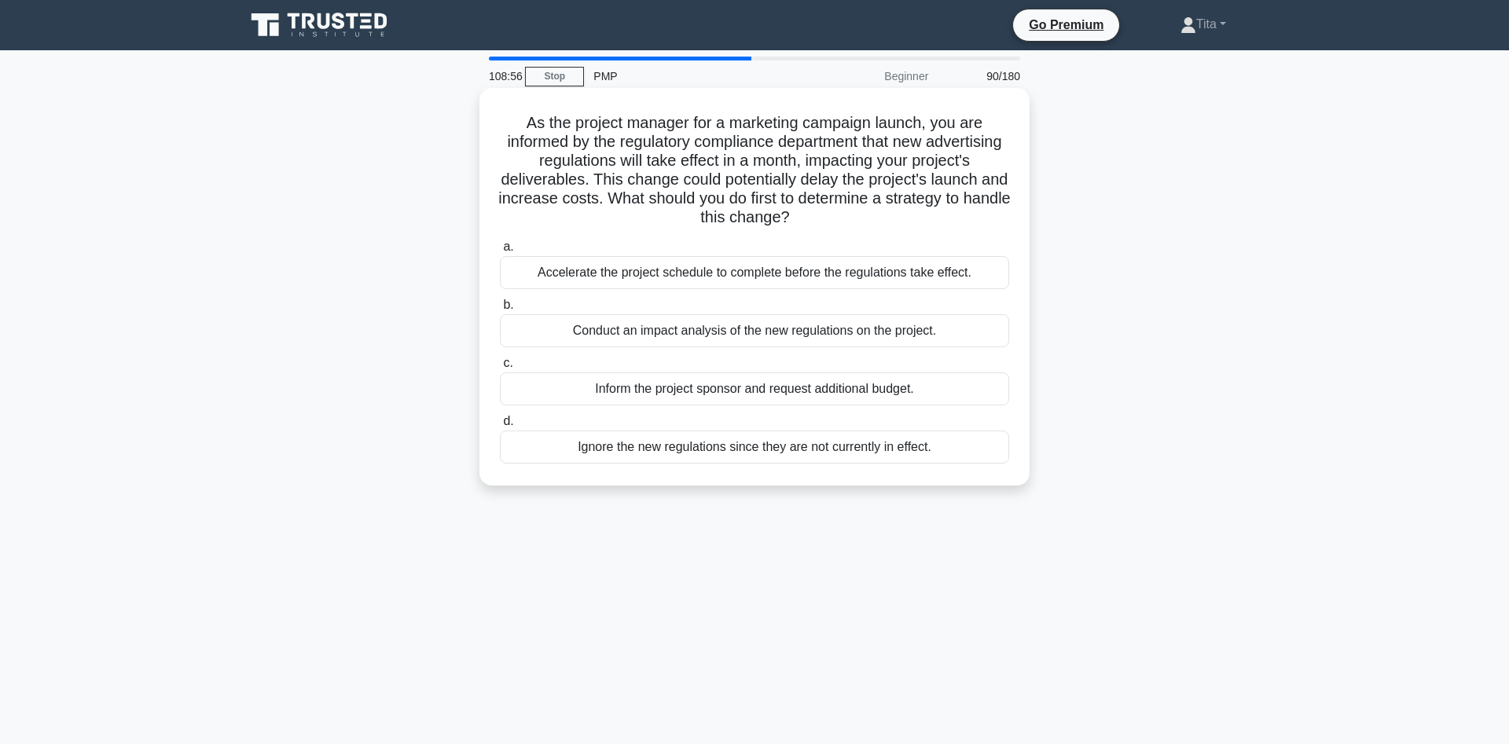
click at [905, 336] on div "Conduct an impact analysis of the new regulations on the project." at bounding box center [754, 330] width 509 height 33
click at [500, 311] on input "b. Conduct an impact analysis of the new regulations on the project." at bounding box center [500, 305] width 0 height 10
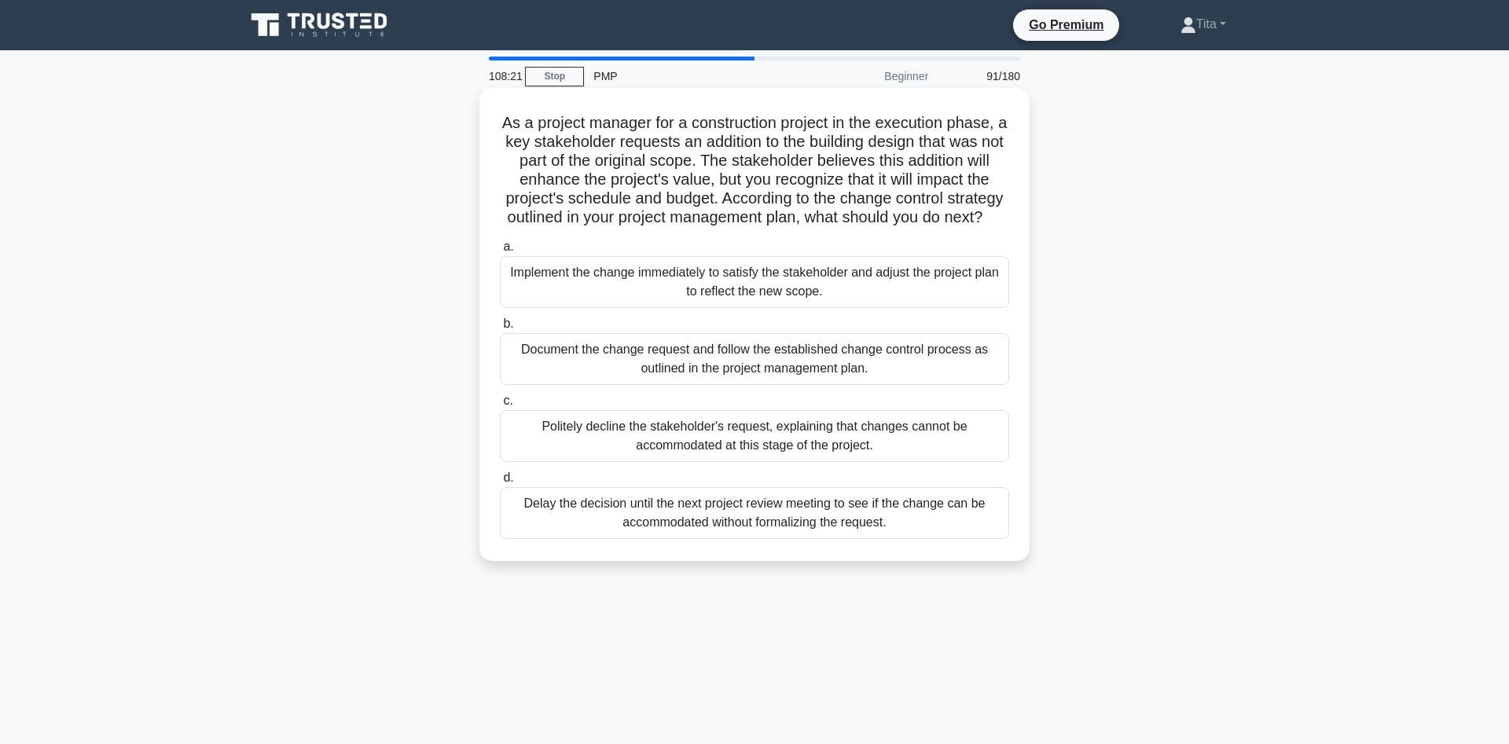
click at [612, 364] on div "Document the change request and follow the established change control process a…" at bounding box center [754, 359] width 509 height 52
click at [500, 329] on input "b. Document the change request and follow the established change control proces…" at bounding box center [500, 324] width 0 height 10
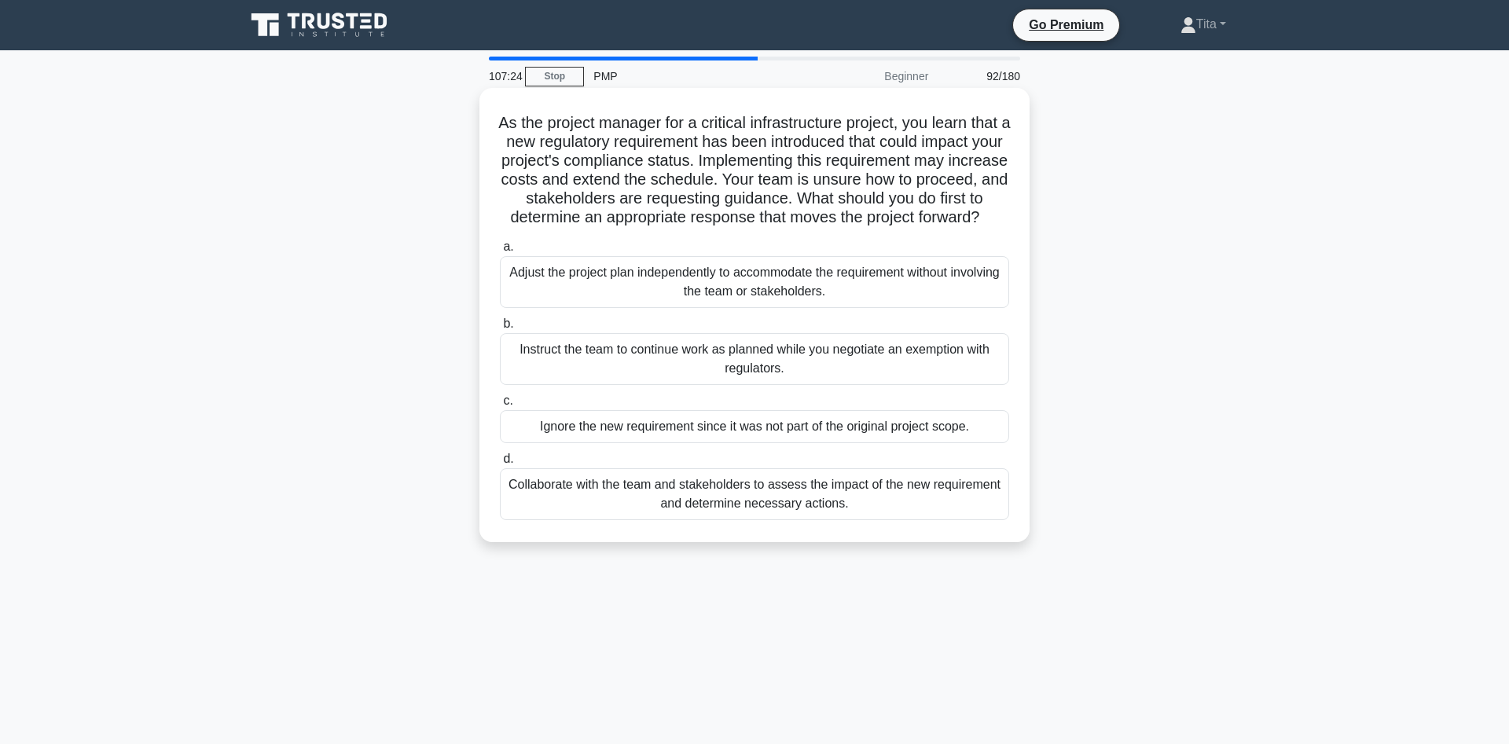
click at [650, 507] on div "Collaborate with the team and stakeholders to assess the impact of the new requ…" at bounding box center [754, 495] width 509 height 52
click at [500, 465] on input "d. Collaborate with the team and stakeholders to assess the impact of the new r…" at bounding box center [500, 459] width 0 height 10
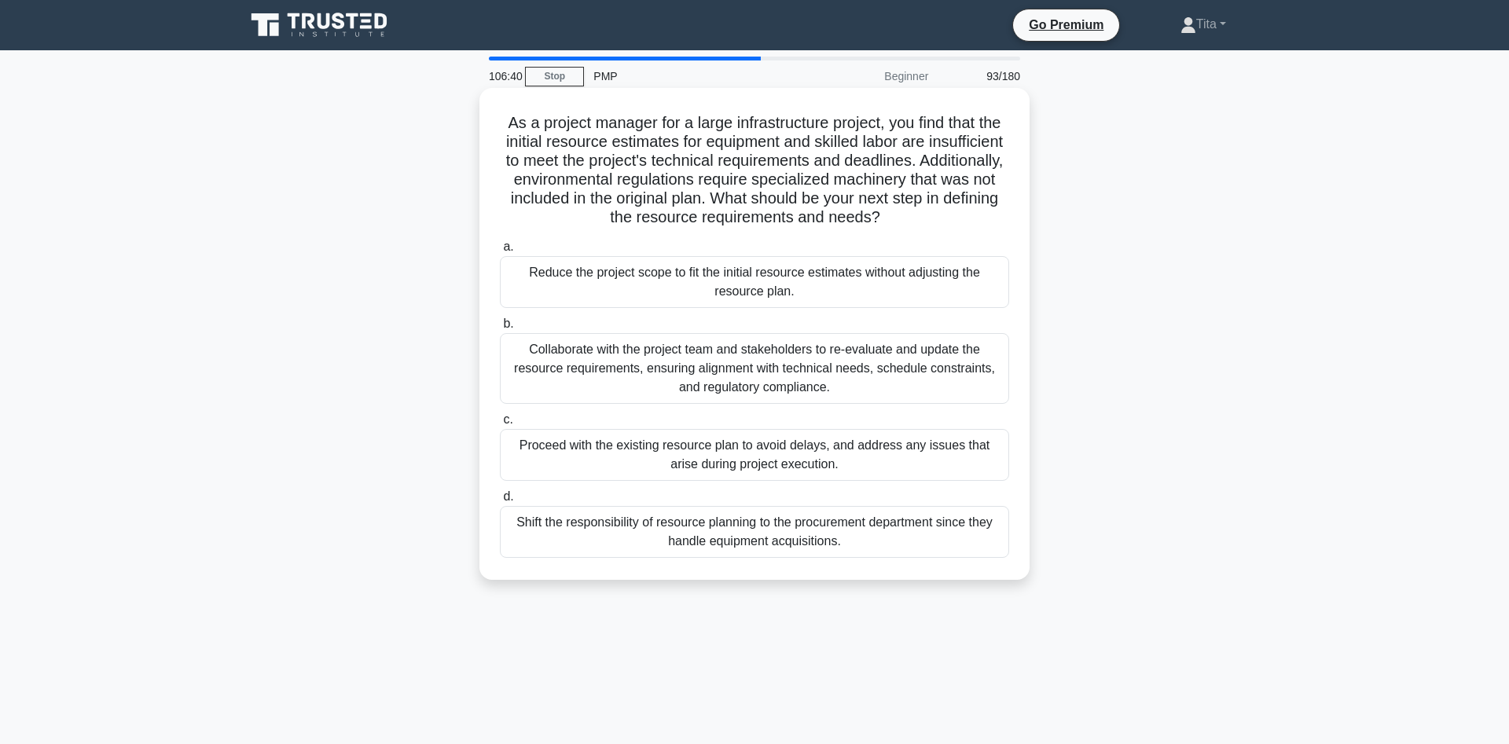
click at [825, 371] on div "Collaborate with the project team and stakeholders to re-evaluate and update th…" at bounding box center [754, 368] width 509 height 71
click at [500, 329] on input "b. Collaborate with the project team and stakeholders to re-evaluate and update…" at bounding box center [500, 324] width 0 height 10
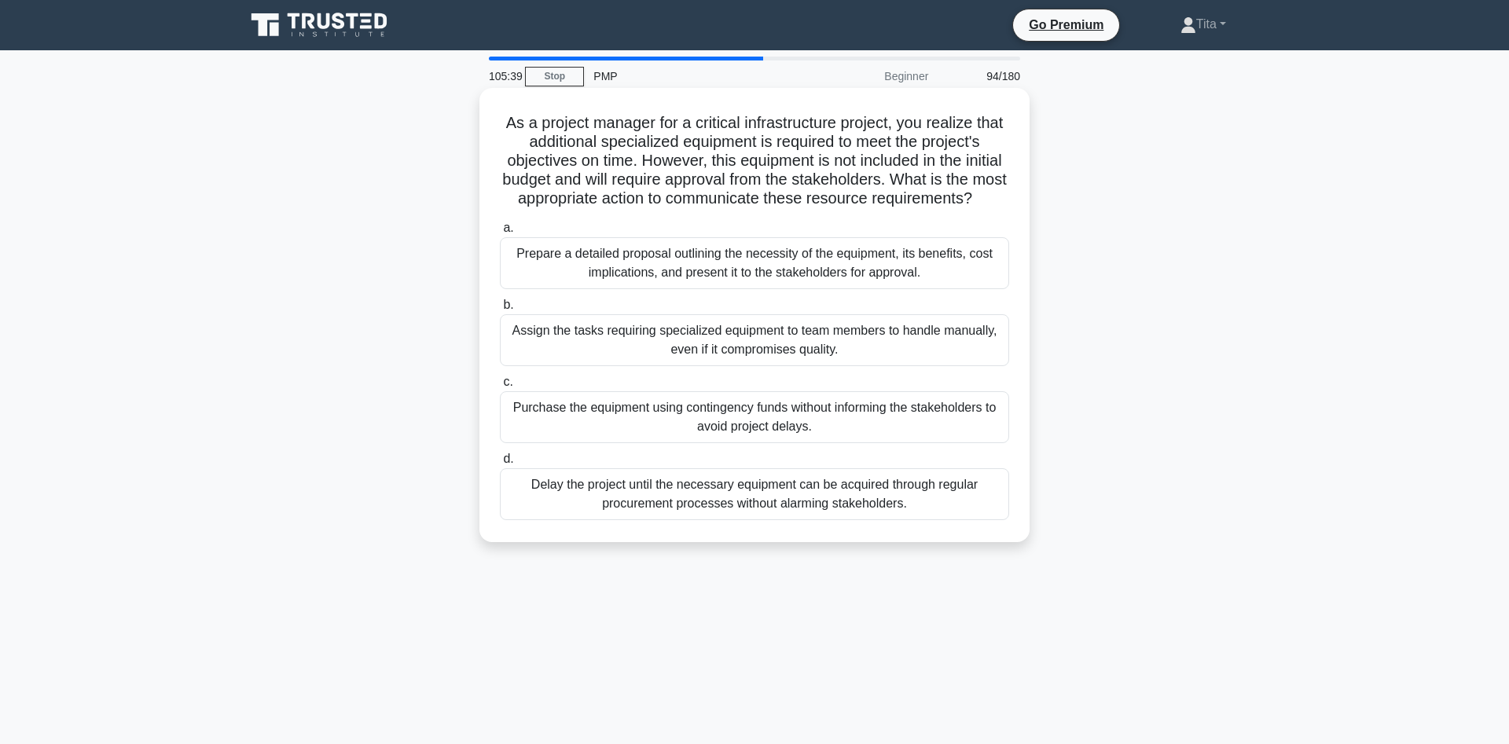
click at [884, 266] on div "Prepare a detailed proposal outlining the necessity of the equipment, its benef…" at bounding box center [754, 263] width 509 height 52
click at [500, 233] on input "a. Prepare a detailed proposal outlining the necessity of the equipment, its be…" at bounding box center [500, 228] width 0 height 10
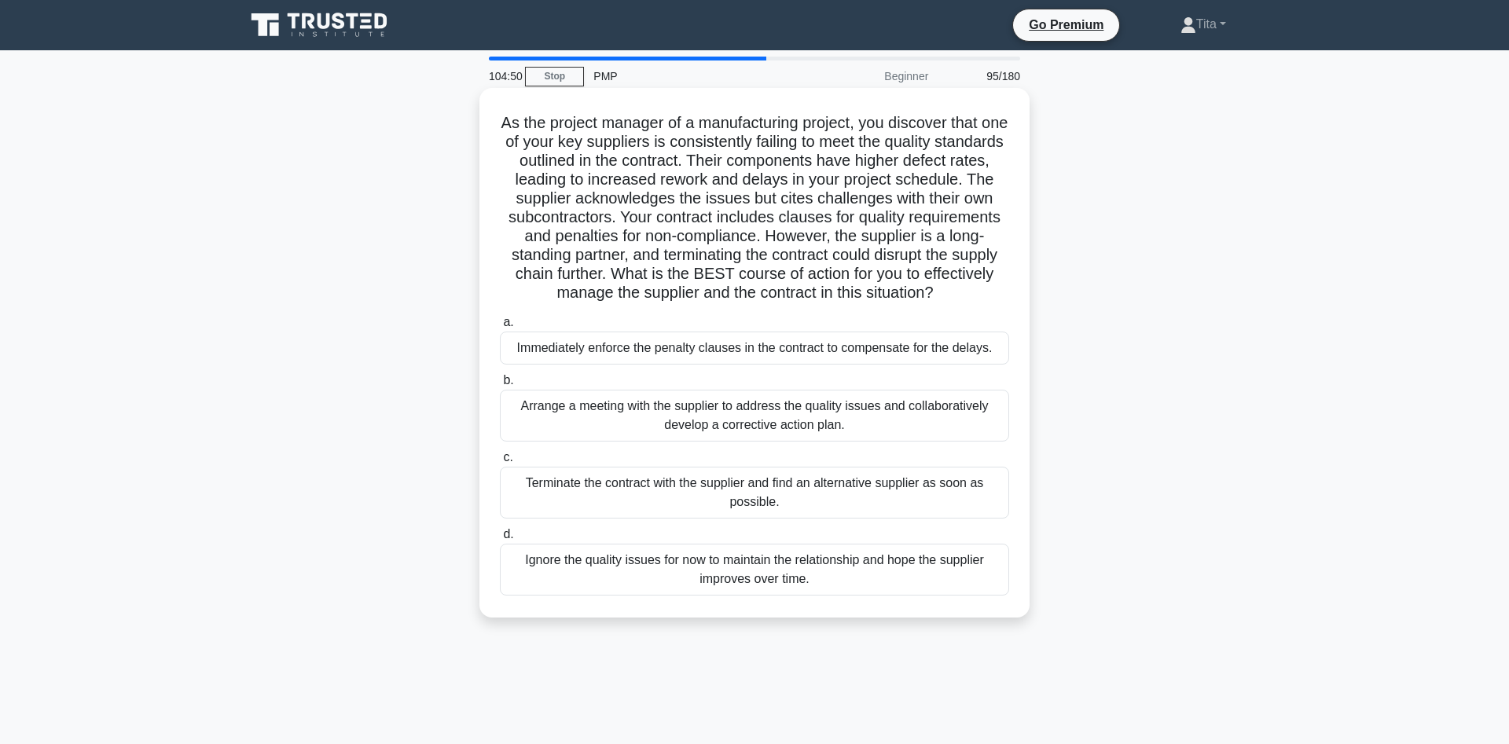
click at [754, 417] on div "Arrange a meeting with the supplier to address the quality issues and collabora…" at bounding box center [754, 416] width 509 height 52
click at [500, 386] on input "b. Arrange a meeting with the supplier to address the quality issues and collab…" at bounding box center [500, 381] width 0 height 10
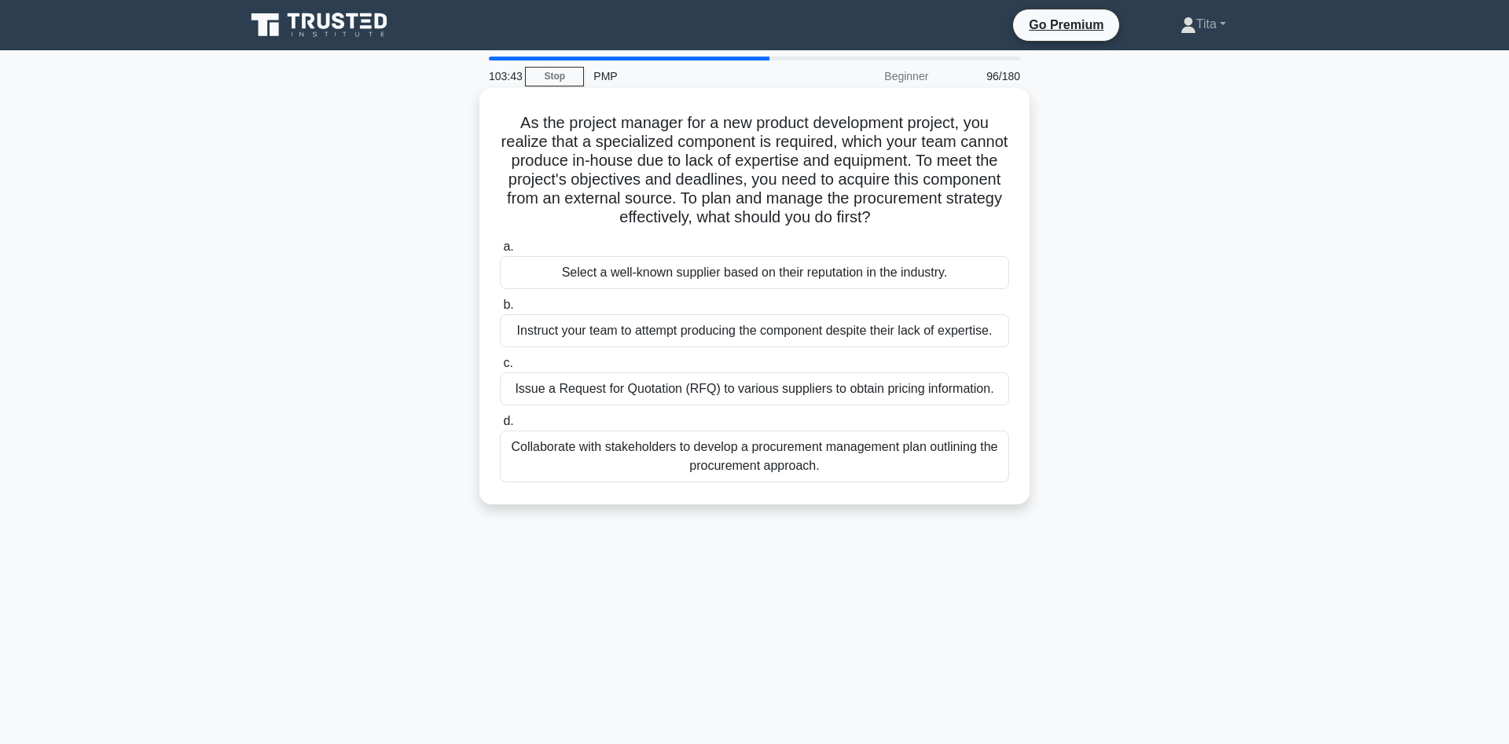
click at [782, 453] on div "Collaborate with stakeholders to develop a procurement management plan outlinin…" at bounding box center [754, 457] width 509 height 52
click at [500, 427] on input "d. Collaborate with stakeholders to develop a procurement management plan outli…" at bounding box center [500, 422] width 0 height 10
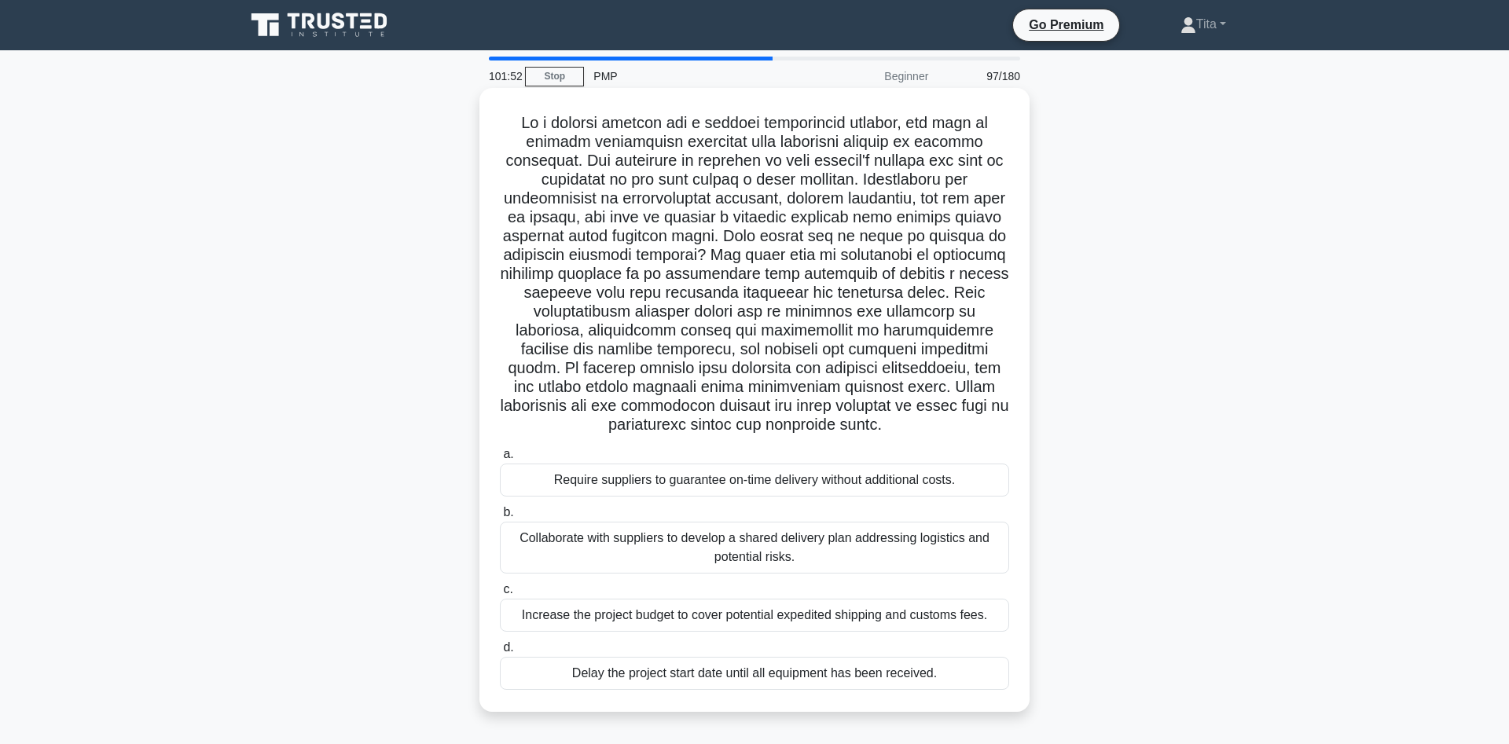
click at [845, 534] on div "Collaborate with suppliers to develop a shared delivery plan addressing logisti…" at bounding box center [754, 548] width 509 height 52
click at [500, 518] on input "b. Collaborate with suppliers to develop a shared delivery plan addressing logi…" at bounding box center [500, 513] width 0 height 10
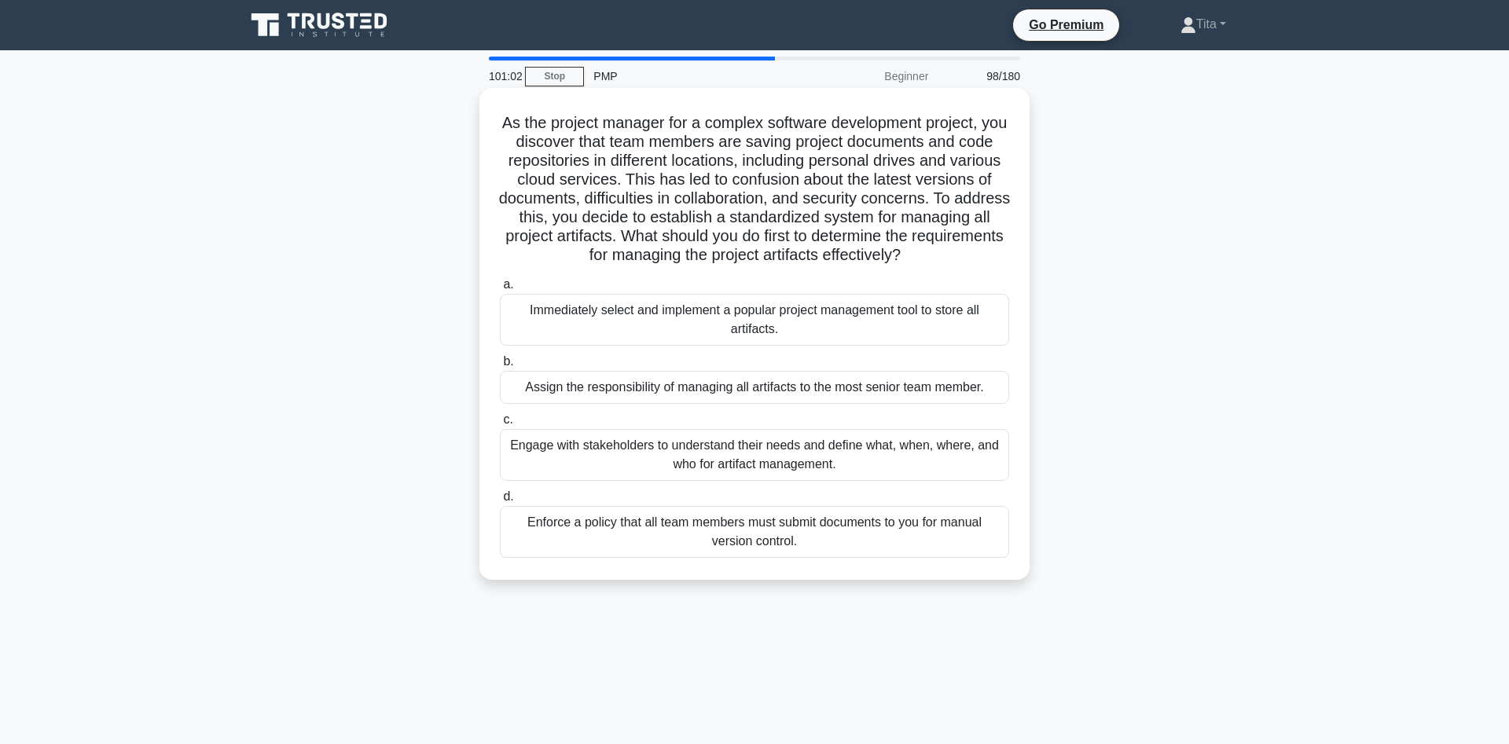
click at [869, 454] on div "Engage with stakeholders to understand their needs and define what, when, where…" at bounding box center [754, 455] width 509 height 52
click at [500, 425] on input "c. Engage with stakeholders to understand their needs and define what, when, wh…" at bounding box center [500, 420] width 0 height 10
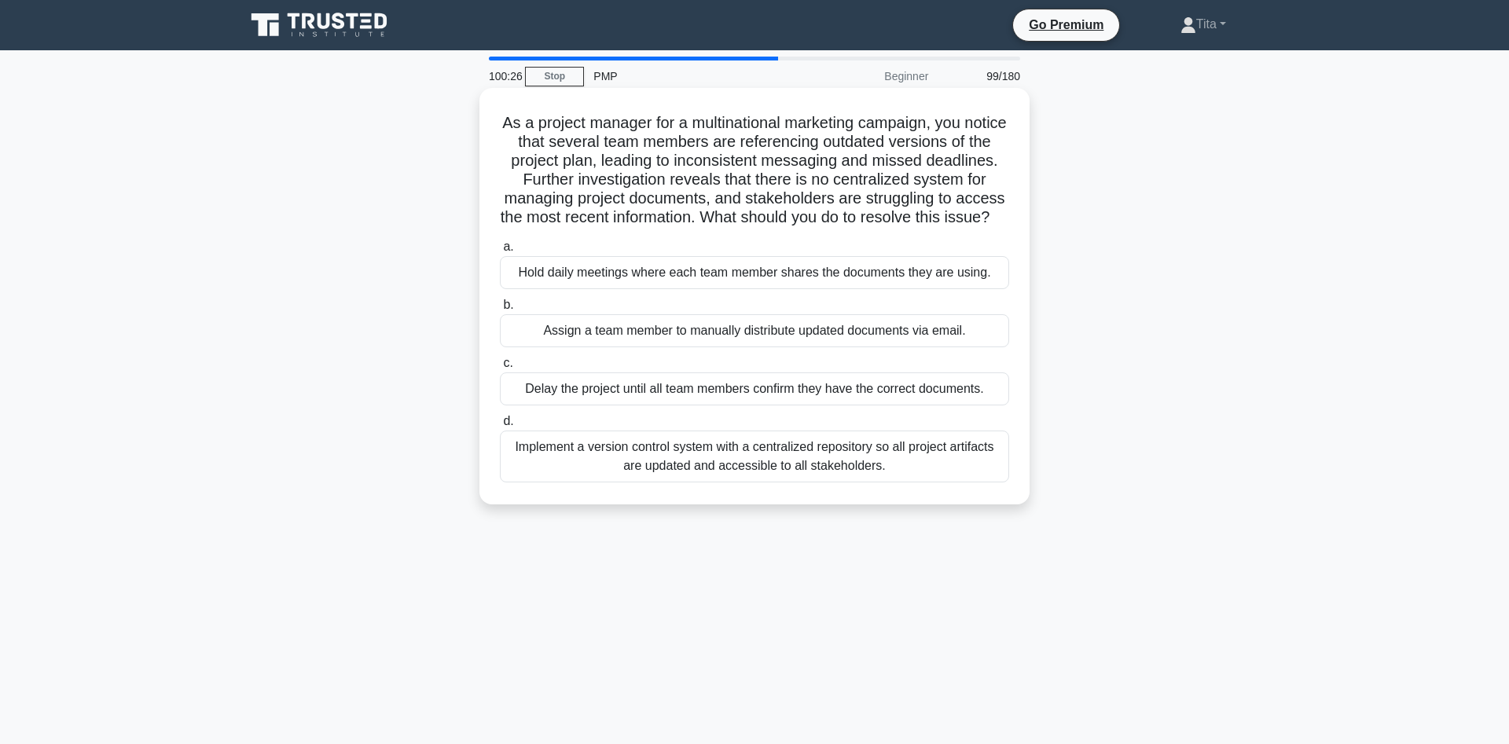
click at [863, 477] on div "Implement a version control system with a centralized repository so all project…" at bounding box center [754, 457] width 509 height 52
click at [500, 427] on input "d. Implement a version control system with a centralized repository so all proj…" at bounding box center [500, 422] width 0 height 10
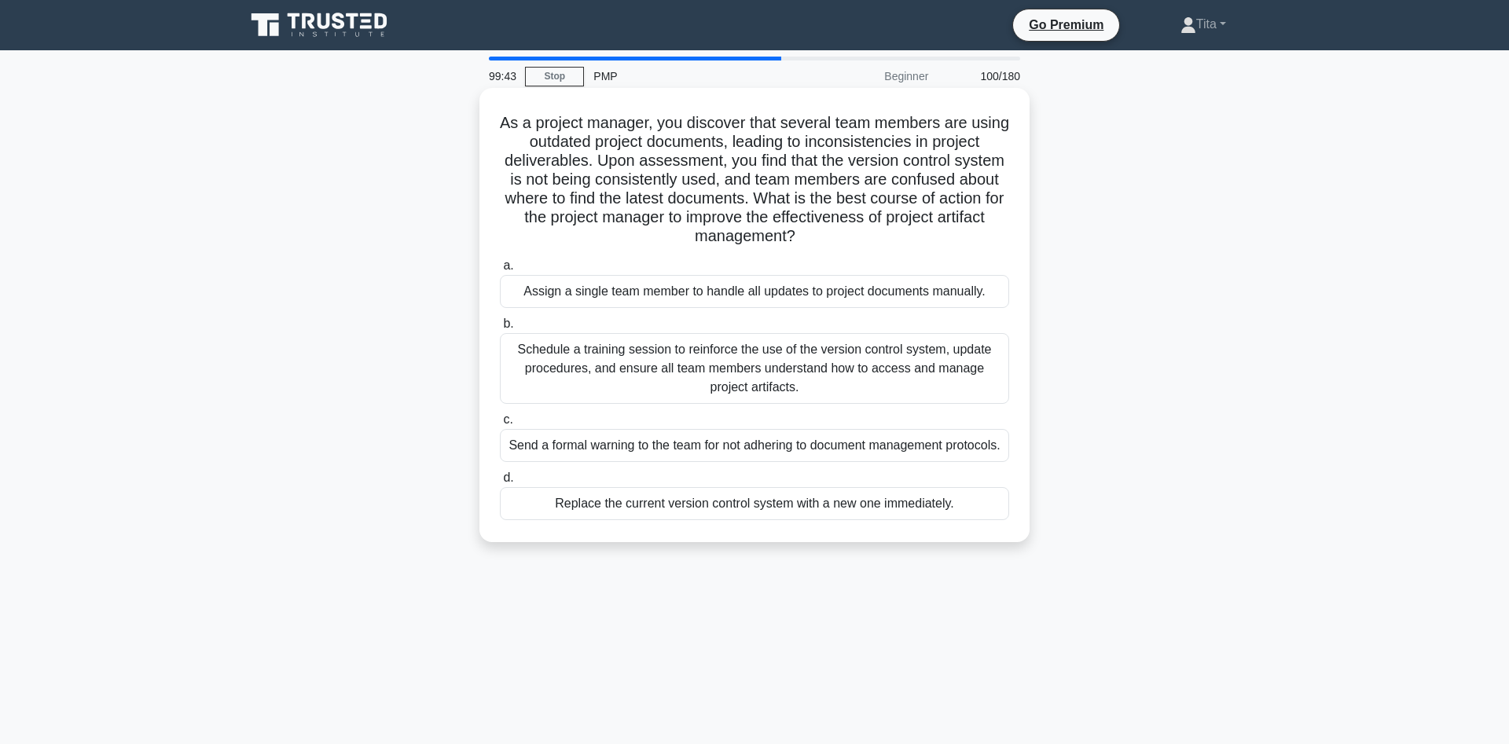
click at [818, 367] on div "Schedule a training session to reinforce the use of the version control system,…" at bounding box center [754, 368] width 509 height 71
click at [500, 329] on input "b. Schedule a training session to reinforce the use of the version control syst…" at bounding box center [500, 324] width 0 height 10
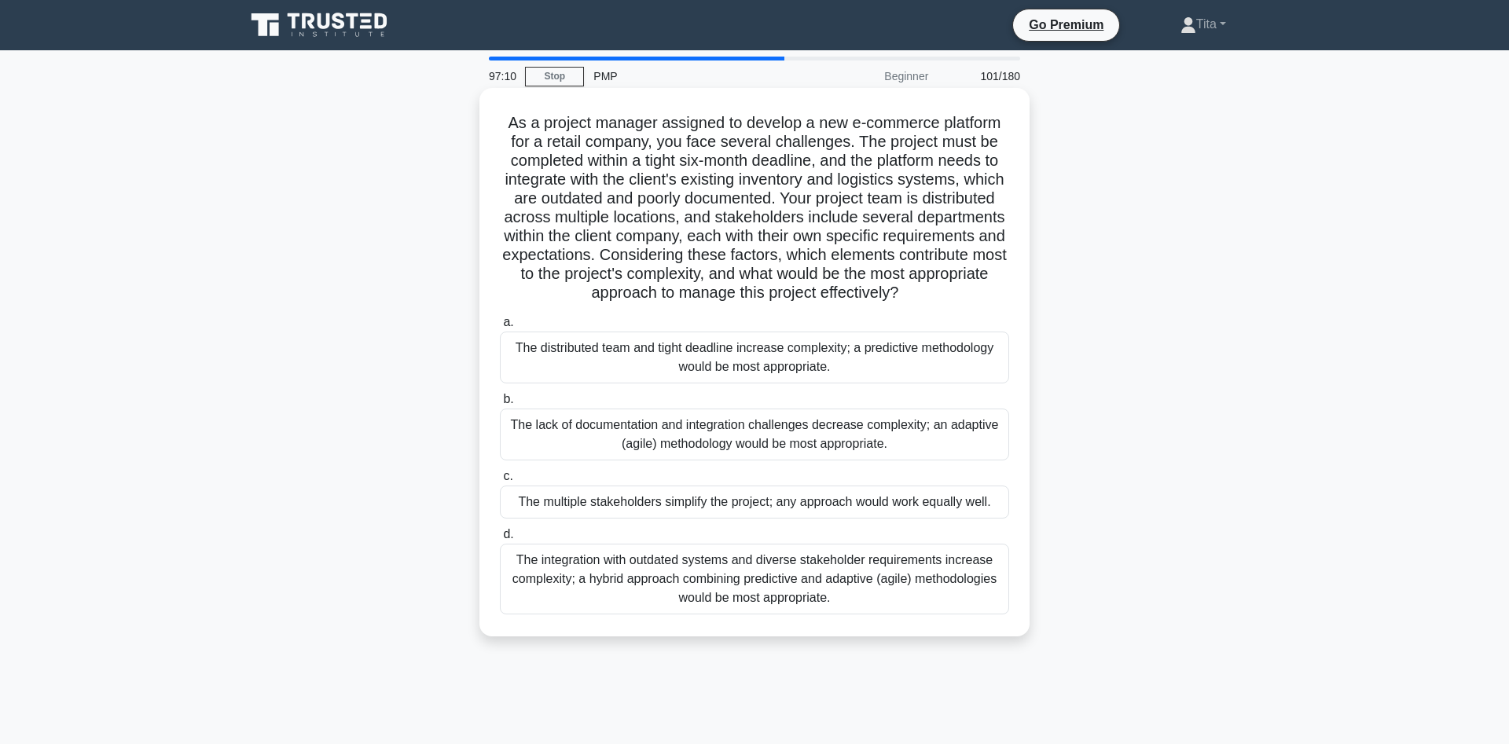
click at [840, 358] on div "The distributed team and tight deadline increase complexity; a predictive metho…" at bounding box center [754, 358] width 509 height 52
click at [500, 328] on input "a. The distributed team and tight deadline increase complexity; a predictive me…" at bounding box center [500, 323] width 0 height 10
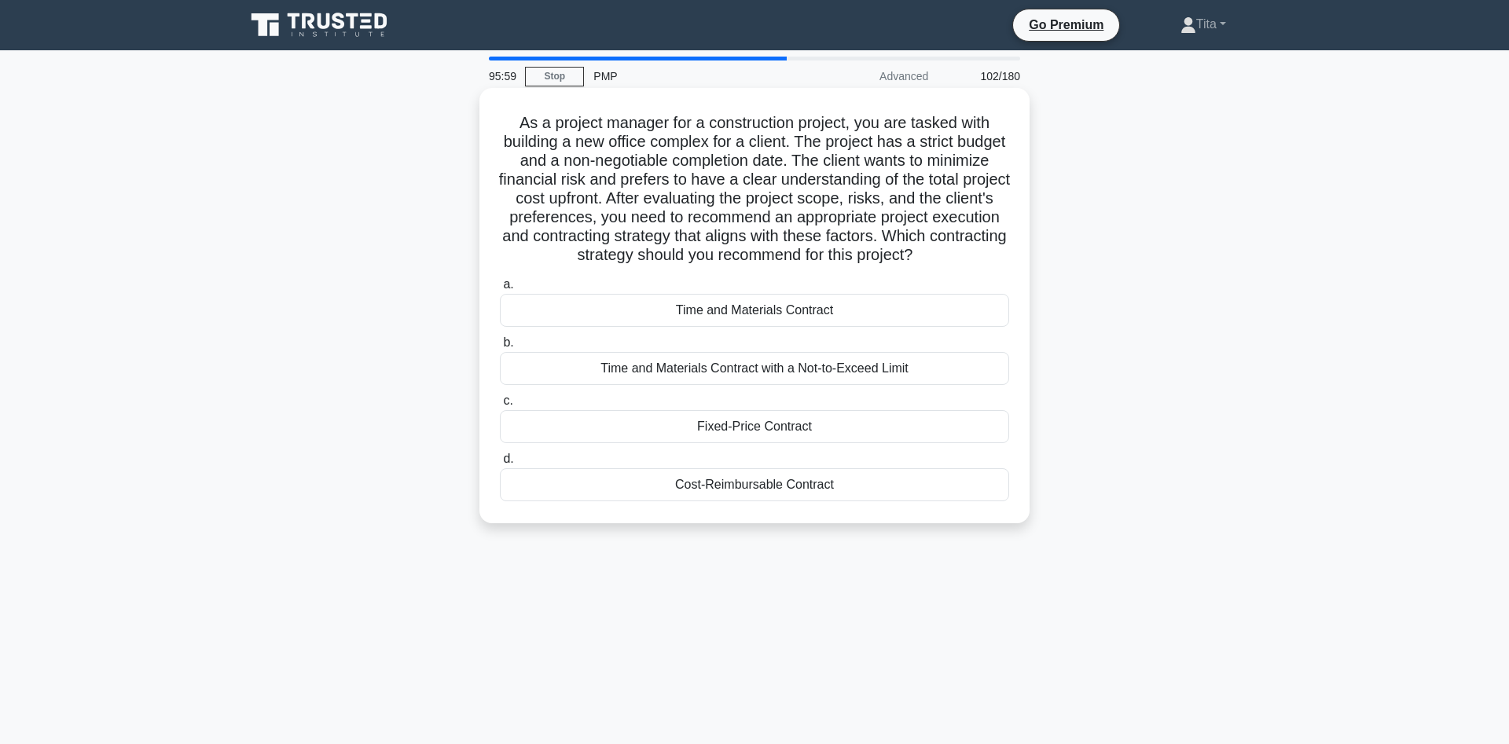
click at [690, 429] on div "Fixed-Price Contract" at bounding box center [754, 426] width 509 height 33
click at [500, 406] on input "c. Fixed-Price Contract" at bounding box center [500, 401] width 0 height 10
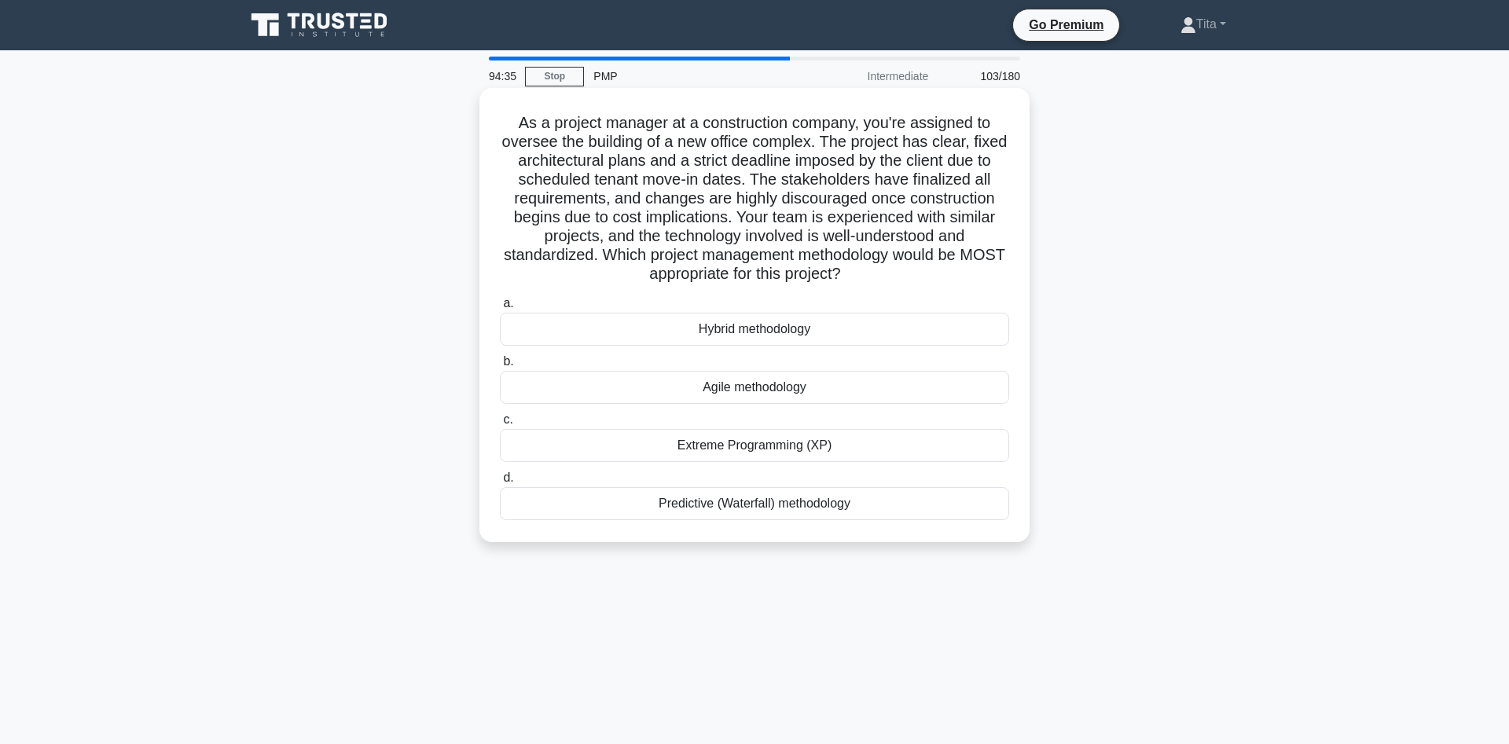
click at [777, 503] on div "Predictive (Waterfall) methodology" at bounding box center [754, 503] width 509 height 33
click at [500, 483] on input "d. Predictive (Waterfall) methodology" at bounding box center [500, 478] width 0 height 10
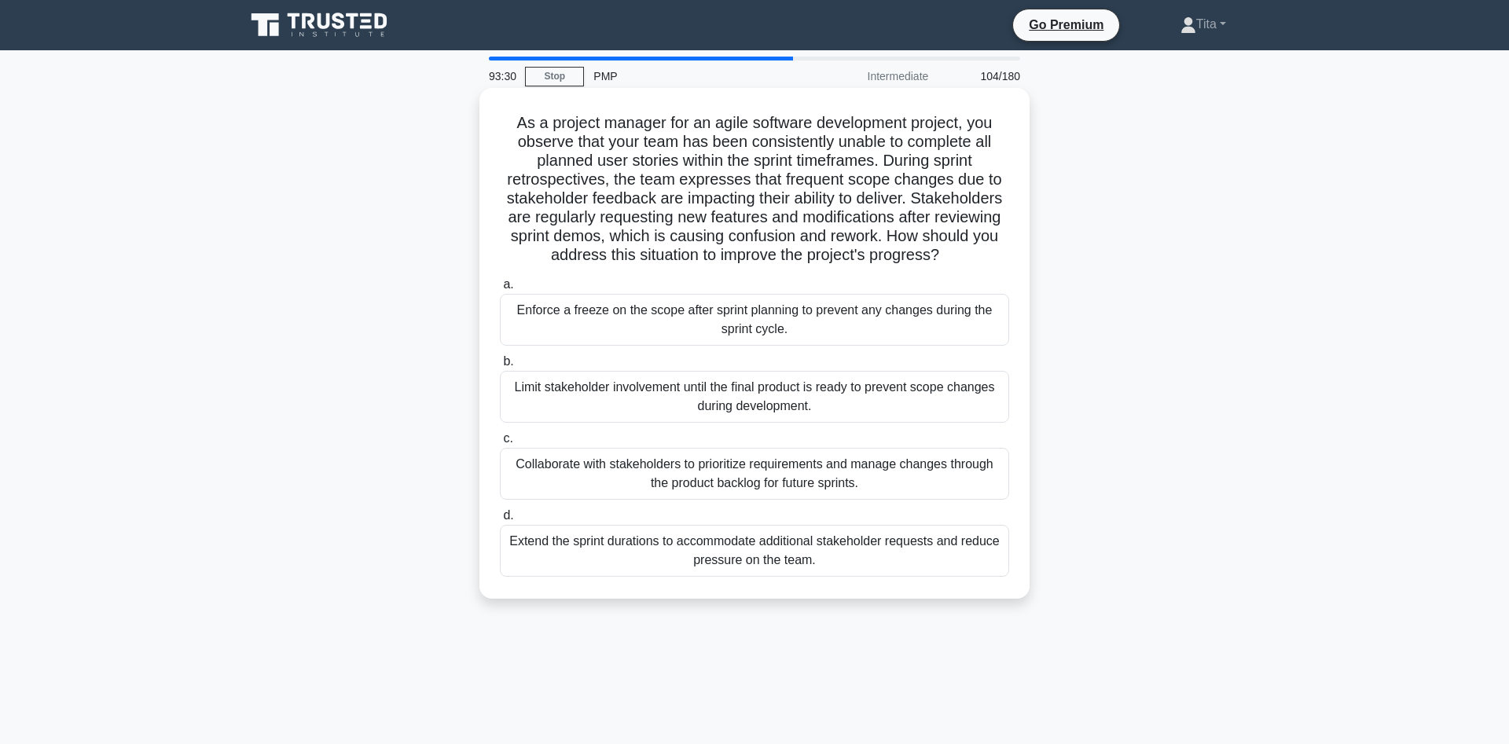
click at [700, 484] on div "Collaborate with stakeholders to prioritize requirements and manage changes thr…" at bounding box center [754, 474] width 509 height 52
click at [500, 444] on input "c. Collaborate with stakeholders to prioritize requirements and manage changes …" at bounding box center [500, 439] width 0 height 10
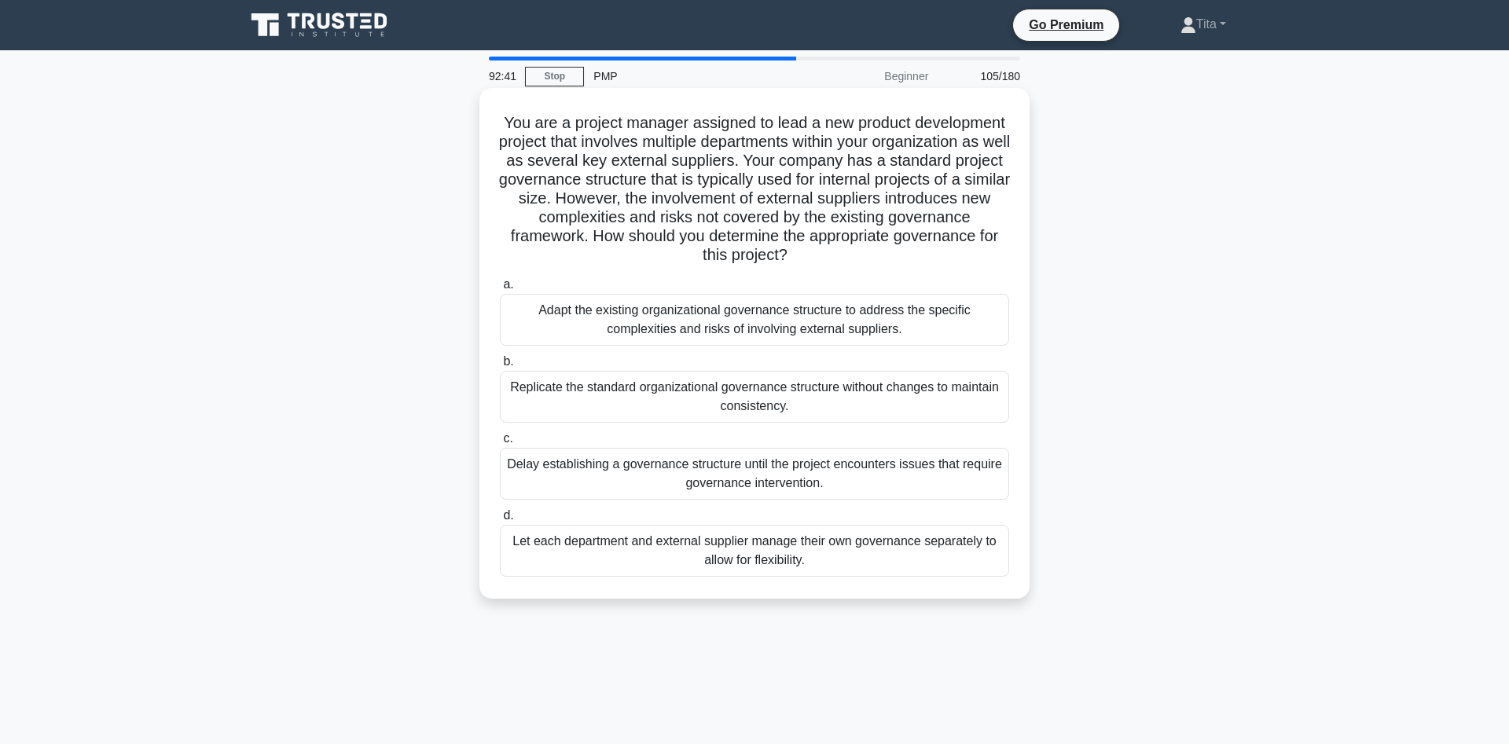
click at [737, 321] on div "Adapt the existing organizational governance structure to address the specific …" at bounding box center [754, 320] width 509 height 52
click at [500, 290] on input "a. Adapt the existing organizational governance structure to address the specif…" at bounding box center [500, 285] width 0 height 10
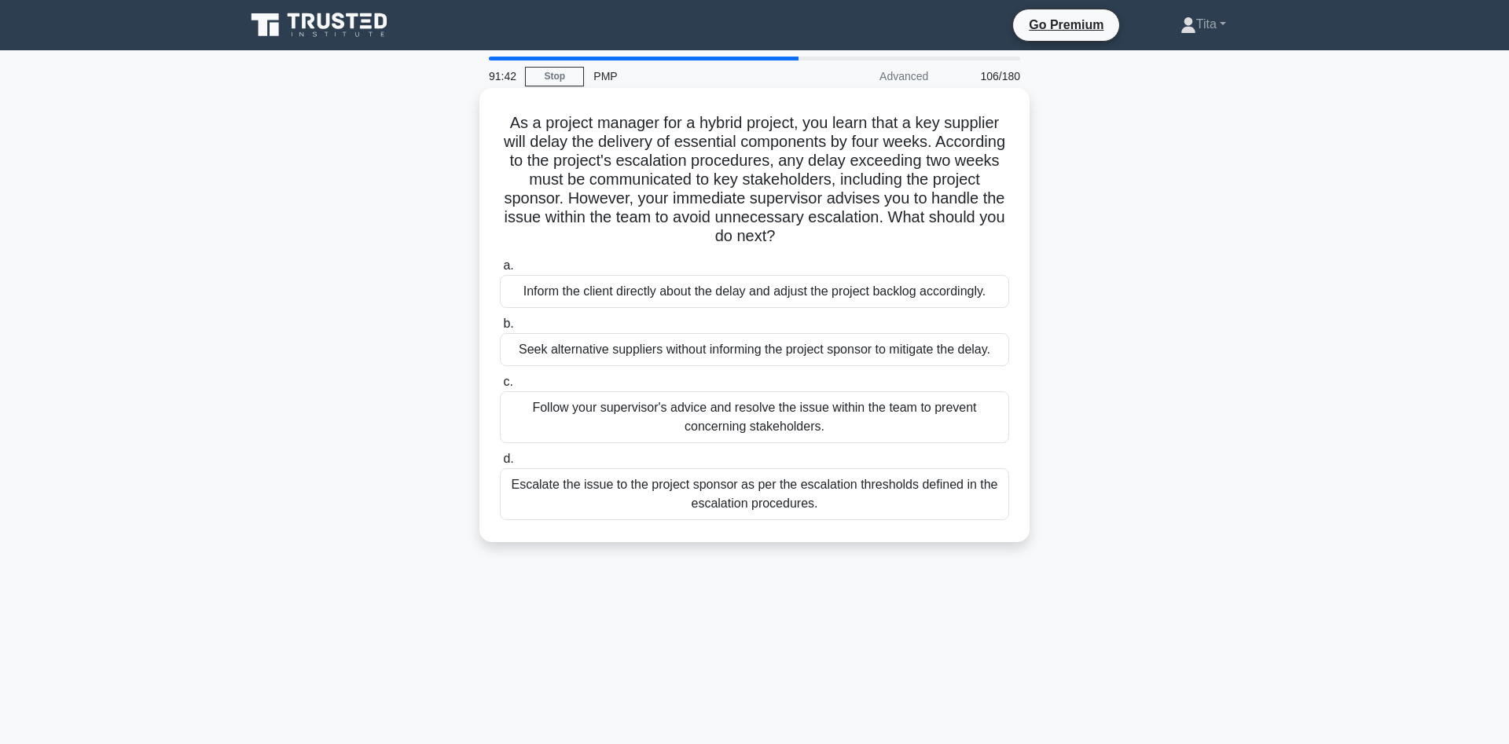
click at [851, 506] on div "Escalate the issue to the project sponsor as per the escalation thresholds defi…" at bounding box center [754, 495] width 509 height 52
click at [500, 465] on input "d. Escalate the issue to the project sponsor as per the escalation thresholds d…" at bounding box center [500, 459] width 0 height 10
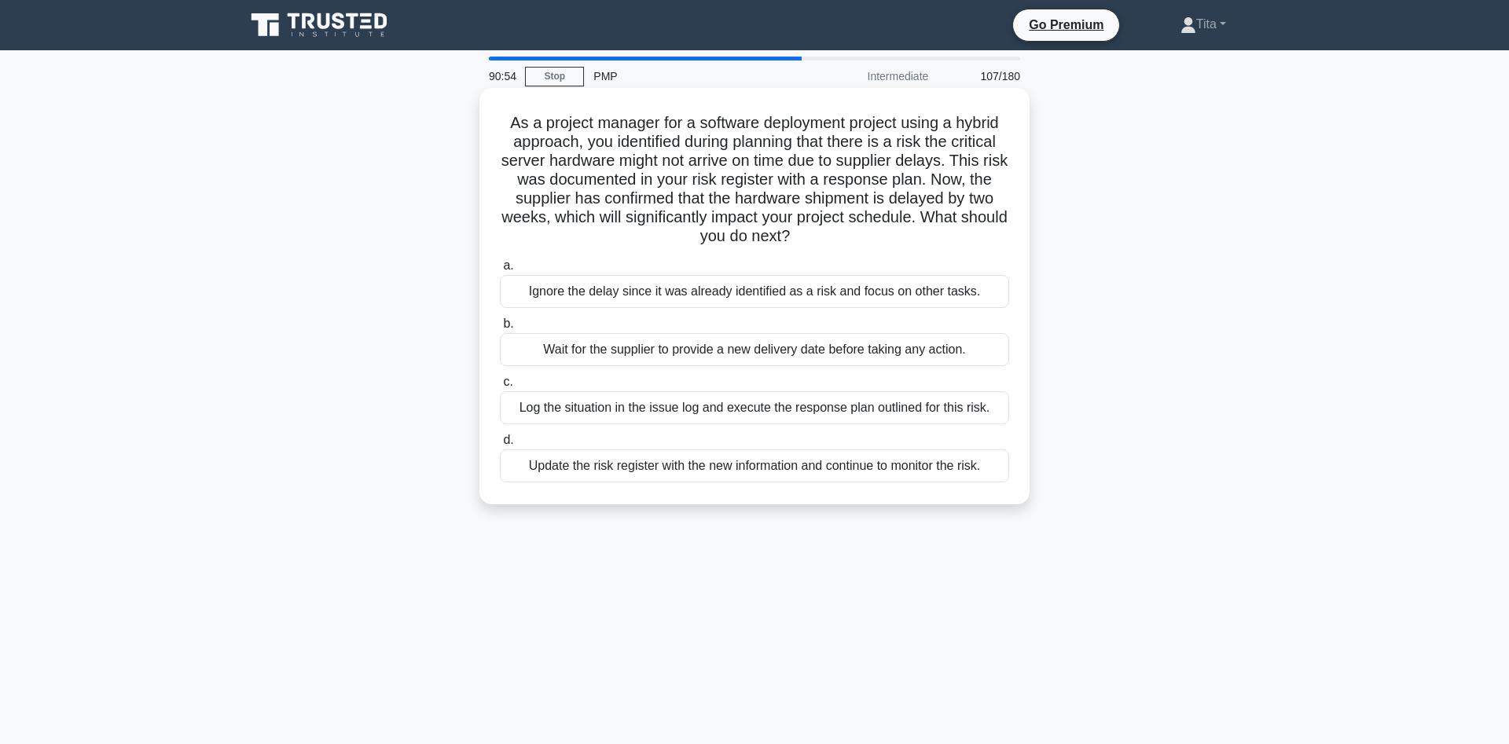
click at [653, 406] on div "Log the situation in the issue log and execute the response plan outlined for t…" at bounding box center [754, 407] width 509 height 33
click at [500, 388] on input "c. Log the situation in the issue log and execute the response plan outlined fo…" at bounding box center [500, 382] width 0 height 10
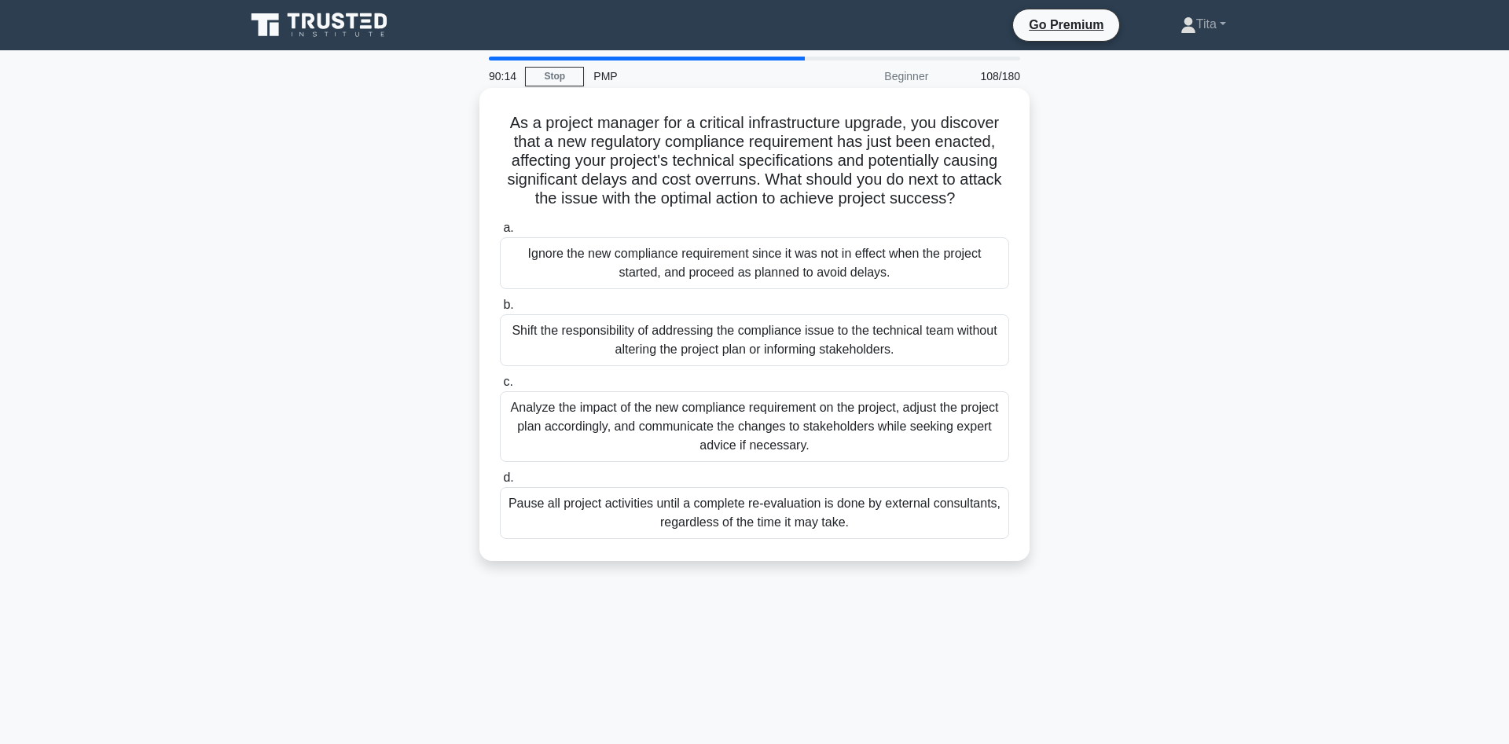
click at [858, 438] on div "Analyze the impact of the new compliance requirement on the project, adjust the…" at bounding box center [754, 426] width 509 height 71
click at [500, 388] on input "c. Analyze the impact of the new compliance requirement on the project, adjust …" at bounding box center [500, 382] width 0 height 10
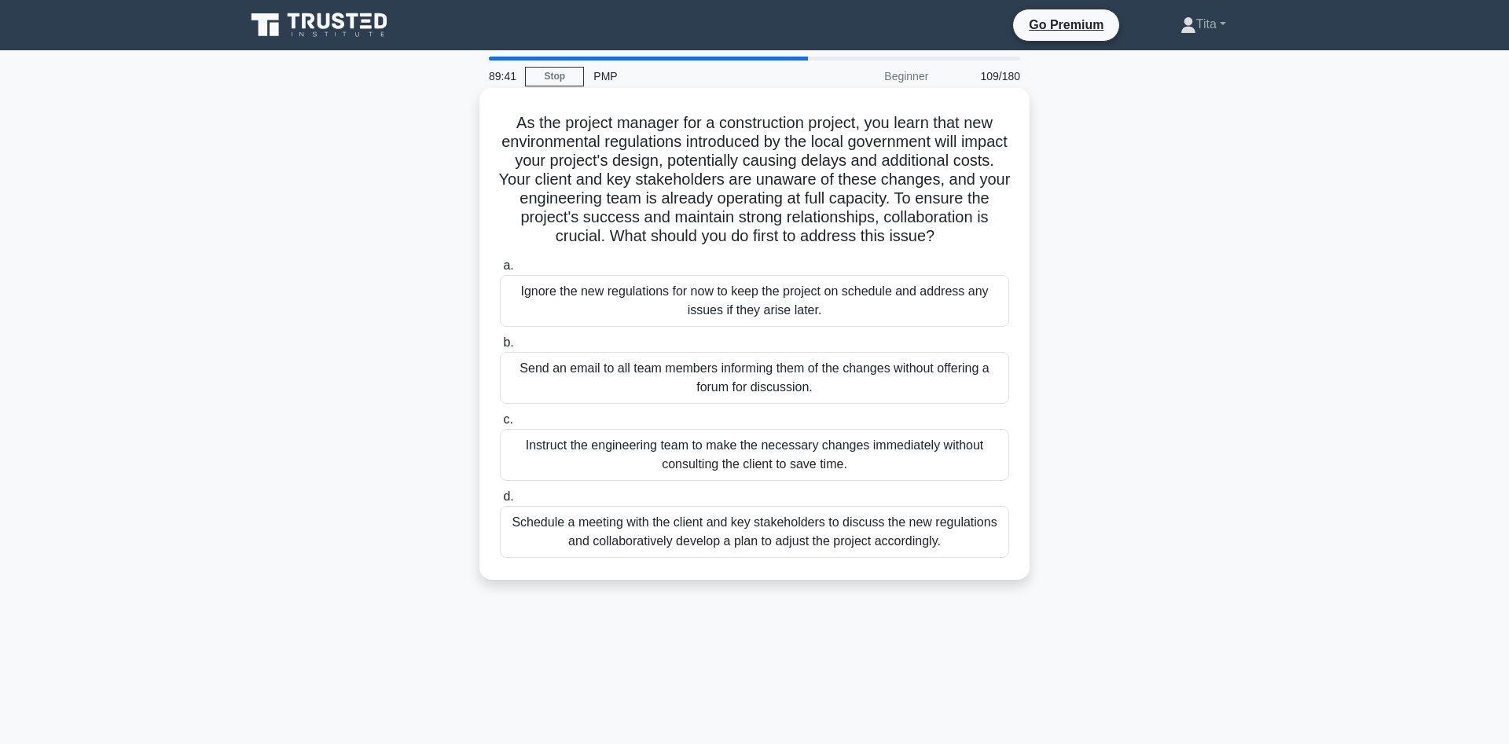
click at [931, 533] on div "Schedule a meeting with the client and key stakeholders to discuss the new regu…" at bounding box center [754, 532] width 509 height 52
click at [500, 502] on input "d. Schedule a meeting with the client and key stakeholders to discuss the new r…" at bounding box center [500, 497] width 0 height 10
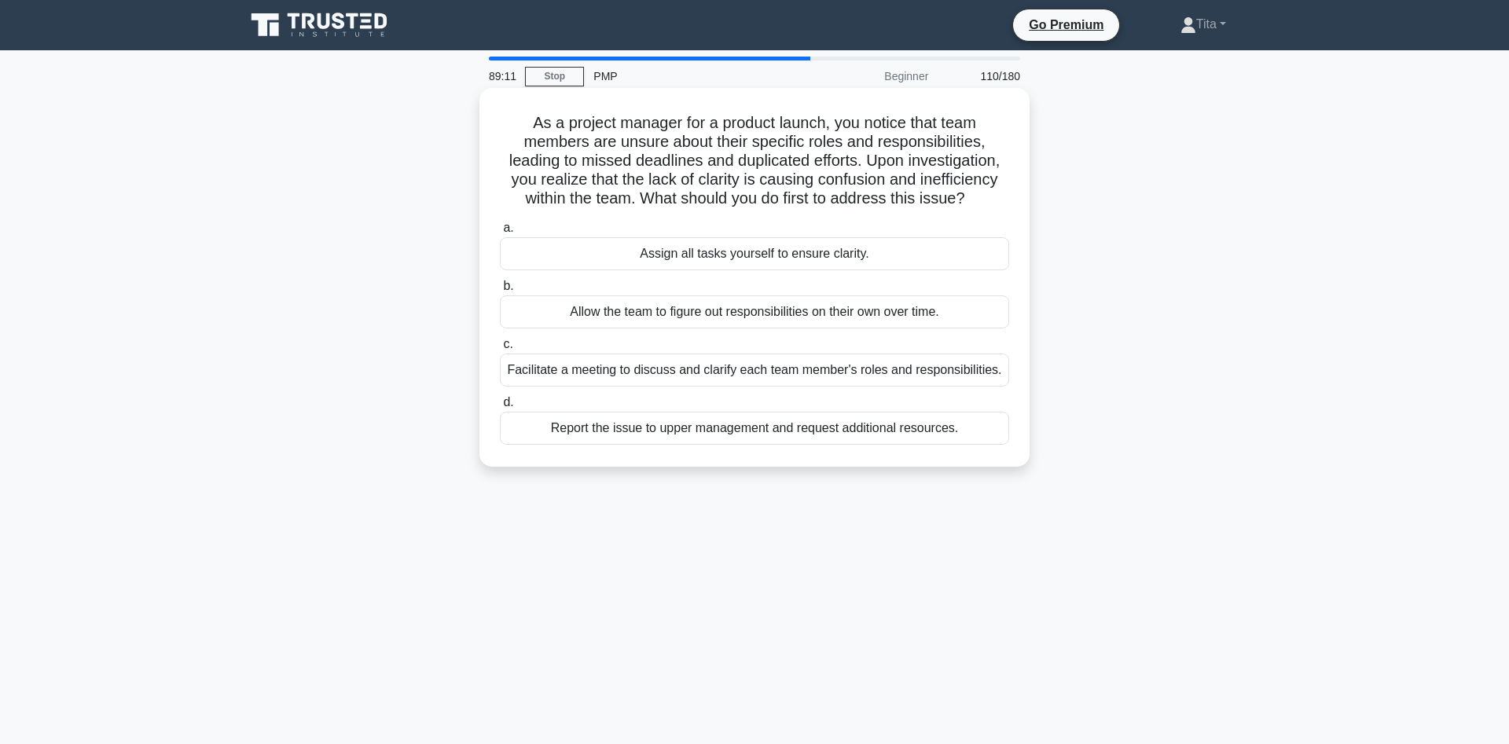
click at [804, 369] on div "Facilitate a meeting to discuss and clarify each team member's roles and respon…" at bounding box center [754, 370] width 509 height 33
click at [500, 350] on input "c. Facilitate a meeting to discuss and clarify each team member's roles and res…" at bounding box center [500, 345] width 0 height 10
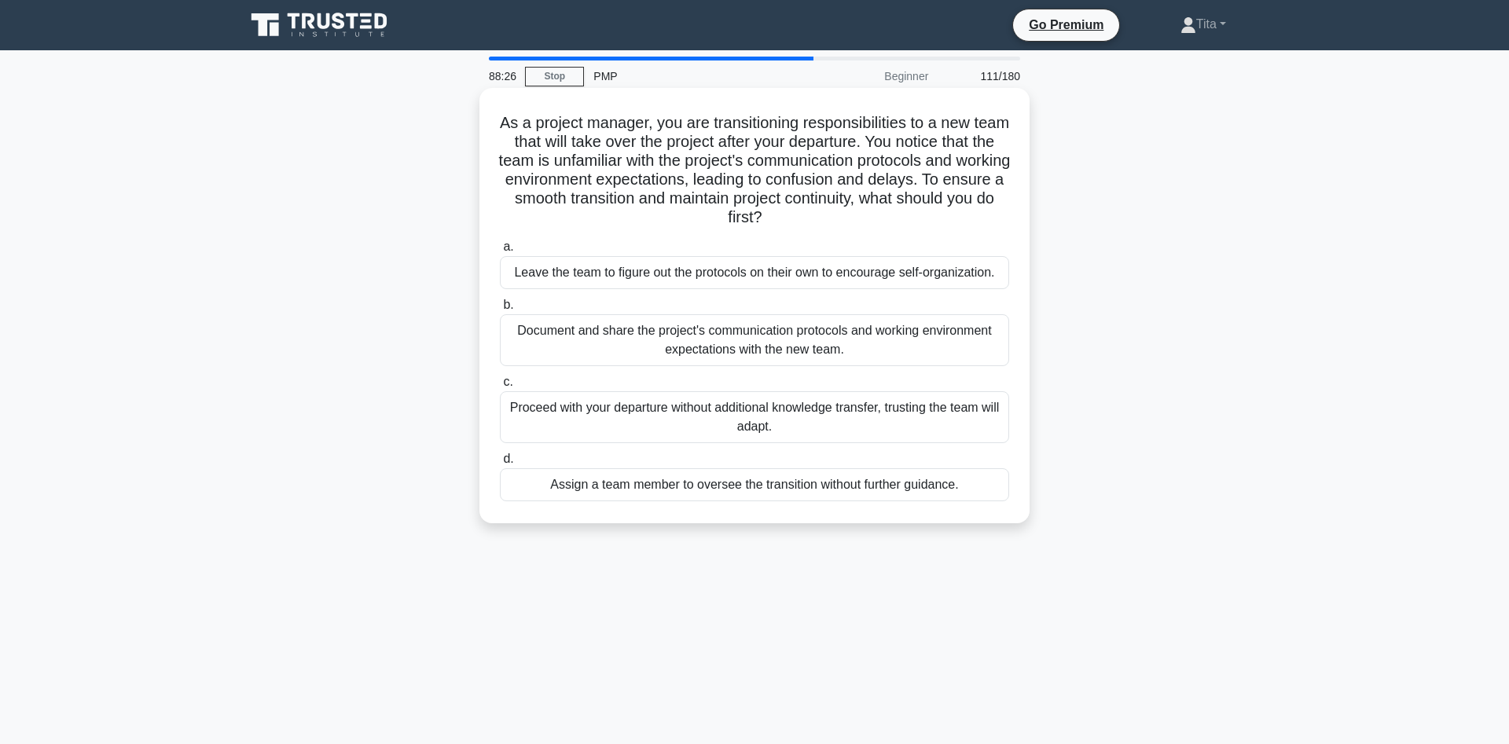
click at [733, 335] on div "Document and share the project's communication protocols and working environmen…" at bounding box center [754, 340] width 509 height 52
click at [500, 311] on input "b. Document and share the project's communication protocols and working environ…" at bounding box center [500, 305] width 0 height 10
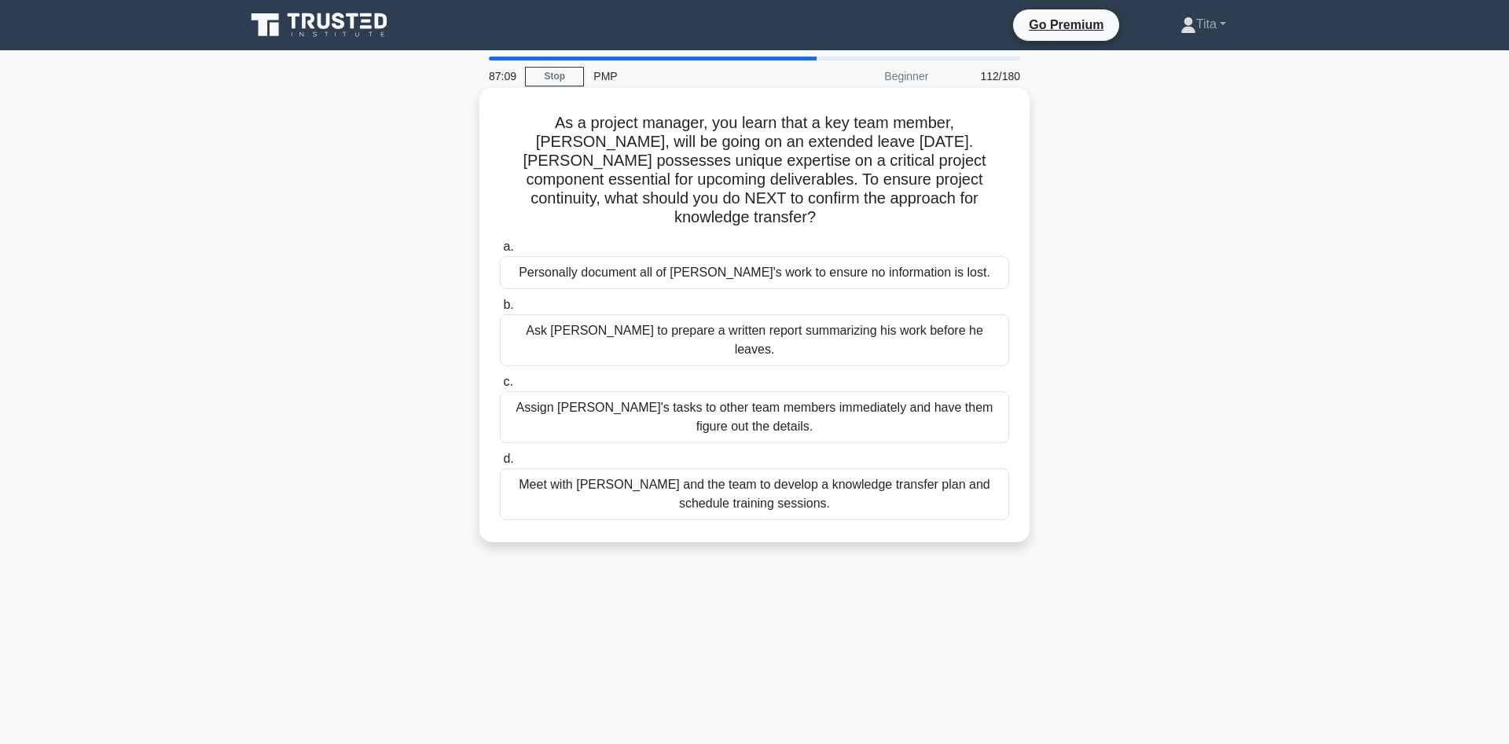
click at [753, 469] on div "Meet with [PERSON_NAME] and the team to develop a knowledge transfer plan and s…" at bounding box center [754, 495] width 509 height 52
click at [500, 459] on input "d. Meet with [PERSON_NAME] and the team to develop a knowledge transfer plan an…" at bounding box center [500, 459] width 0 height 10
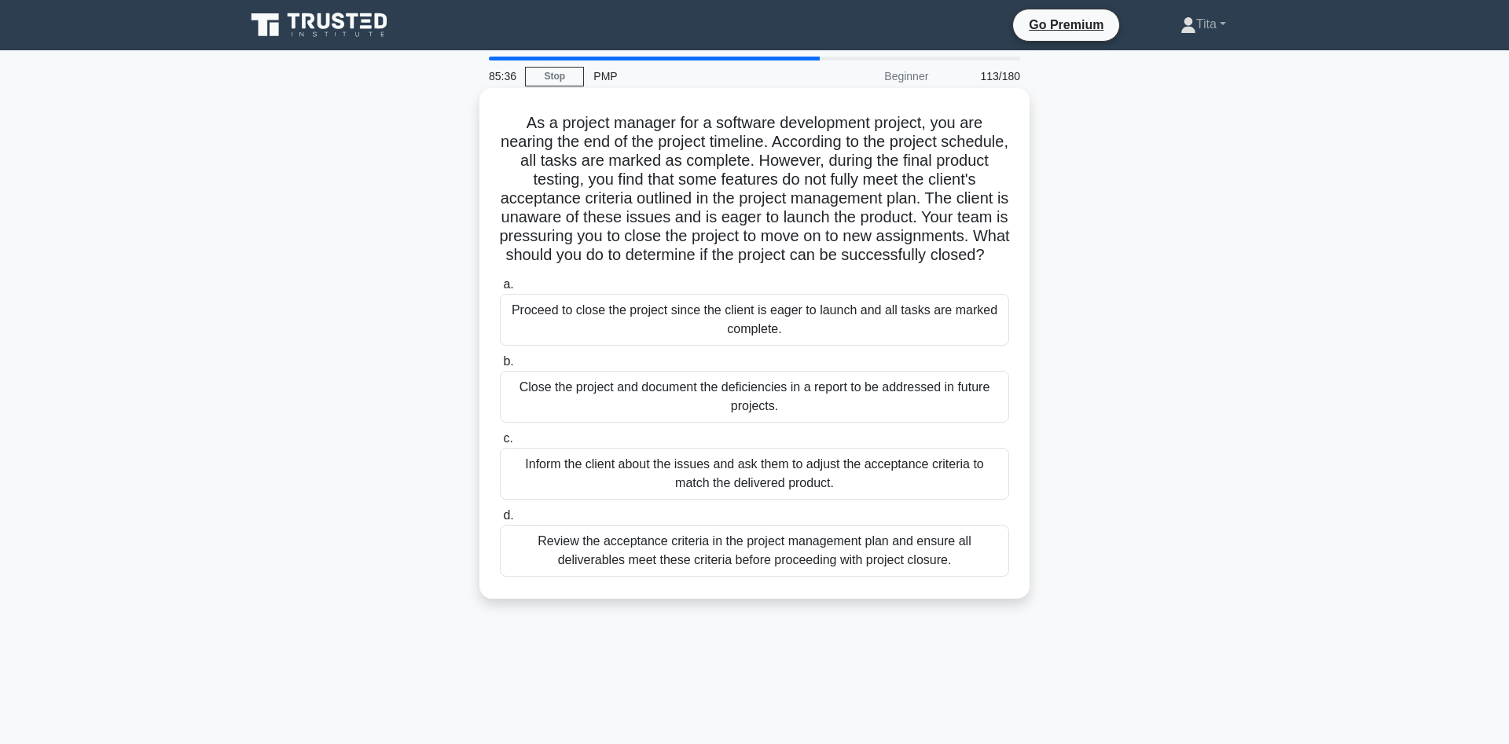
click at [758, 403] on div "Close the project and document the deficiencies in a report to be addressed in …" at bounding box center [754, 397] width 509 height 52
click at [500, 367] on input "b. Close the project and document the deficiencies in a report to be addressed …" at bounding box center [500, 362] width 0 height 10
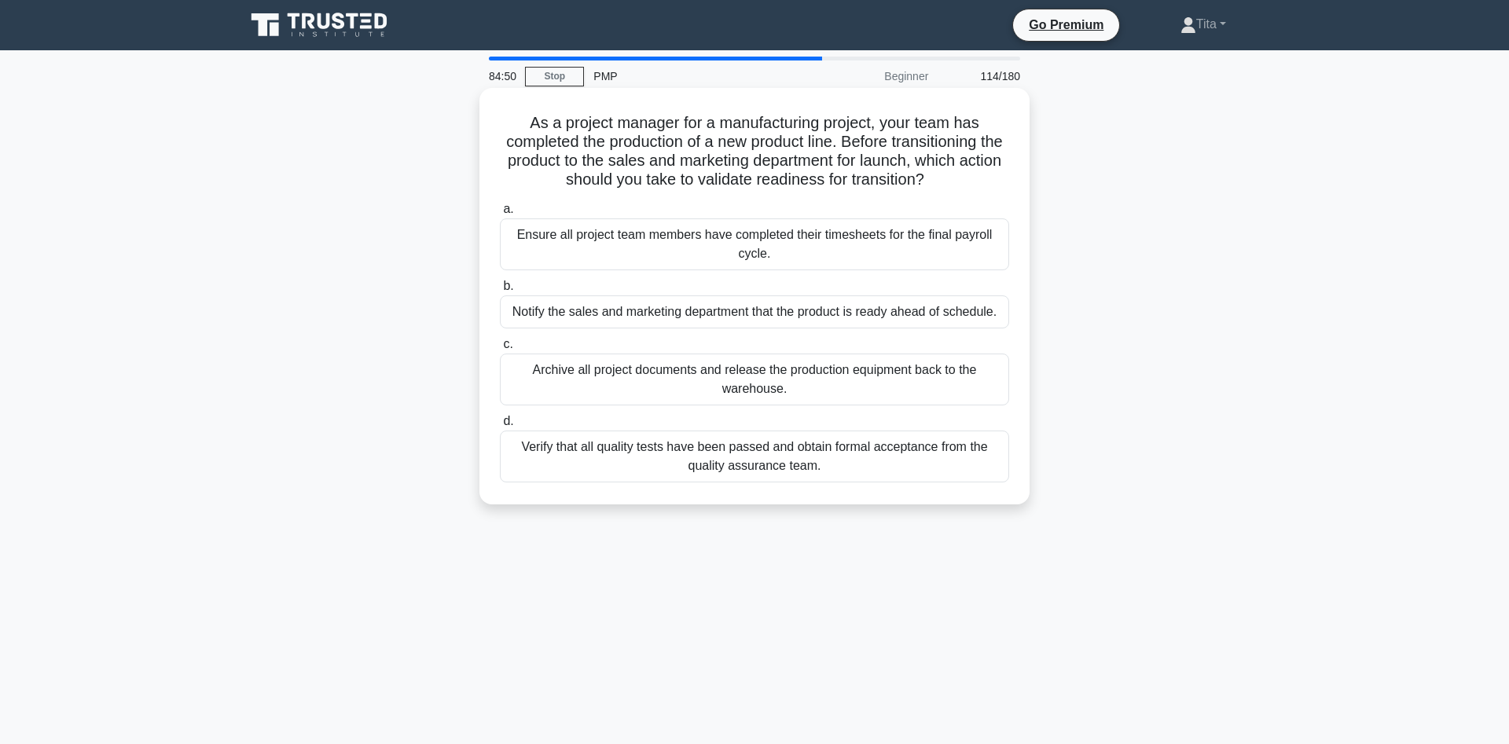
click at [720, 459] on div "Verify that all quality tests have been passed and obtain formal acceptance fro…" at bounding box center [754, 457] width 509 height 52
click at [500, 427] on input "d. Verify that all quality tests have been passed and obtain formal acceptance …" at bounding box center [500, 422] width 0 height 10
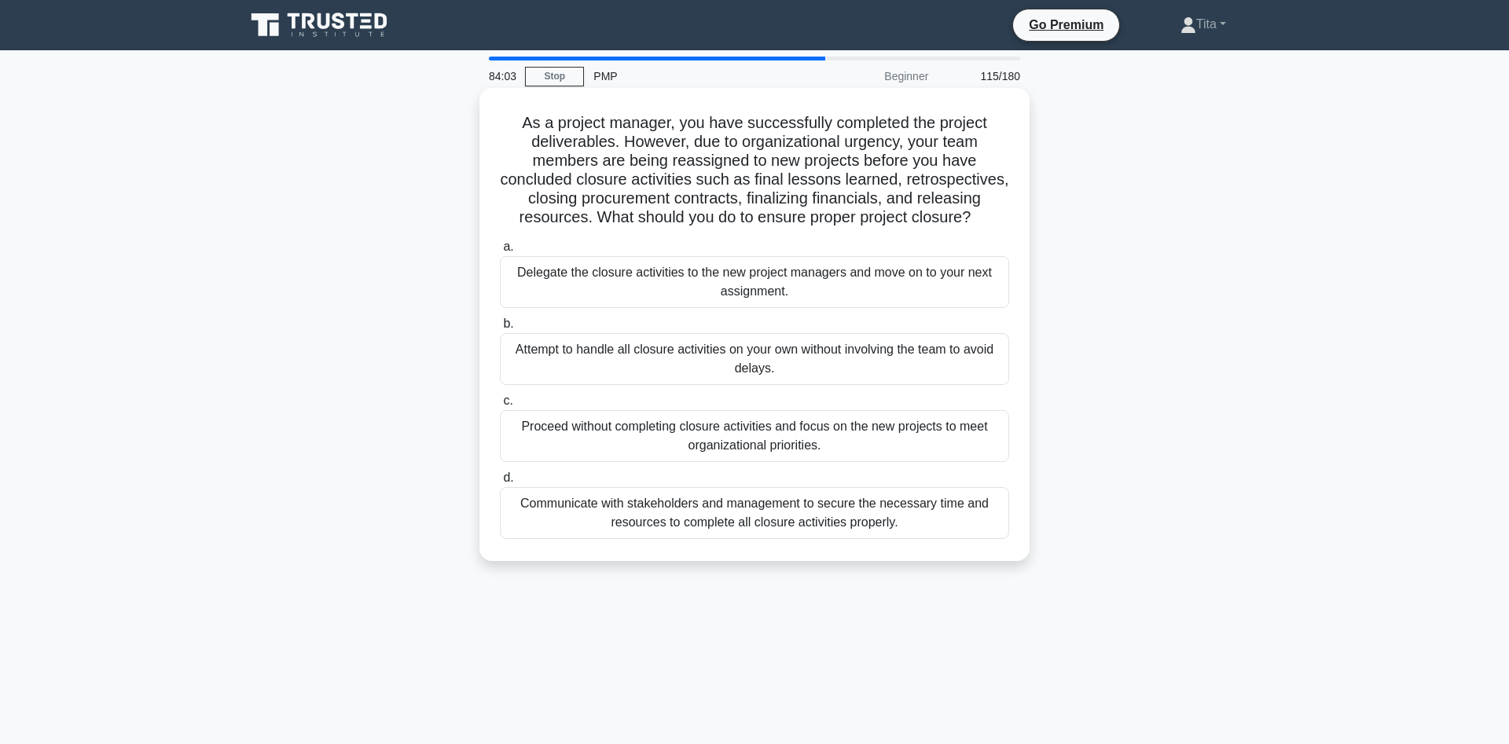
click at [734, 523] on div "Communicate with stakeholders and management to secure the necessary time and r…" at bounding box center [754, 513] width 509 height 52
click at [500, 483] on input "d. Communicate with stakeholders and management to secure the necessary time an…" at bounding box center [500, 478] width 0 height 10
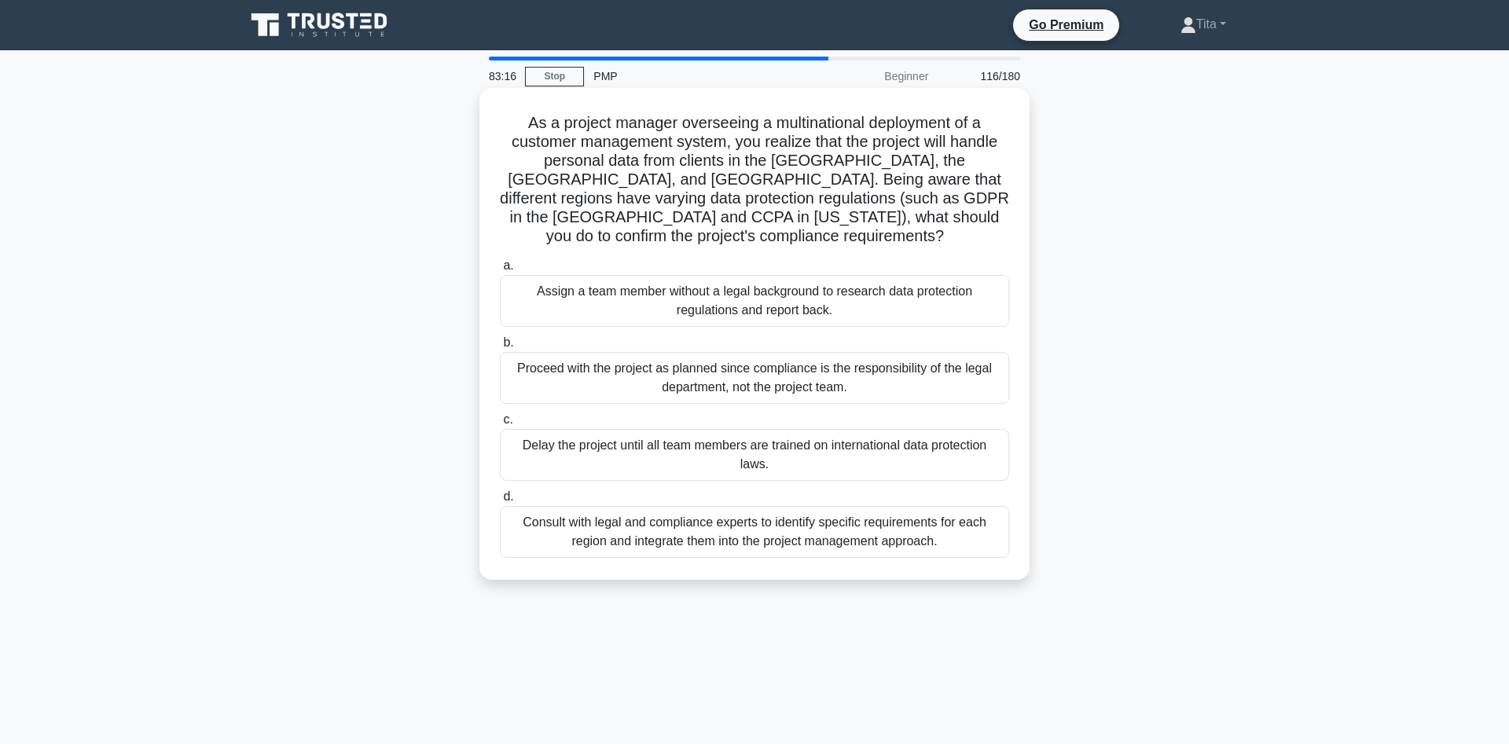
click at [732, 513] on div "Consult with legal and compliance experts to identify specific requirements for…" at bounding box center [754, 532] width 509 height 52
click at [500, 502] on input "d. Consult with legal and compliance experts to identify specific requirements …" at bounding box center [500, 497] width 0 height 10
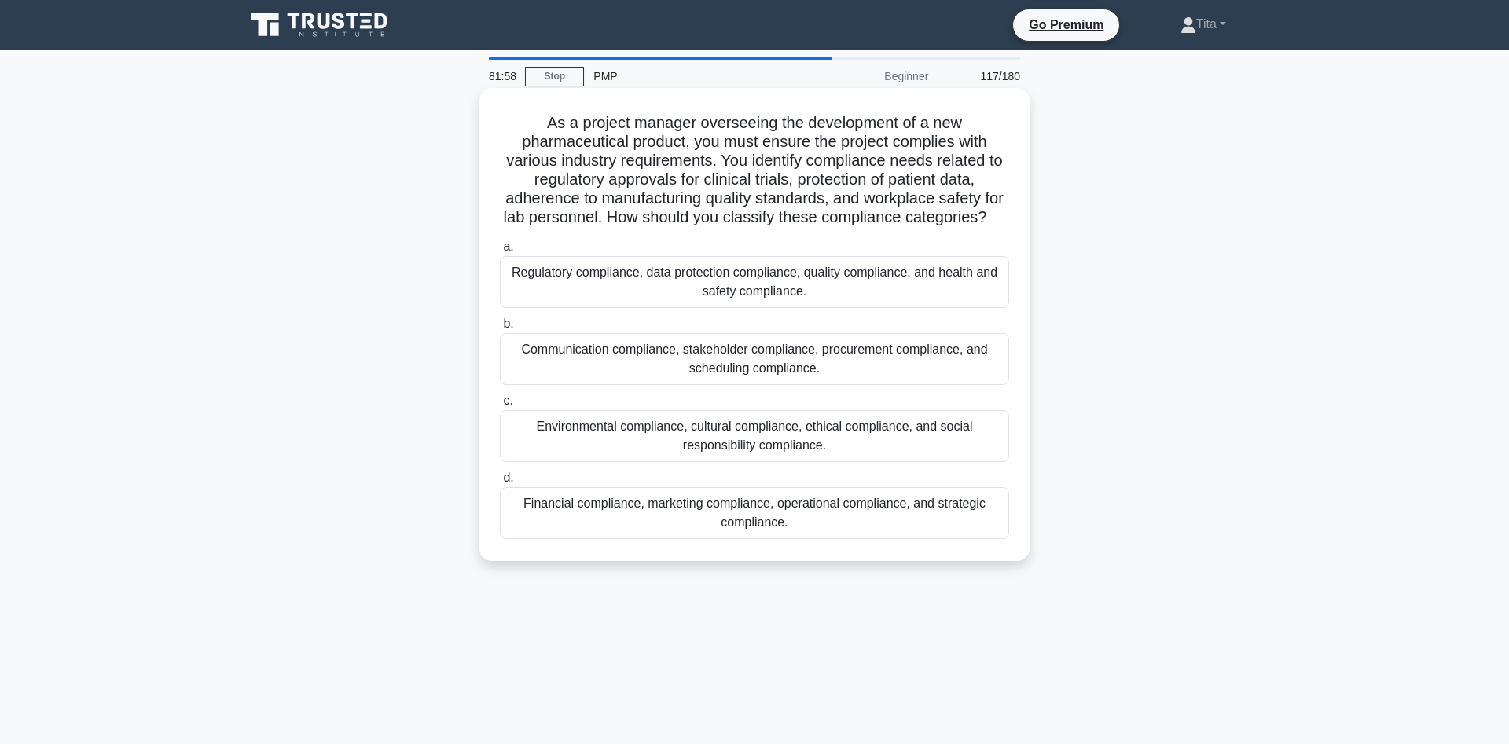
click at [762, 292] on div "Regulatory compliance, data protection compliance, quality compliance, and heal…" at bounding box center [754, 282] width 509 height 52
click at [500, 252] on input "a. Regulatory compliance, data protection compliance, quality compliance, and h…" at bounding box center [500, 247] width 0 height 10
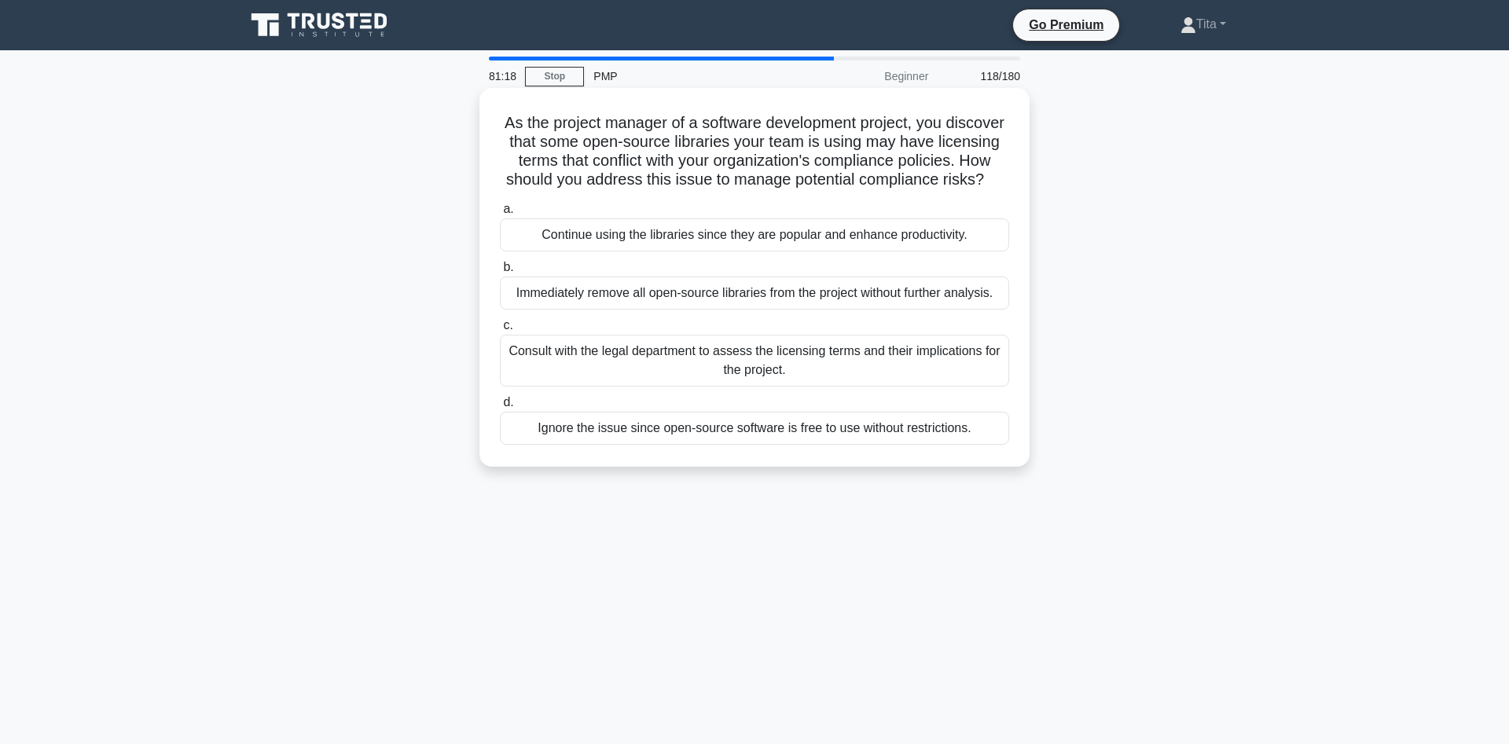
click at [781, 358] on div "Consult with the legal department to assess the licensing terms and their impli…" at bounding box center [754, 361] width 509 height 52
click at [500, 331] on input "c. Consult with the legal department to assess the licensing terms and their im…" at bounding box center [500, 326] width 0 height 10
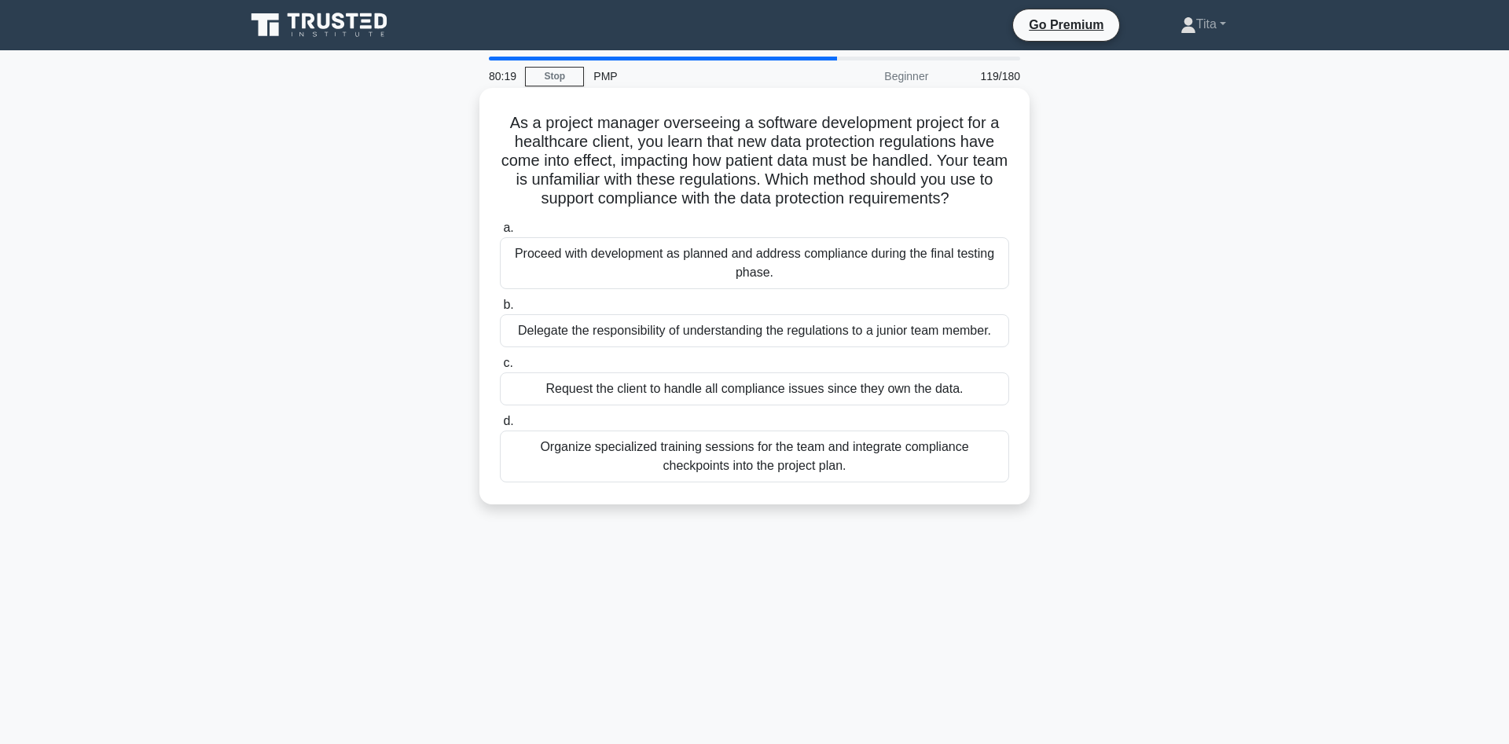
click at [679, 466] on div "Organize specialized training sessions for the team and integrate compliance ch…" at bounding box center [754, 457] width 509 height 52
click at [500, 427] on input "d. Organize specialized training sessions for the team and integrate compliance…" at bounding box center [500, 422] width 0 height 10
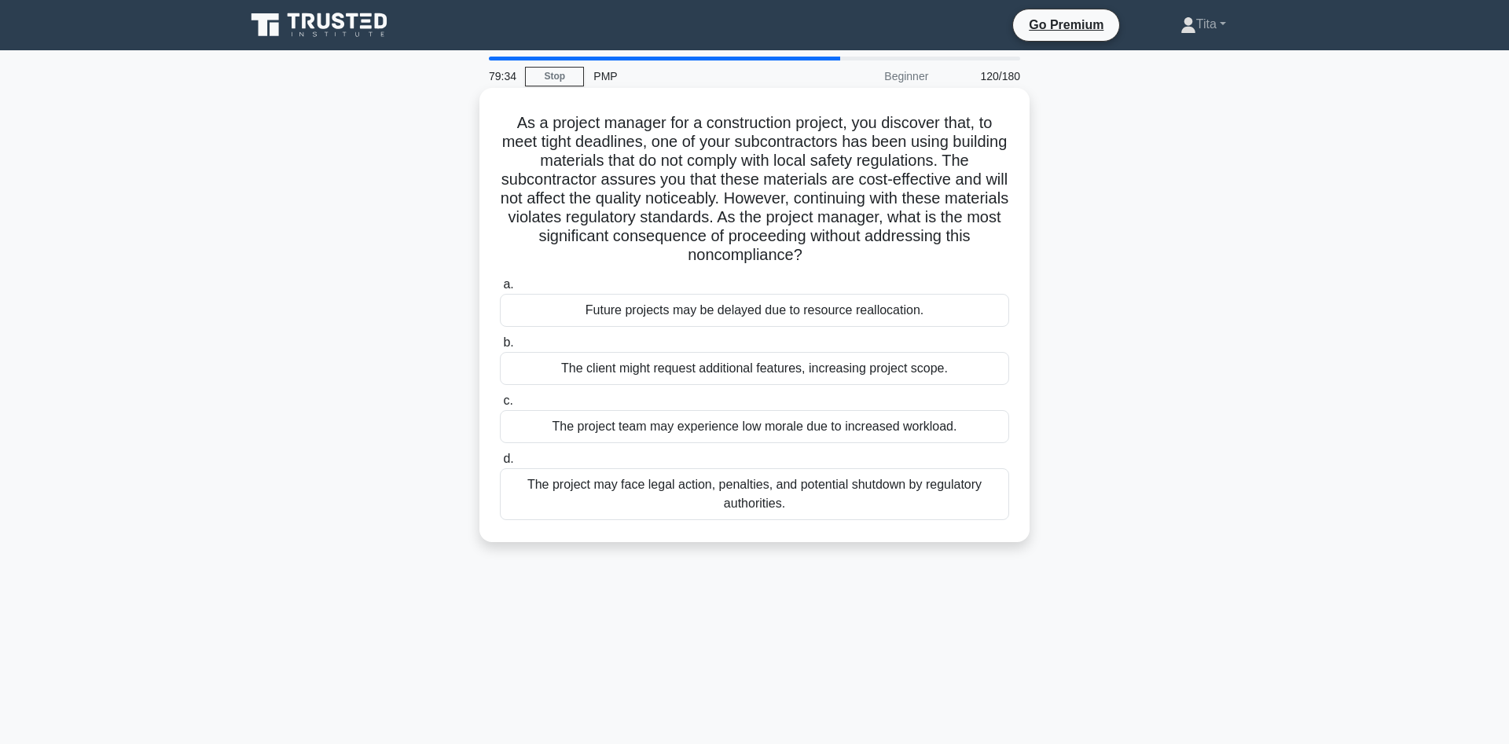
click at [760, 487] on div "The project may face legal action, penalties, and potential shutdown by regulat…" at bounding box center [754, 495] width 509 height 52
click at [500, 465] on input "d. The project may face legal action, penalties, and potential shutdown by regu…" at bounding box center [500, 459] width 0 height 10
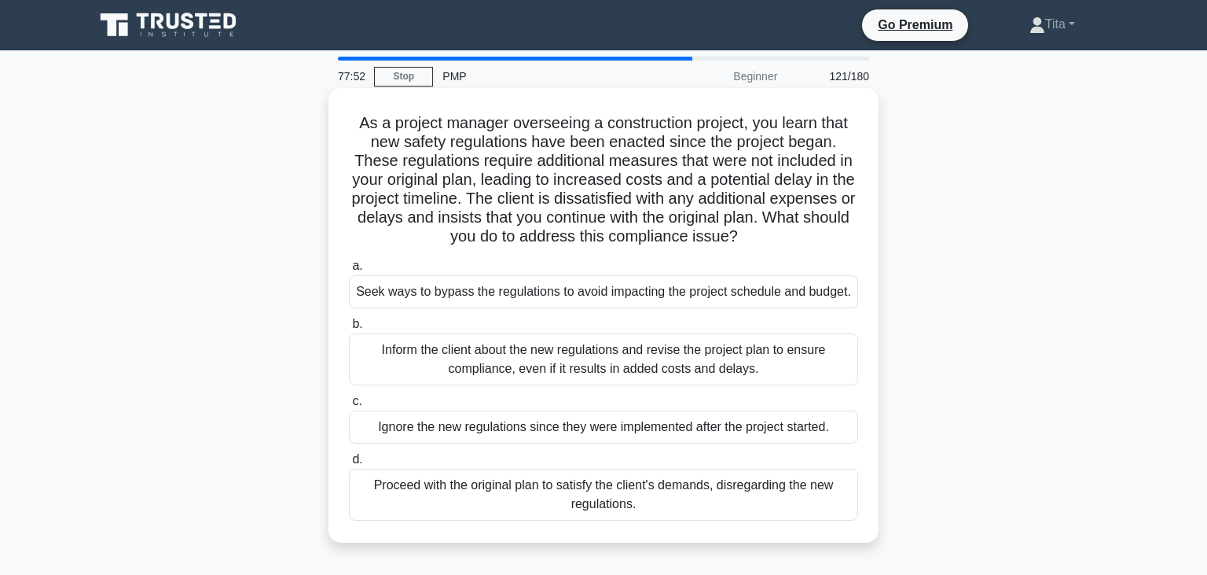
click at [567, 377] on div "Inform the client about the new regulations and revise the project plan to ensu…" at bounding box center [603, 359] width 509 height 52
click at [349, 329] on input "b. Inform the client about the new regulations and revise the project plan to e…" at bounding box center [349, 324] width 0 height 10
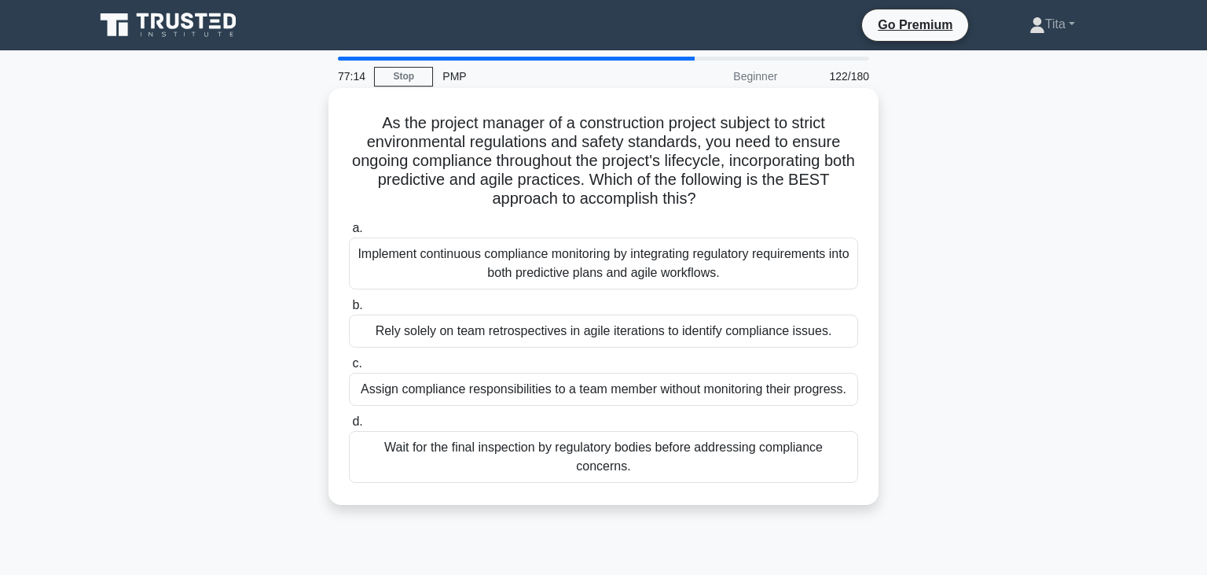
click at [729, 272] on div "Implement continuous compliance monitoring by integrating regulatory requiremen…" at bounding box center [603, 263] width 509 height 52
click at [349, 233] on input "a. Implement continuous compliance monitoring by integrating regulatory require…" at bounding box center [349, 228] width 0 height 10
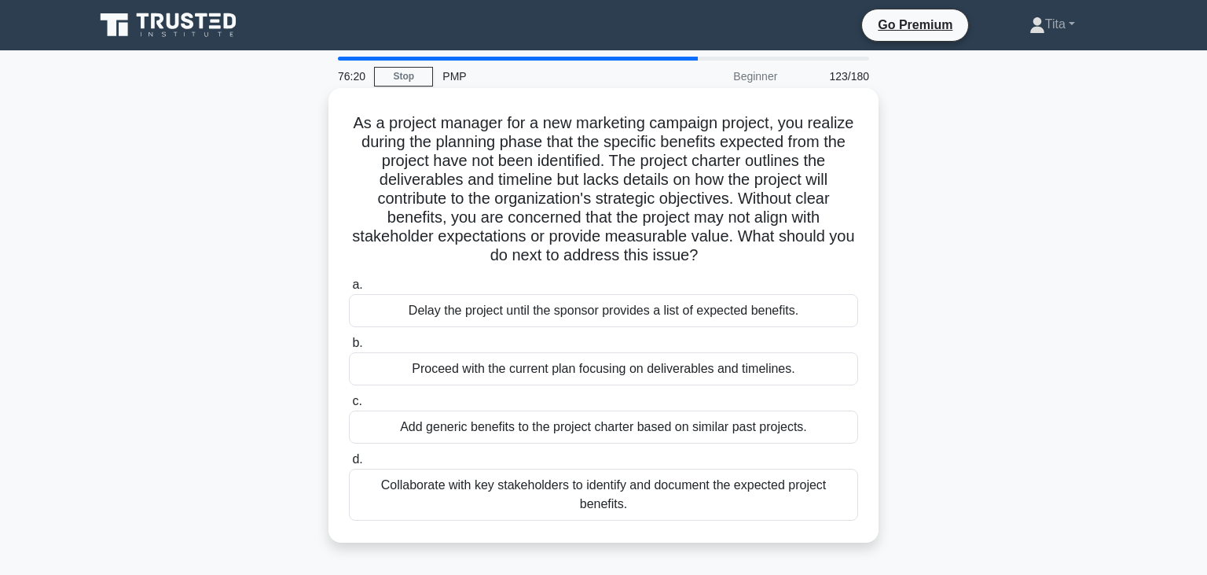
click at [725, 499] on div "Collaborate with key stakeholders to identify and document the expected project…" at bounding box center [603, 495] width 509 height 52
click at [349, 465] on input "d. Collaborate with key stakeholders to identify and document the expected proj…" at bounding box center [349, 459] width 0 height 10
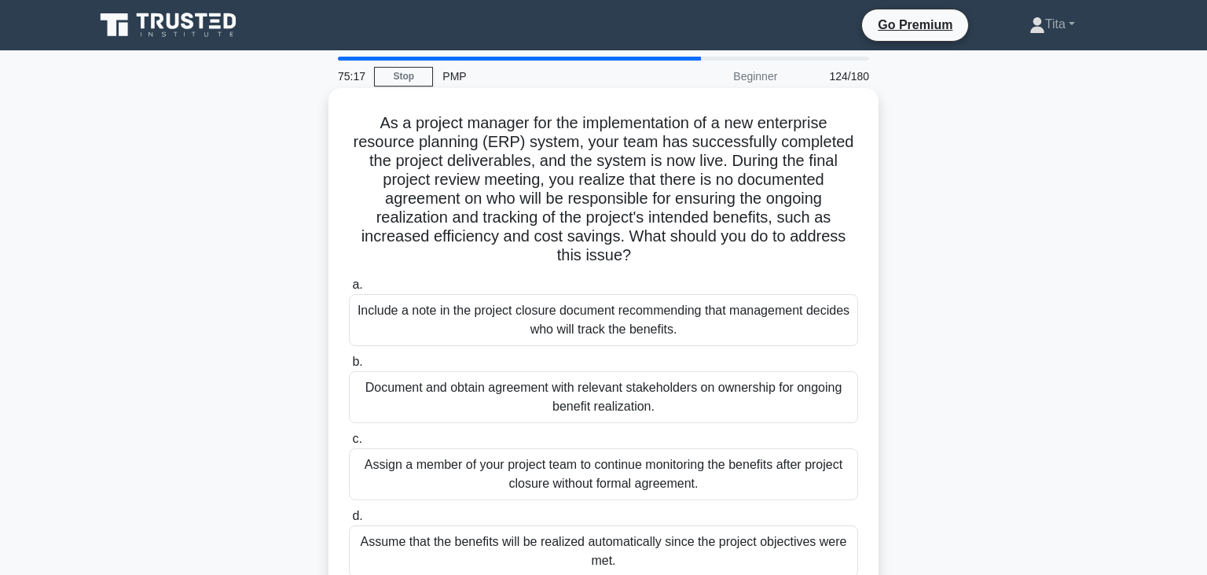
click at [705, 415] on div "Document and obtain agreement with relevant stakeholders on ownership for ongoi…" at bounding box center [603, 397] width 509 height 52
click at [349, 367] on input "b. Document and obtain agreement with relevant stakeholders on ownership for on…" at bounding box center [349, 362] width 0 height 10
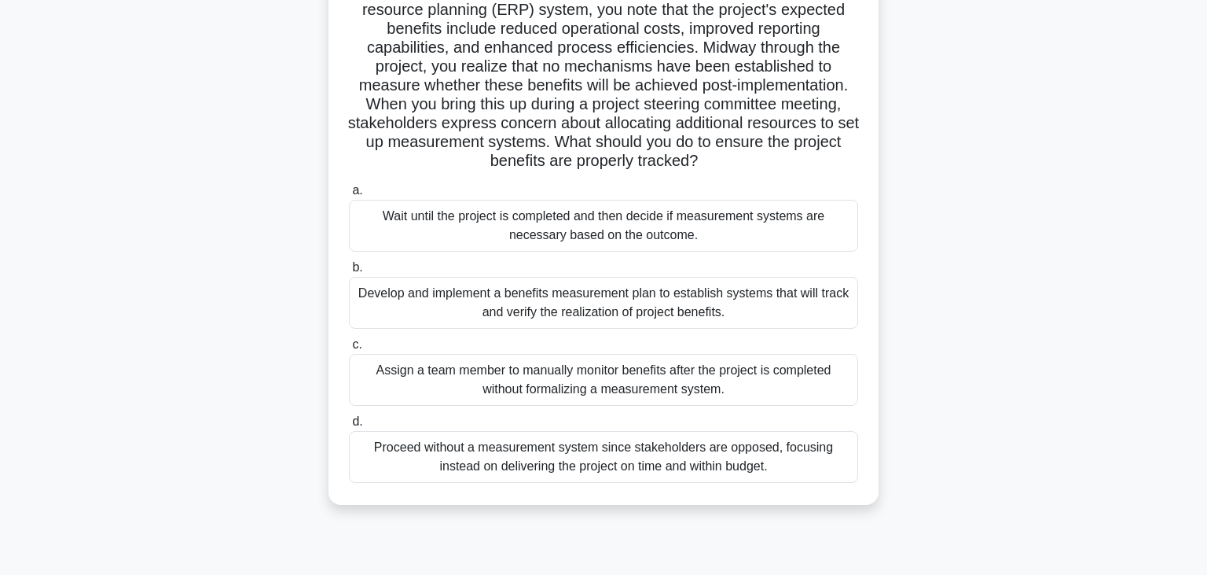
scroll to position [133, 0]
click at [529, 310] on div "Develop and implement a benefits measurement plan to establish systems that wil…" at bounding box center [603, 302] width 509 height 52
click at [349, 272] on input "b. Develop and implement a benefits measurement plan to establish systems that …" at bounding box center [349, 267] width 0 height 10
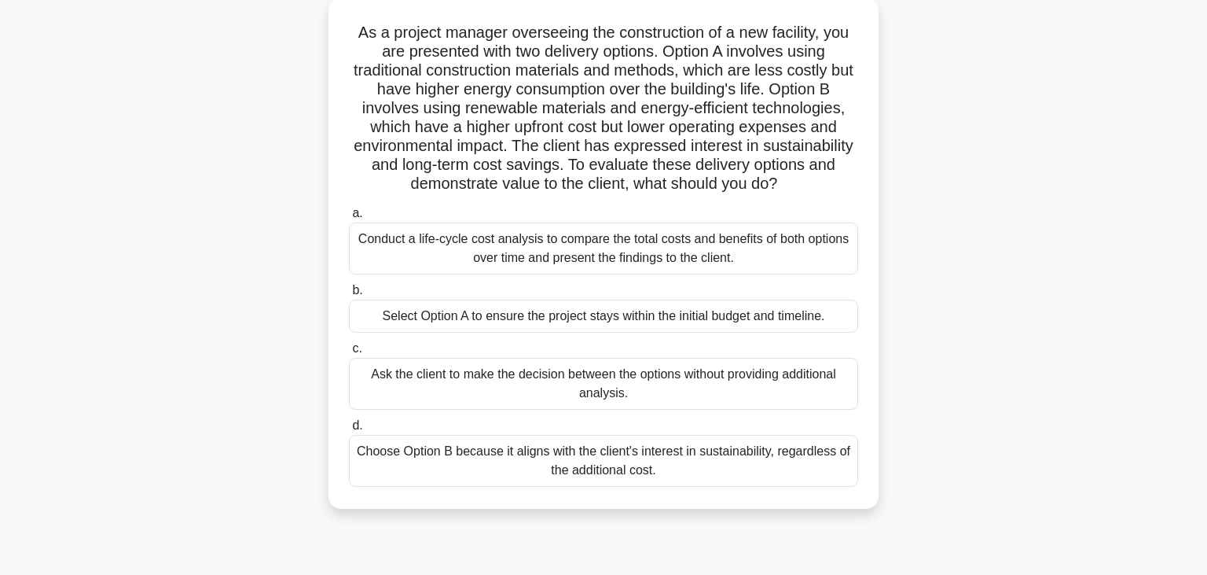
scroll to position [95, 0]
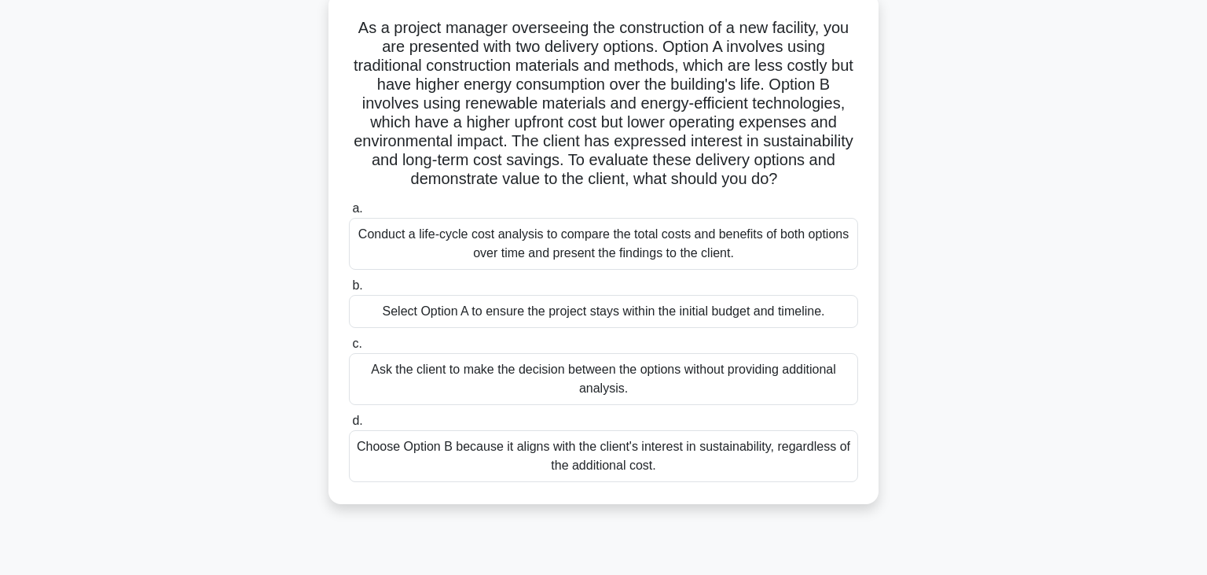
click at [543, 257] on div "Conduct a life-cycle cost analysis to compare the total costs and benefits of b…" at bounding box center [603, 244] width 509 height 52
click at [349, 214] on input "a. Conduct a life-cycle cost analysis to compare the total costs and benefits o…" at bounding box center [349, 209] width 0 height 10
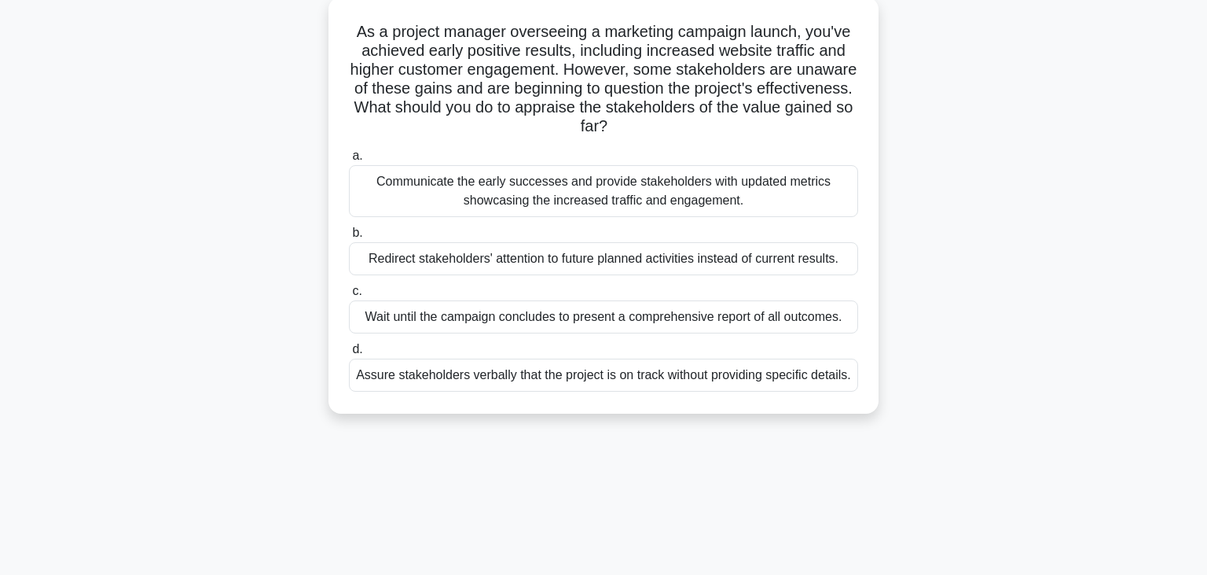
scroll to position [0, 0]
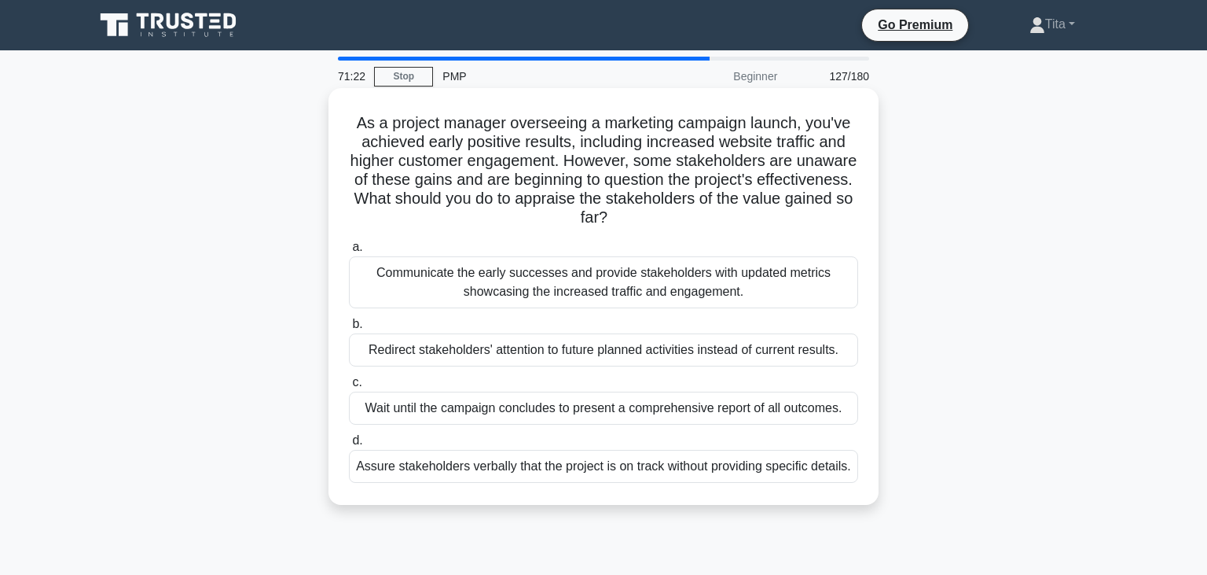
click at [476, 290] on div "Communicate the early successes and provide stakeholders with updated metrics s…" at bounding box center [603, 282] width 509 height 52
click at [349, 252] on input "a. Communicate the early successes and provide stakeholders with updated metric…" at bounding box center [349, 247] width 0 height 10
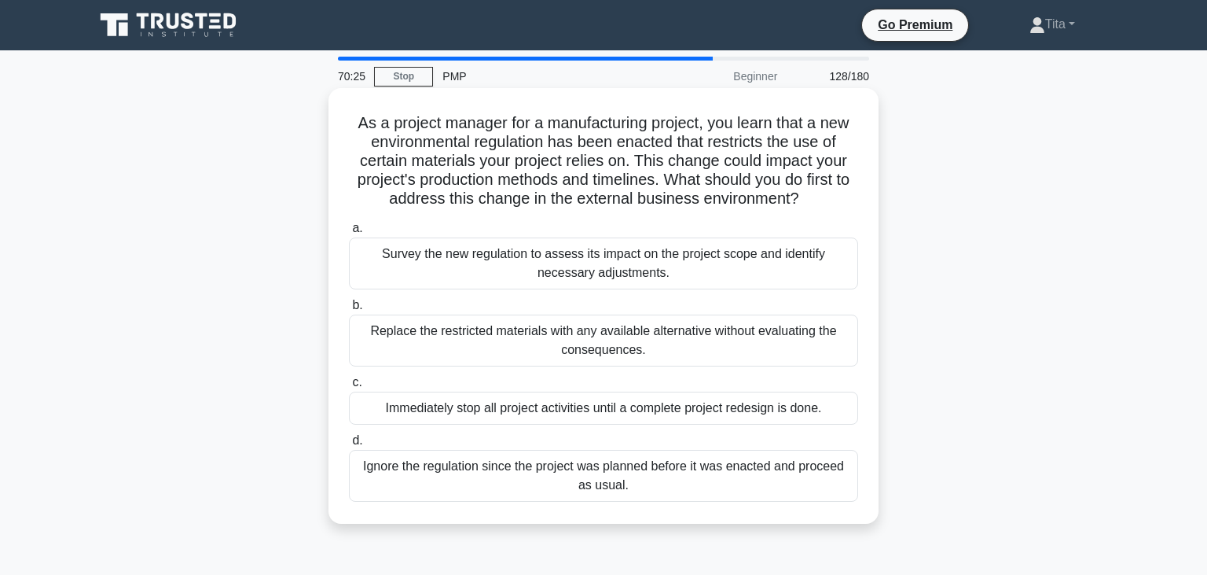
click at [469, 275] on div "Survey the new regulation to assess its impact on the project scope and identif…" at bounding box center [603, 263] width 509 height 52
click at [349, 233] on input "a. Survey the new regulation to assess its impact on the project scope and iden…" at bounding box center [349, 228] width 0 height 10
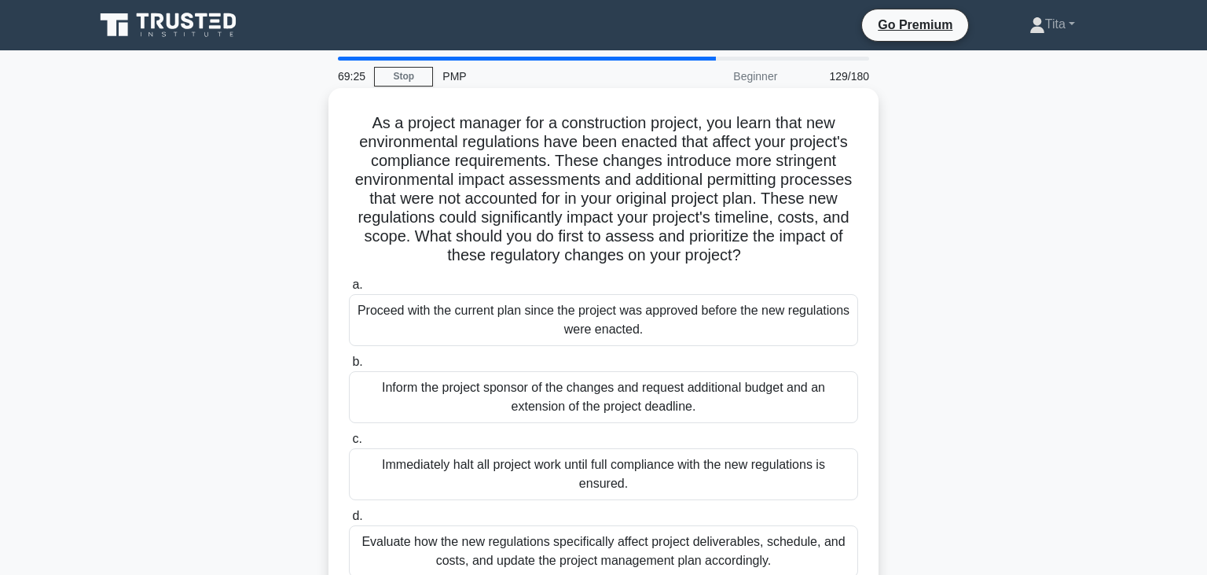
click at [514, 554] on div "Evaluate how the new regulations specifically affect project deliverables, sche…" at bounding box center [603, 551] width 509 height 52
click at [349, 521] on input "d. Evaluate how the new regulations specifically affect project deliverables, s…" at bounding box center [349, 516] width 0 height 10
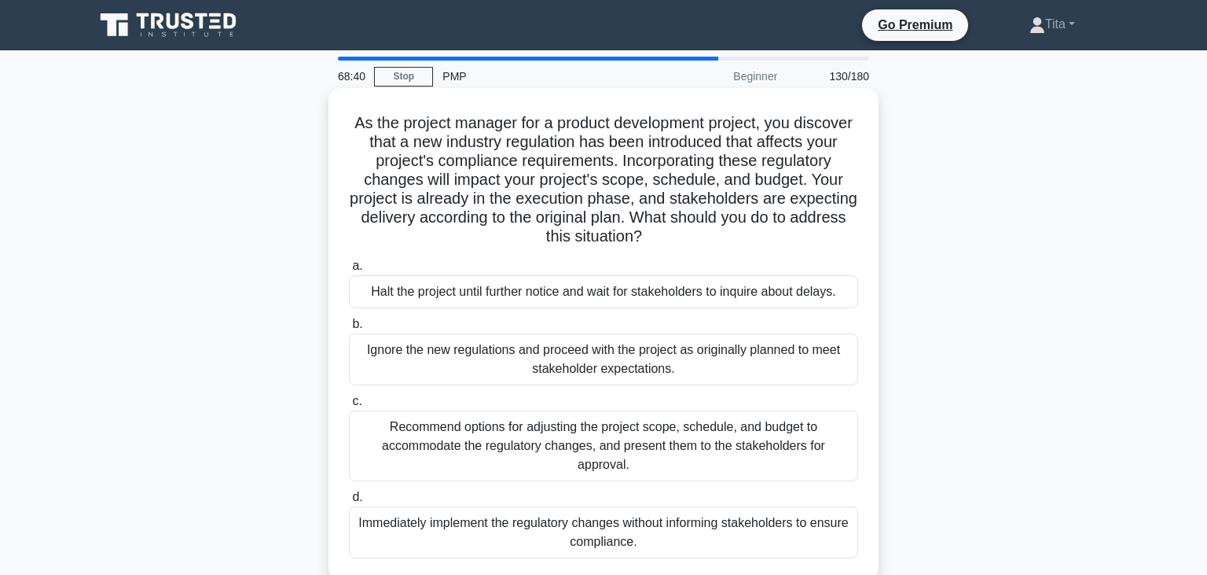
click at [537, 464] on div "Recommend options for adjusting the project scope, schedule, and budget to acco…" at bounding box center [603, 445] width 509 height 71
click at [349, 406] on input "c. Recommend options for adjusting the project scope, schedule, and budget to a…" at bounding box center [349, 401] width 0 height 10
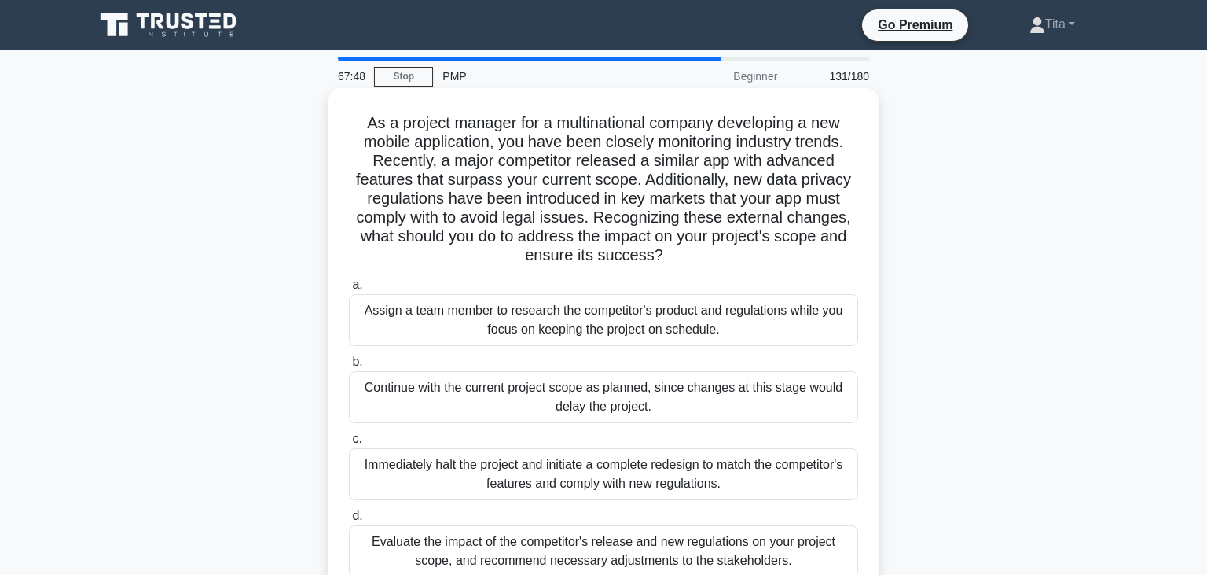
click at [429, 546] on div "Evaluate the impact of the competitor's release and new regulations on your pro…" at bounding box center [603, 551] width 509 height 52
click at [349, 521] on input "d. Evaluate the impact of the competitor's release and new regulations on your …" at bounding box center [349, 516] width 0 height 10
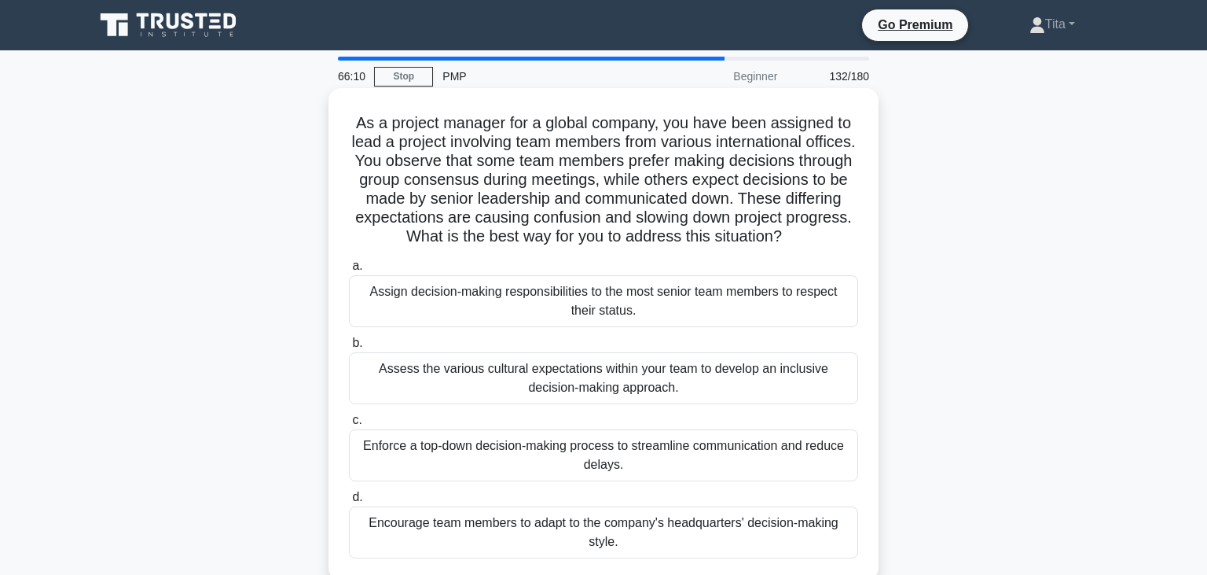
click at [627, 536] on div "Encourage team members to adapt to the company's headquarters' decision-making …" at bounding box center [603, 532] width 509 height 52
click at [349, 502] on input "d. Encourage team members to adapt to the company's headquarters' decision-maki…" at bounding box center [349, 497] width 0 height 10
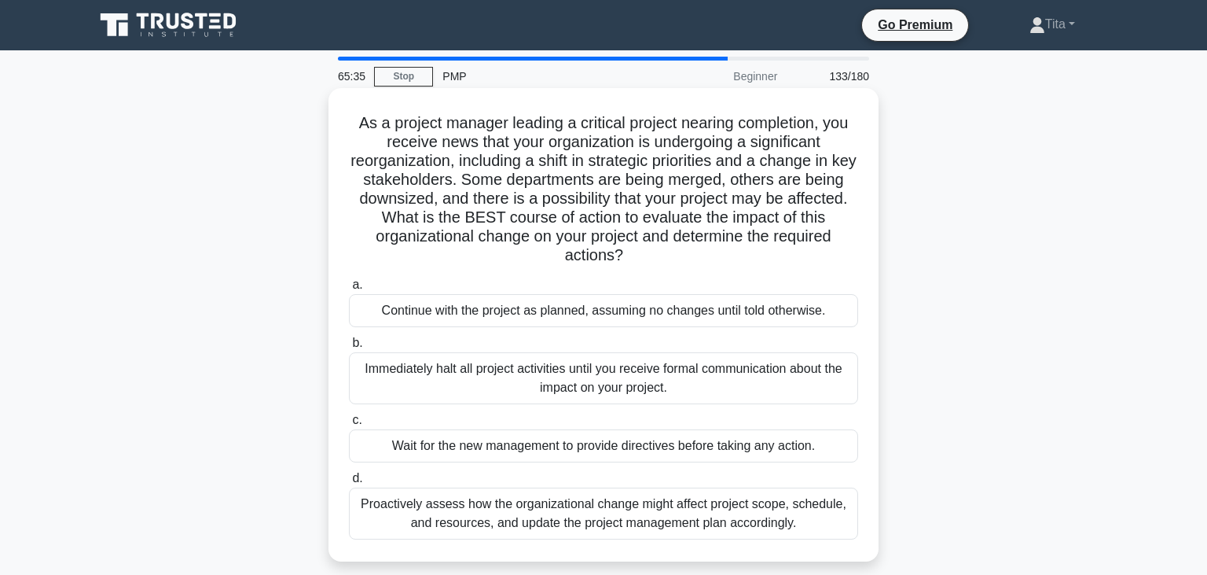
click at [628, 526] on div "Proactively assess how the organizational change might affect project scope, sc…" at bounding box center [603, 513] width 509 height 52
click at [349, 483] on input "d. Proactively assess how the organizational change might affect project scope,…" at bounding box center [349, 478] width 0 height 10
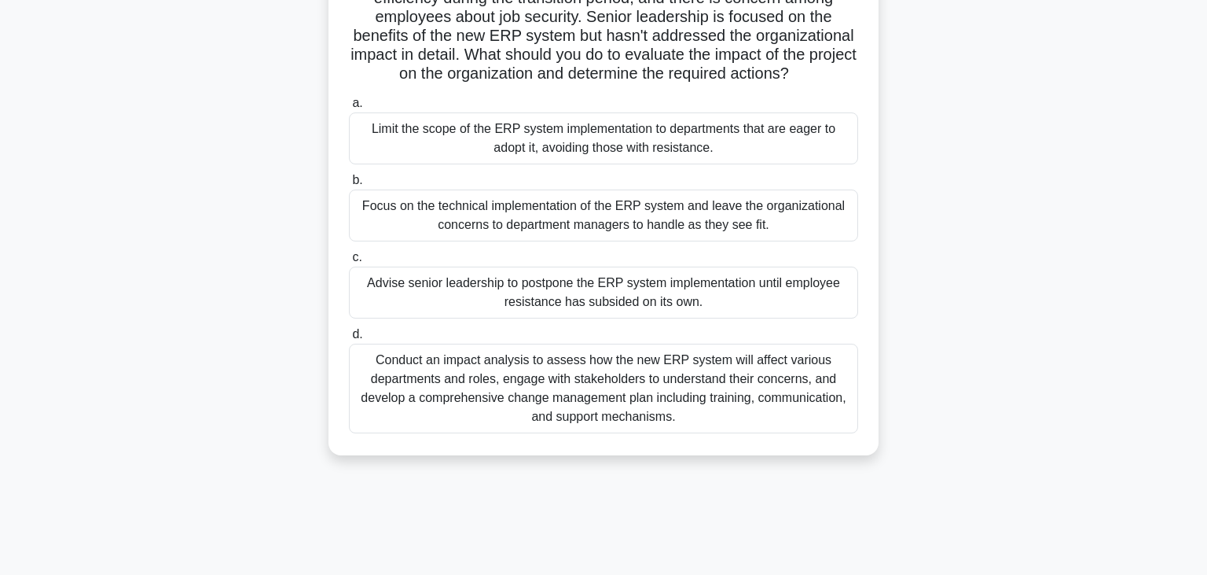
scroll to position [205, 0]
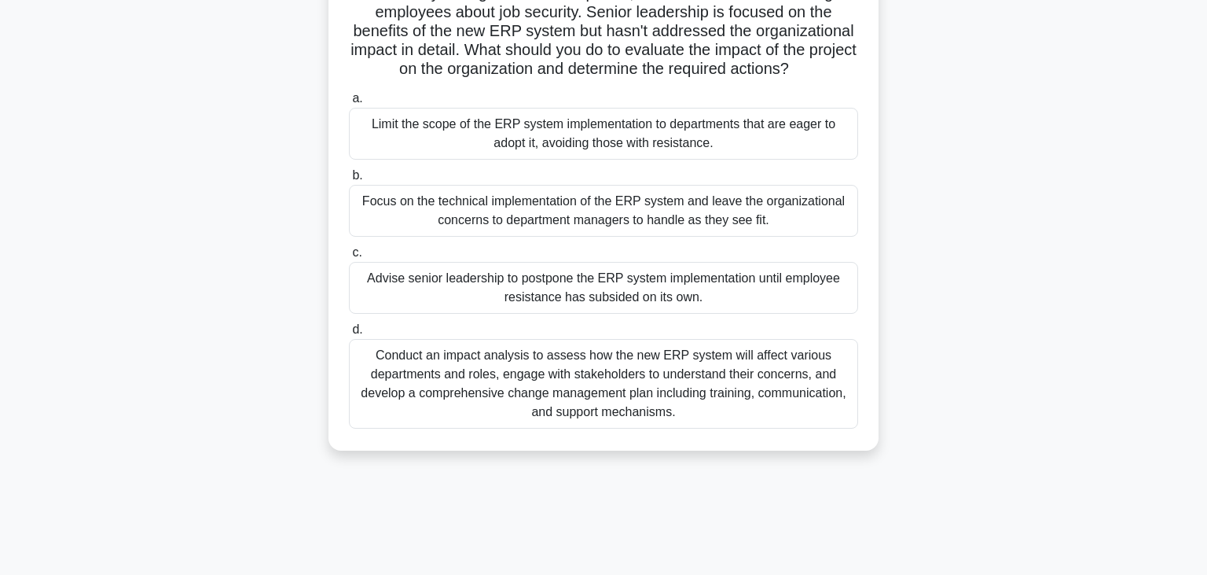
click at [704, 406] on div "Conduct an impact analysis to assess how the new ERP system will affect various…" at bounding box center [603, 384] width 509 height 90
click at [349, 335] on input "d. Conduct an impact analysis to assess how the new ERP system will affect vari…" at bounding box center [349, 330] width 0 height 10
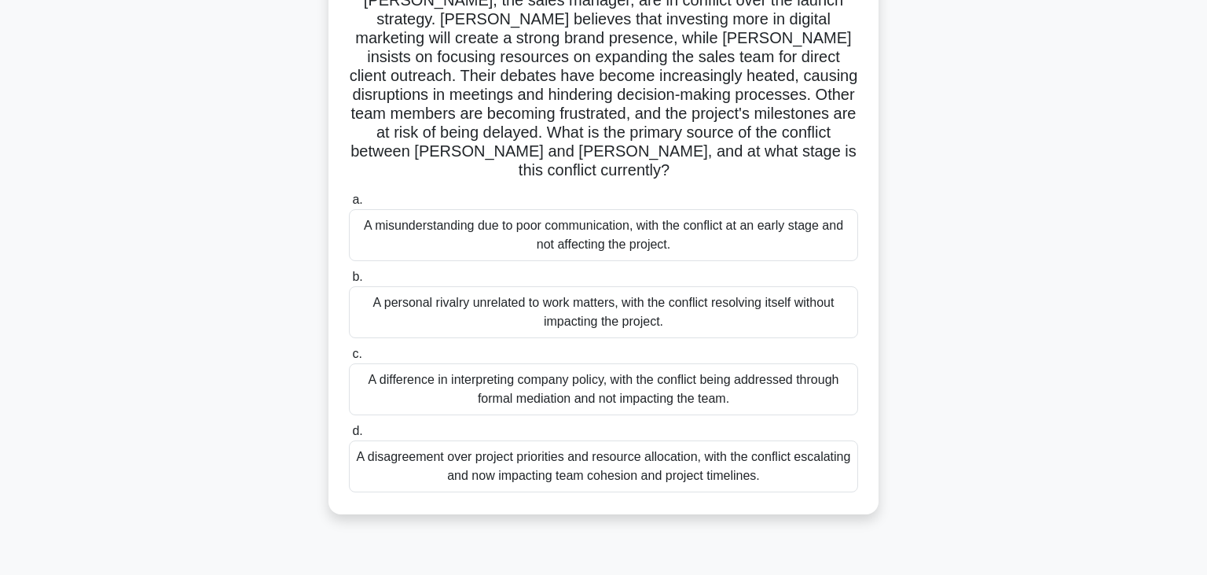
scroll to position [170, 0]
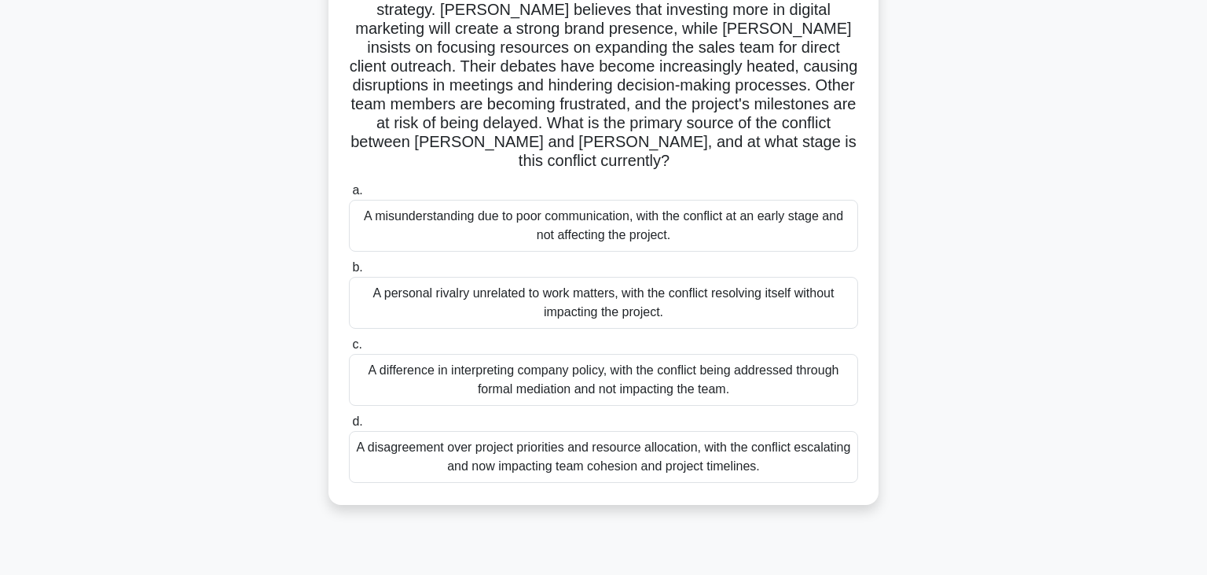
click at [576, 446] on div "A disagreement over project priorities and resource allocation, with the confli…" at bounding box center [603, 457] width 509 height 52
click at [349, 427] on input "d. A disagreement over project priorities and resource allocation, with the con…" at bounding box center [349, 422] width 0 height 10
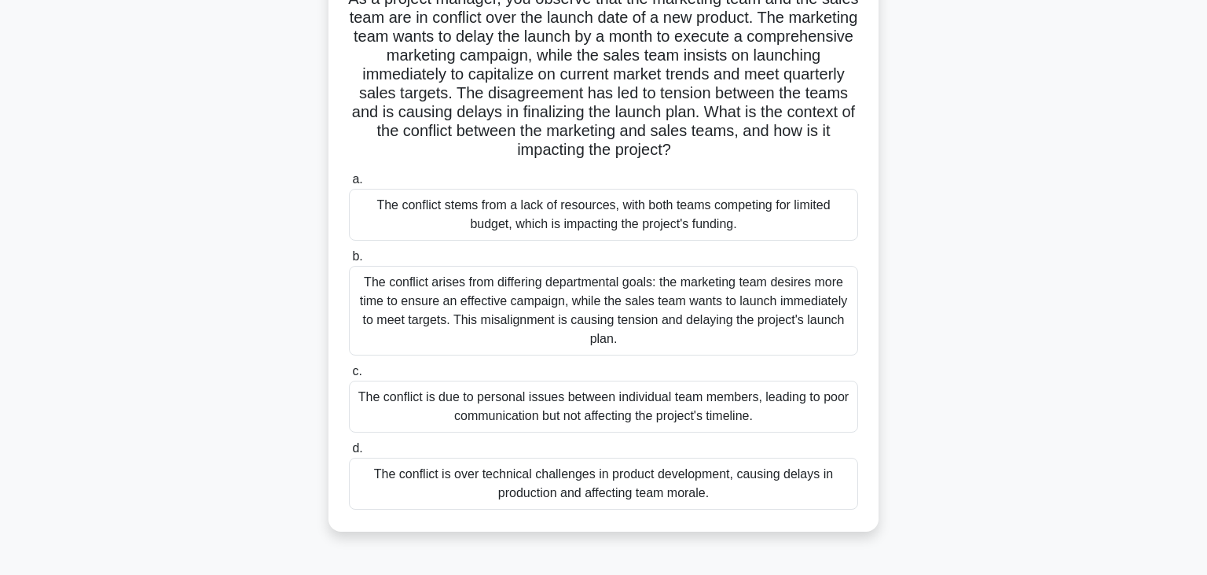
scroll to position [130, 0]
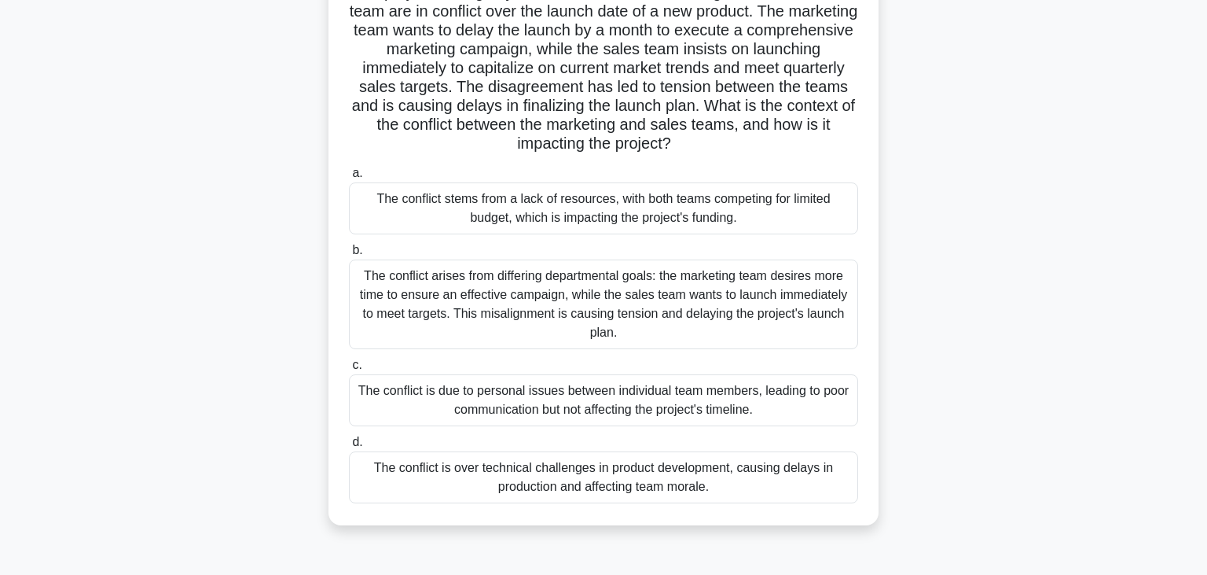
click at [423, 307] on div "The conflict arises from differing departmental goals: the marketing team desir…" at bounding box center [603, 304] width 509 height 90
click at [349, 255] on input "b. The conflict arises from differing departmental goals: the marketing team de…" at bounding box center [349, 250] width 0 height 10
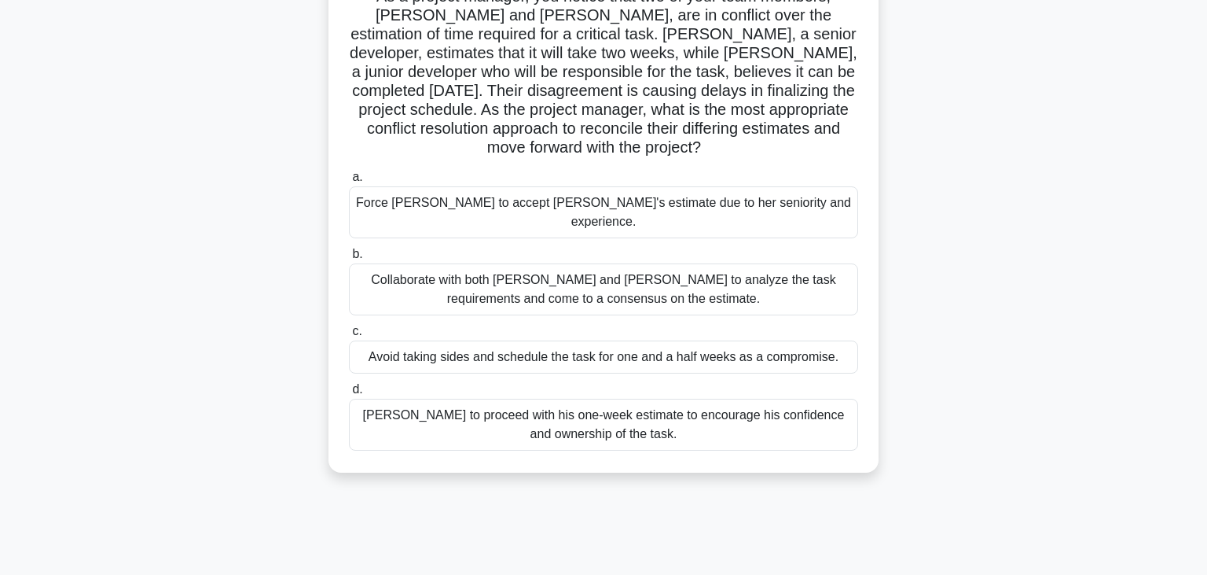
scroll to position [0, 0]
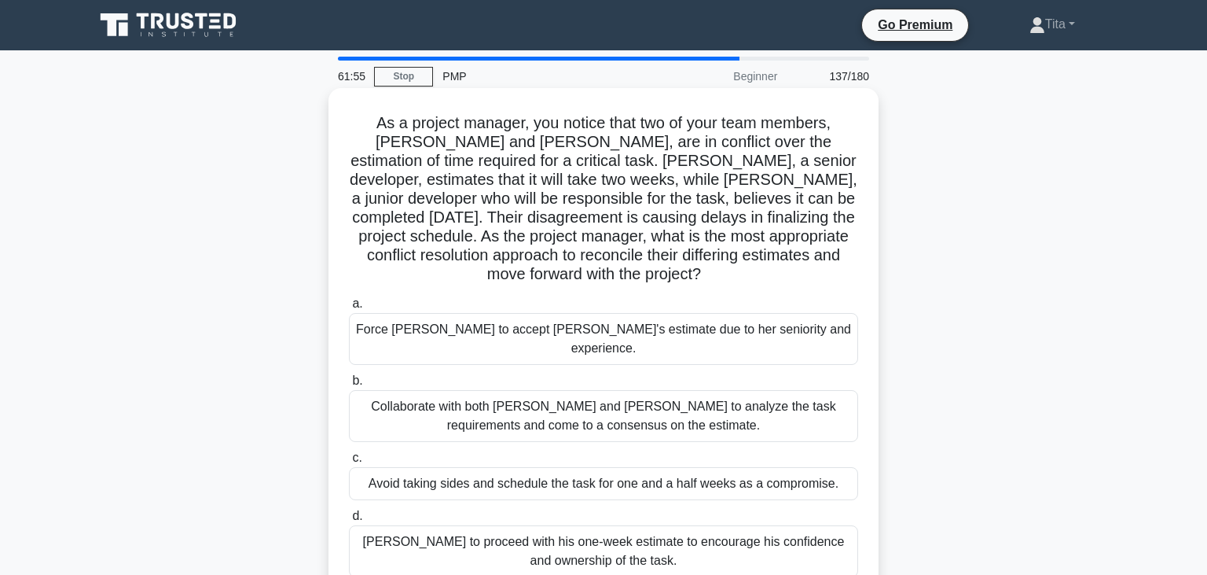
click at [709, 390] on div "Collaborate with both [PERSON_NAME] and [PERSON_NAME] to analyze the task requi…" at bounding box center [603, 416] width 509 height 52
click at [349, 386] on input "b. Collaborate with both [PERSON_NAME] and [PERSON_NAME] to analyze the task re…" at bounding box center [349, 381] width 0 height 10
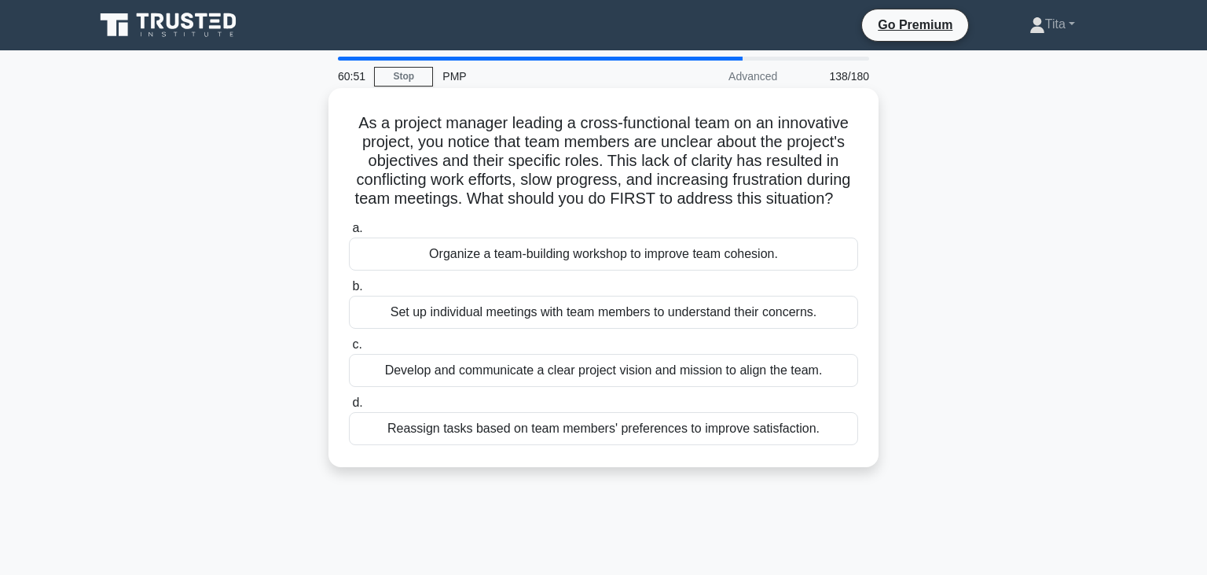
click at [763, 380] on div "Develop and communicate a clear project vision and mission to align the team." at bounding box center [603, 370] width 509 height 33
click at [349, 350] on input "c. Develop and communicate a clear project vision and mission to align the team." at bounding box center [349, 345] width 0 height 10
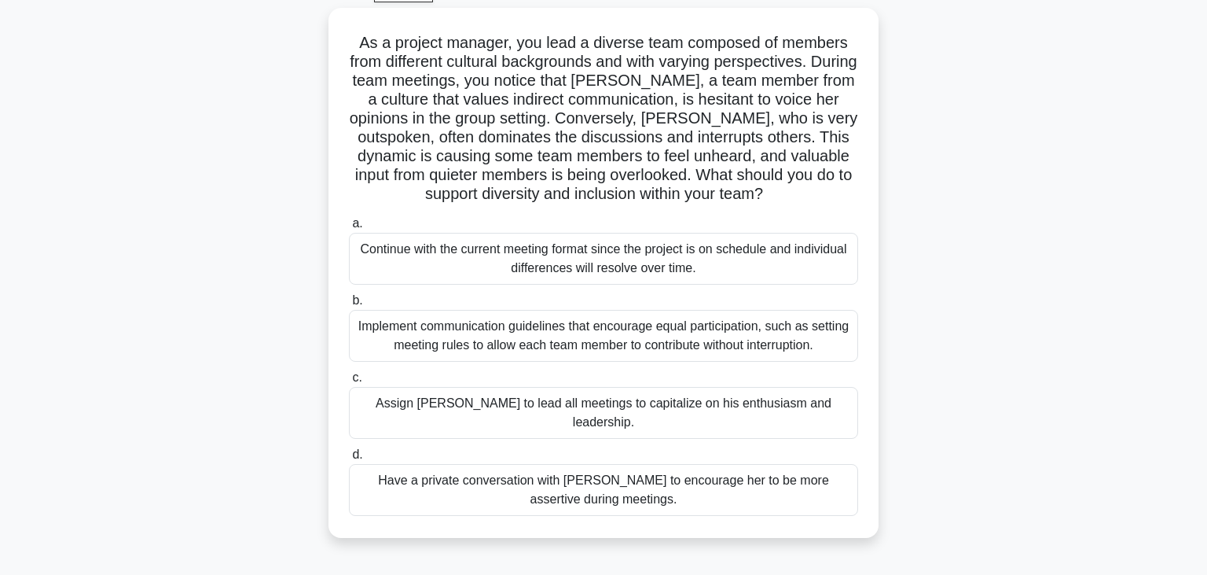
scroll to position [85, 0]
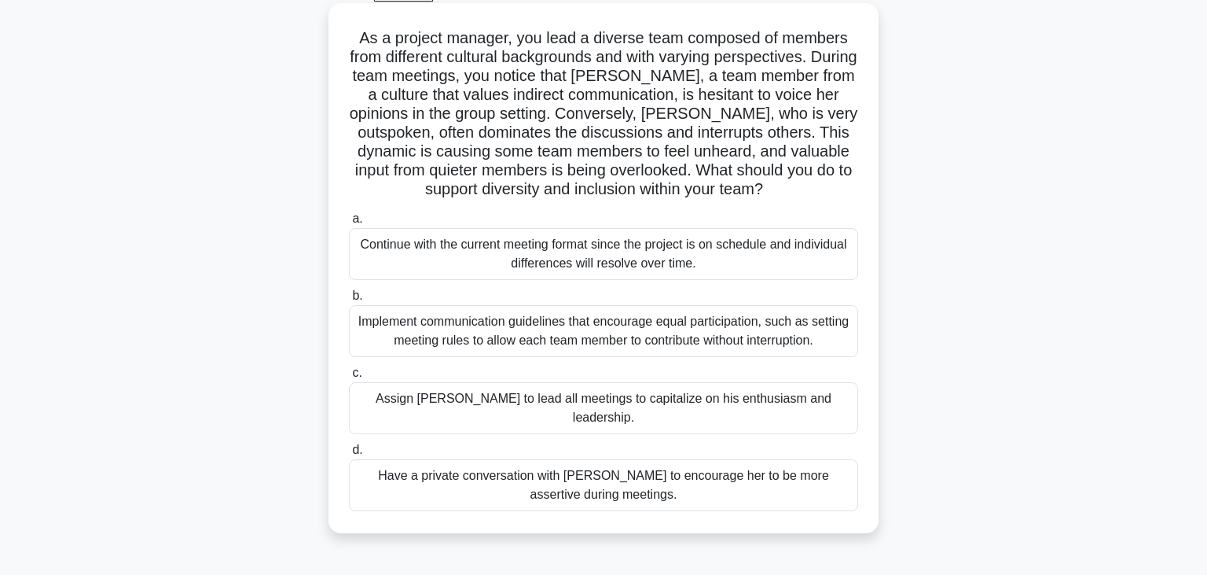
click at [527, 338] on div "Implement communication guidelines that encourage equal participation, such as …" at bounding box center [603, 331] width 509 height 52
click at [349, 301] on input "b. Implement communication guidelines that encourage equal participation, such …" at bounding box center [349, 296] width 0 height 10
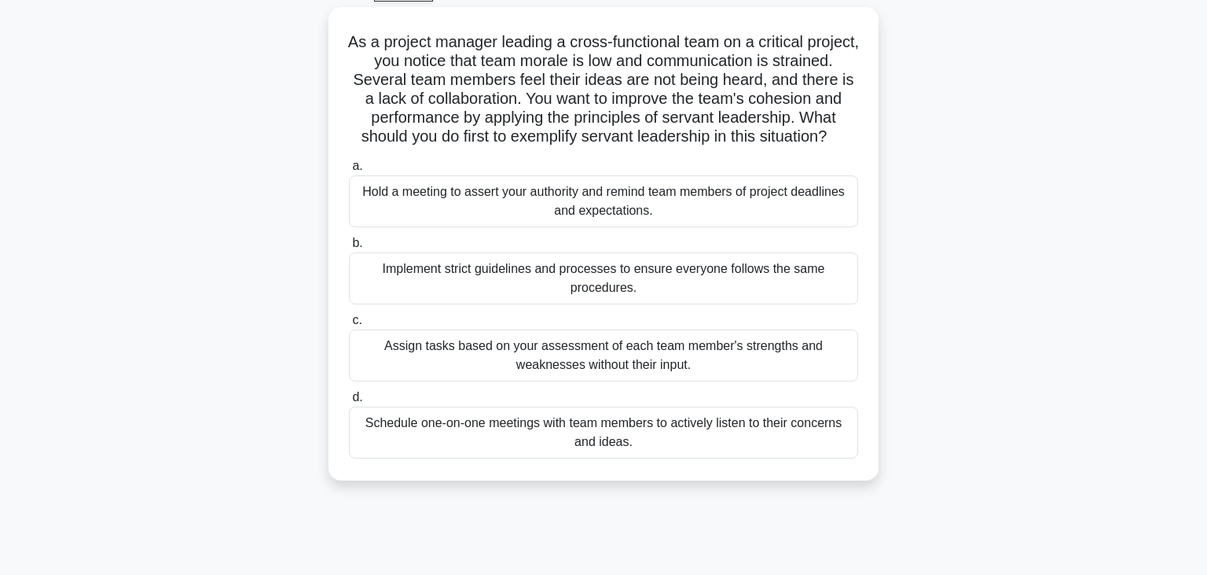
scroll to position [0, 0]
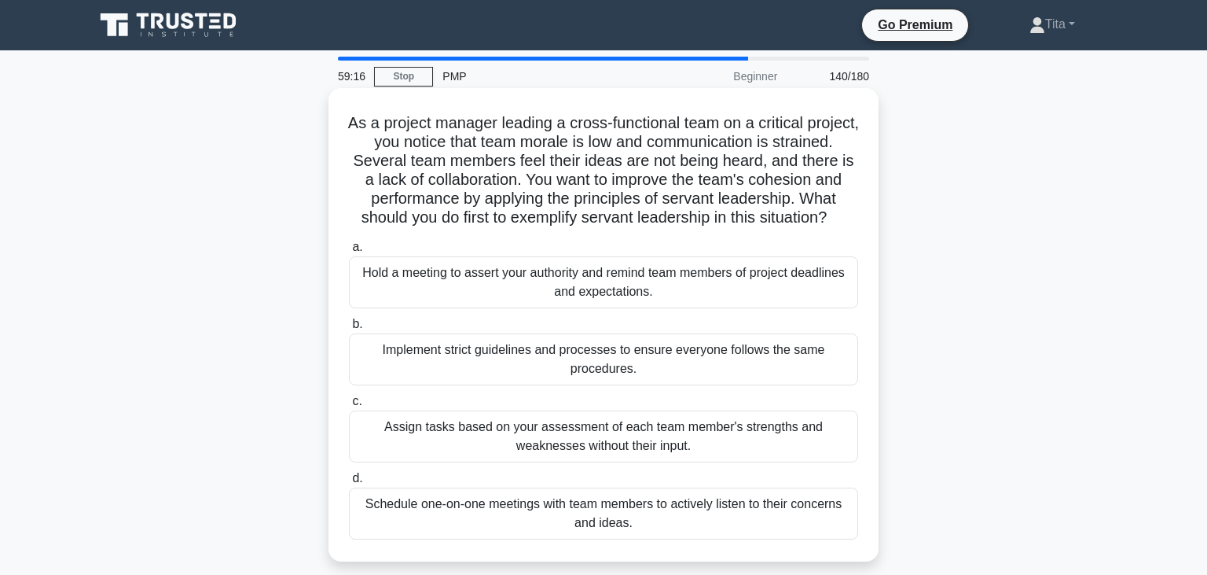
click at [483, 513] on div "Schedule one-on-one meetings with team members to actively listen to their conc…" at bounding box center [603, 513] width 509 height 52
click at [349, 483] on input "d. Schedule one-on-one meetings with team members to actively listen to their c…" at bounding box center [349, 478] width 0 height 10
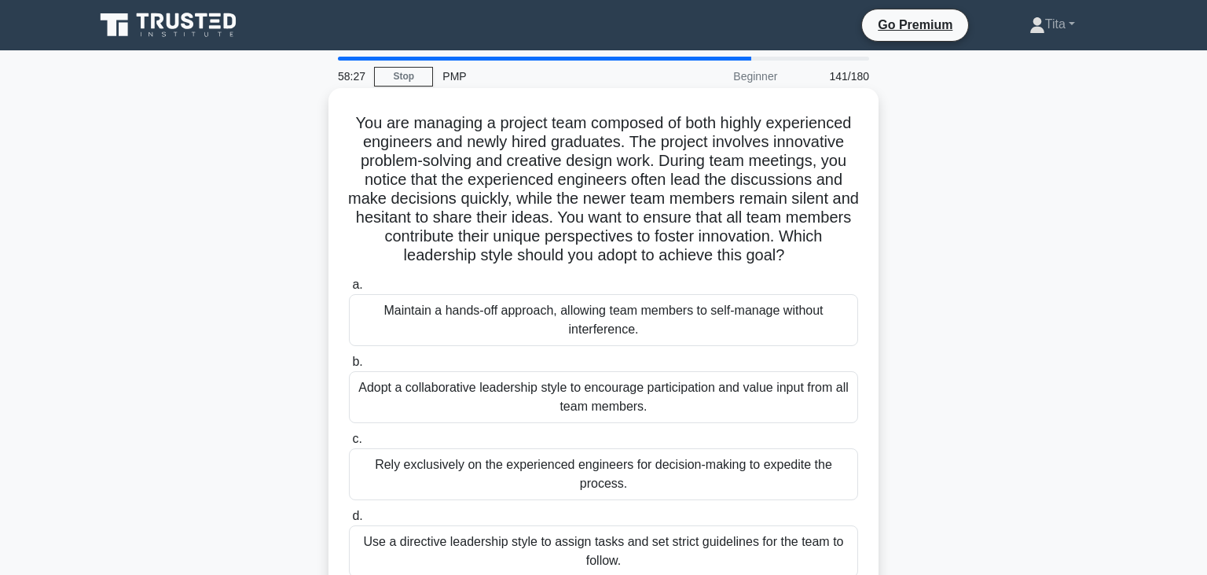
click at [560, 391] on div "Adopt a collaborative leadership style to encourage participation and value inp…" at bounding box center [603, 397] width 509 height 52
click at [349, 367] on input "b. Adopt a collaborative leadership style to encourage participation and value …" at bounding box center [349, 362] width 0 height 10
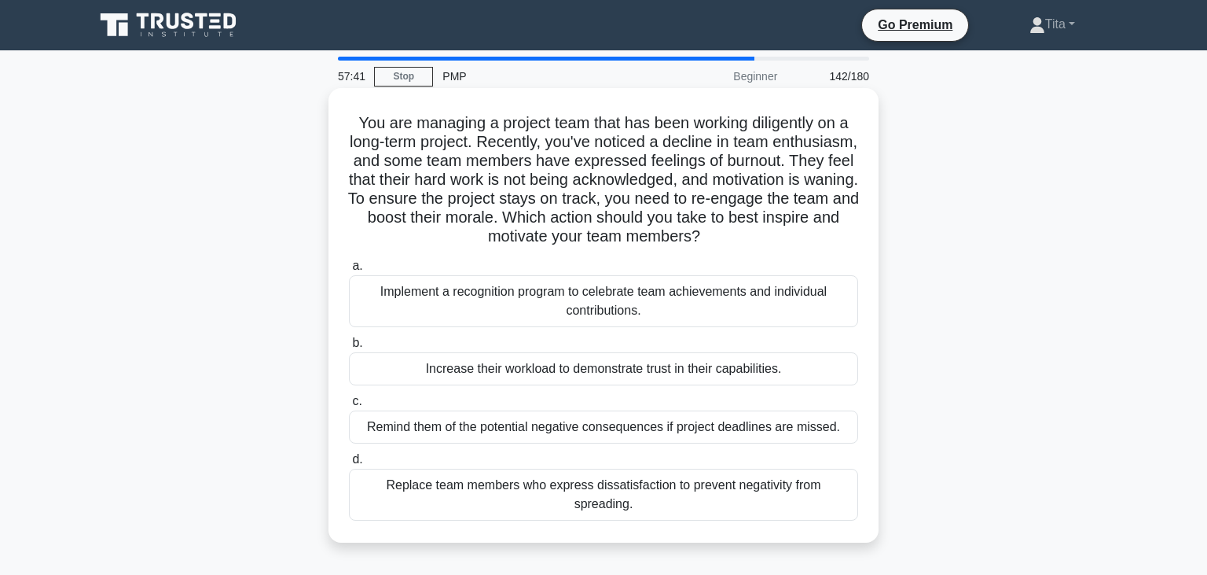
click at [696, 305] on div "Implement a recognition program to celebrate team achievements and individual c…" at bounding box center [603, 301] width 509 height 52
click at [349, 271] on input "a. Implement a recognition program to celebrate team achievements and individua…" at bounding box center [349, 266] width 0 height 10
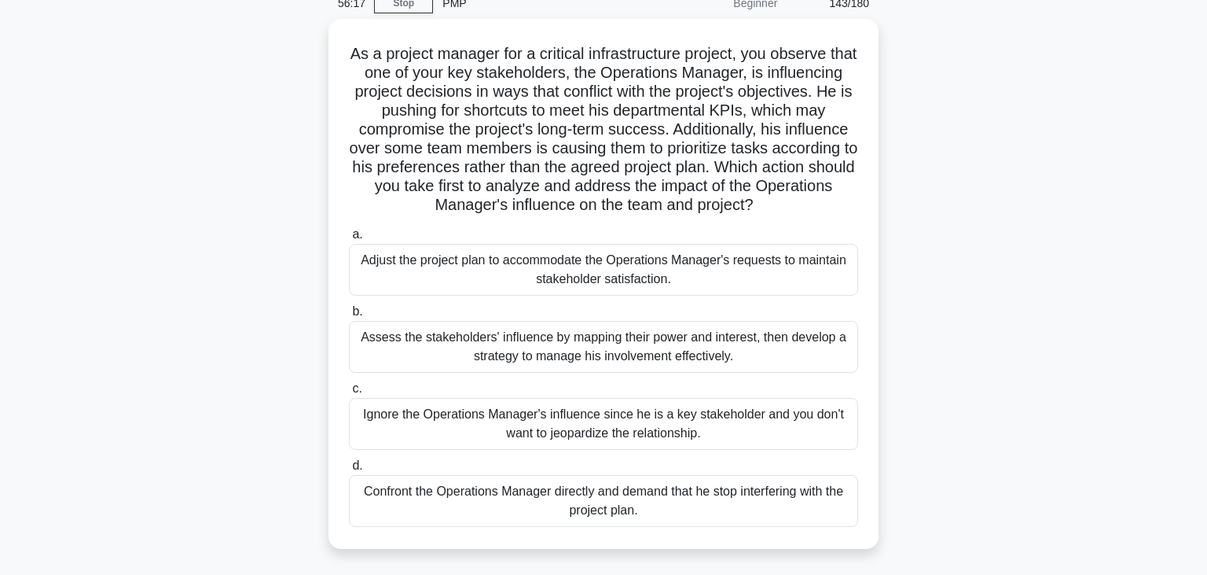
scroll to position [74, 0]
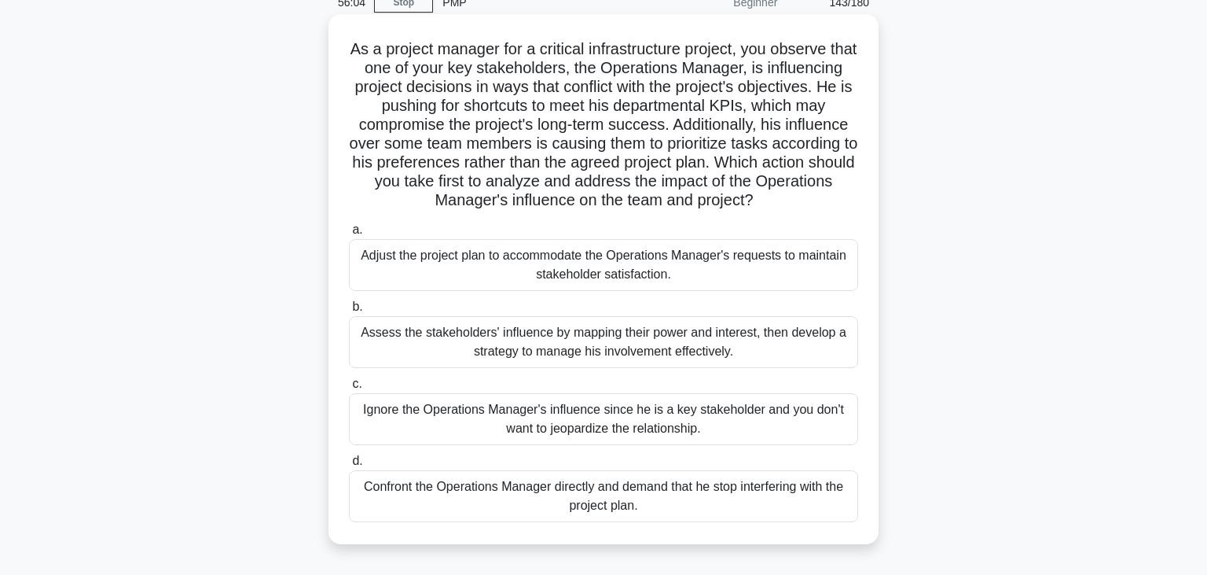
click at [678, 354] on div "Assess the stakeholders' influence by mapping their power and interest, then de…" at bounding box center [603, 342] width 509 height 52
click at [349, 312] on input "b. Assess the stakeholders' influence by mapping their power and interest, then…" at bounding box center [349, 307] width 0 height 10
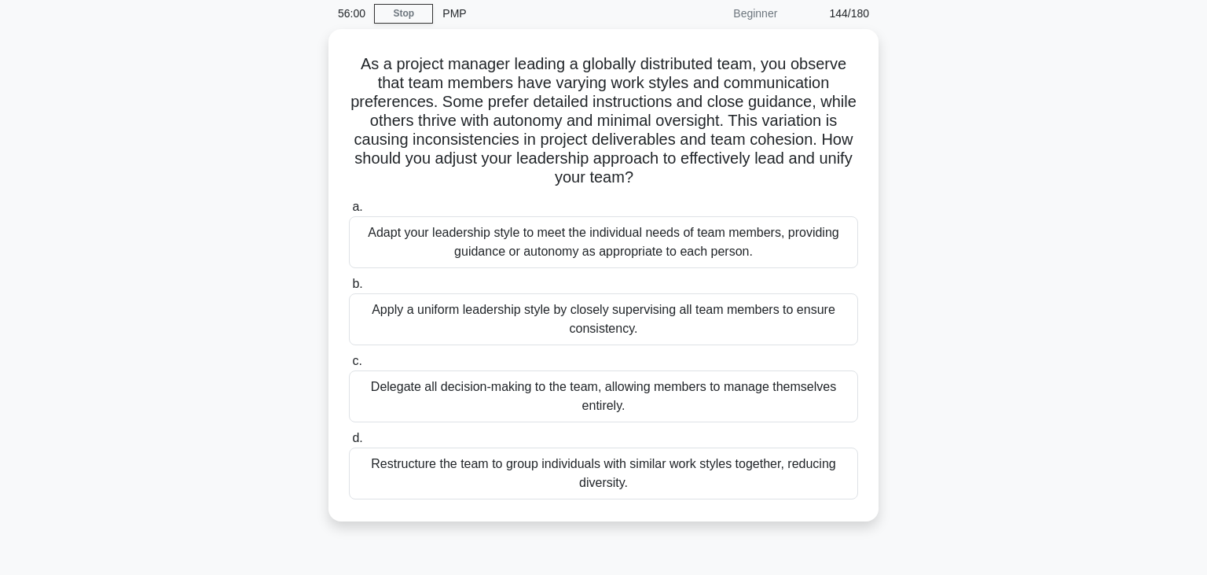
scroll to position [59, 0]
click at [772, 253] on div "Adapt your leadership style to meet the individual needs of team members, provi…" at bounding box center [603, 242] width 509 height 52
click at [349, 212] on input "a. Adapt your leadership style to meet the individual needs of team members, pr…" at bounding box center [349, 207] width 0 height 10
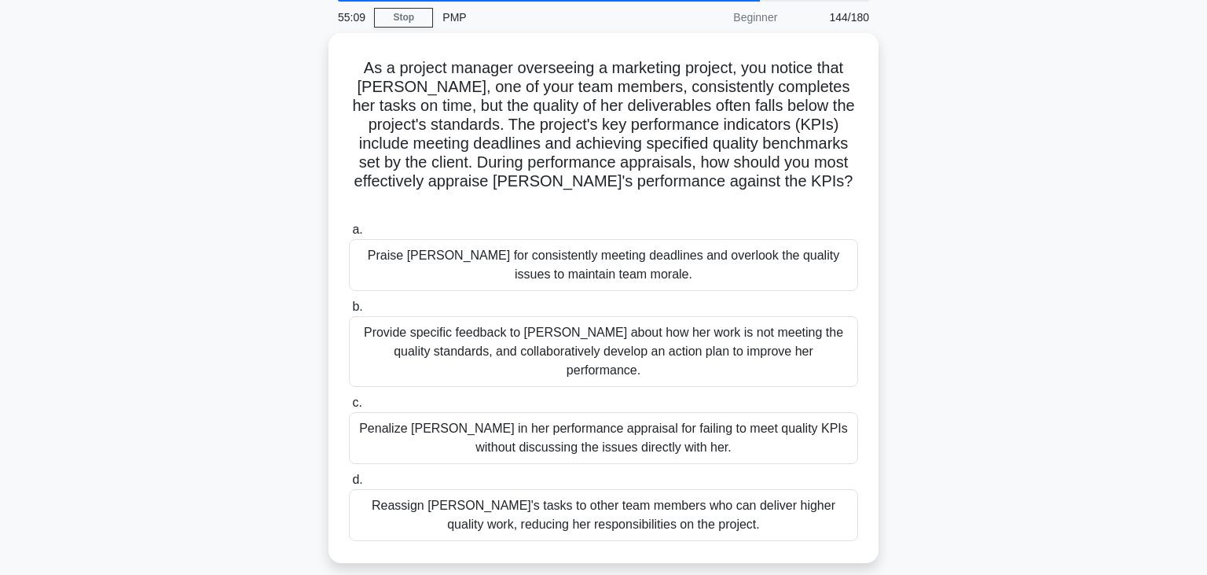
scroll to position [0, 0]
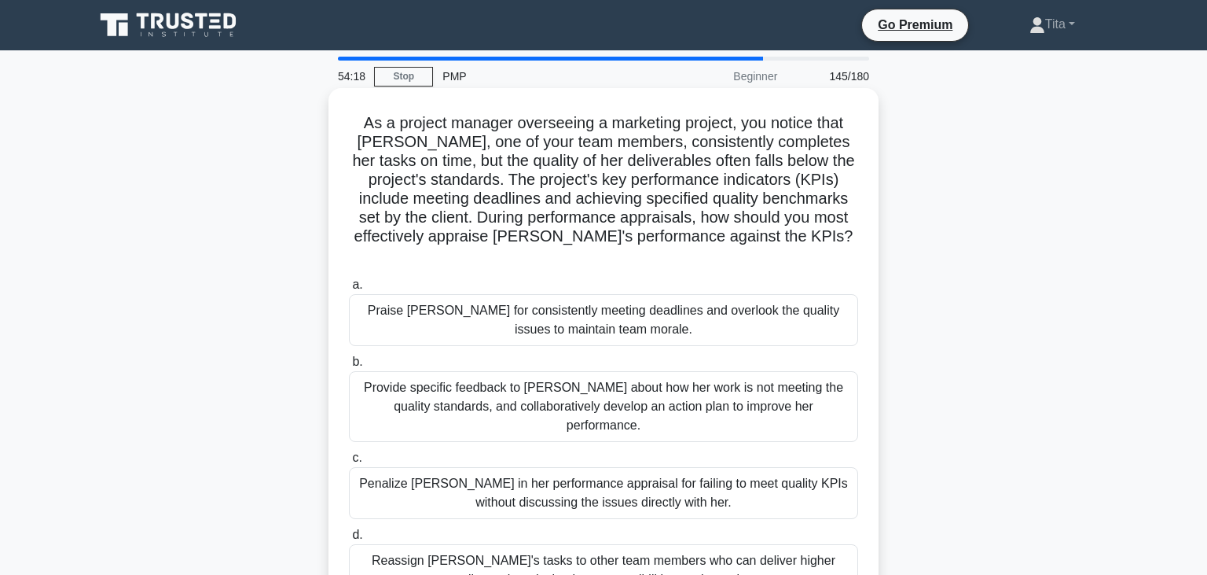
click at [602, 384] on div "Provide specific feedback to [PERSON_NAME] about how her work is not meeting th…" at bounding box center [603, 406] width 509 height 71
click at [349, 367] on input "b. Provide specific feedback to [PERSON_NAME] about how her work is not meeting…" at bounding box center [349, 362] width 0 height 10
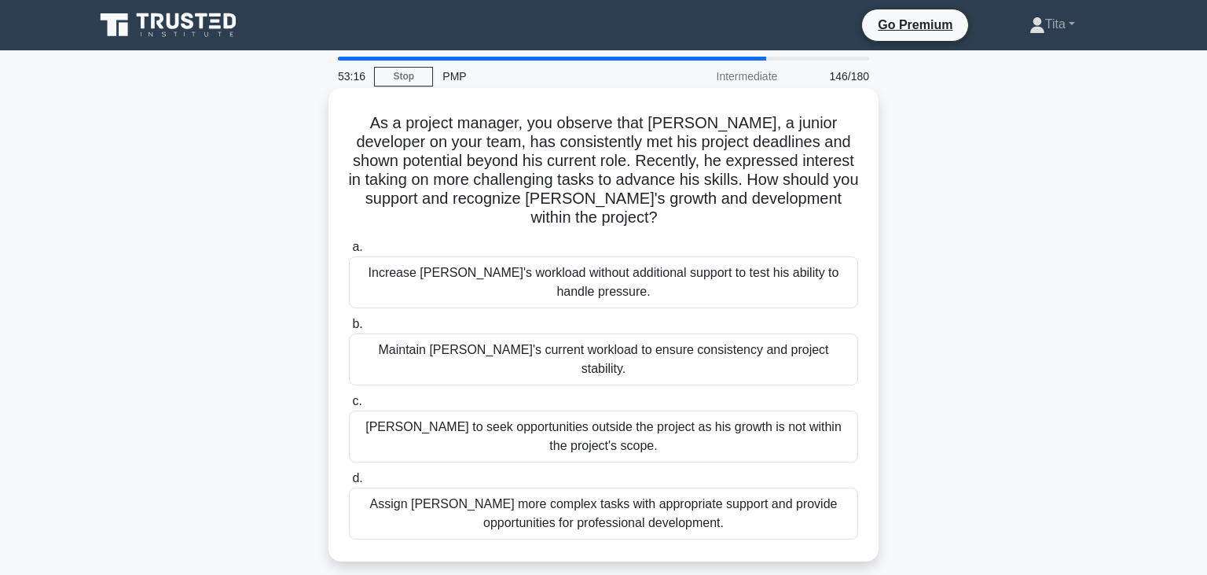
click at [460, 487] on div "Assign [PERSON_NAME] more complex tasks with appropriate support and provide op…" at bounding box center [603, 513] width 509 height 52
click at [349, 480] on input "d. Assign [PERSON_NAME] more complex tasks with appropriate support and provide…" at bounding box center [349, 478] width 0 height 10
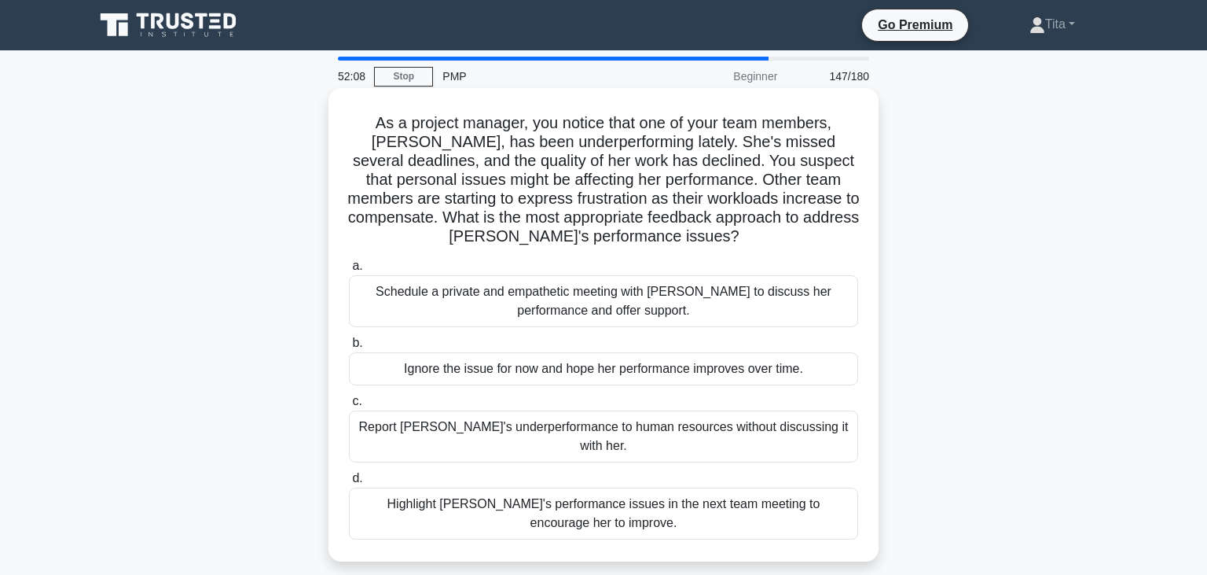
click at [520, 307] on div "Schedule a private and empathetic meeting with [PERSON_NAME] to discuss her per…" at bounding box center [603, 301] width 509 height 52
click at [349, 271] on input "a. Schedule a private and empathetic meeting with [PERSON_NAME] to discuss her …" at bounding box center [349, 266] width 0 height 10
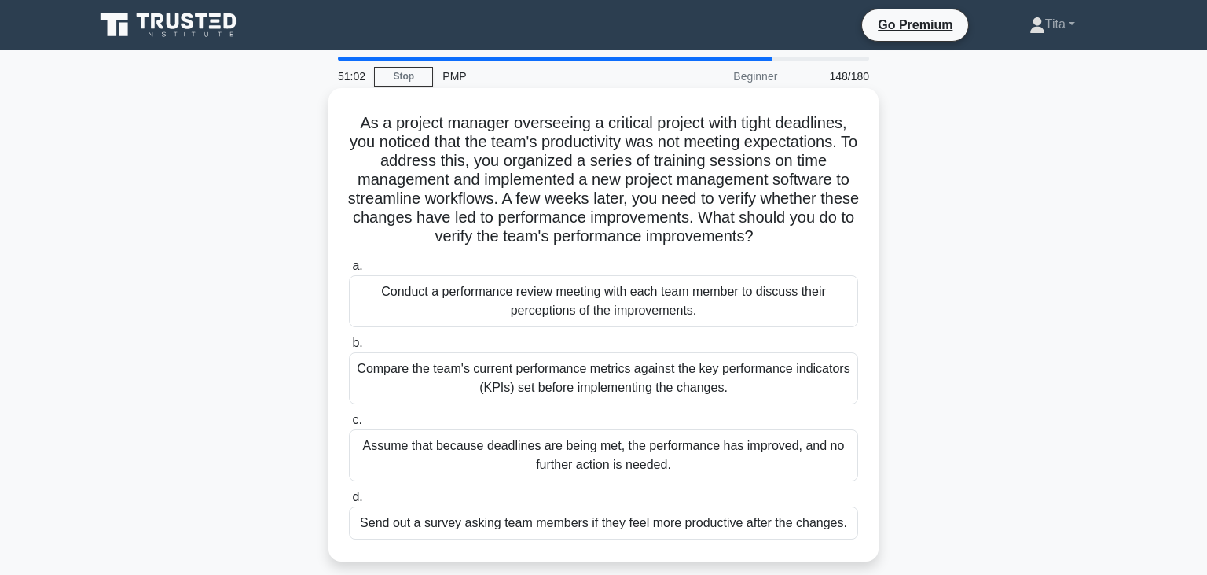
click at [586, 374] on div "Compare the team's current performance metrics against the key performance indi…" at bounding box center [603, 378] width 509 height 52
click at [349, 348] on input "b. Compare the team's current performance metrics against the key performance i…" at bounding box center [349, 343] width 0 height 10
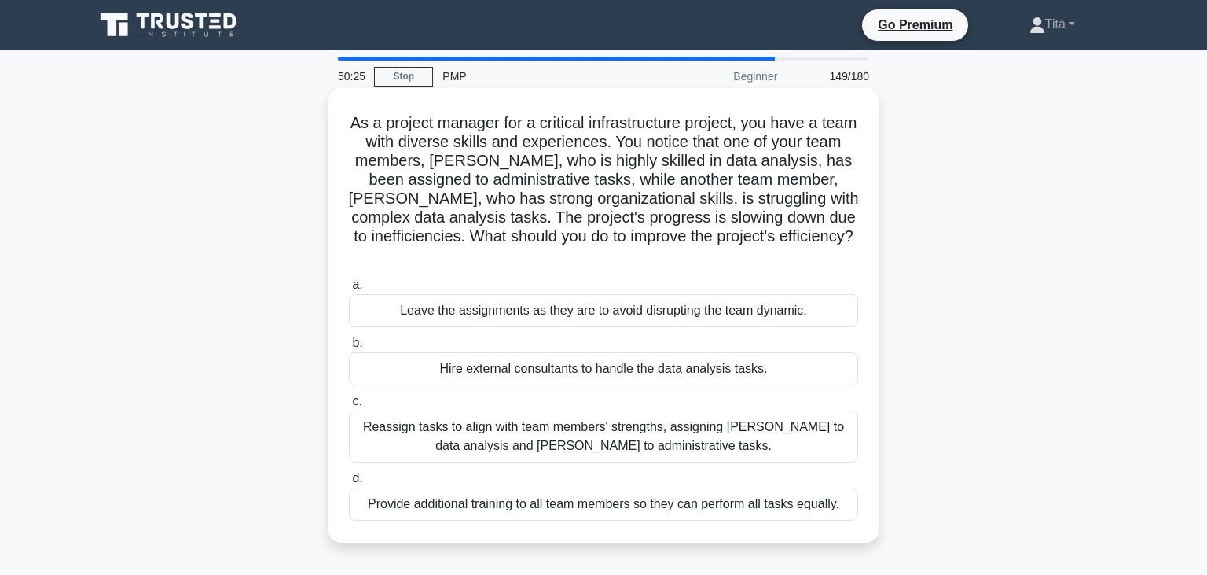
click at [738, 417] on div "Reassign tasks to align with team members' strengths, assigning [PERSON_NAME] t…" at bounding box center [603, 436] width 509 height 52
click at [349, 406] on input "c. Reassign tasks to align with team members' strengths, assigning [PERSON_NAME…" at bounding box center [349, 401] width 0 height 10
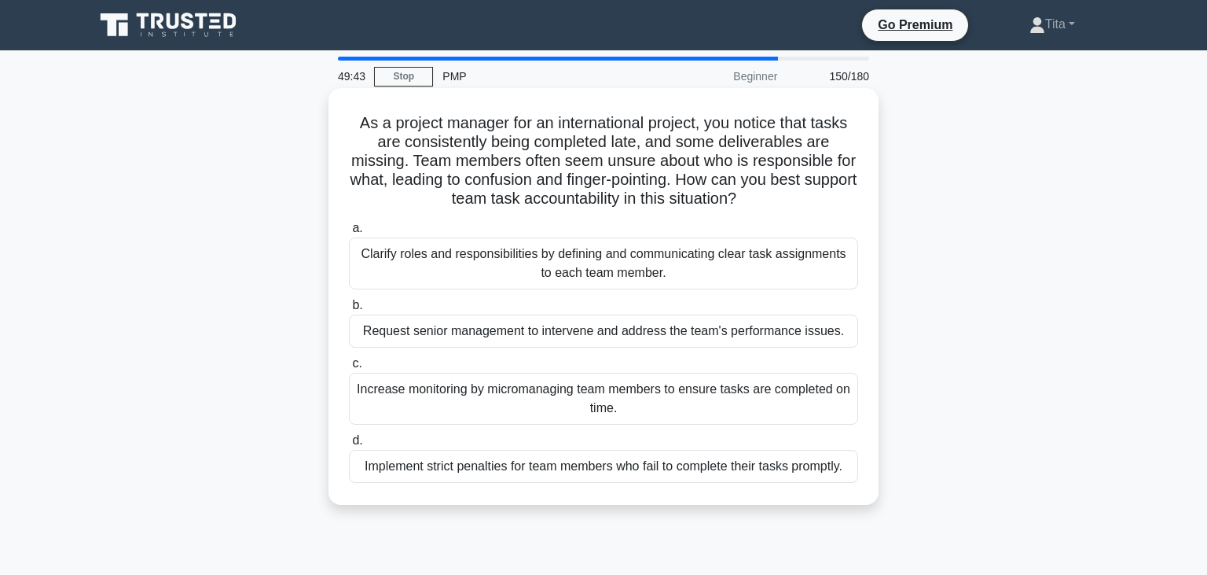
click at [544, 275] on div "Clarify roles and responsibilities by defining and communicating clear task ass…" at bounding box center [603, 263] width 509 height 52
click at [349, 233] on input "a. Clarify roles and responsibilities by defining and communicating clear task …" at bounding box center [349, 228] width 0 height 10
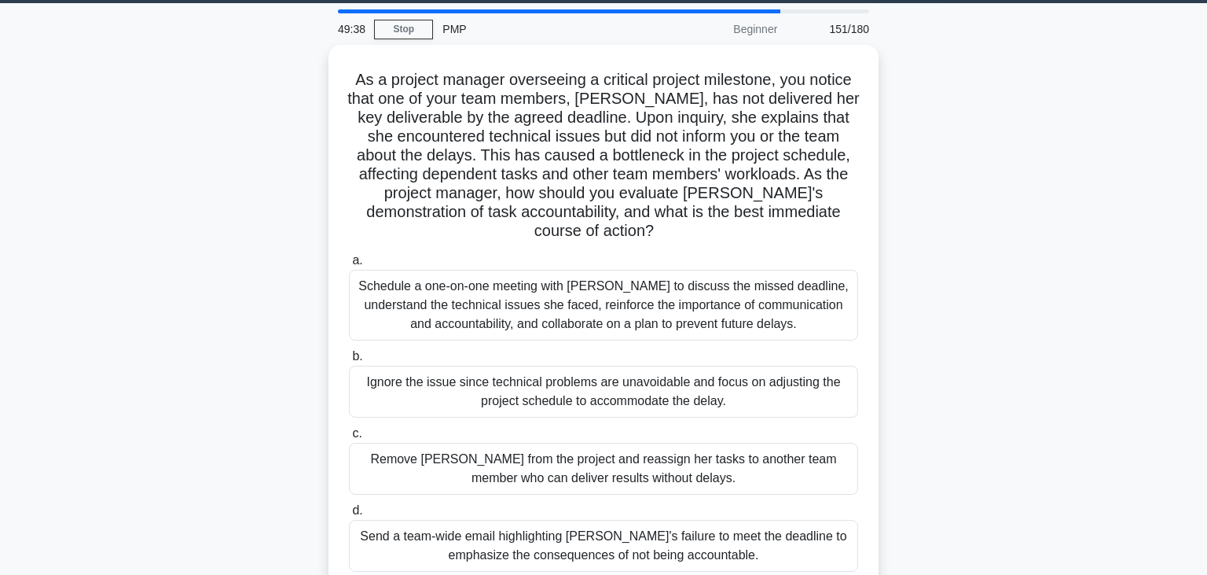
scroll to position [50, 0]
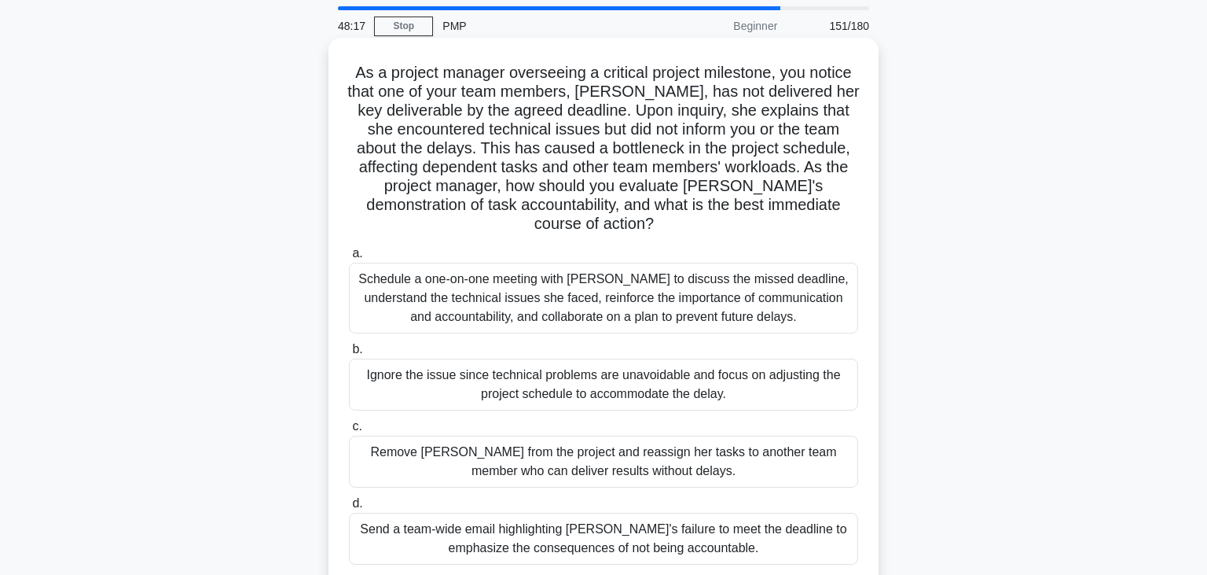
click at [729, 282] on div "Schedule a one-on-one meeting with [PERSON_NAME] to discuss the missed deadline…" at bounding box center [603, 298] width 509 height 71
click at [349, 259] on input "a. Schedule a one-on-one meeting with [PERSON_NAME] to discuss the missed deadl…" at bounding box center [349, 253] width 0 height 10
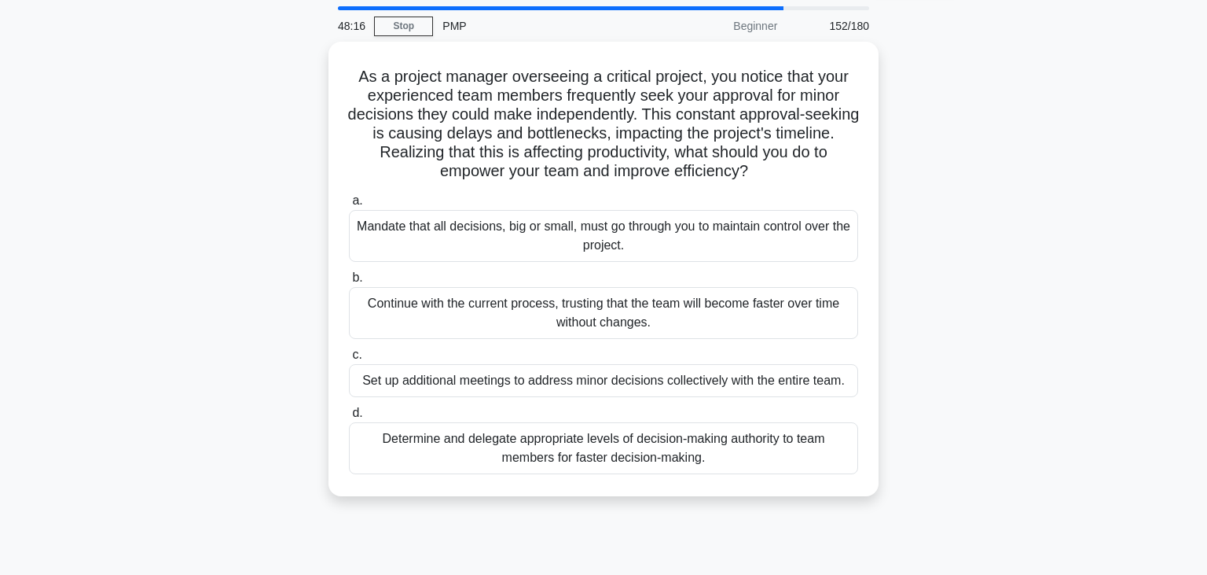
scroll to position [0, 0]
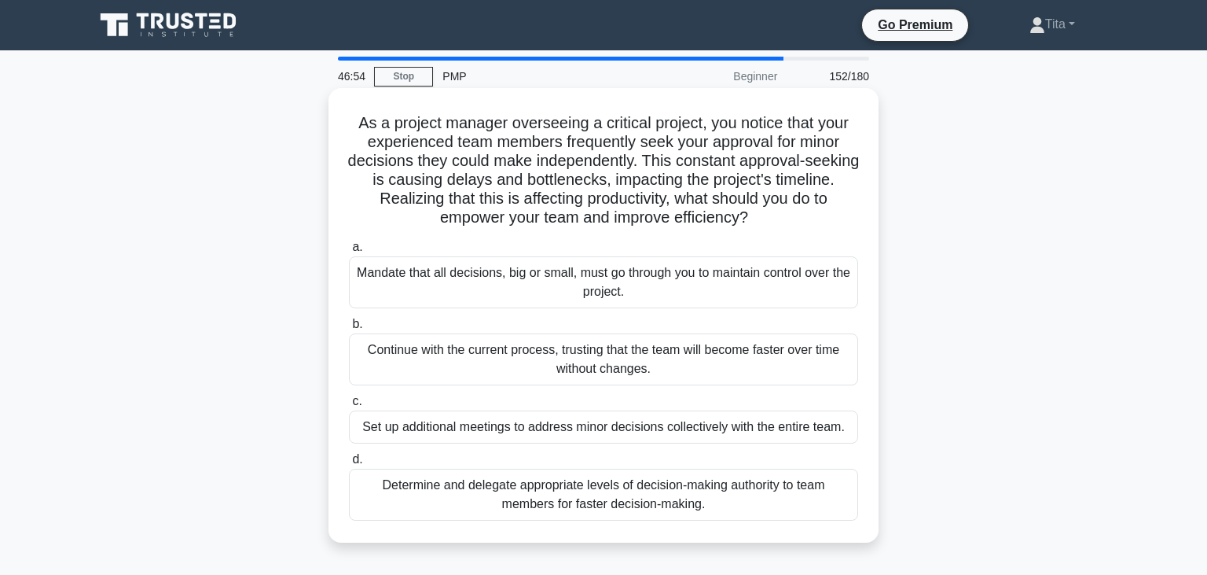
click at [573, 502] on div "Determine and delegate appropriate levels of decision-making authority to team …" at bounding box center [603, 495] width 509 height 52
click at [349, 465] on input "d. Determine and delegate appropriate levels of decision-making authority to te…" at bounding box center [349, 459] width 0 height 10
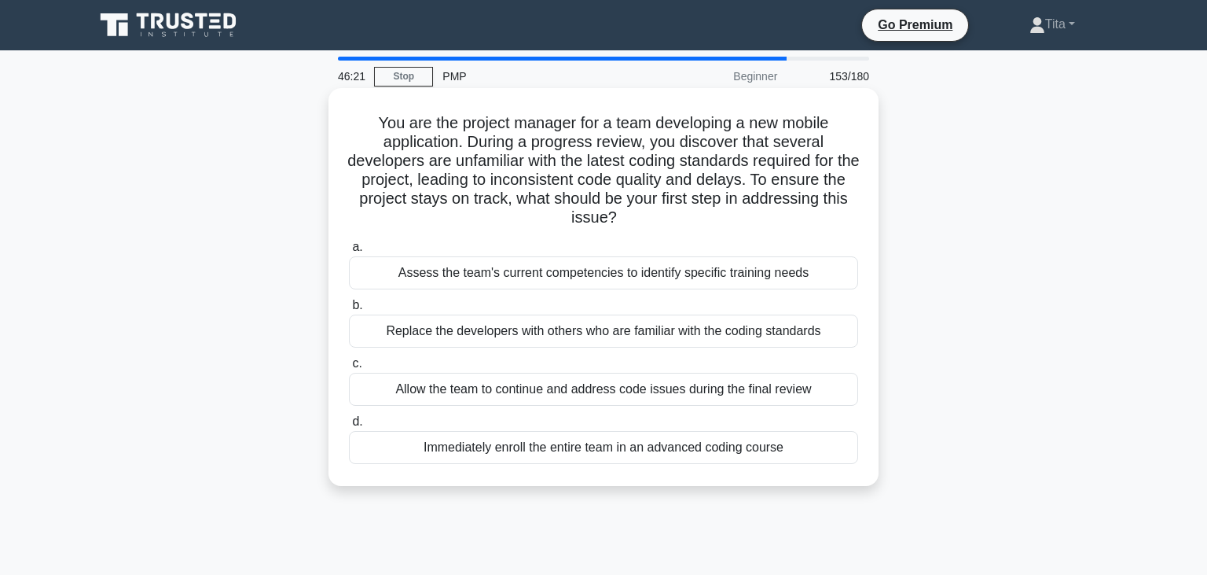
click at [577, 274] on div "Assess the team's current competencies to identify specific training needs" at bounding box center [603, 272] width 509 height 33
click at [349, 252] on input "a. Assess the team's current competencies to identify specific training needs" at bounding box center [349, 247] width 0 height 10
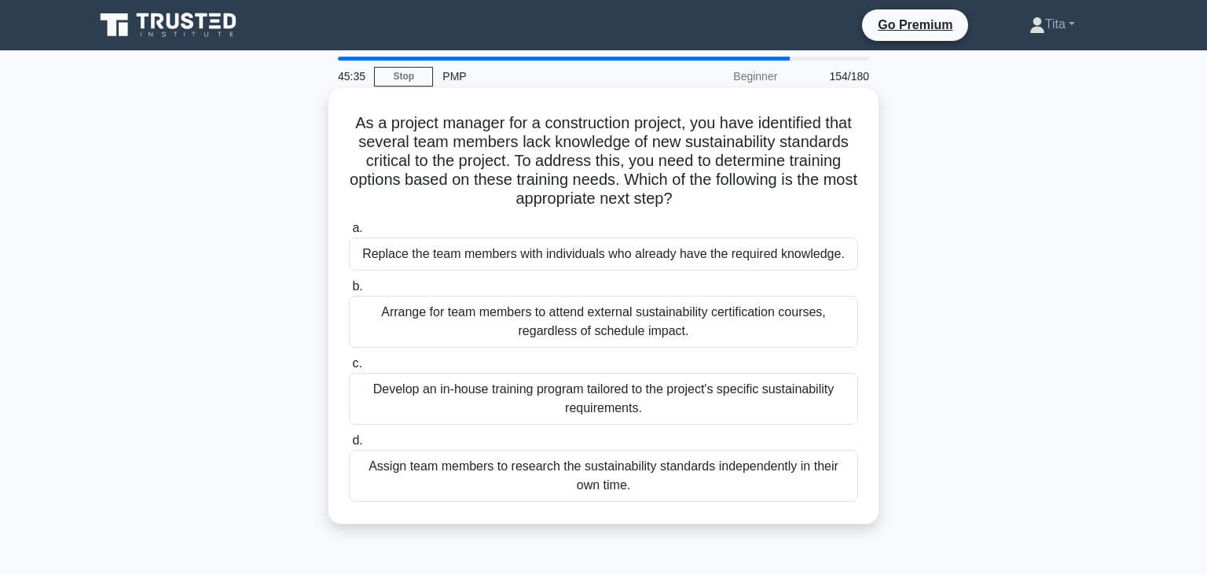
click at [466, 399] on div "Develop an in-house training program tailored to the project's specific sustain…" at bounding box center [603, 399] width 509 height 52
click at [349, 369] on input "c. Develop an in-house training program tailored to the project's specific sust…" at bounding box center [349, 363] width 0 height 10
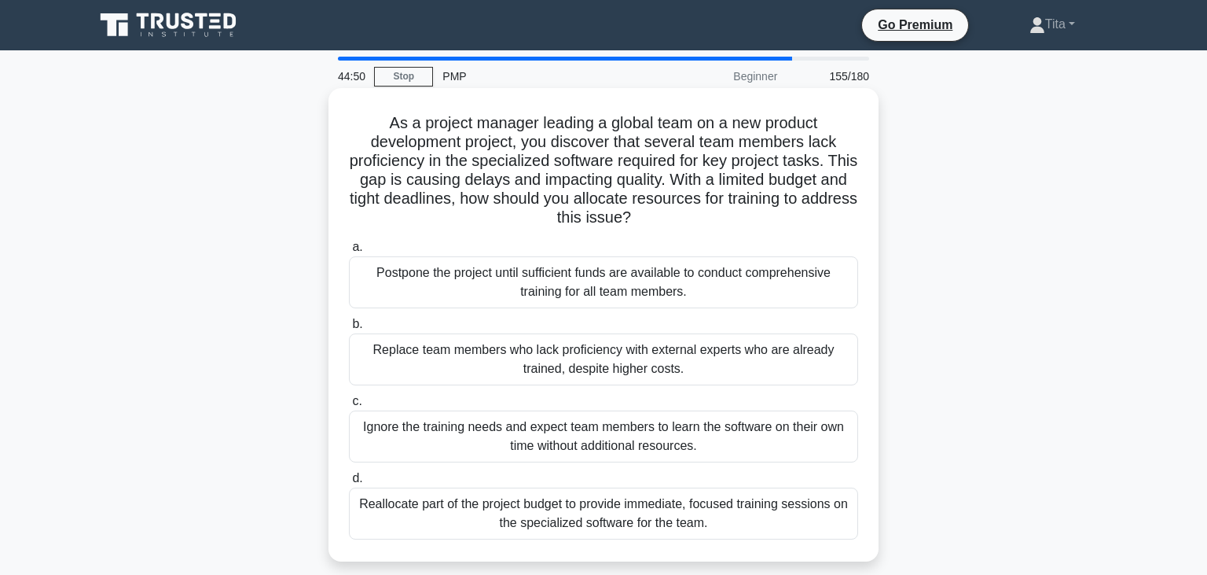
click at [607, 519] on div "Reallocate part of the project budget to provide immediate, focused training se…" at bounding box center [603, 513] width 509 height 52
click at [349, 483] on input "d. Reallocate part of the project budget to provide immediate, focused training…" at bounding box center [349, 478] width 0 height 10
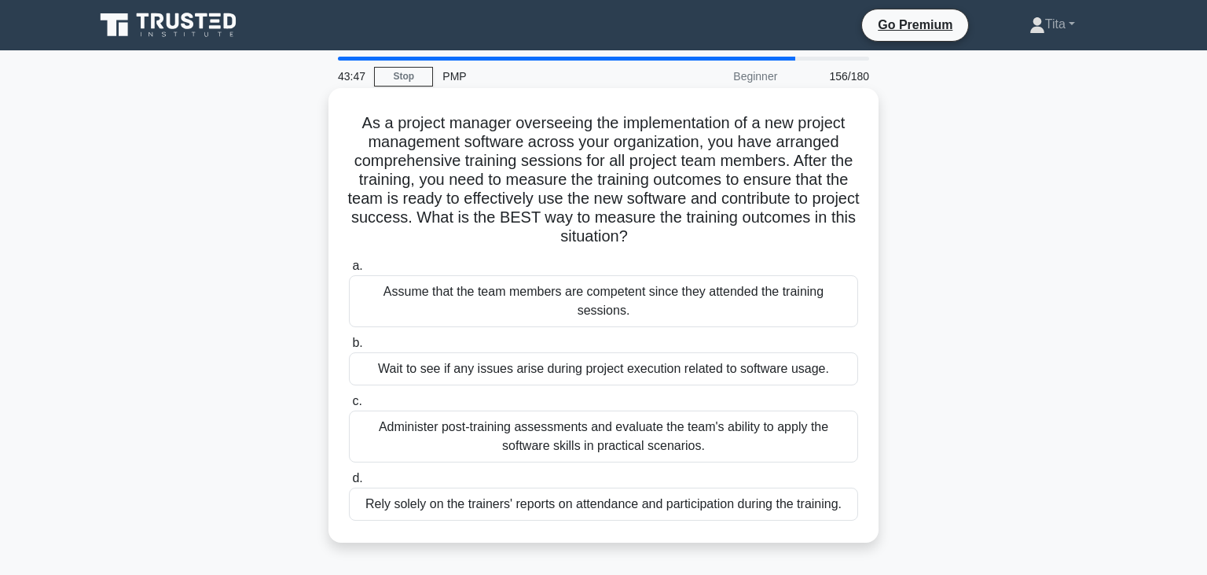
click at [604, 428] on div "Administer post-training assessments and evaluate the team's ability to apply t…" at bounding box center [603, 436] width 509 height 52
click at [349, 406] on input "c. Administer post-training assessments and evaluate the team's ability to appl…" at bounding box center [349, 401] width 0 height 10
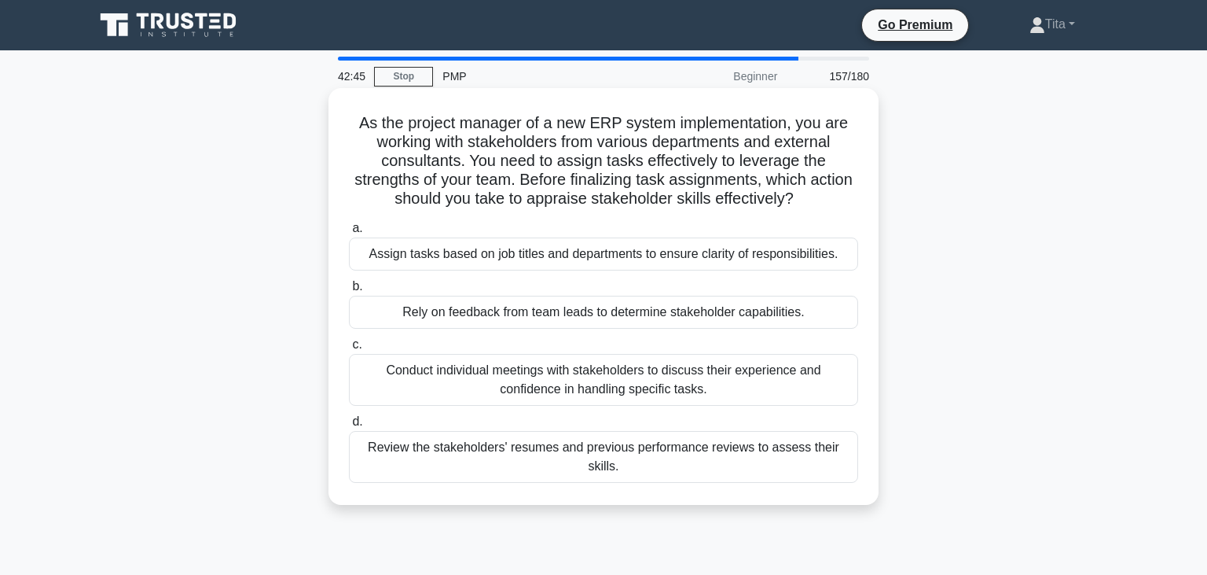
click at [683, 383] on div "Conduct individual meetings with stakeholders to discuss their experience and c…" at bounding box center [603, 380] width 509 height 52
click at [349, 350] on input "c. Conduct individual meetings with stakeholders to discuss their experience an…" at bounding box center [349, 345] width 0 height 10
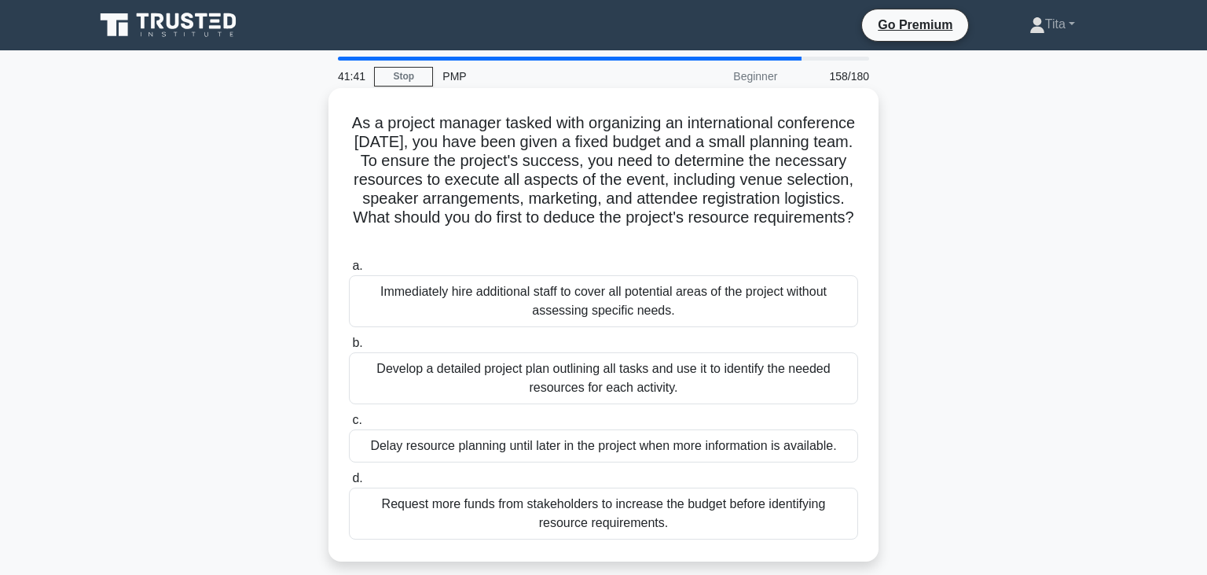
click at [619, 388] on div "Develop a detailed project plan outlining all tasks and use it to identify the …" at bounding box center [603, 378] width 509 height 52
click at [349, 348] on input "b. Develop a detailed project plan outlining all tasks and use it to identify t…" at bounding box center [349, 343] width 0 height 10
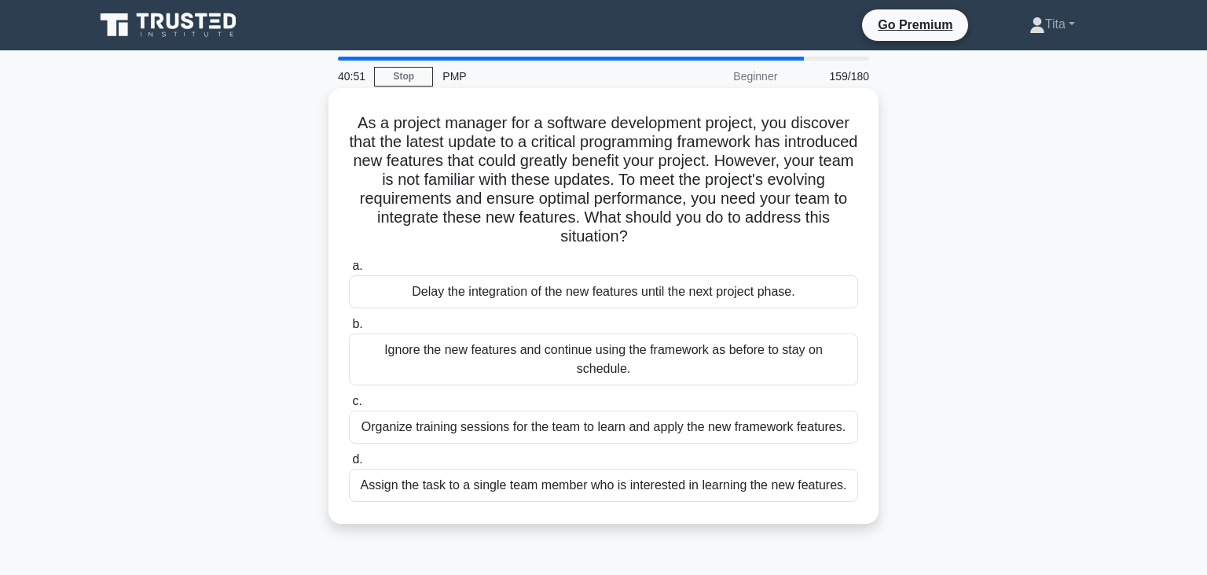
click at [557, 410] on div "Organize training sessions for the team to learn and apply the new framework fe…" at bounding box center [603, 426] width 509 height 33
click at [349, 404] on input "c. Organize training sessions for the team to learn and apply the new framework…" at bounding box center [349, 401] width 0 height 10
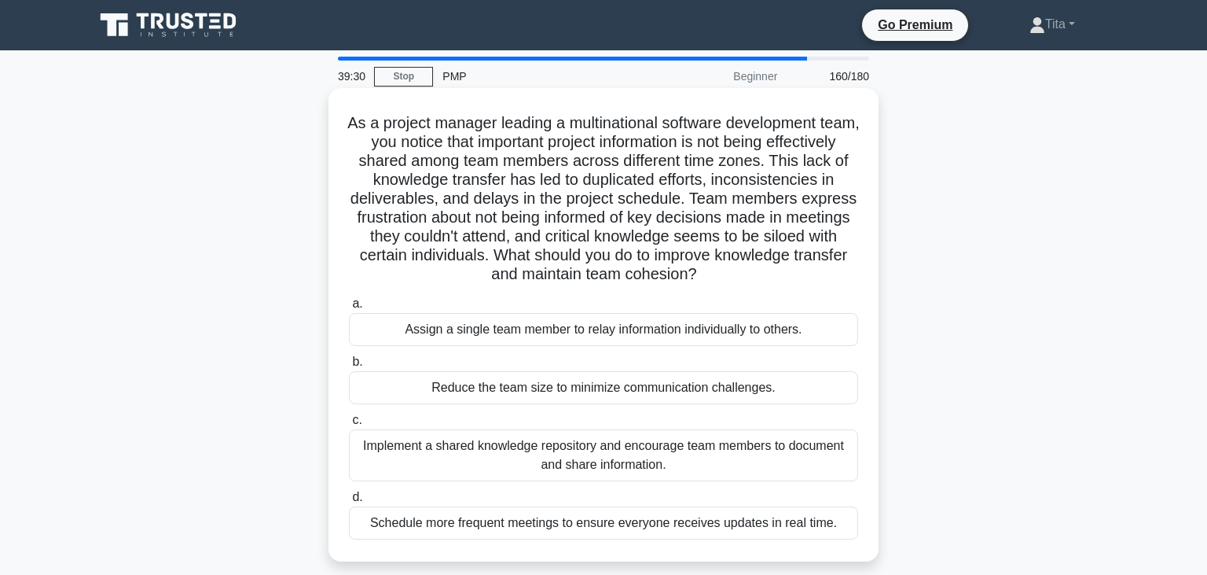
click at [498, 460] on div "Implement a shared knowledge repository and encourage team members to document …" at bounding box center [603, 455] width 509 height 52
click at [349, 425] on input "c. Implement a shared knowledge repository and encourage team members to docume…" at bounding box center [349, 420] width 0 height 10
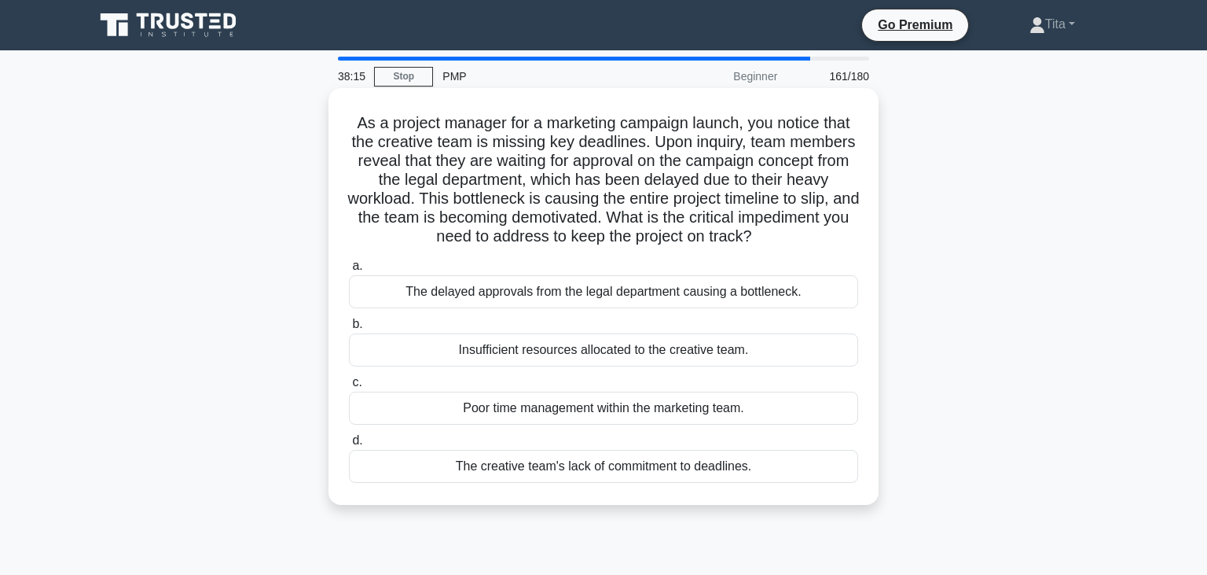
click at [508, 286] on div "The delayed approvals from the legal department causing a bottleneck." at bounding box center [603, 291] width 509 height 33
click at [349, 271] on input "a. The delayed approvals from the legal department causing a bottleneck." at bounding box center [349, 266] width 0 height 10
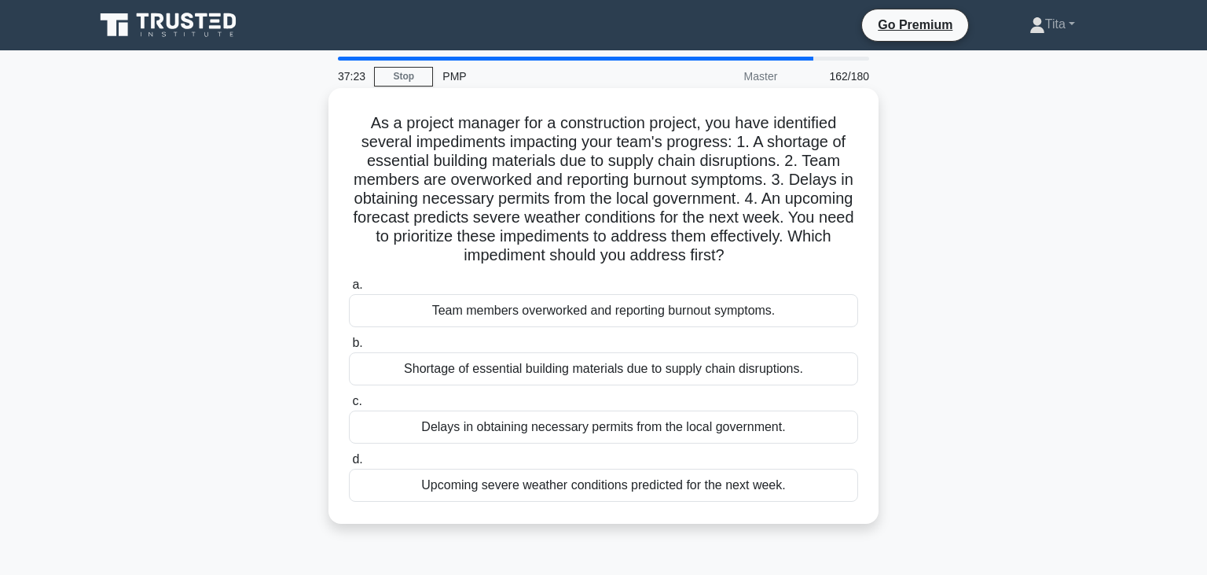
click at [471, 429] on div "Delays in obtaining necessary permits from the local government." at bounding box center [603, 426] width 509 height 33
click at [349, 406] on input "c. Delays in obtaining necessary permits from the local government." at bounding box center [349, 401] width 0 height 10
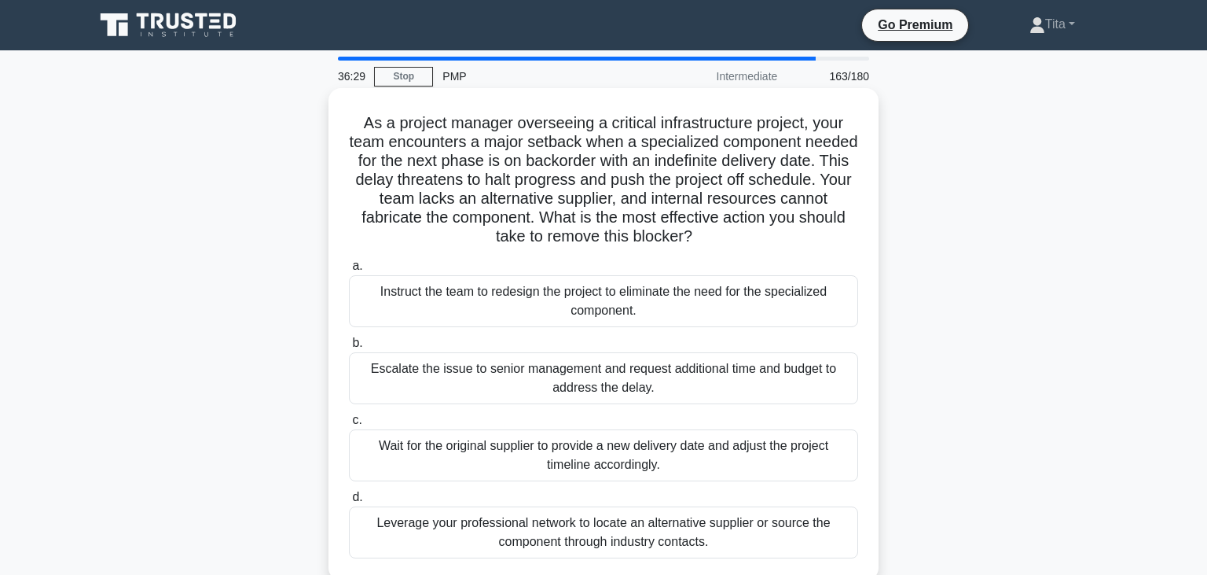
click at [614, 529] on div "Leverage your professional network to locate an alternative supplier or source …" at bounding box center [603, 532] width 509 height 52
click at [349, 502] on input "d. Leverage your professional network to locate an alternative supplier or sour…" at bounding box center [349, 497] width 0 height 10
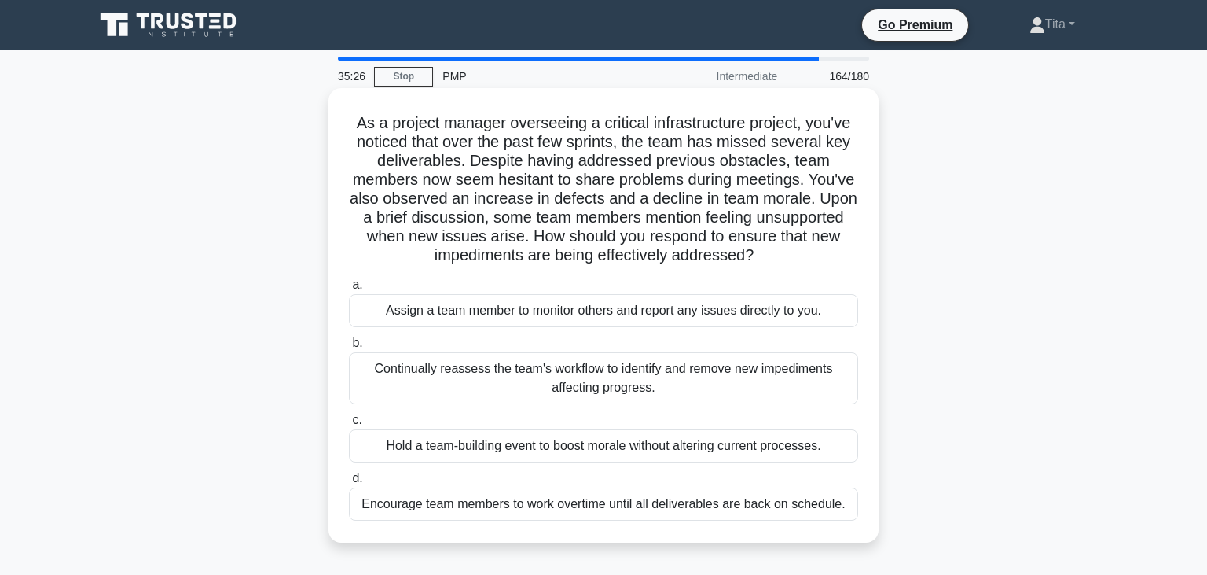
click at [575, 379] on div "Continually reassess the team's workflow to identify and remove new impediments…" at bounding box center [603, 378] width 509 height 52
click at [349, 348] on input "b. Continually reassess the team's workflow to identify and remove new impedime…" at bounding box center [349, 343] width 0 height 10
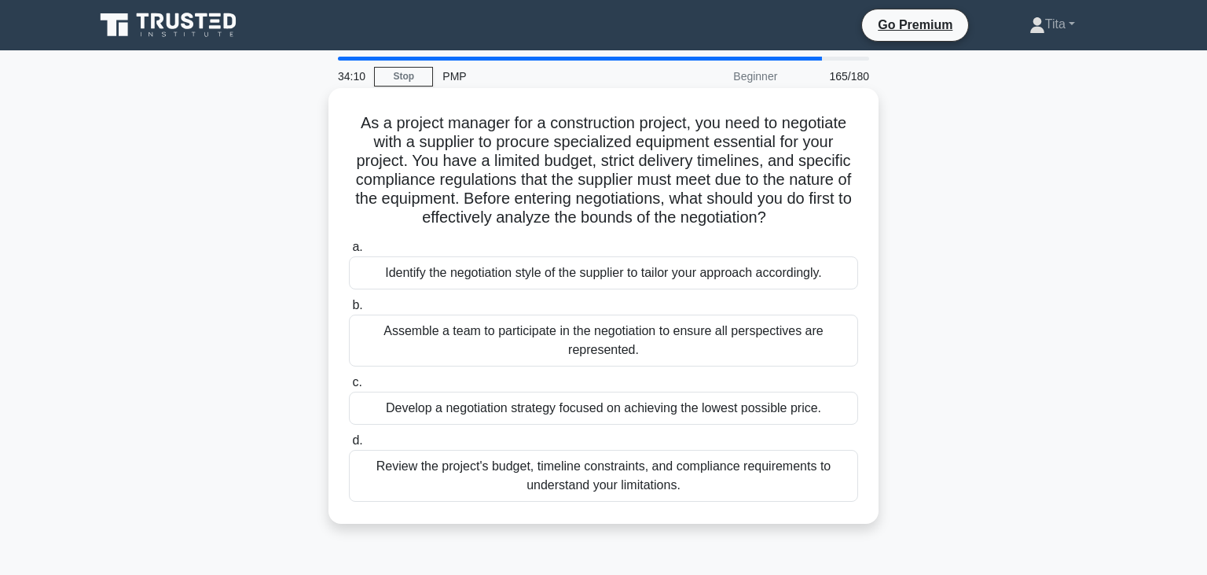
click at [505, 479] on div "Review the project's budget, timeline constraints, and compliance requirements …" at bounding box center [603, 476] width 509 height 52
click at [349, 446] on input "d. Review the project's budget, timeline constraints, and compliance requiremen…" at bounding box center [349, 440] width 0 height 10
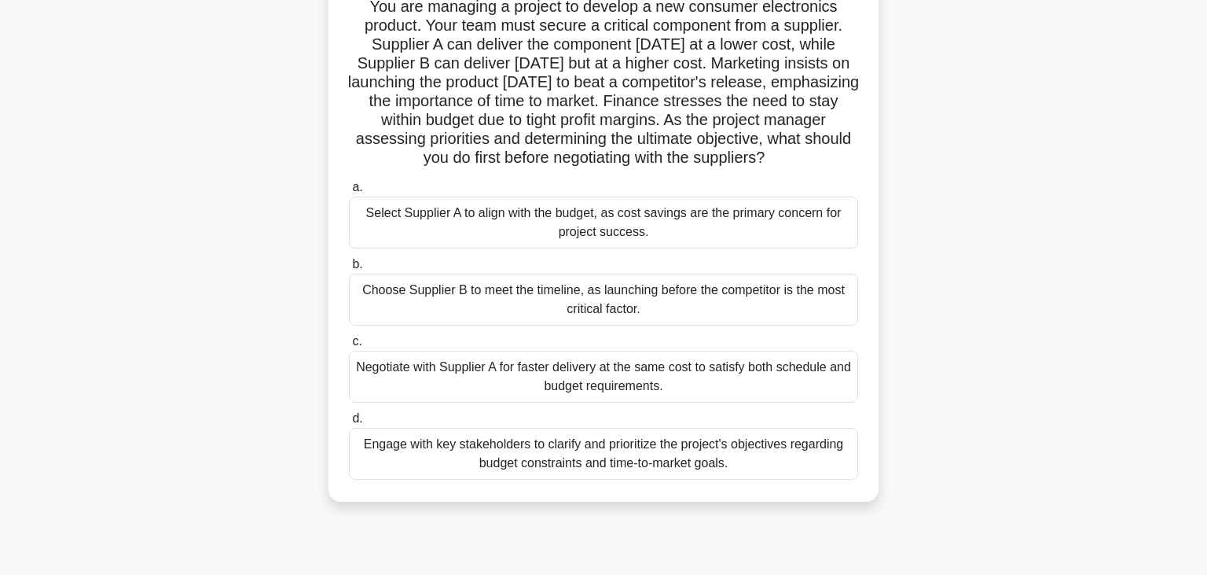
scroll to position [117, 0]
click at [643, 460] on div "Engage with key stakeholders to clarify and prioritize the project's objectives…" at bounding box center [603, 453] width 509 height 52
click at [349, 423] on input "d. Engage with key stakeholders to clarify and prioritize the project's objecti…" at bounding box center [349, 418] width 0 height 10
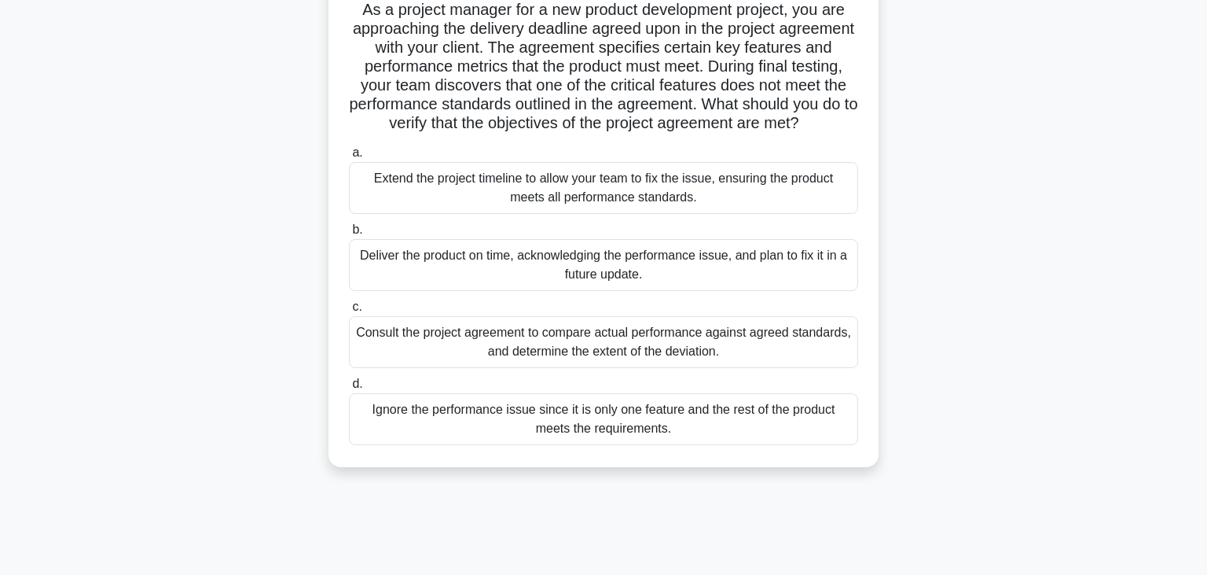
scroll to position [0, 0]
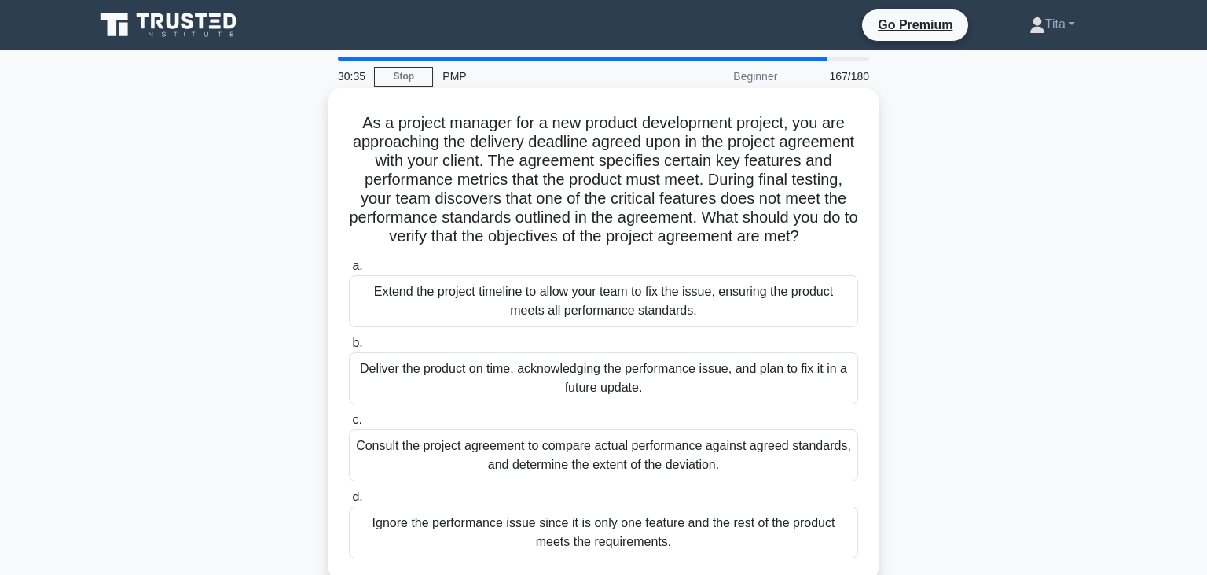
click at [608, 470] on div "Consult the project agreement to compare actual performance against agreed stan…" at bounding box center [603, 455] width 509 height 52
click at [349, 425] on input "c. Consult the project agreement to compare actual performance against agreed s…" at bounding box center [349, 420] width 0 height 10
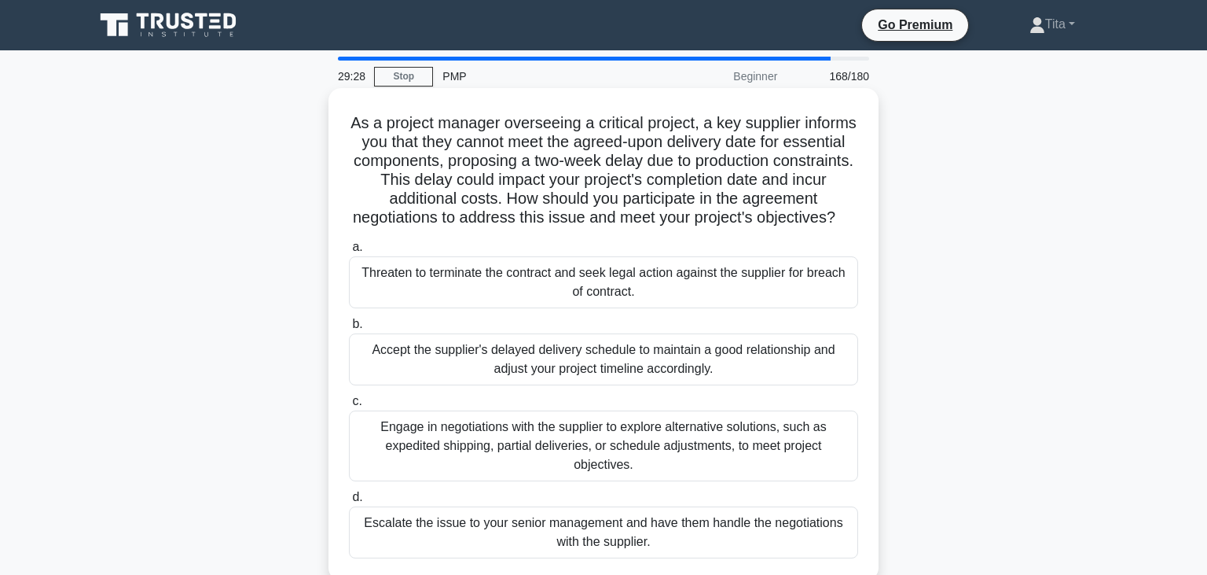
click at [476, 445] on div "Engage in negotiations with the supplier to explore alternative solutions, such…" at bounding box center [603, 445] width 509 height 71
click at [349, 406] on input "c. Engage in negotiations with the supplier to explore alternative solutions, s…" at bounding box center [349, 401] width 0 height 10
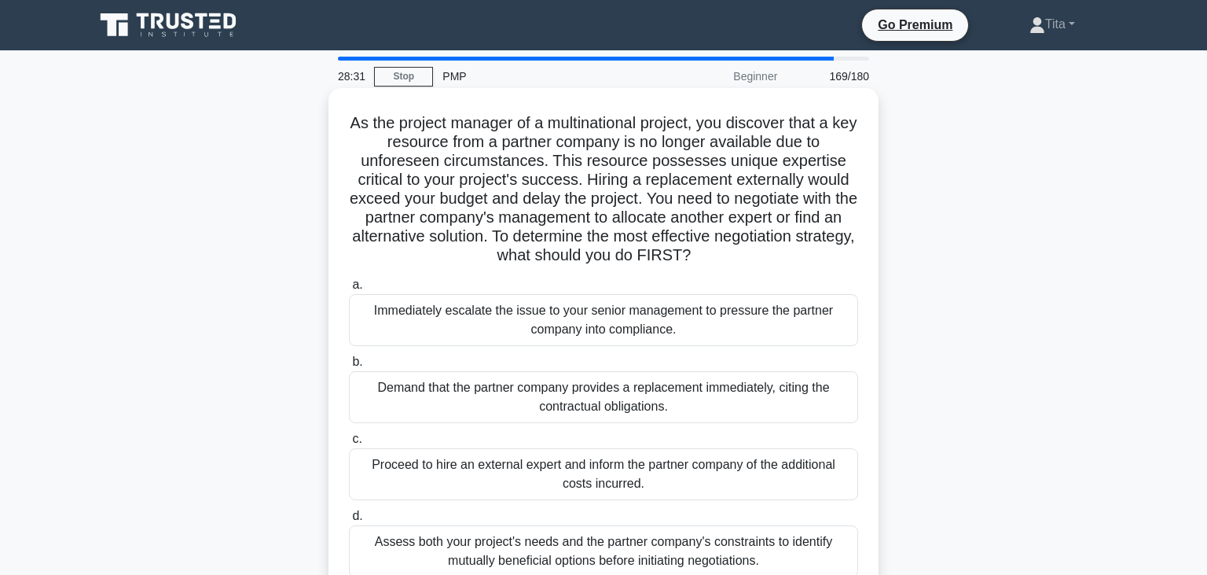
click at [624, 546] on div "Assess both your project's needs and the partner company's constraints to ident…" at bounding box center [603, 551] width 509 height 52
click at [349, 521] on input "d. Assess both your project's needs and the partner company's constraints to id…" at bounding box center [349, 516] width 0 height 10
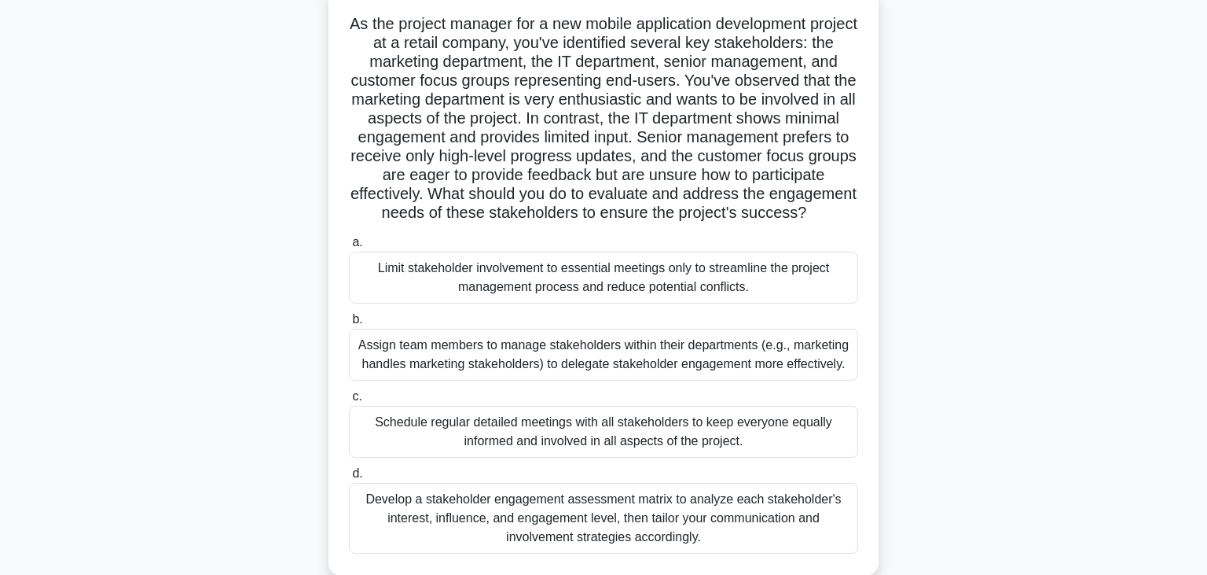
scroll to position [101, 0]
click at [701, 523] on div "Develop a stakeholder engagement assessment matrix to analyze each stakeholder'…" at bounding box center [603, 516] width 509 height 71
click at [349, 477] on input "d. Develop a stakeholder engagement assessment matrix to analyze each stakehold…" at bounding box center [349, 472] width 0 height 10
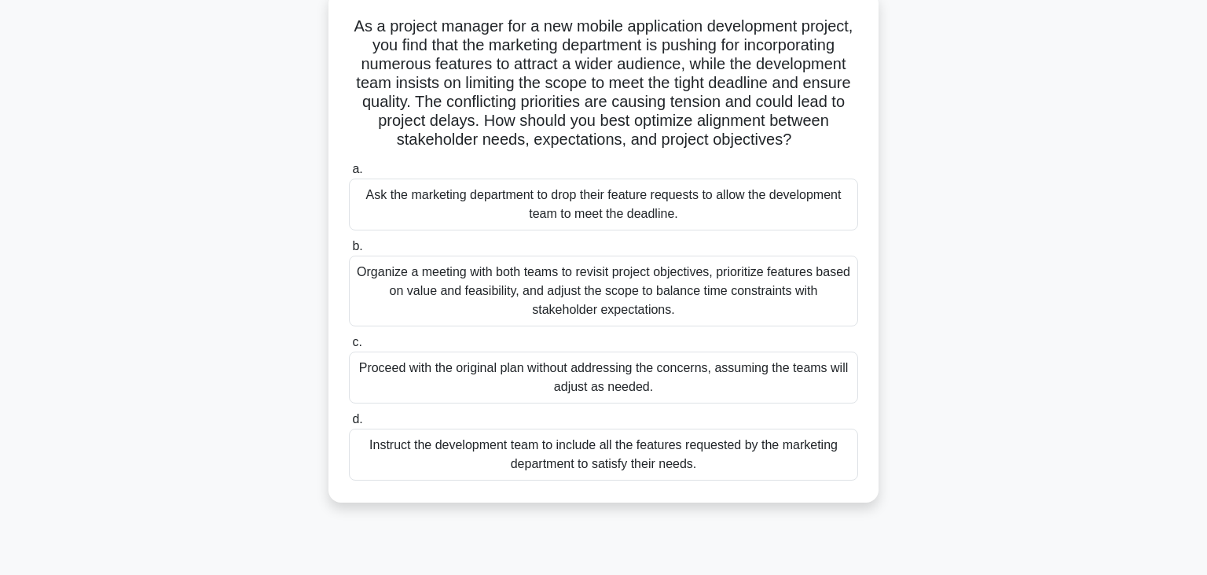
scroll to position [0, 0]
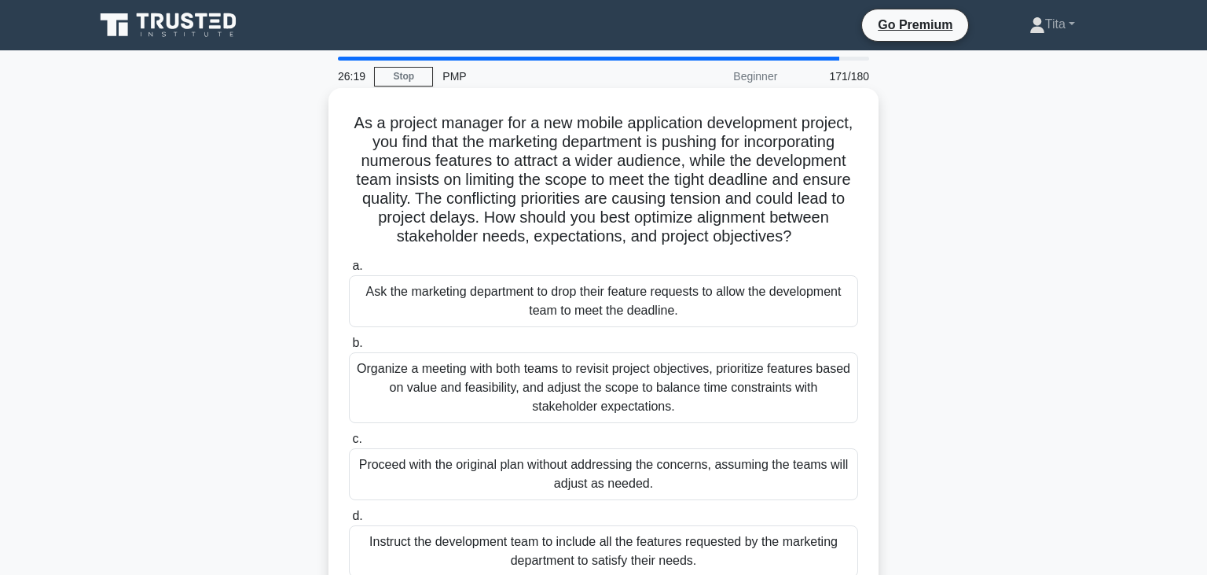
click at [668, 396] on div "Organize a meeting with both teams to revisit project objectives, prioritize fe…" at bounding box center [603, 387] width 509 height 71
click at [349, 348] on input "b. Organize a meeting with both teams to revisit project objectives, prioritize…" at bounding box center [349, 343] width 0 height 10
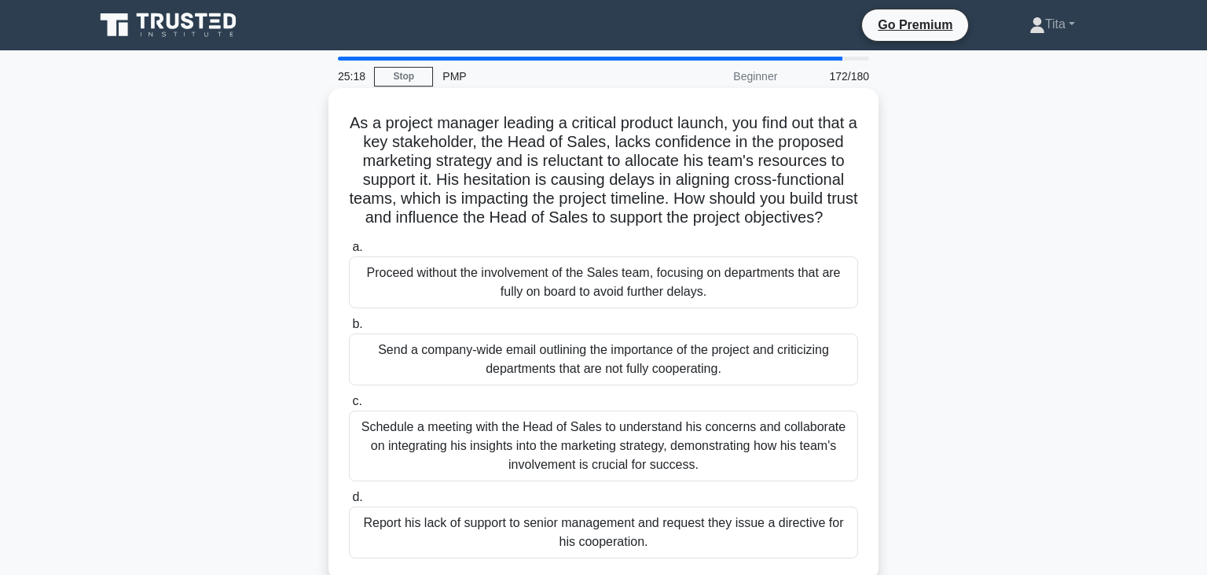
click at [513, 464] on div "Schedule a meeting with the Head of Sales to understand his concerns and collab…" at bounding box center [603, 445] width 509 height 71
click at [349, 406] on input "c. Schedule a meeting with the Head of Sales to understand his concerns and col…" at bounding box center [349, 401] width 0 height 10
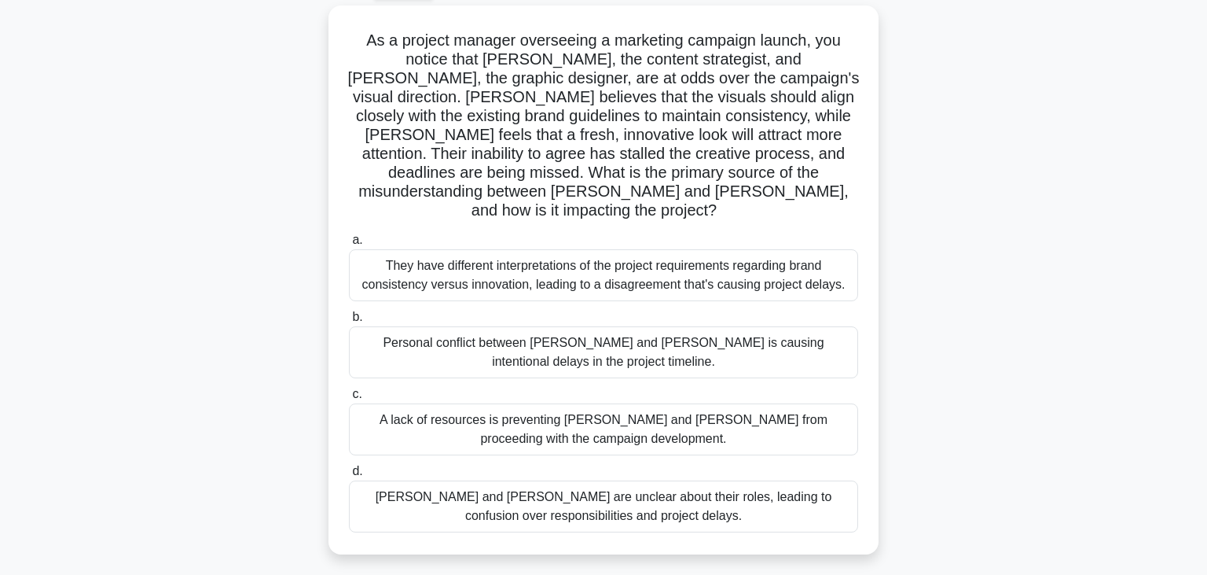
scroll to position [85, 0]
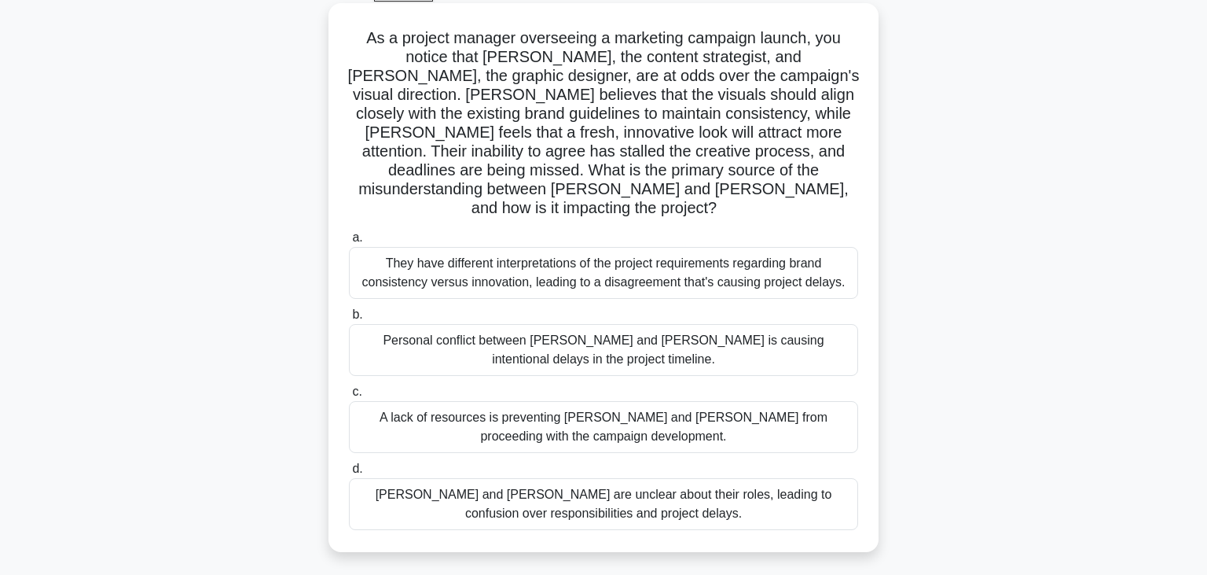
click at [674, 252] on div "They have different interpretations of the project requirements regarding brand…" at bounding box center [603, 273] width 509 height 52
click at [349, 243] on input "a. They have different interpretations of the project requirements regarding br…" at bounding box center [349, 238] width 0 height 10
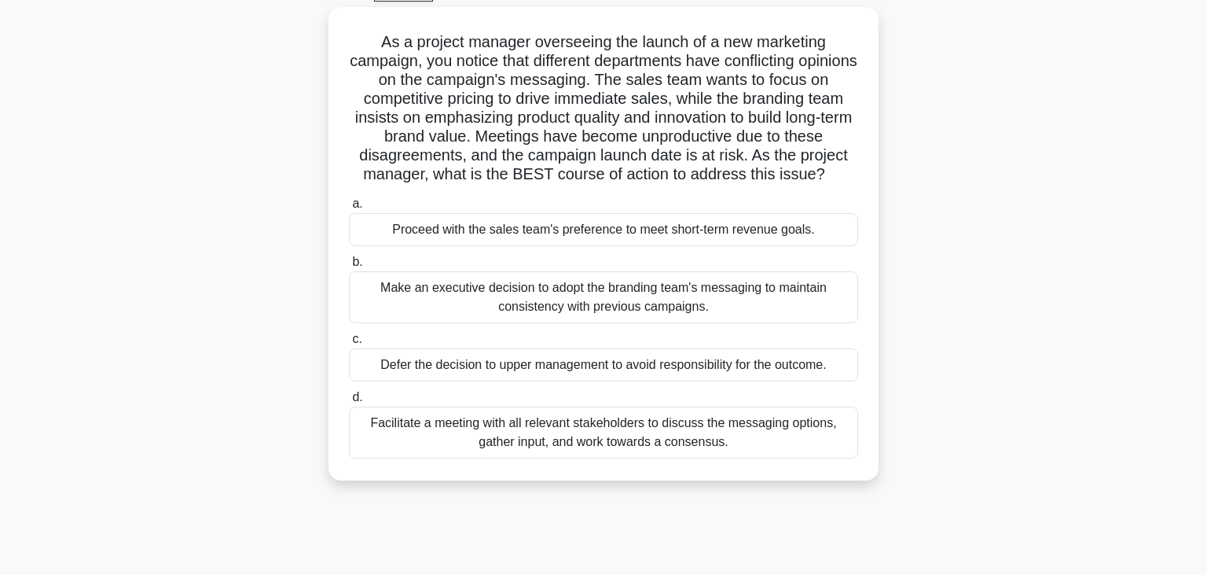
scroll to position [0, 0]
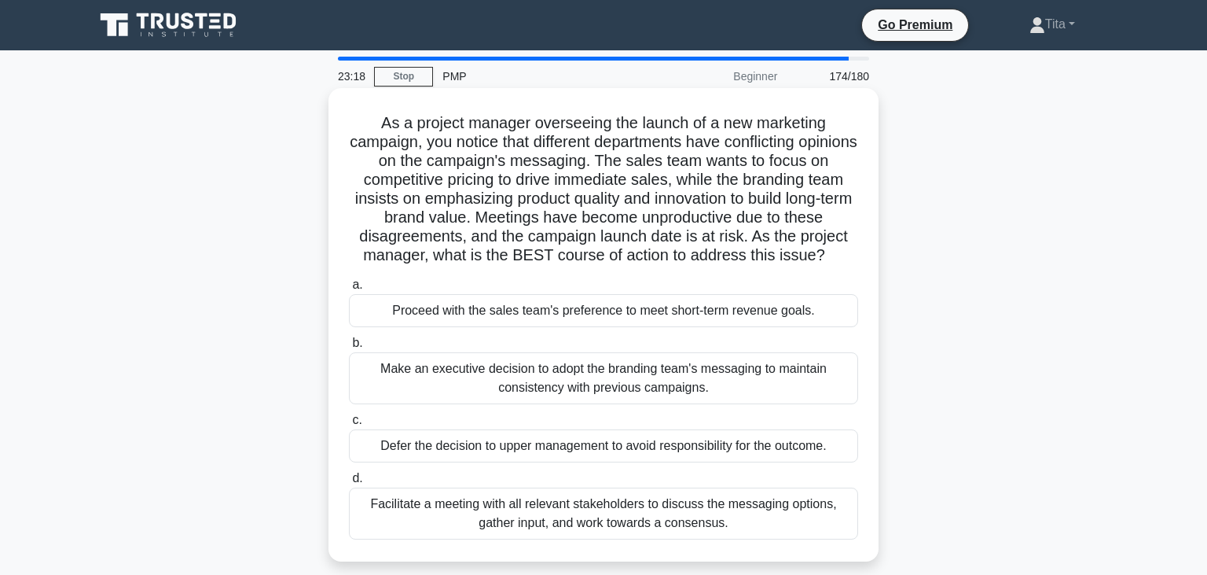
click at [457, 511] on div "Facilitate a meeting with all relevant stakeholders to discuss the messaging op…" at bounding box center [603, 513] width 509 height 52
click at [349, 483] on input "d. Facilitate a meeting with all relevant stakeholders to discuss the messaging…" at bounding box center [349, 478] width 0 height 10
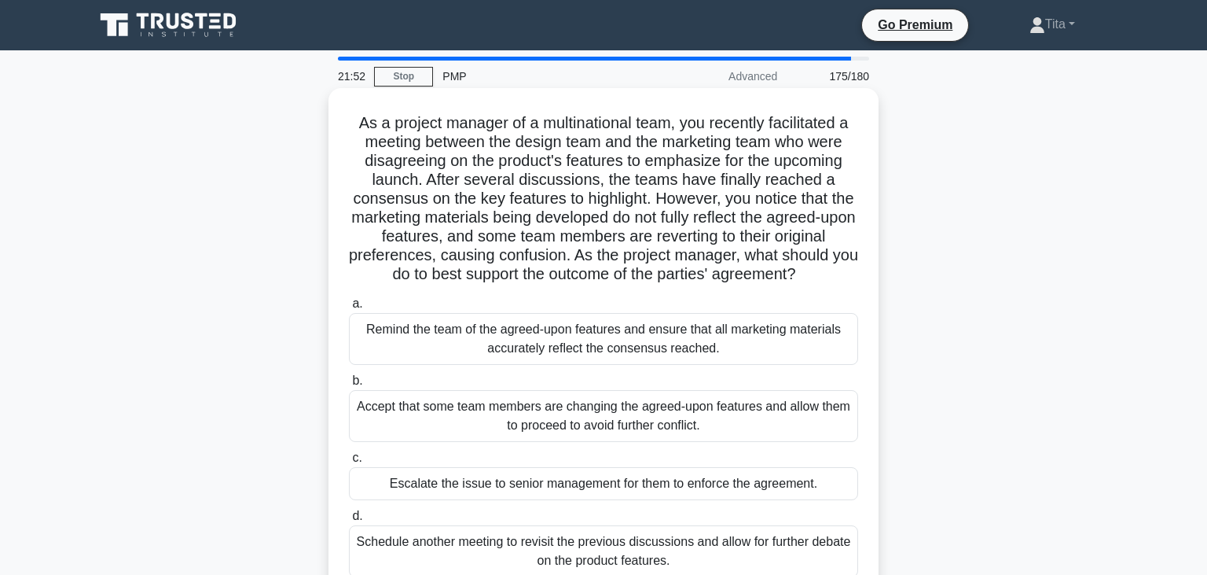
click at [474, 344] on div "Remind the team of the agreed-upon features and ensure that all marketing mater…" at bounding box center [603, 339] width 509 height 52
click at [349, 309] on input "a. Remind the team of the agreed-upon features and ensure that all marketing ma…" at bounding box center [349, 304] width 0 height 10
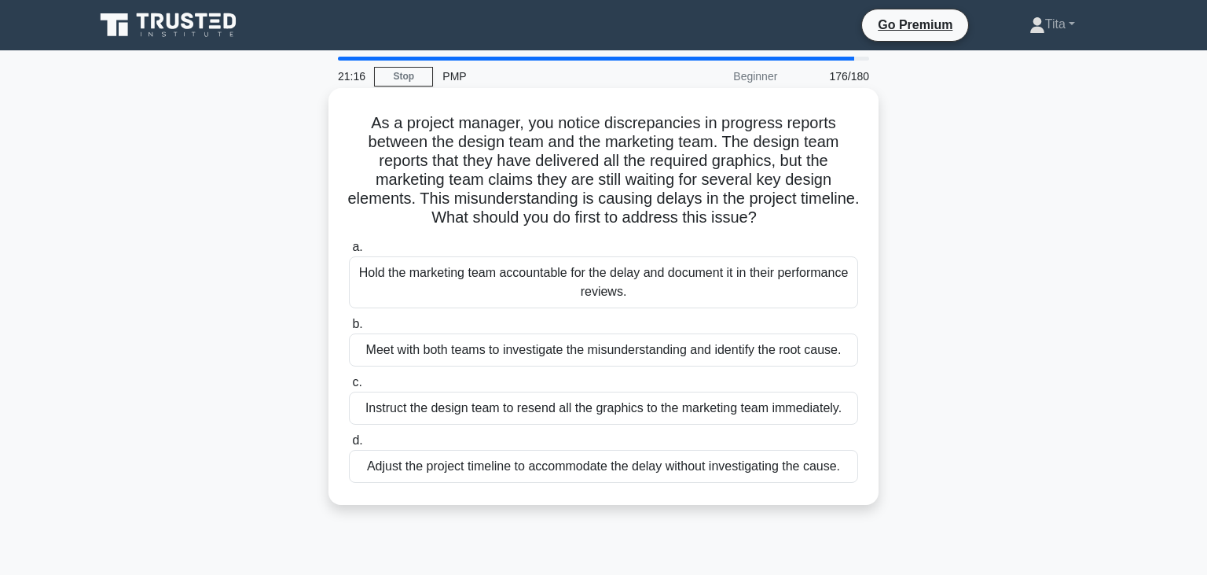
click at [682, 354] on div "Meet with both teams to investigate the misunderstanding and identify the root …" at bounding box center [603, 349] width 509 height 33
click at [349, 329] on input "b. Meet with both teams to investigate the misunderstanding and identify the ro…" at bounding box center [349, 324] width 0 height 10
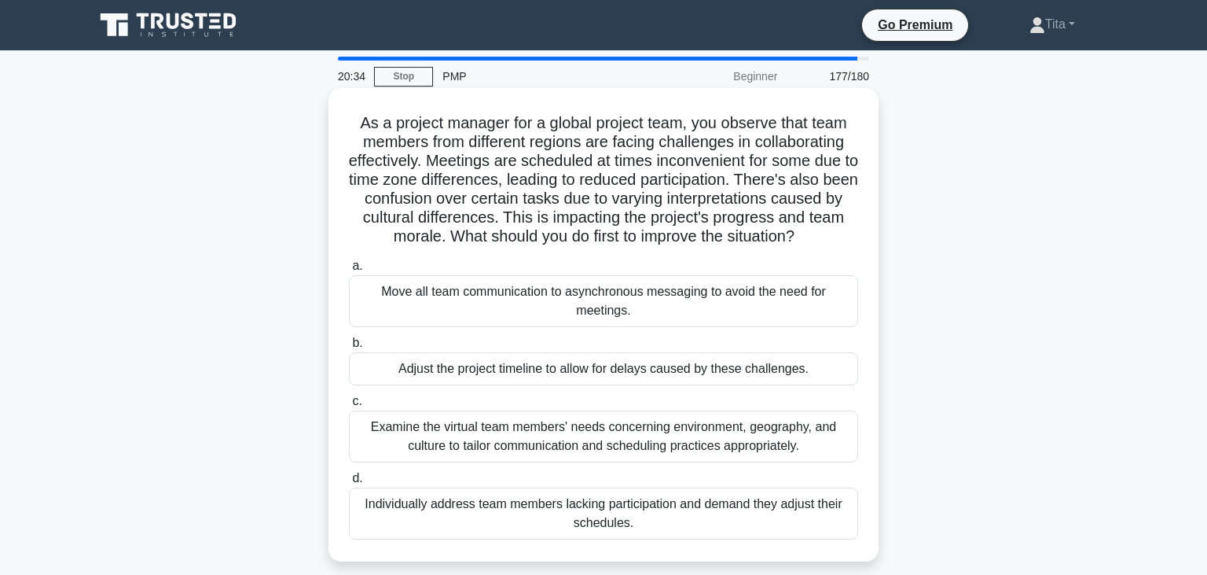
click at [548, 445] on div "Examine the virtual team members' needs concerning environment, geography, and …" at bounding box center [603, 436] width 509 height 52
click at [349, 406] on input "c. Examine the virtual team members' needs concerning environment, geography, a…" at bounding box center [349, 401] width 0 height 10
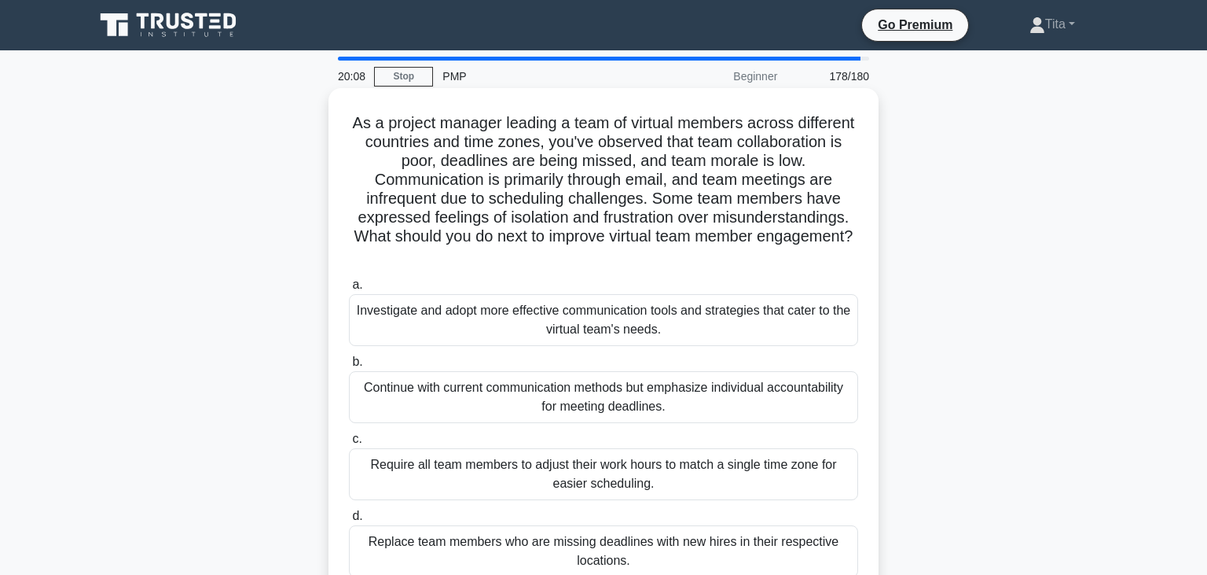
click at [634, 336] on div "Investigate and adopt more effective communication tools and strategies that ca…" at bounding box center [603, 320] width 509 height 52
click at [349, 290] on input "a. Investigate and adopt more effective communication tools and strategies that…" at bounding box center [349, 285] width 0 height 10
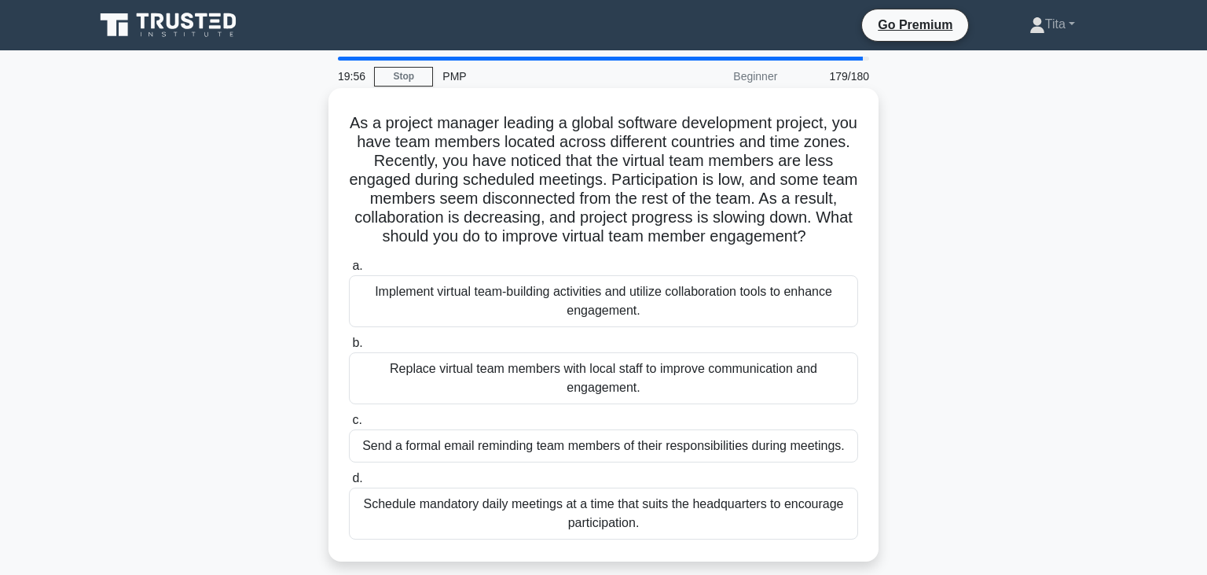
click at [696, 303] on div "Implement virtual team-building activities and utilize collaboration tools to e…" at bounding box center [603, 301] width 509 height 52
click at [349, 271] on input "a. Implement virtual team-building activities and utilize collaboration tools t…" at bounding box center [349, 266] width 0 height 10
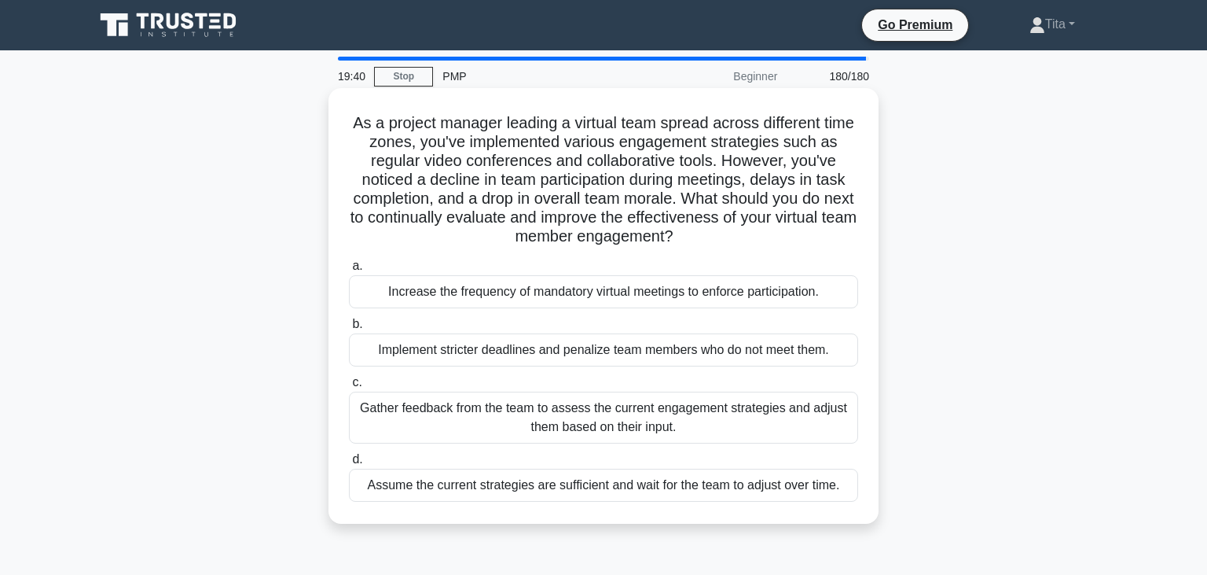
click at [476, 422] on div "Gather feedback from the team to assess the current engagement strategies and a…" at bounding box center [603, 417] width 509 height 52
click at [349, 388] on input "c. Gather feedback from the team to assess the current engagement strategies an…" at bounding box center [349, 382] width 0 height 10
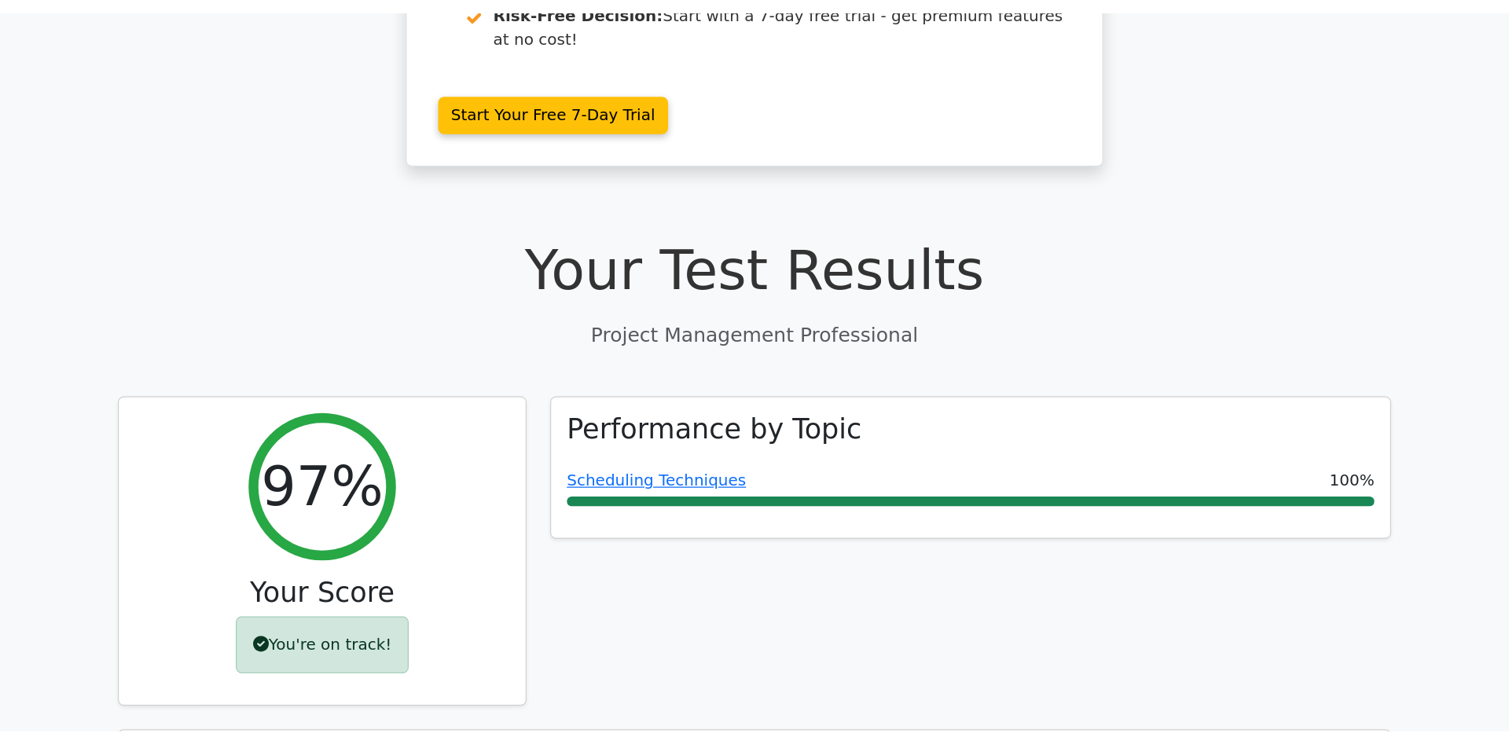
scroll to position [402, 0]
